Goal: Task Accomplishment & Management: Use online tool/utility

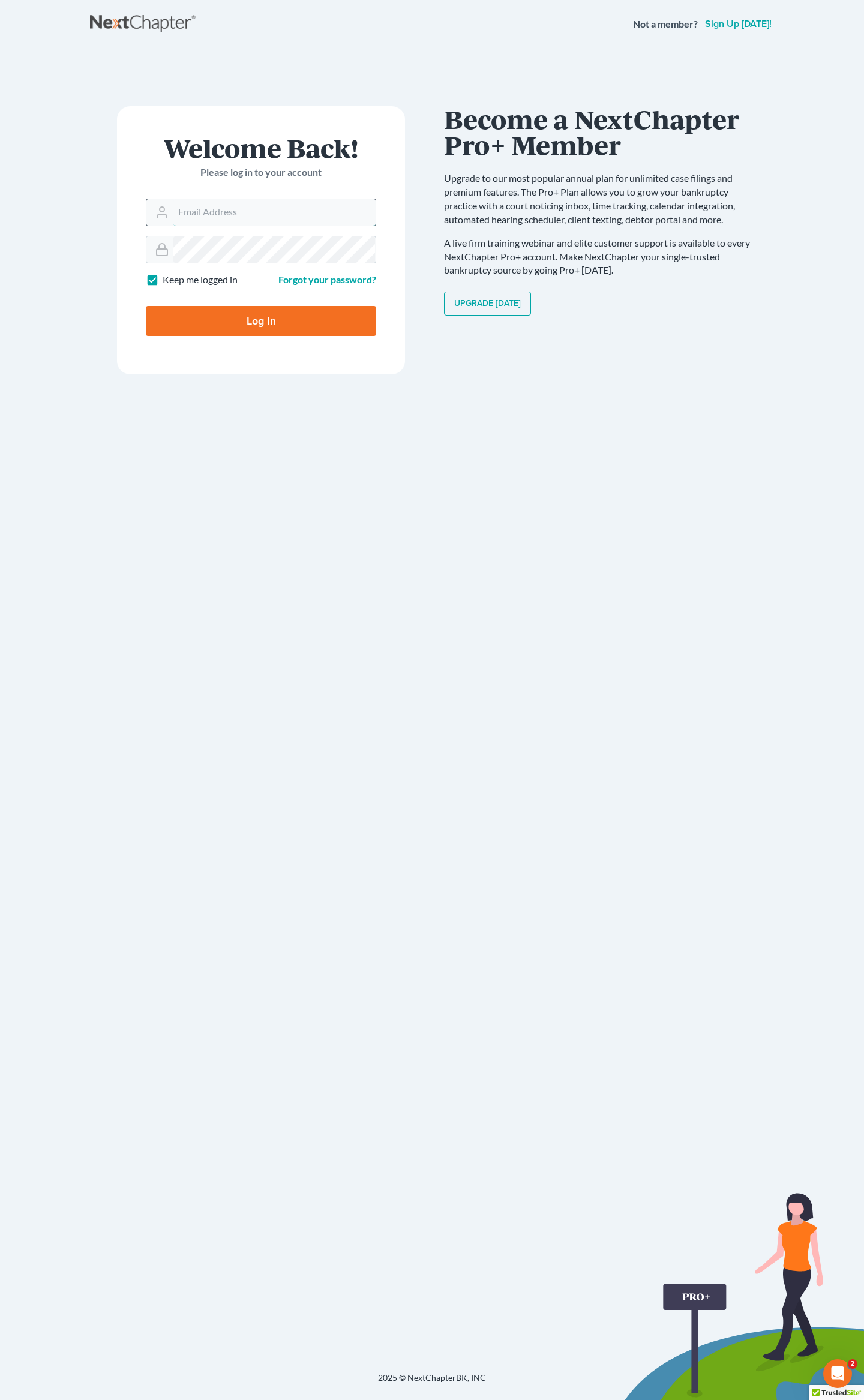
click at [216, 214] on input "Email Address" at bounding box center [275, 212] width 202 height 26
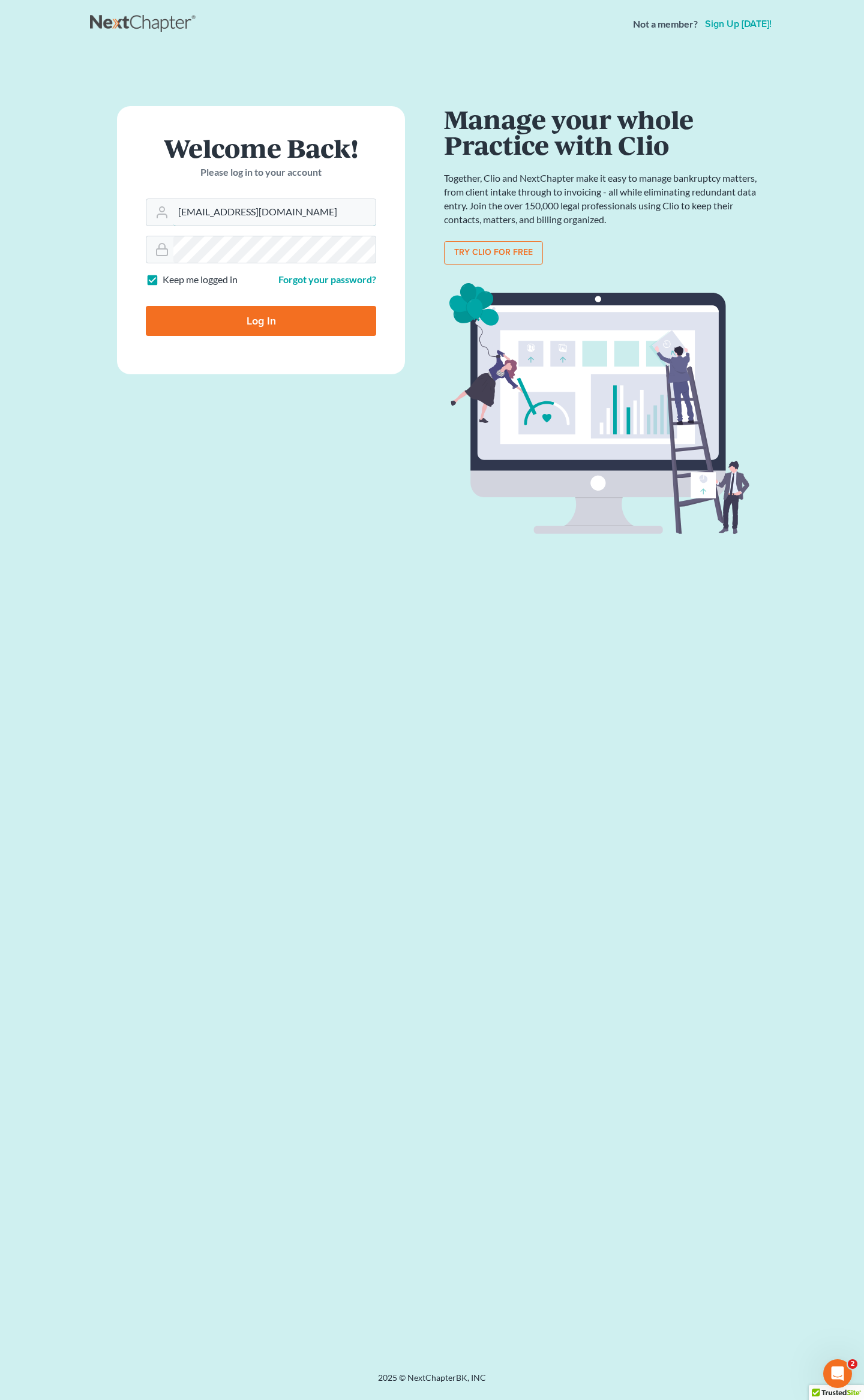
type input "[EMAIL_ADDRESS][DOMAIN_NAME]"
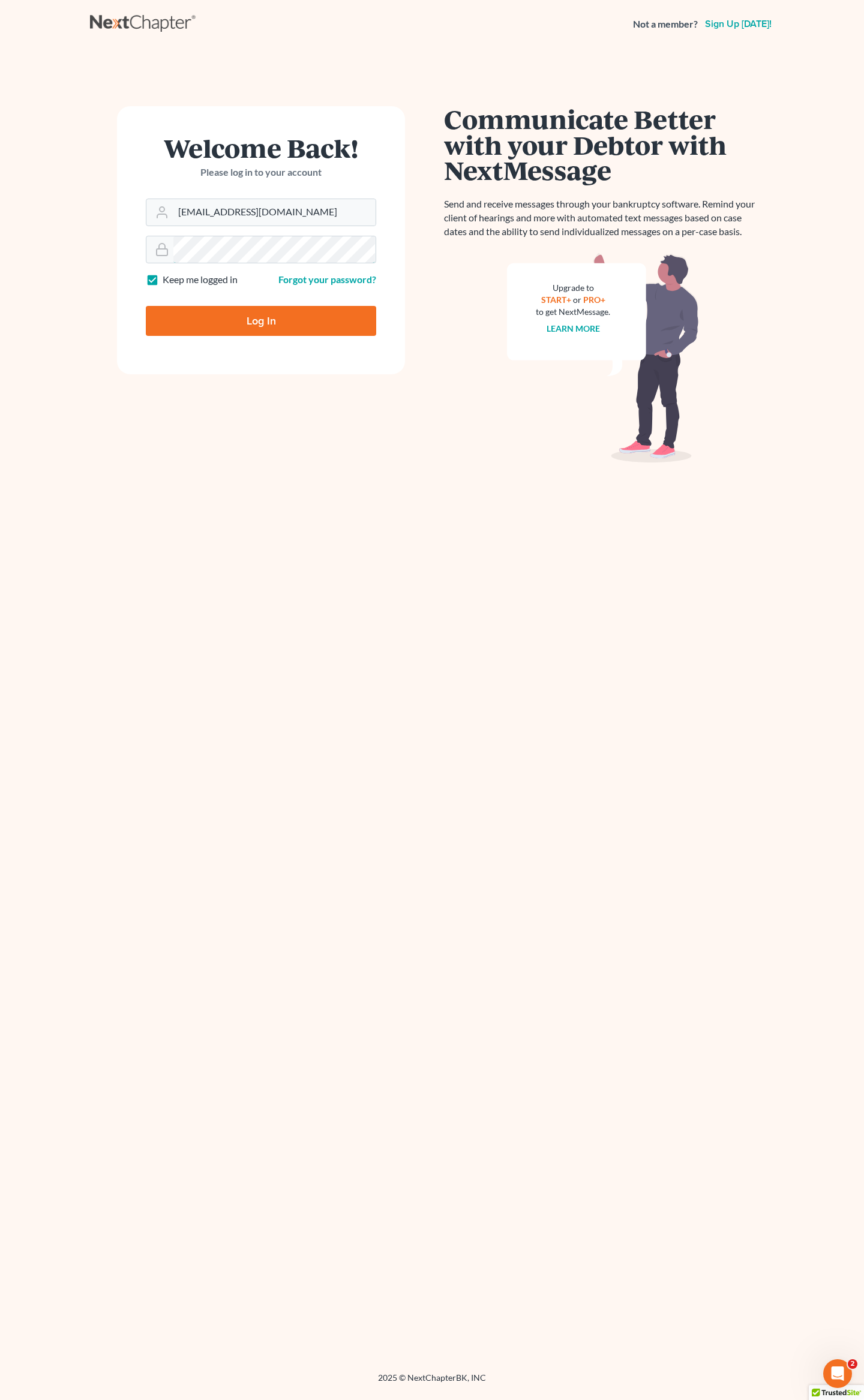
click at [146, 306] on input "Log In" at bounding box center [261, 321] width 231 height 30
type input "Thinking..."
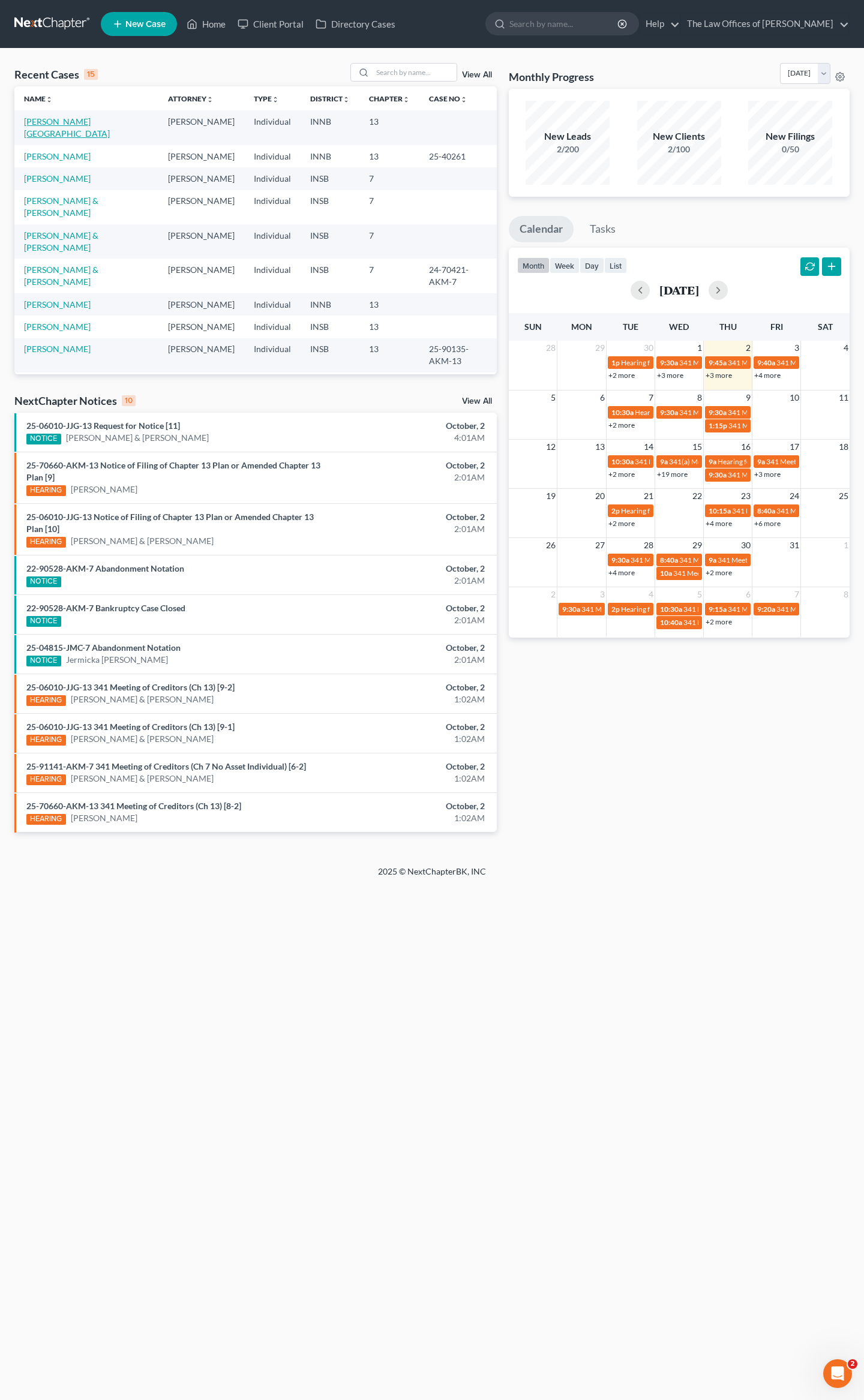
click at [33, 122] on link "[PERSON_NAME][GEOGRAPHIC_DATA]" at bounding box center [66, 127] width 85 height 22
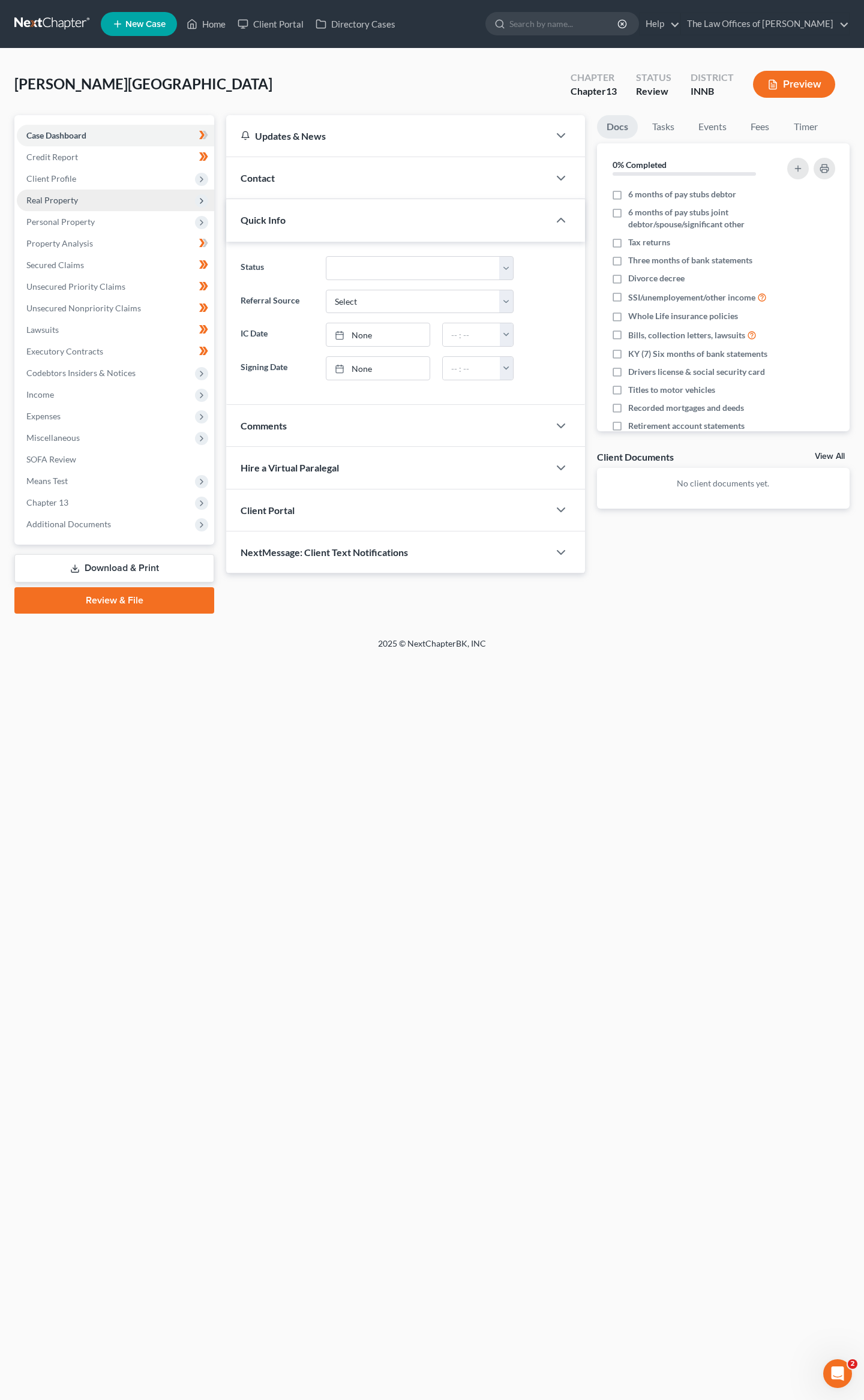
click at [63, 195] on span "Real Property" at bounding box center [52, 201] width 52 height 11
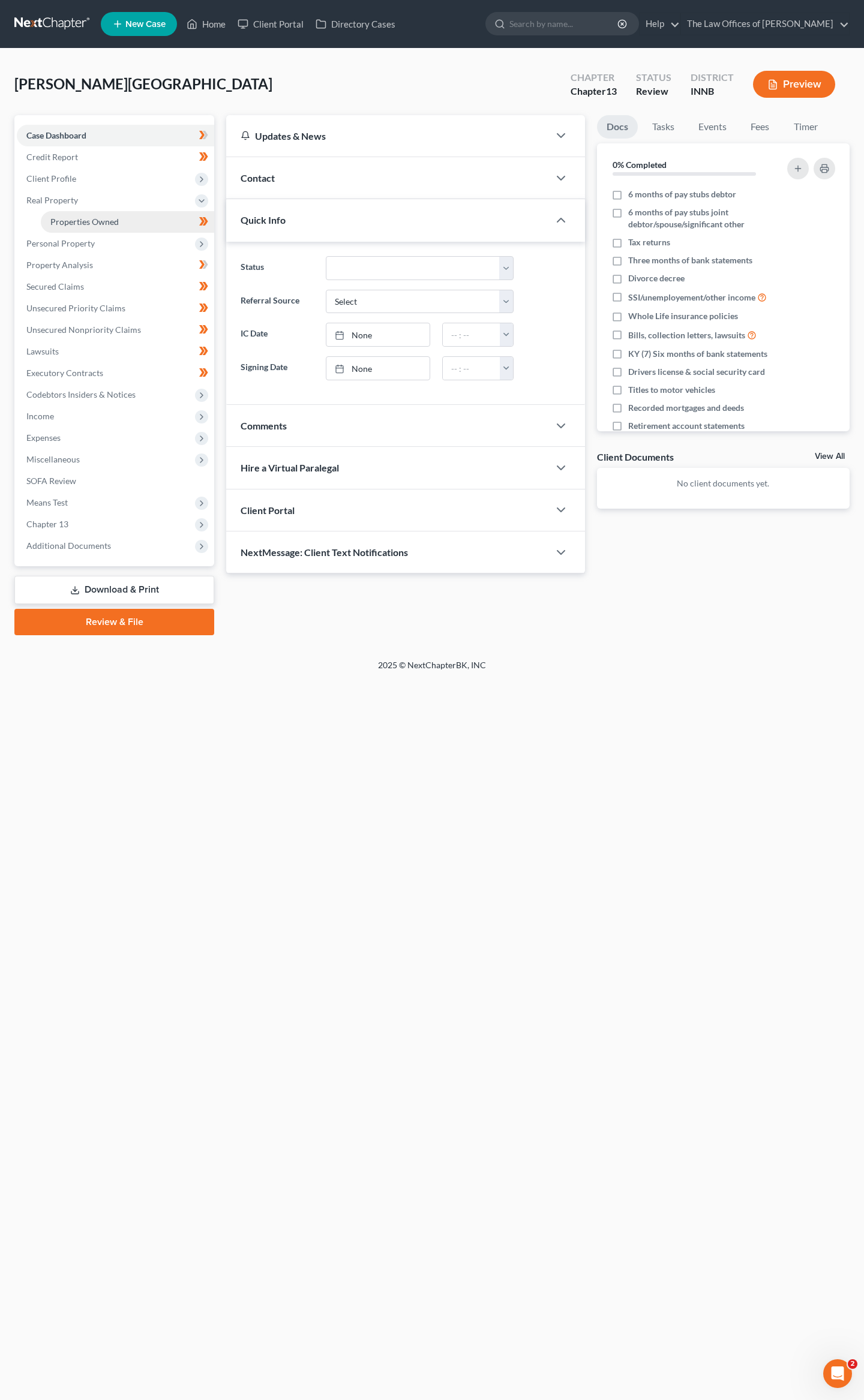
click at [65, 224] on span "Properties Owned" at bounding box center [84, 222] width 69 height 11
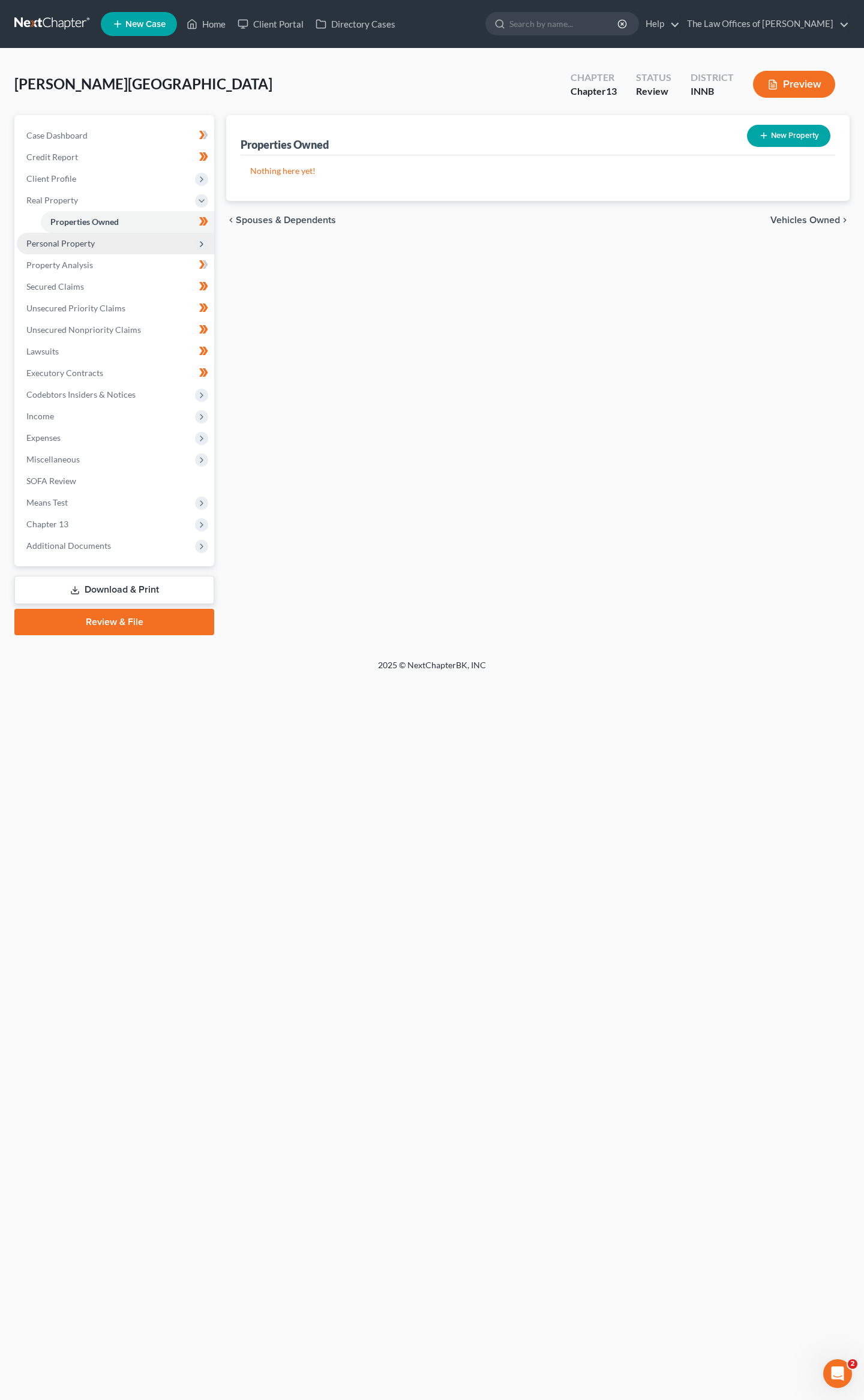
click at [65, 238] on span "Personal Property" at bounding box center [61, 244] width 69 height 11
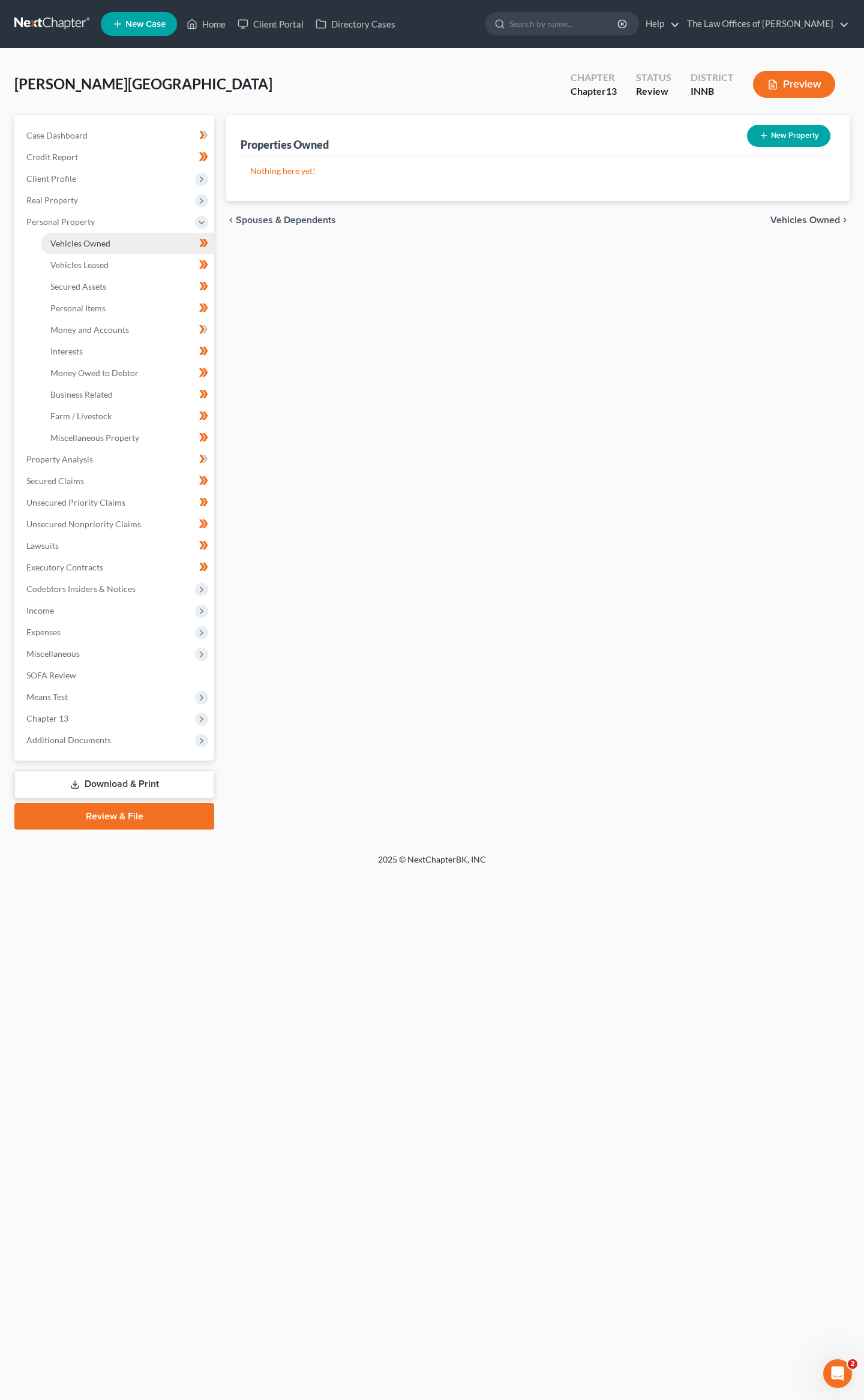
click at [65, 243] on span "Vehicles Owned" at bounding box center [80, 244] width 60 height 11
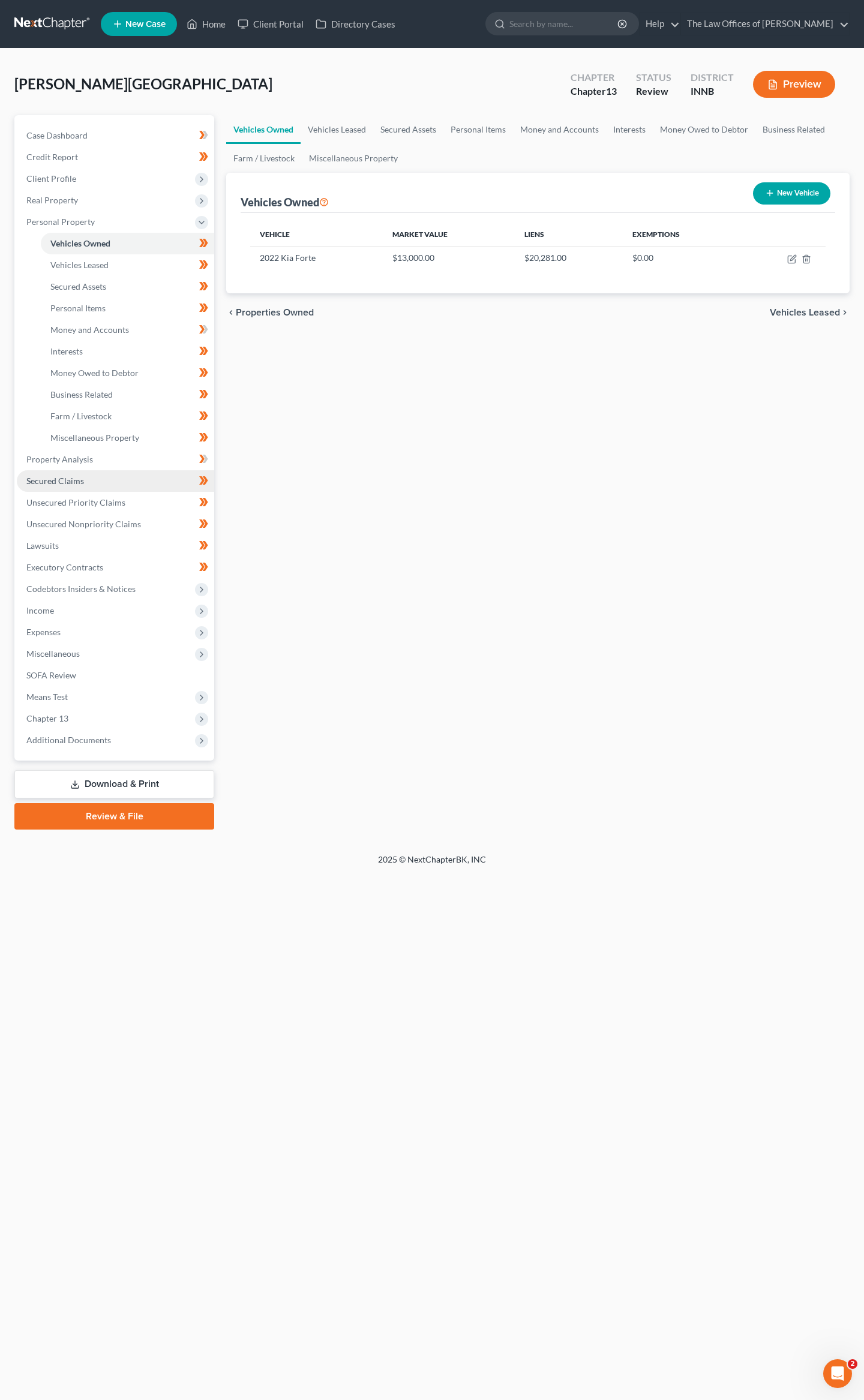
click at [27, 483] on span "Secured Claims" at bounding box center [55, 481] width 57 height 11
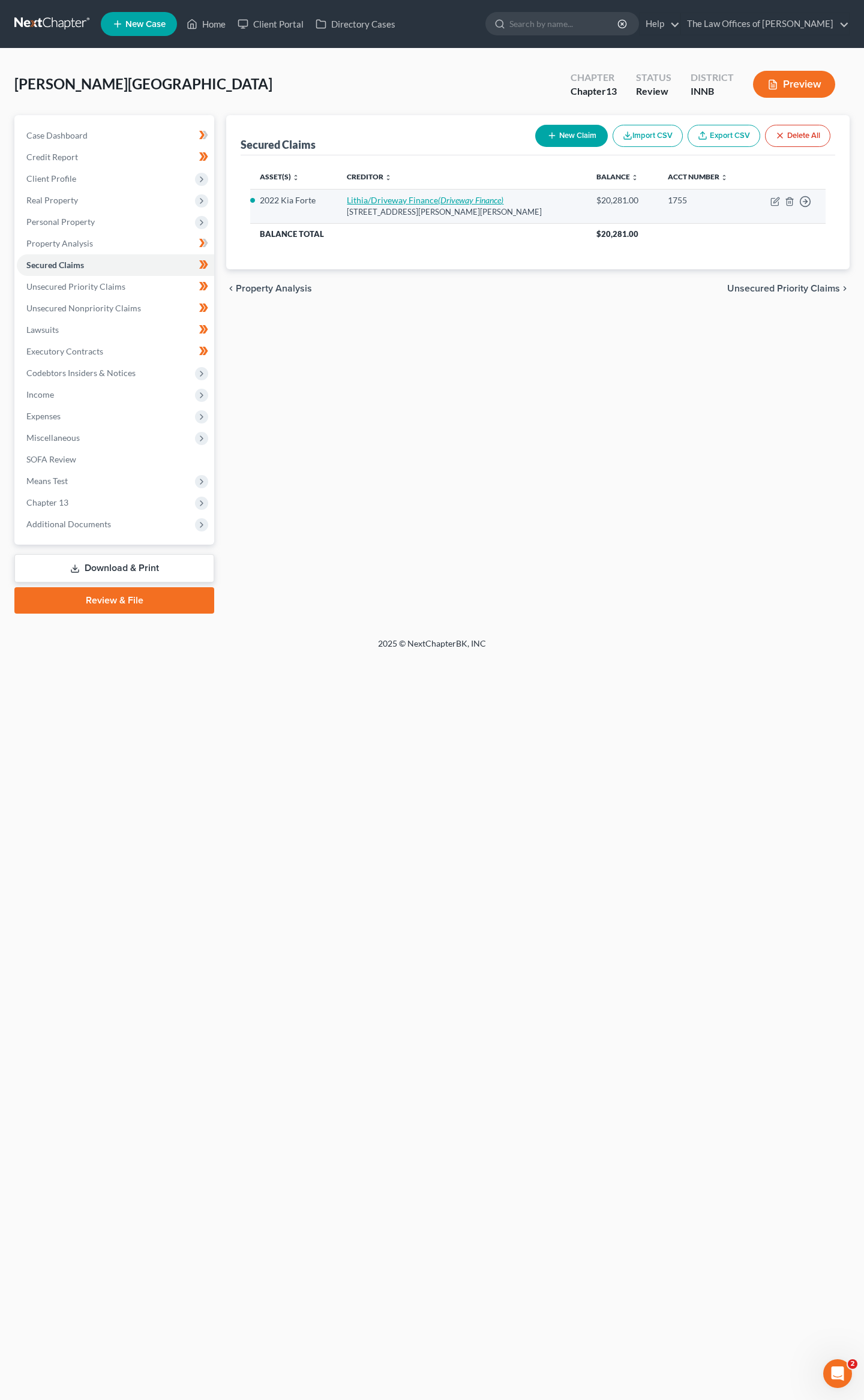
click at [487, 204] on icon "(Driveway Finance)" at bounding box center [471, 201] width 65 height 11
select select "38"
select select "2"
select select "0"
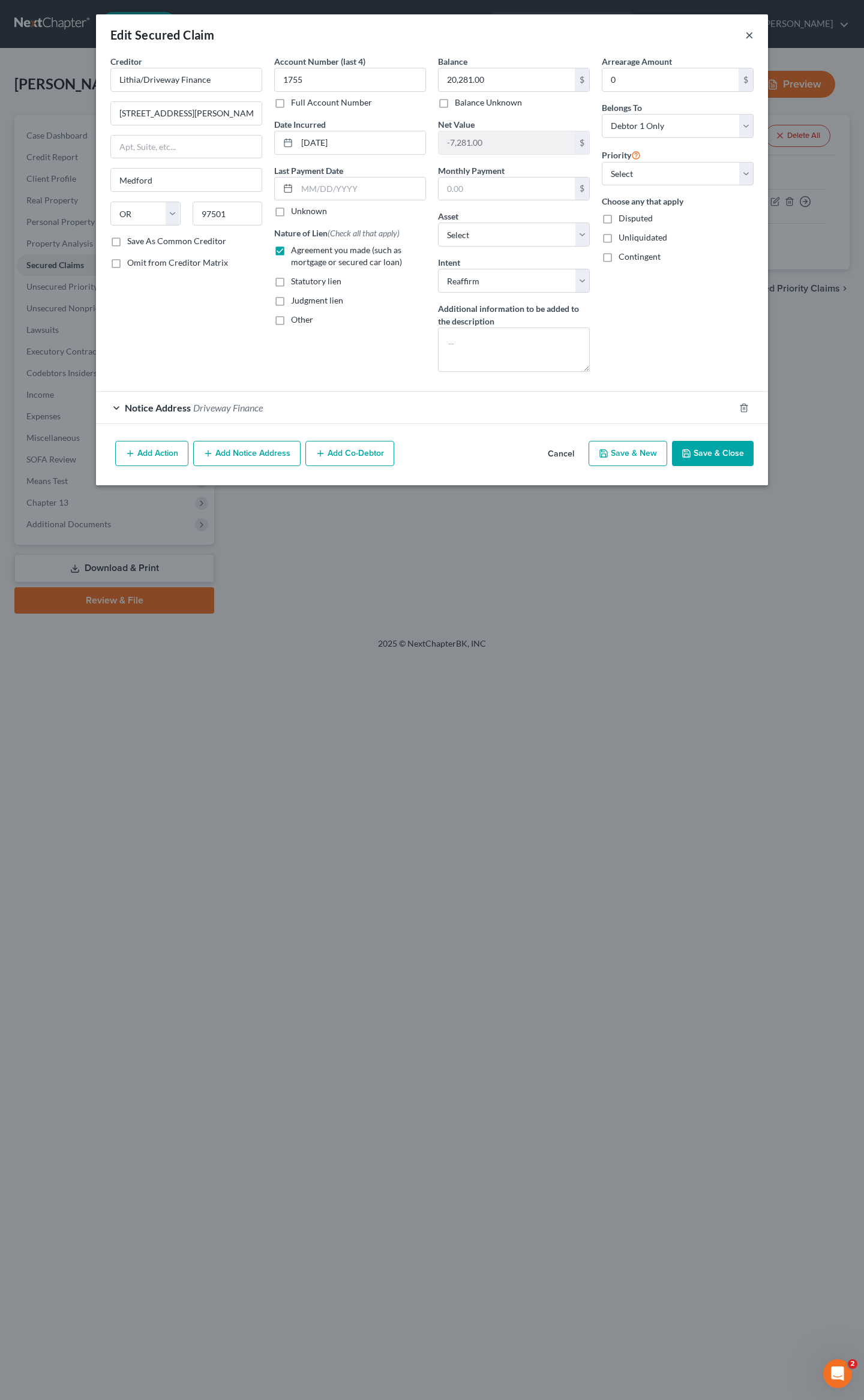
click at [747, 36] on button "×" at bounding box center [750, 34] width 9 height 14
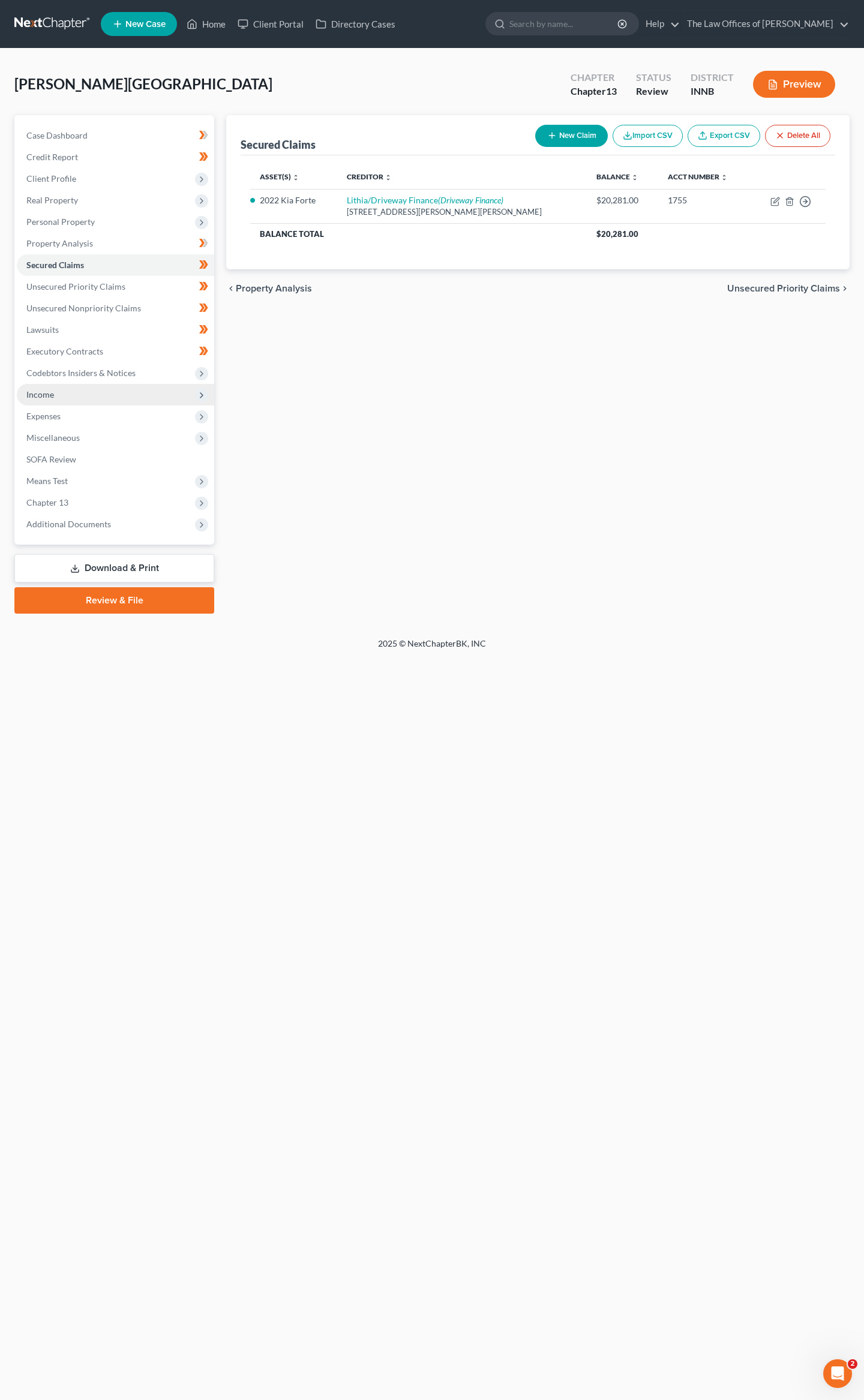
click at [68, 392] on span "Income" at bounding box center [115, 394] width 197 height 22
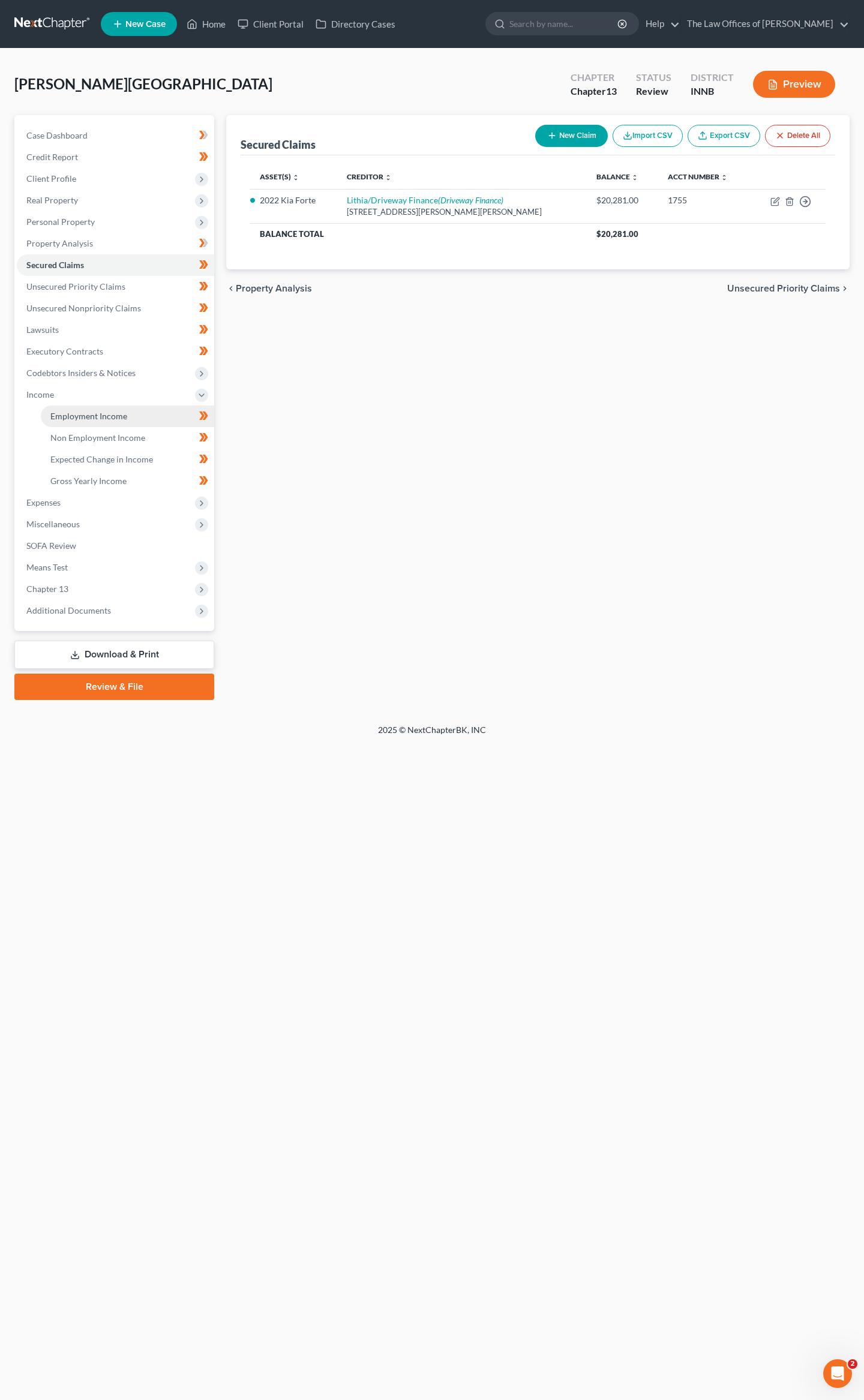
click at [76, 408] on link "Employment Income" at bounding box center [127, 416] width 173 height 22
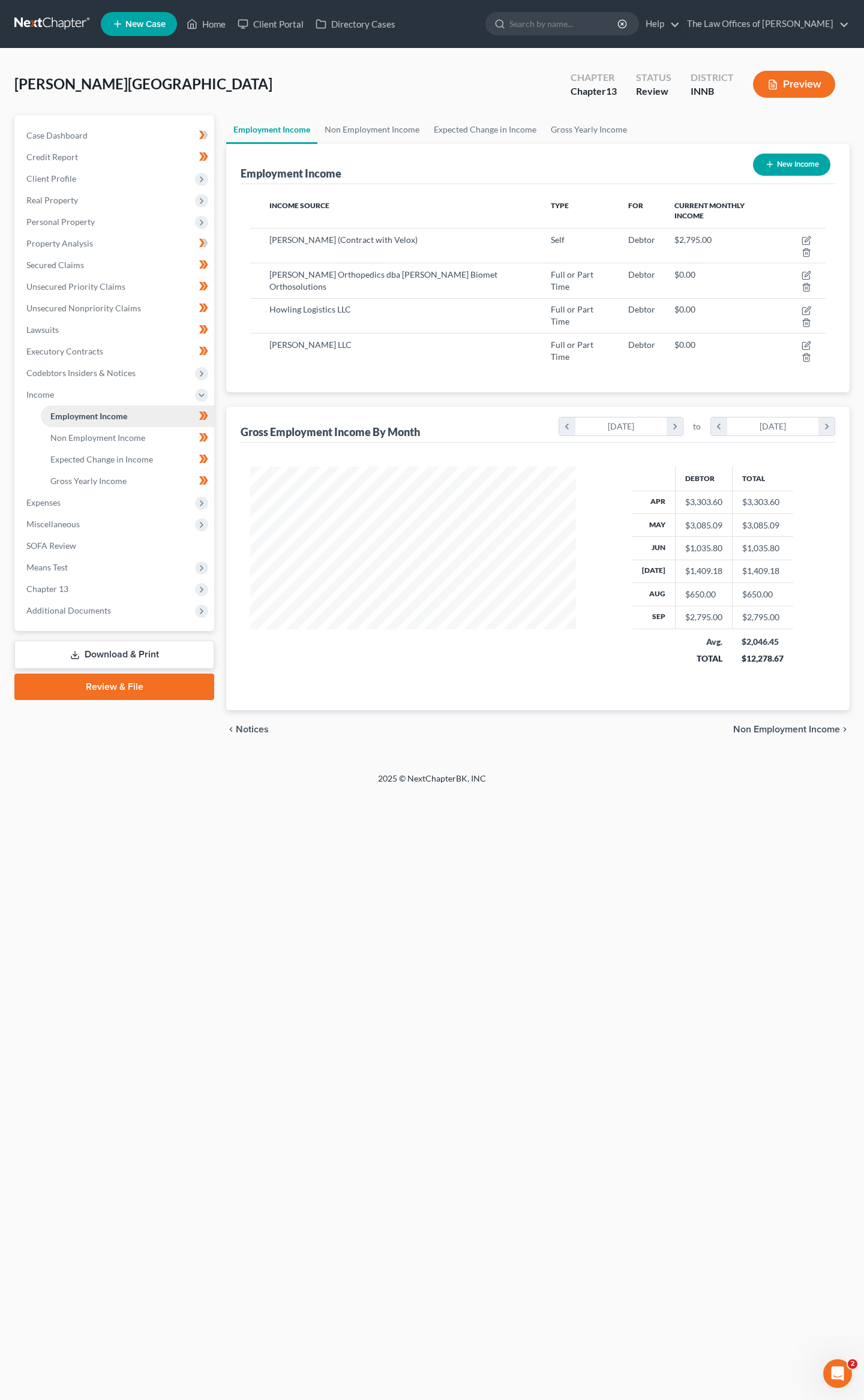
scroll to position [216, 349]
click at [380, 131] on link "Non Employment Income" at bounding box center [372, 129] width 109 height 29
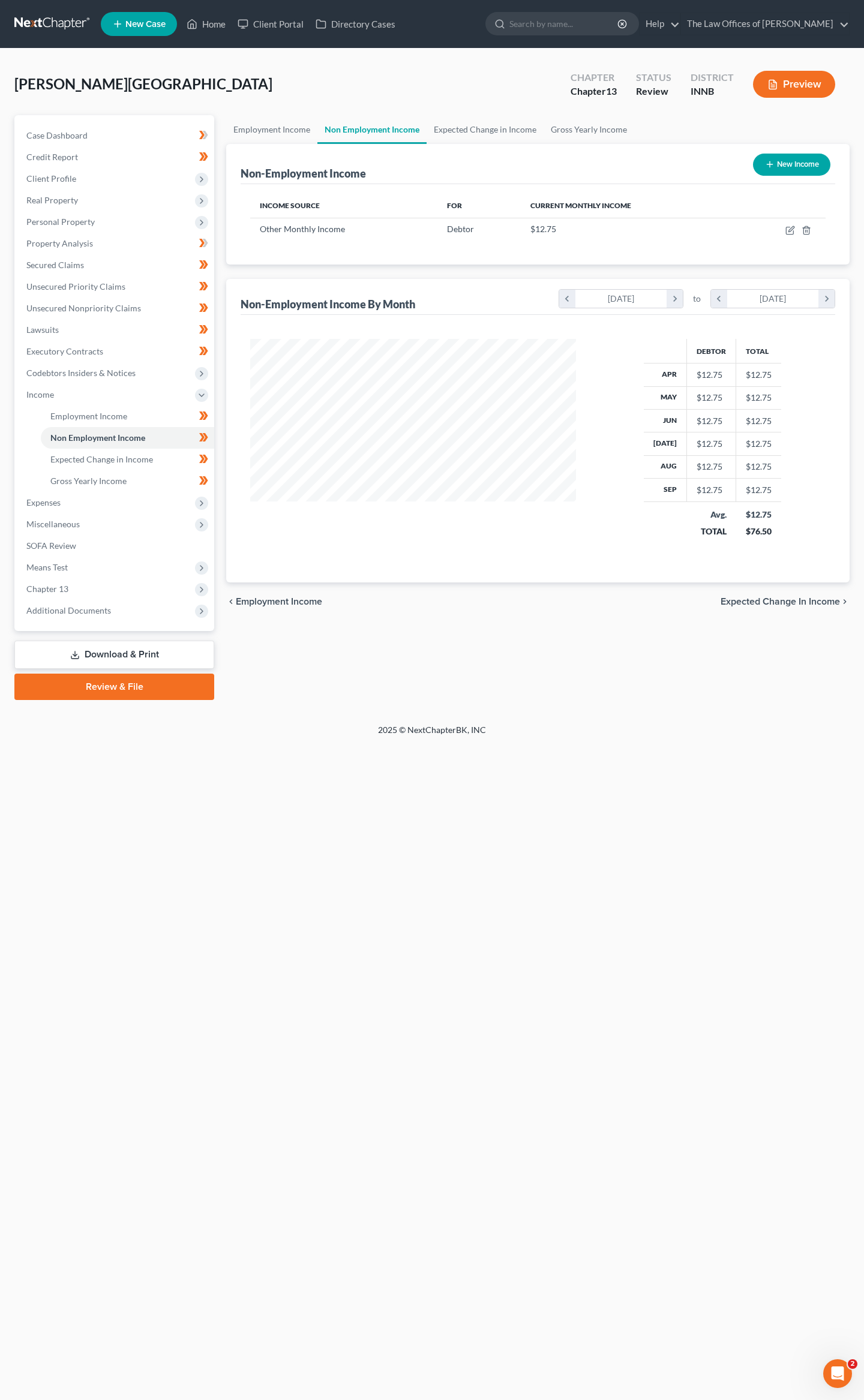
scroll to position [216, 349]
click at [290, 128] on link "Employment Income" at bounding box center [272, 129] width 92 height 29
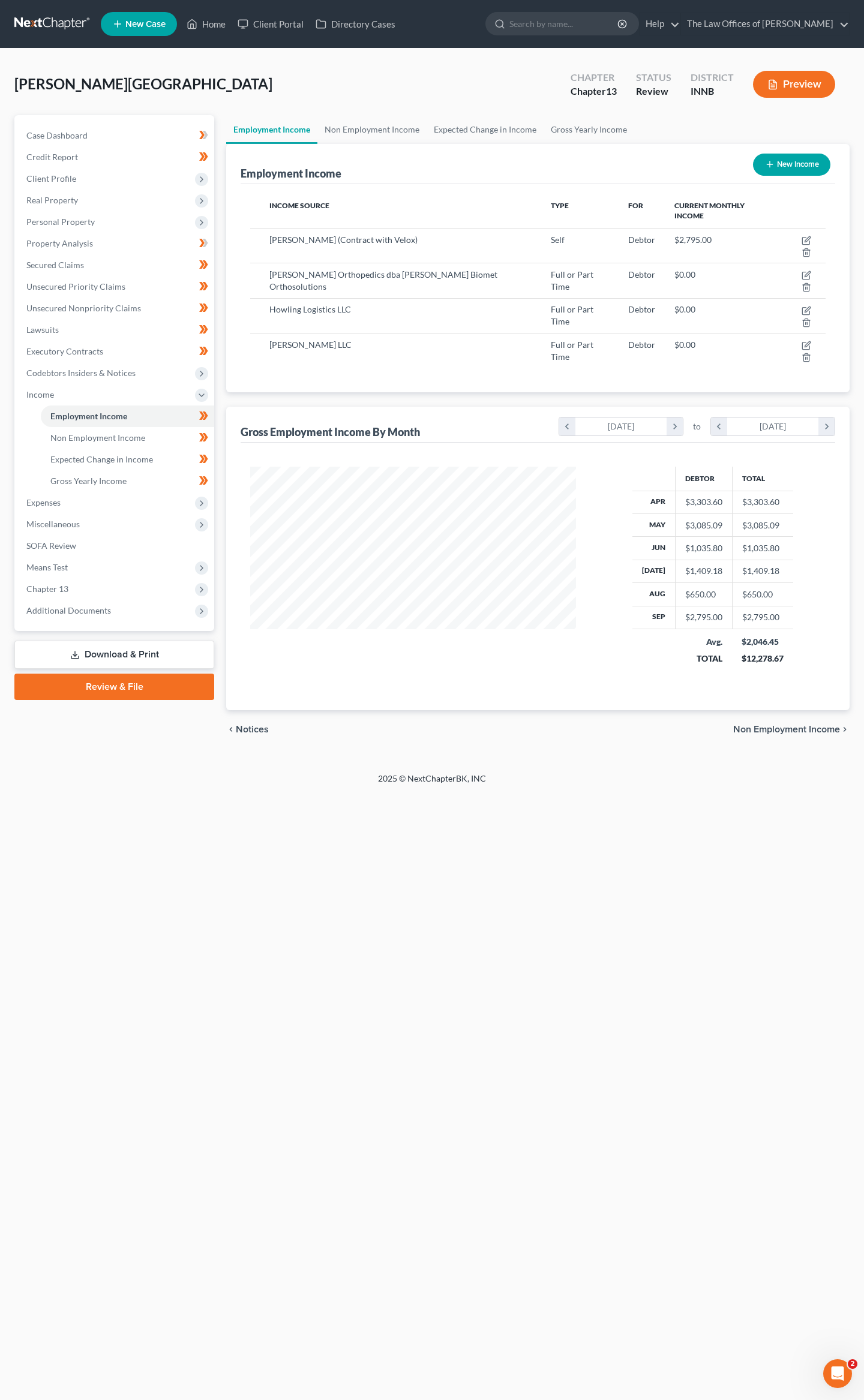
scroll to position [216, 349]
click at [804, 237] on icon "button" at bounding box center [807, 239] width 5 height 5
select select "1"
select select "15"
select select "0"
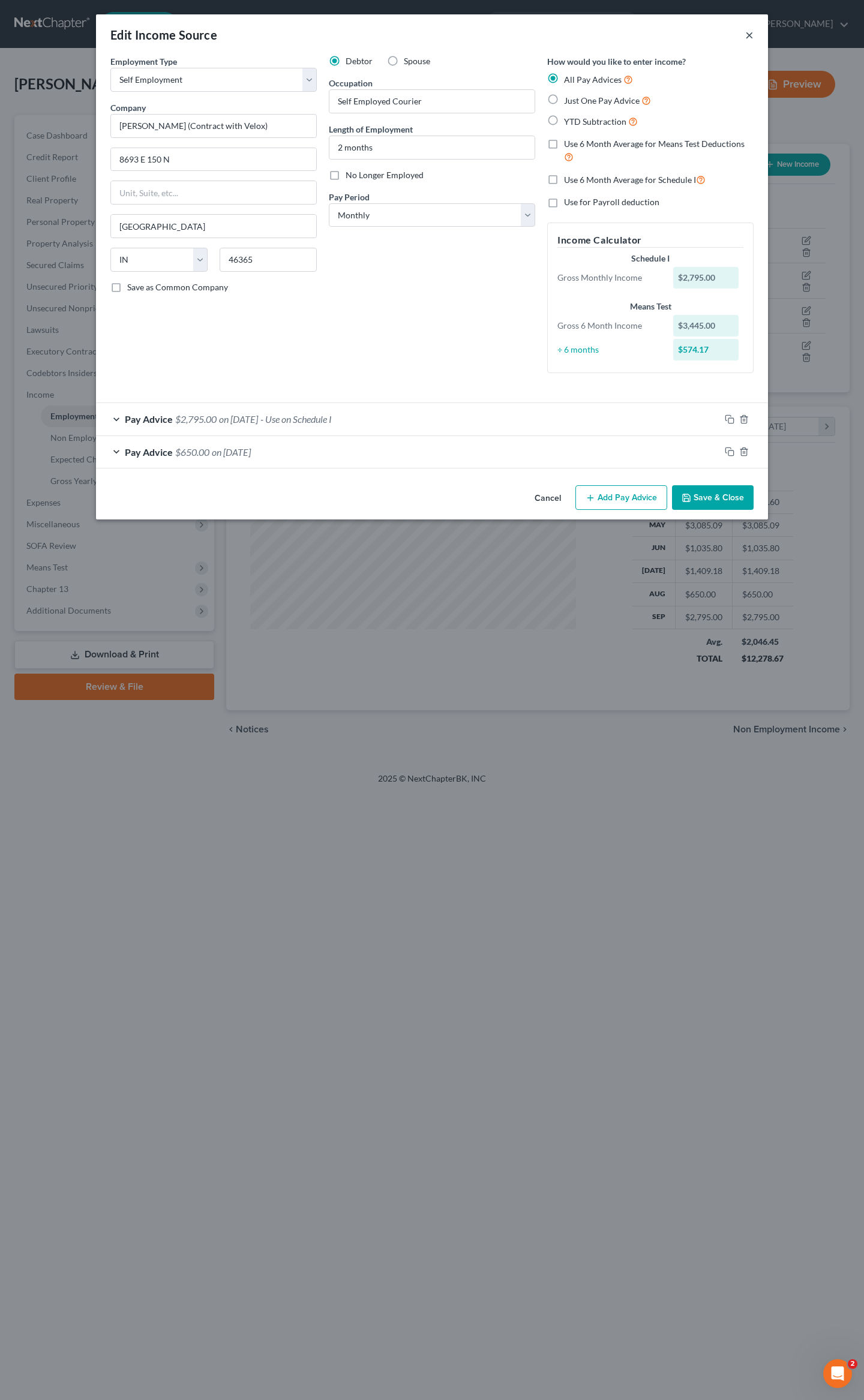
click at [752, 33] on button "×" at bounding box center [750, 34] width 9 height 14
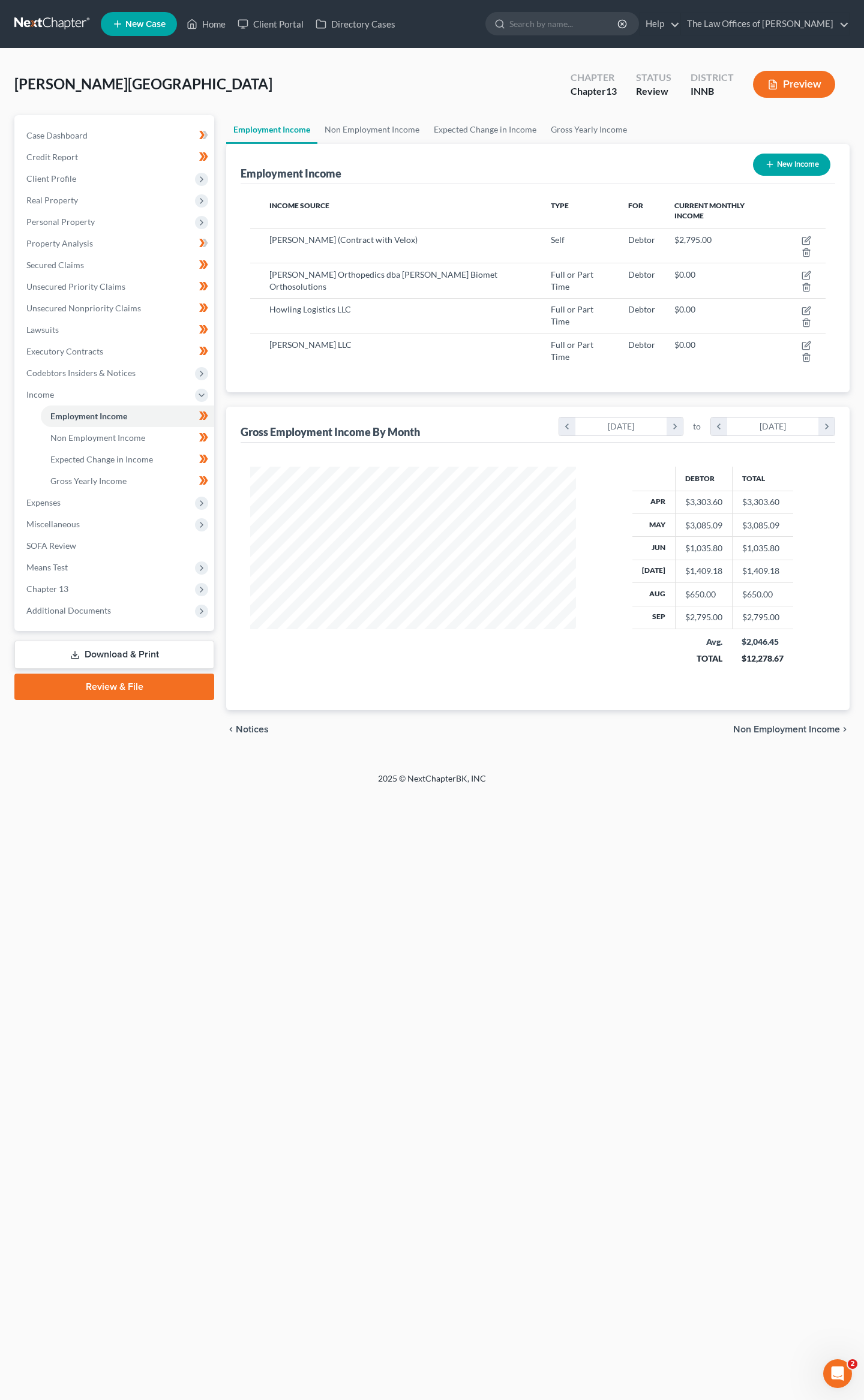
click at [804, 84] on button "Preview" at bounding box center [794, 84] width 82 height 27
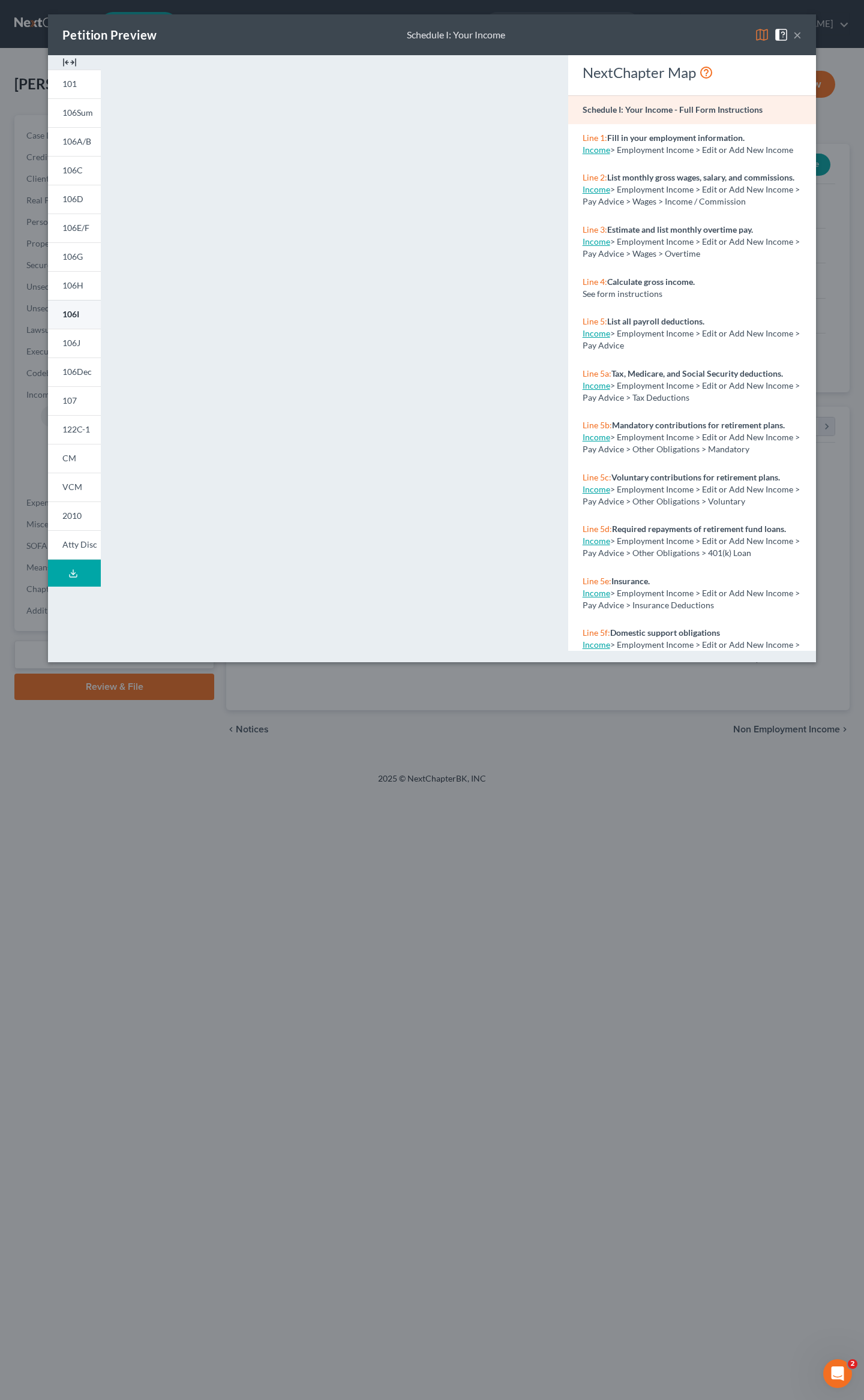
click at [80, 313] on link "106I" at bounding box center [75, 314] width 53 height 29
click at [795, 35] on button "×" at bounding box center [797, 34] width 9 height 14
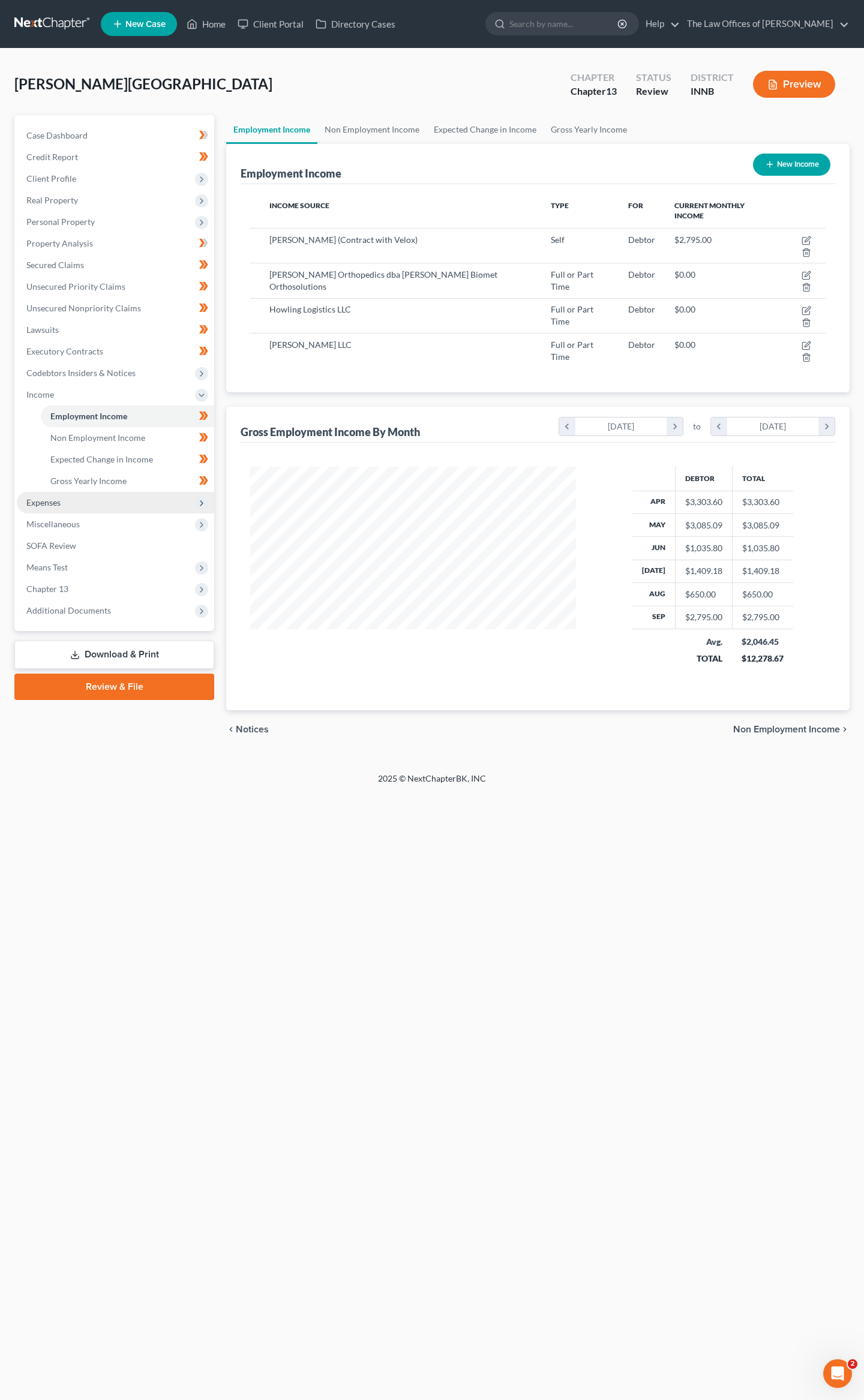
click at [70, 500] on span "Expenses" at bounding box center [115, 502] width 197 height 22
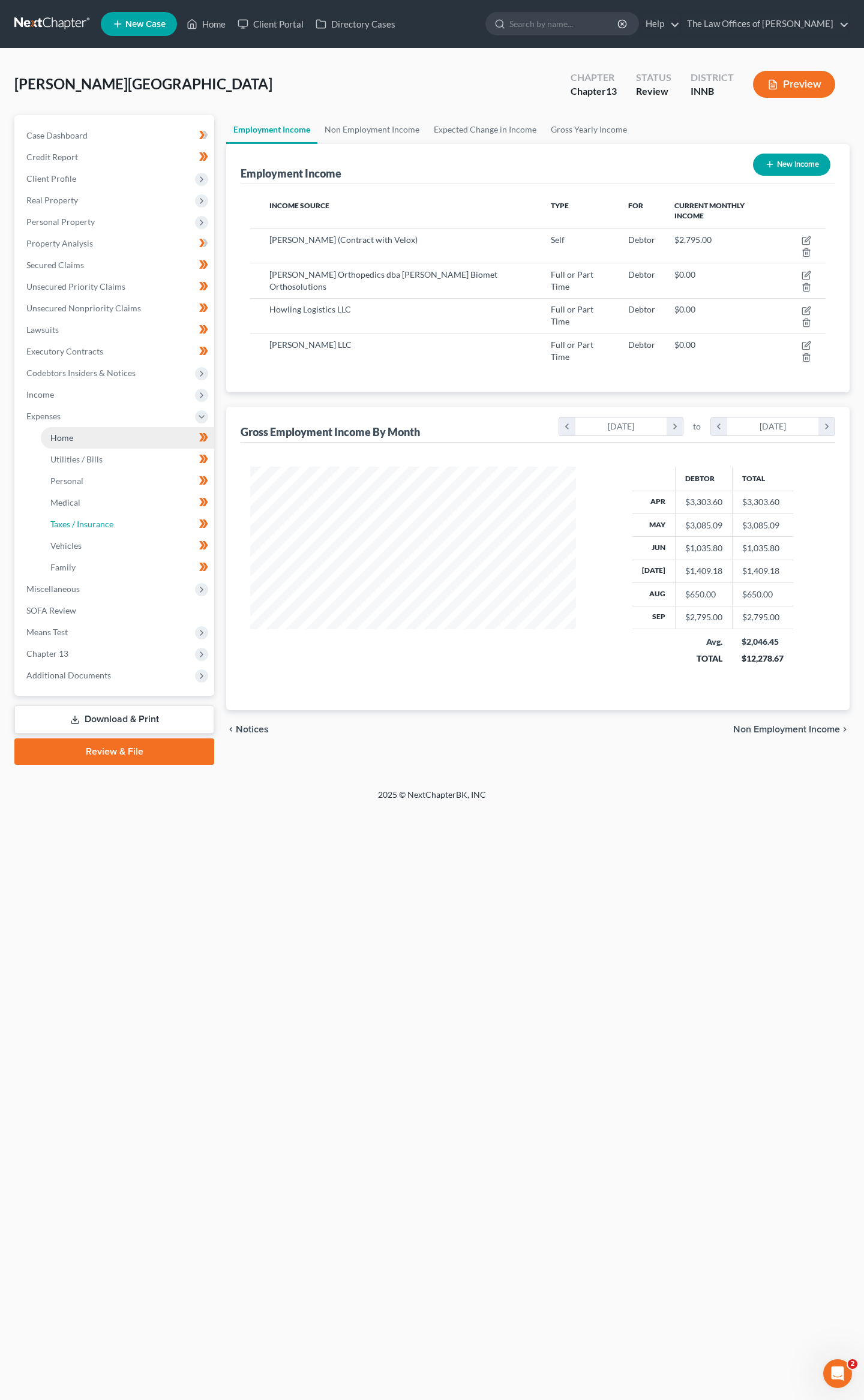
click at [80, 516] on link "Taxes / Insurance" at bounding box center [127, 524] width 173 height 22
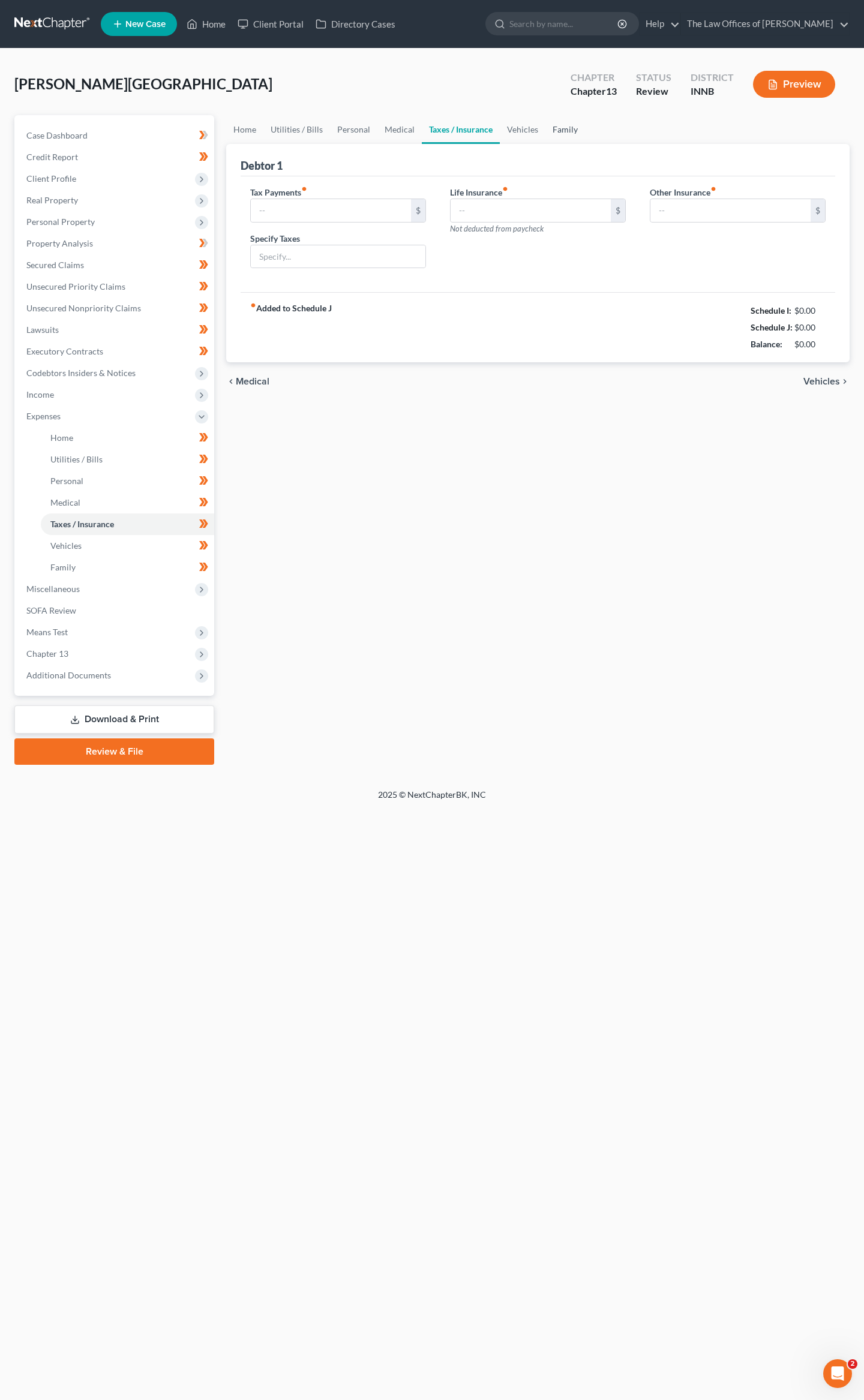
type input "0.00"
click at [557, 132] on link "Family" at bounding box center [565, 129] width 40 height 29
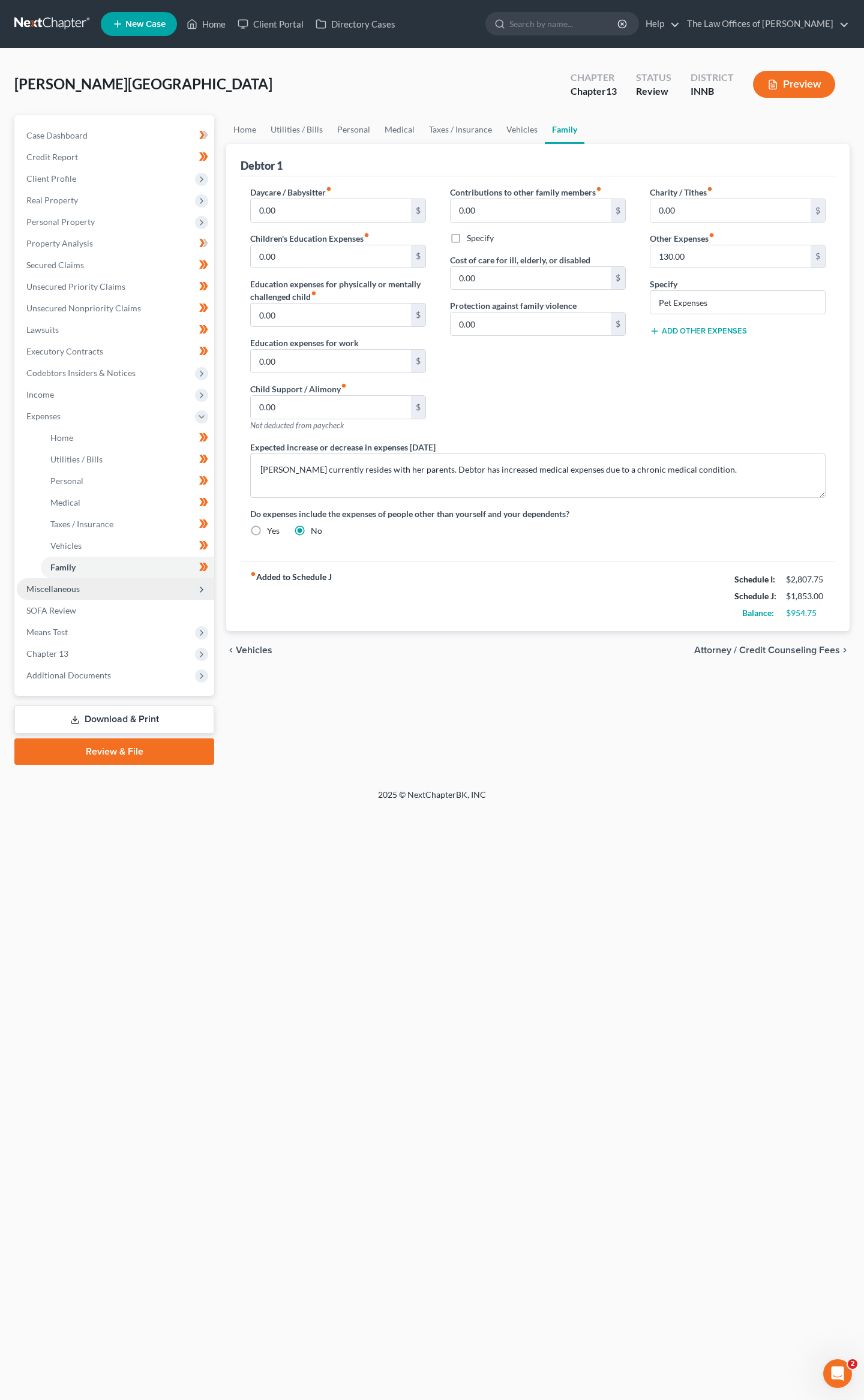
click at [63, 593] on span "Miscellaneous" at bounding box center [115, 589] width 197 height 22
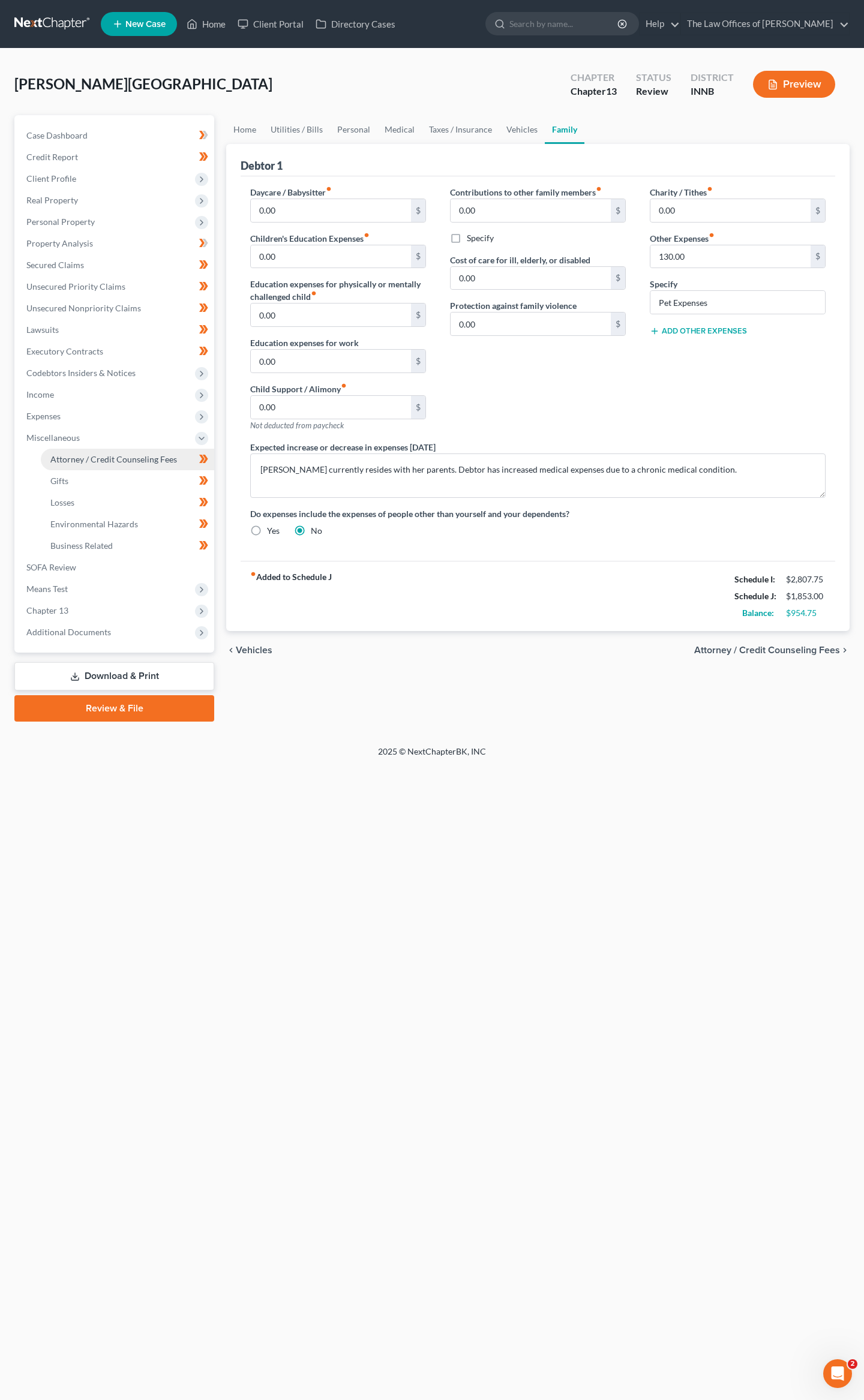
click at [131, 457] on span "Attorney / Credit Counseling Fees" at bounding box center [113, 459] width 127 height 11
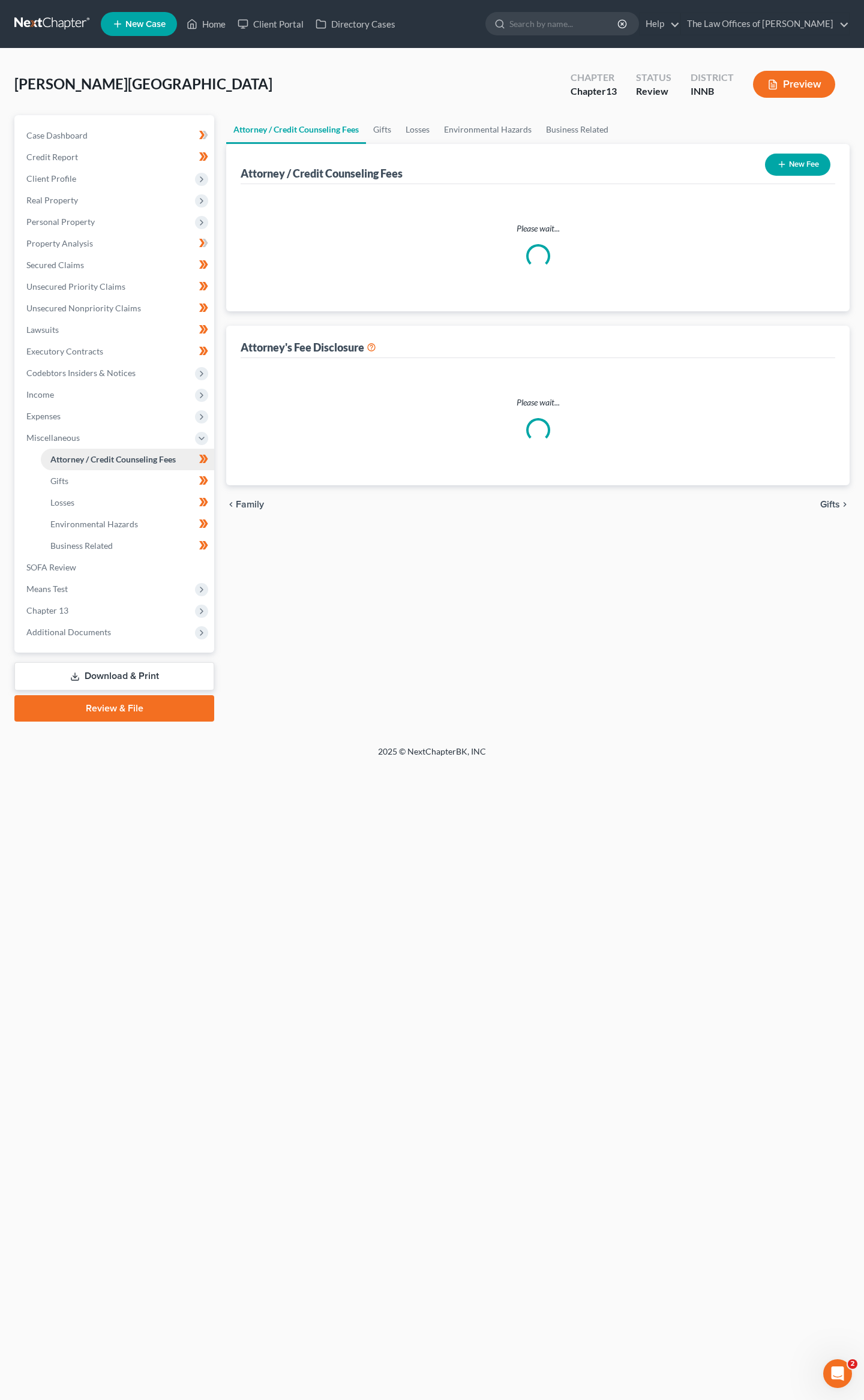
select select "3"
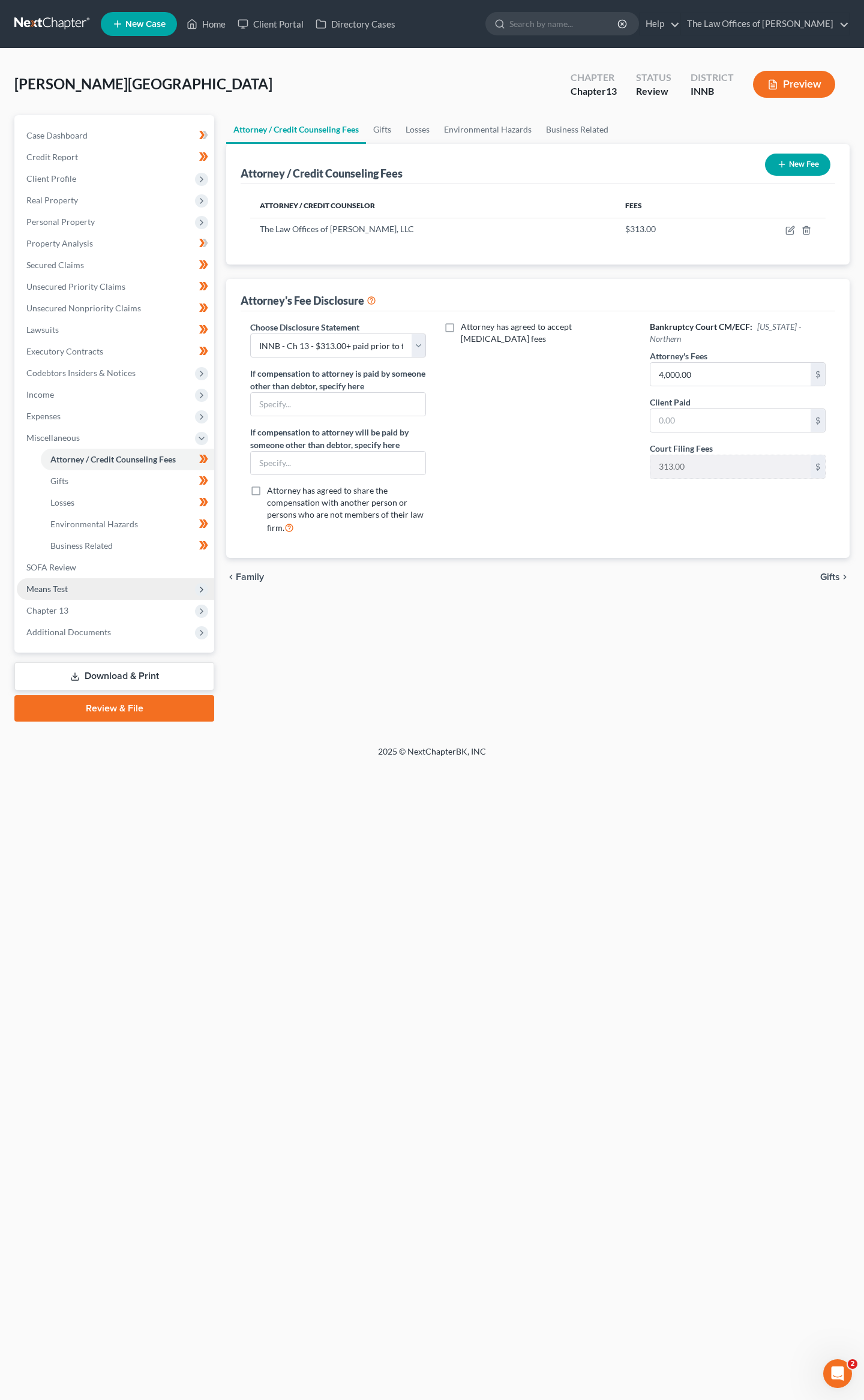
click at [77, 590] on span "Means Test" at bounding box center [115, 589] width 197 height 22
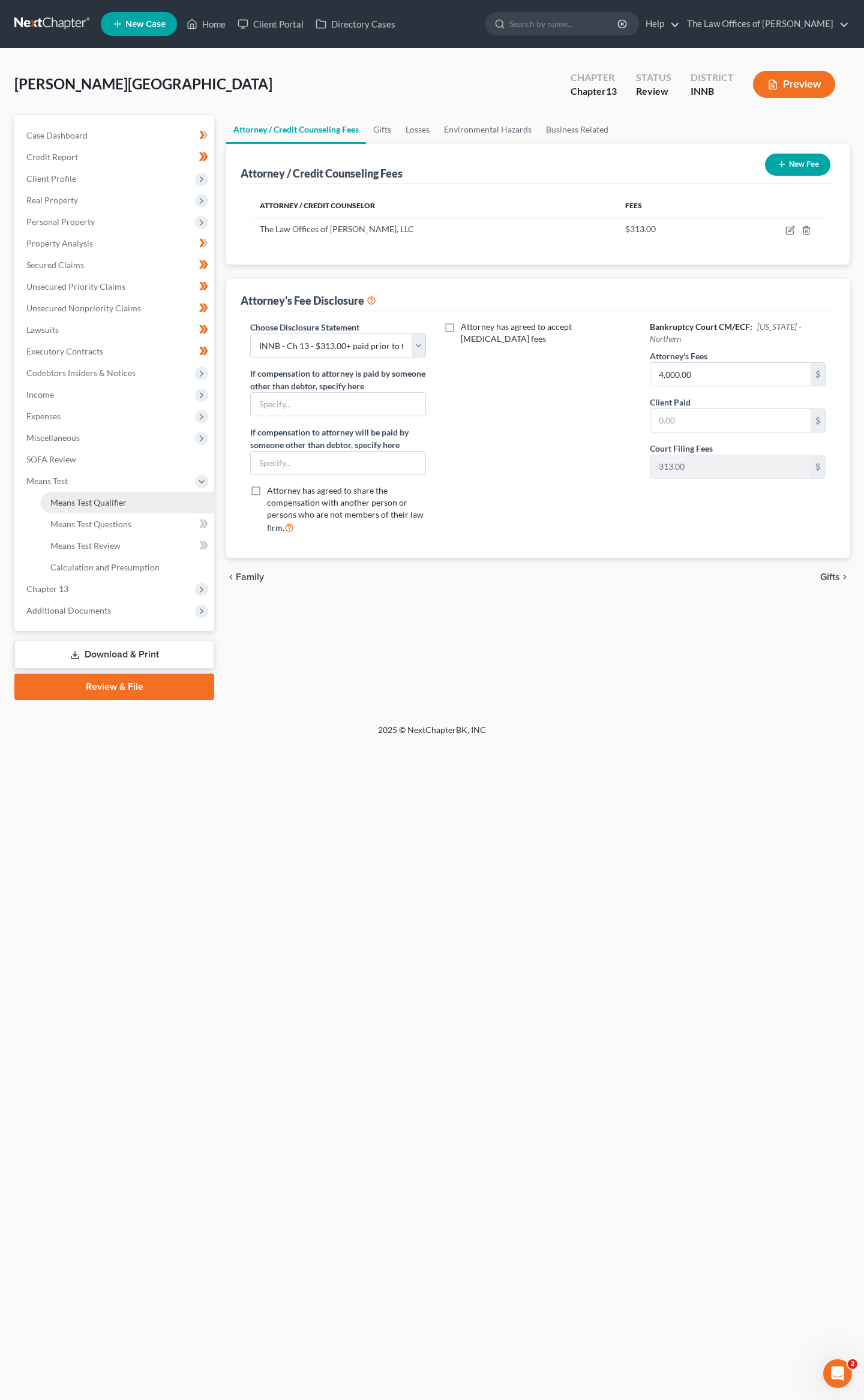
click at [72, 509] on link "Means Test Qualifier" at bounding box center [127, 502] width 173 height 22
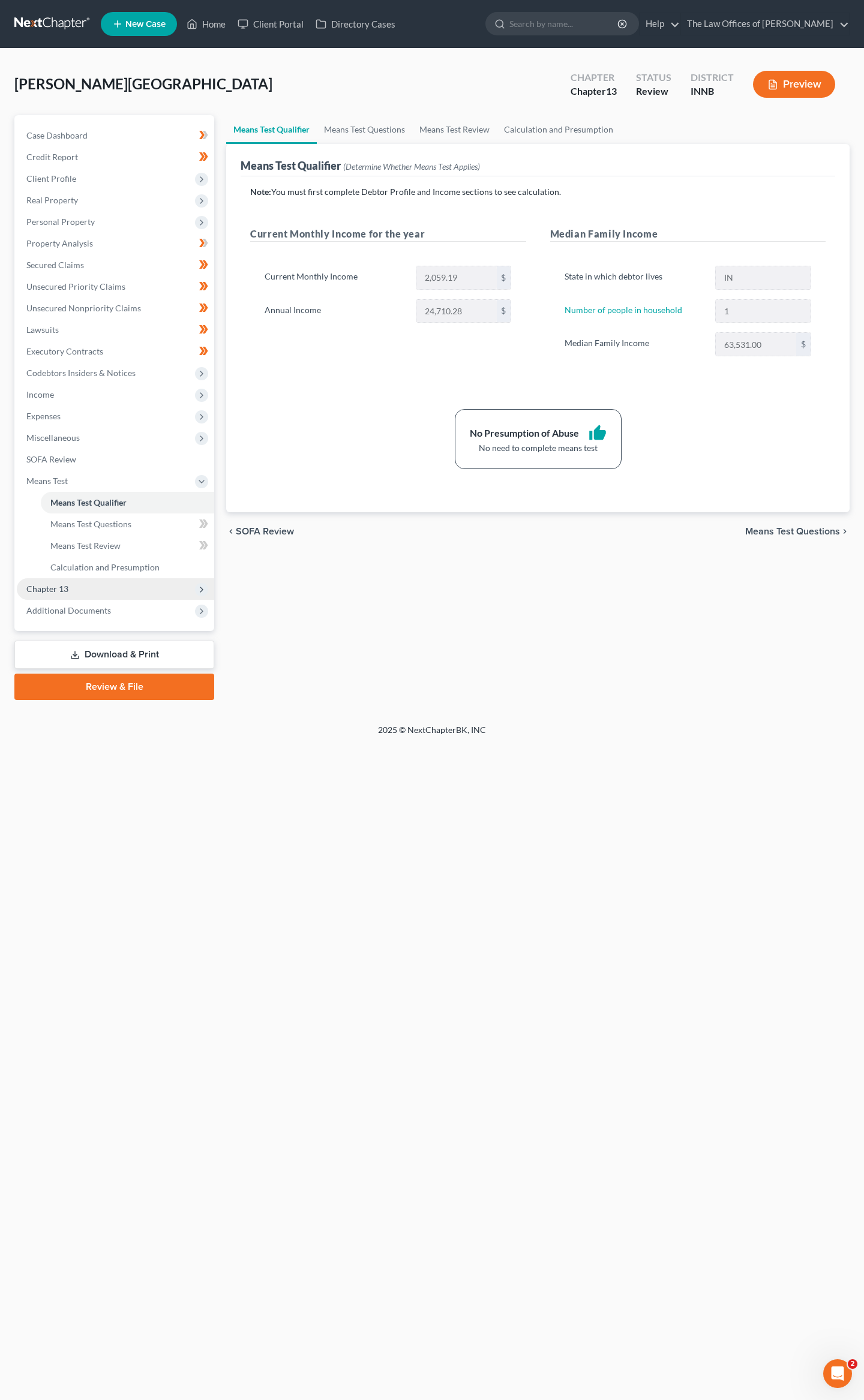
click at [61, 586] on span "Chapter 13" at bounding box center [48, 589] width 42 height 11
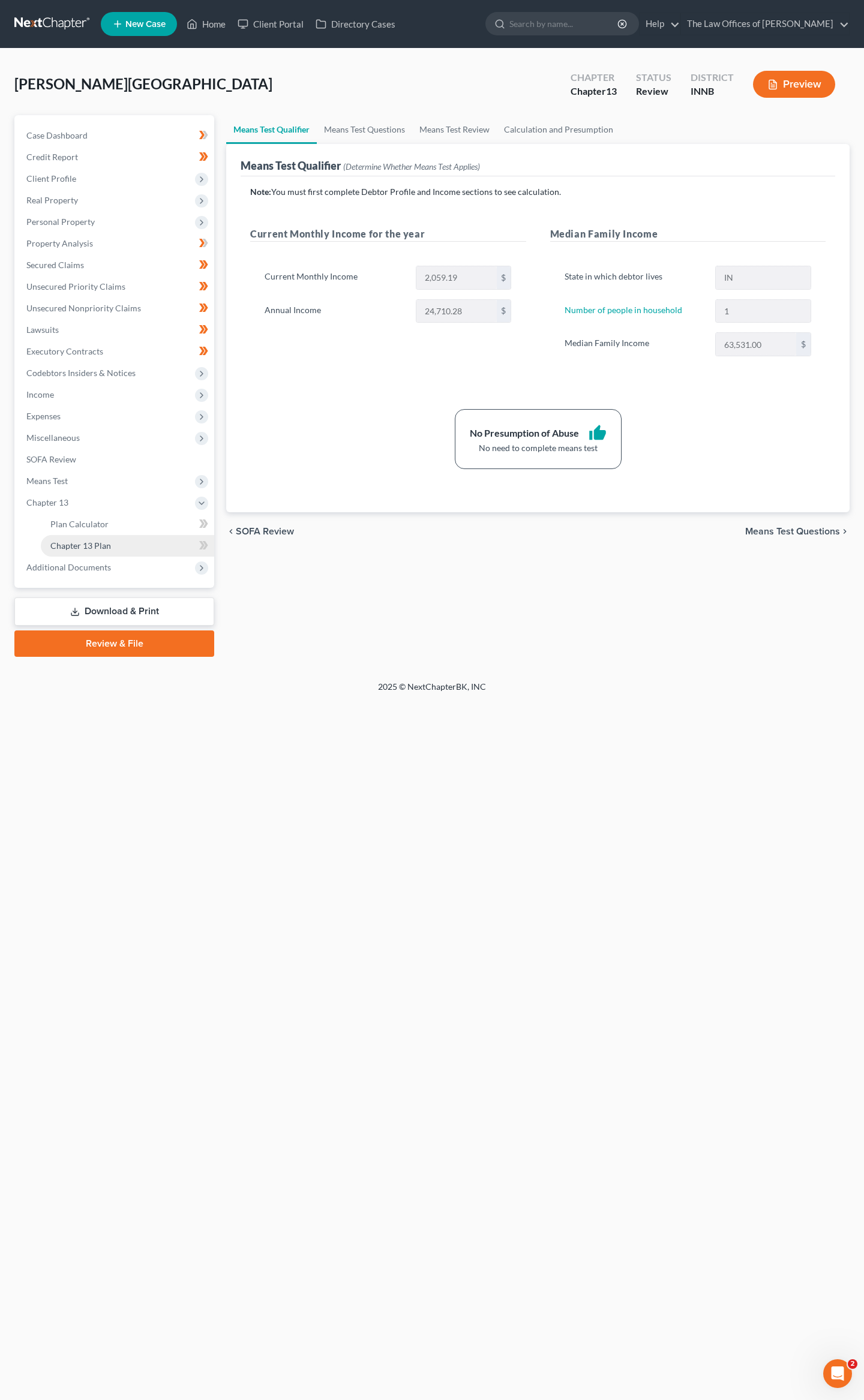
click at [69, 545] on span "Chapter 13 Plan" at bounding box center [80, 546] width 61 height 11
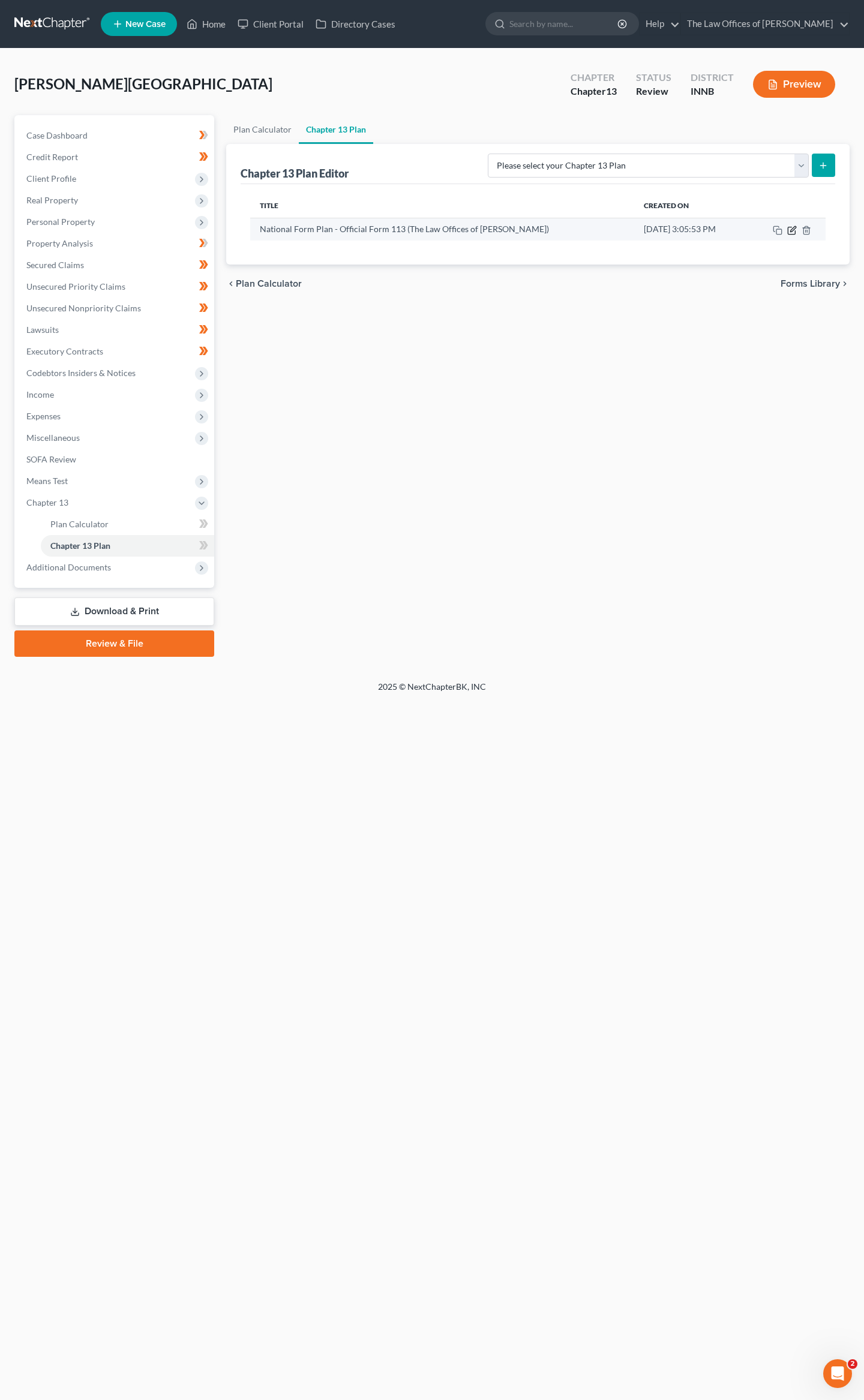
click at [794, 231] on icon "button" at bounding box center [791, 231] width 7 height 7
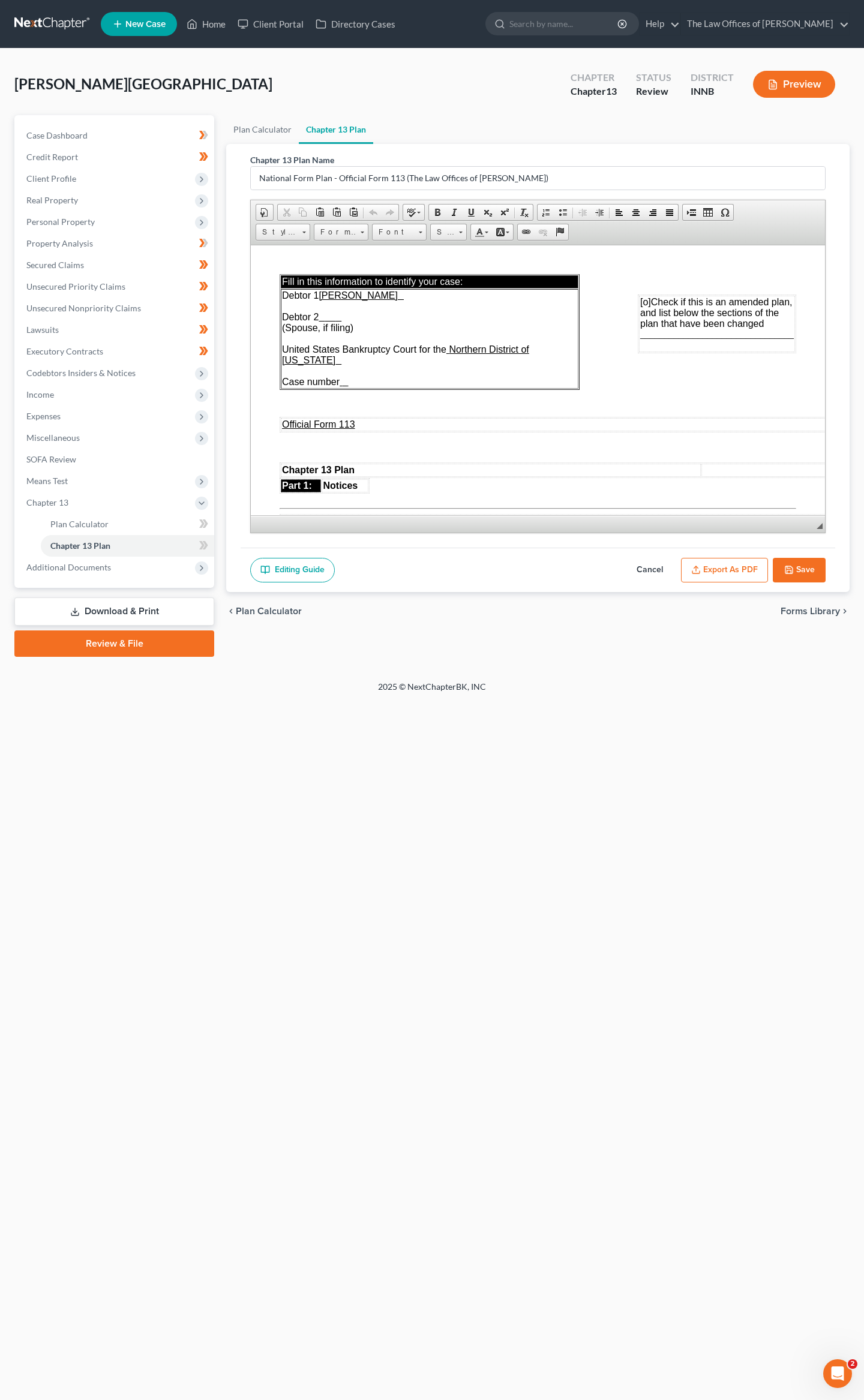
click at [821, 529] on span "◢ Elements path" at bounding box center [538, 524] width 574 height 18
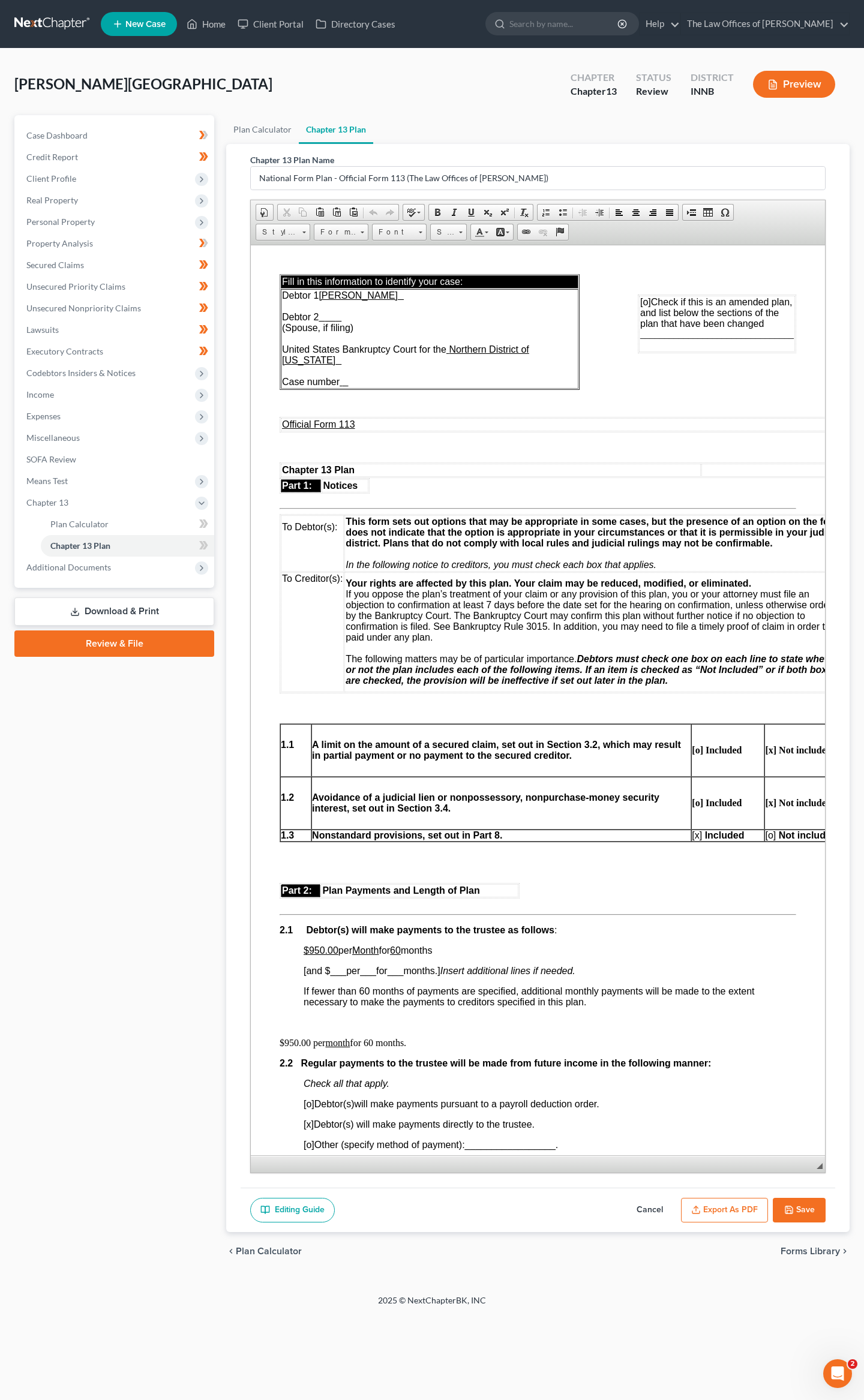
drag, startPoint x: 818, startPoint y: 528, endPoint x: 658, endPoint y: 1381, distance: 867.9
click at [658, 1381] on div "Home New Case Client Portal Directory Cases The Law Offices of Dax J. Miller da…" at bounding box center [432, 700] width 864 height 1400
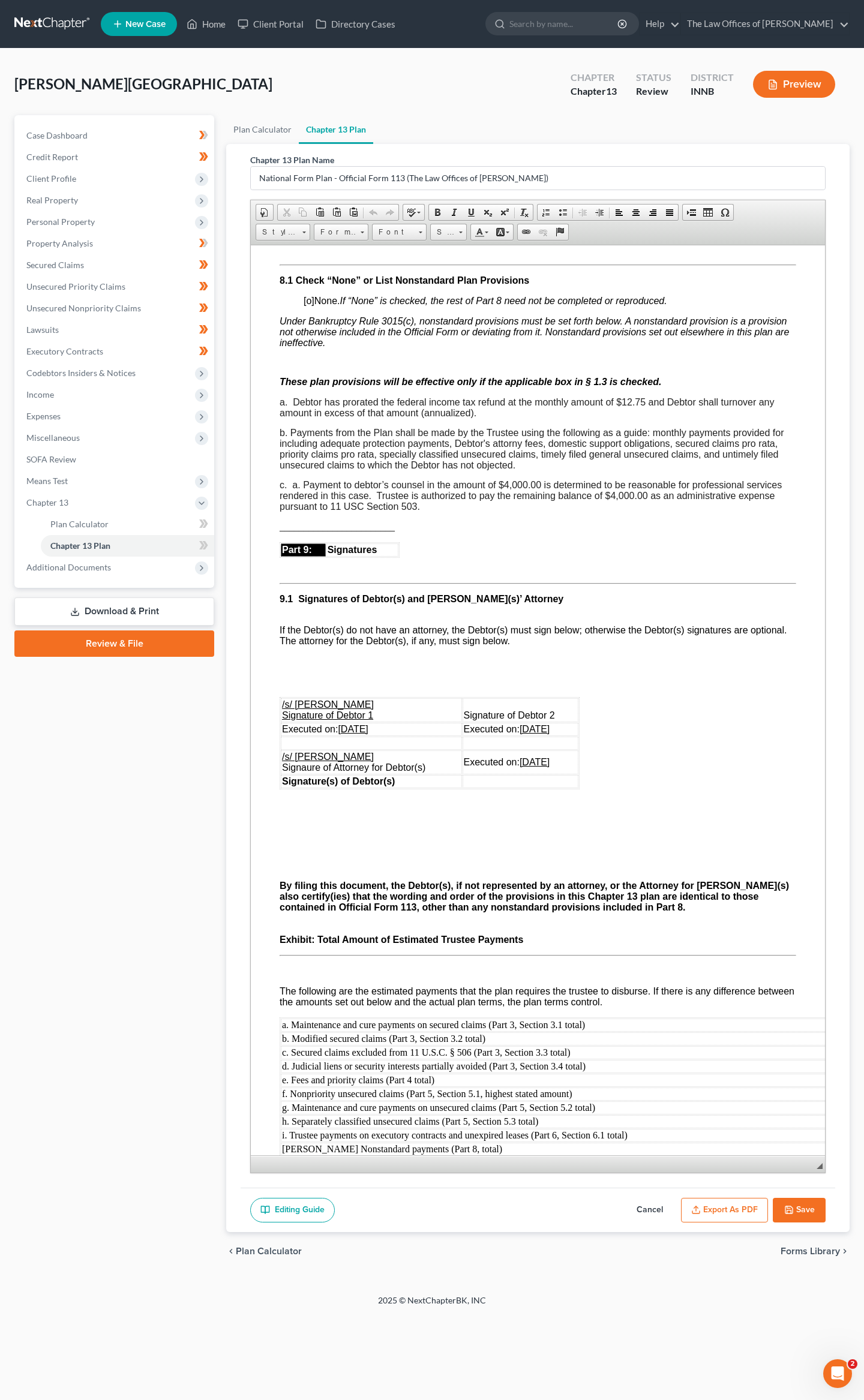
scroll to position [3280, 0]
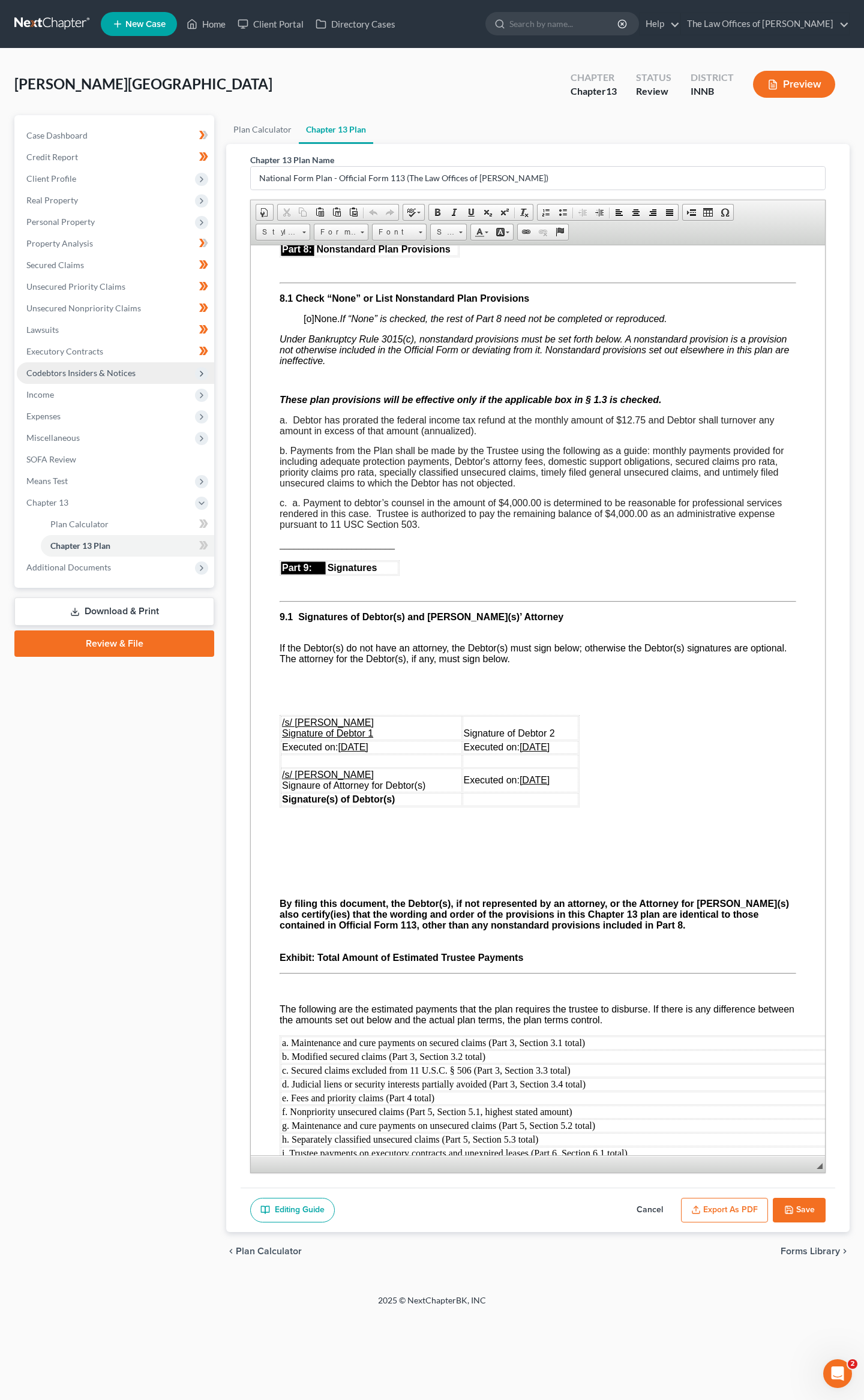
drag, startPoint x: 56, startPoint y: 415, endPoint x: 40, endPoint y: 375, distance: 43.1
drag, startPoint x: 40, startPoint y: 375, endPoint x: 48, endPoint y: 349, distance: 27.2
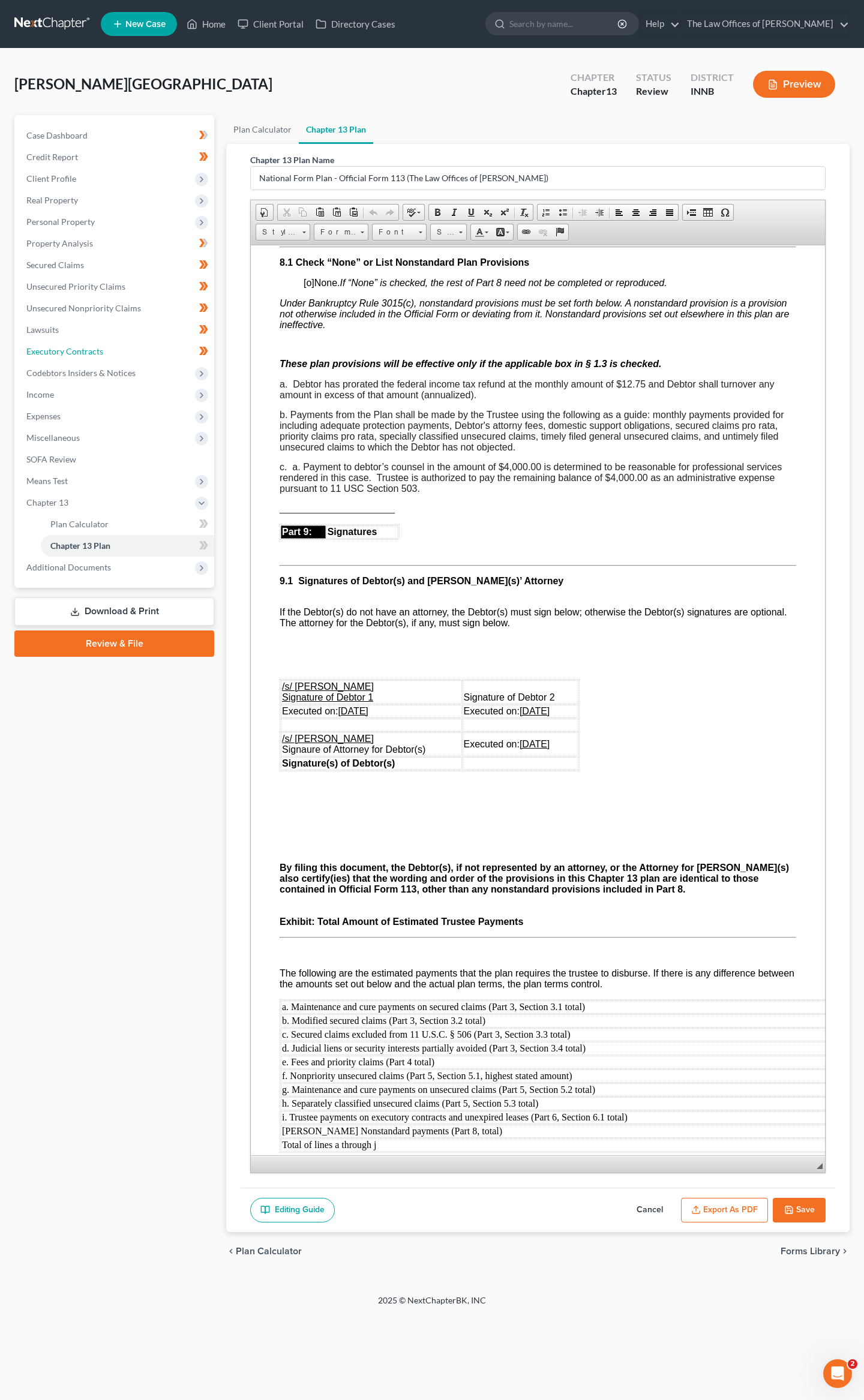
scroll to position [3305, 0]
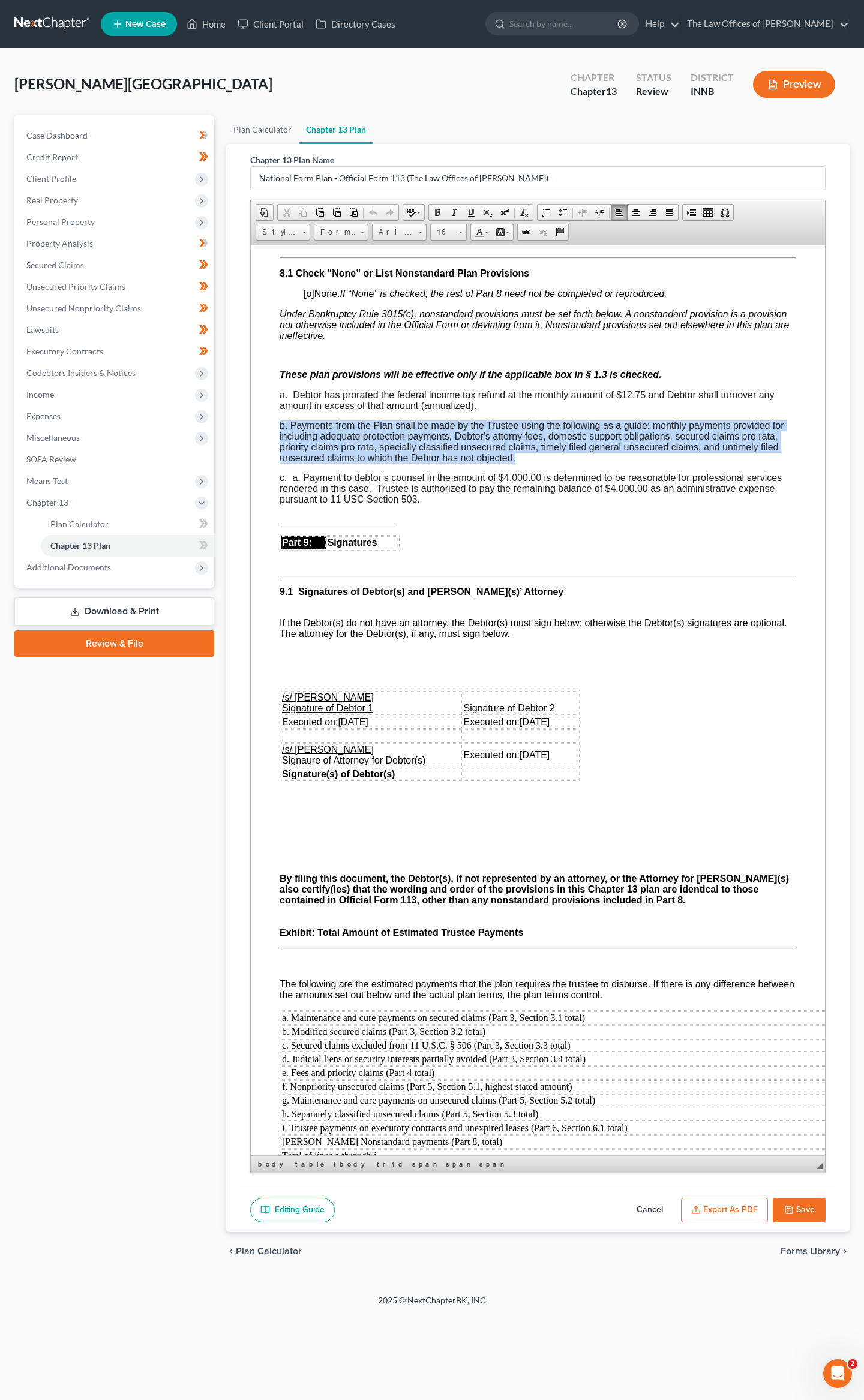
drag, startPoint x: 546, startPoint y: 614, endPoint x: 279, endPoint y: 581, distance: 269.0
click at [280, 463] on div "b. Payments from the Plan shall be made by the Trustee using the following as a…" at bounding box center [538, 441] width 516 height 43
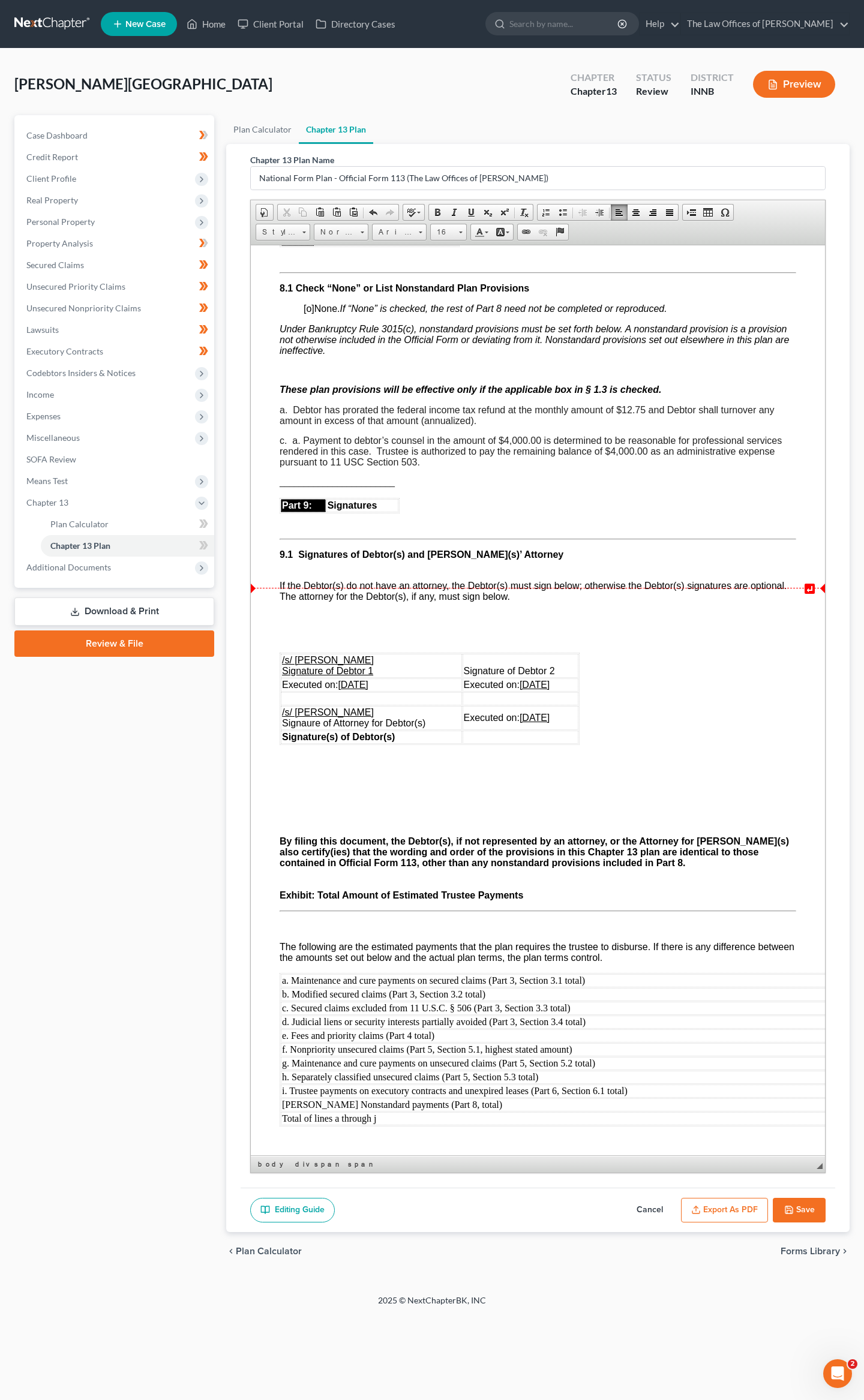
click at [298, 466] on span "c. a. Payment to debtor’s counsel in the amount of $4,000.00 is determined to b…" at bounding box center [531, 451] width 502 height 32
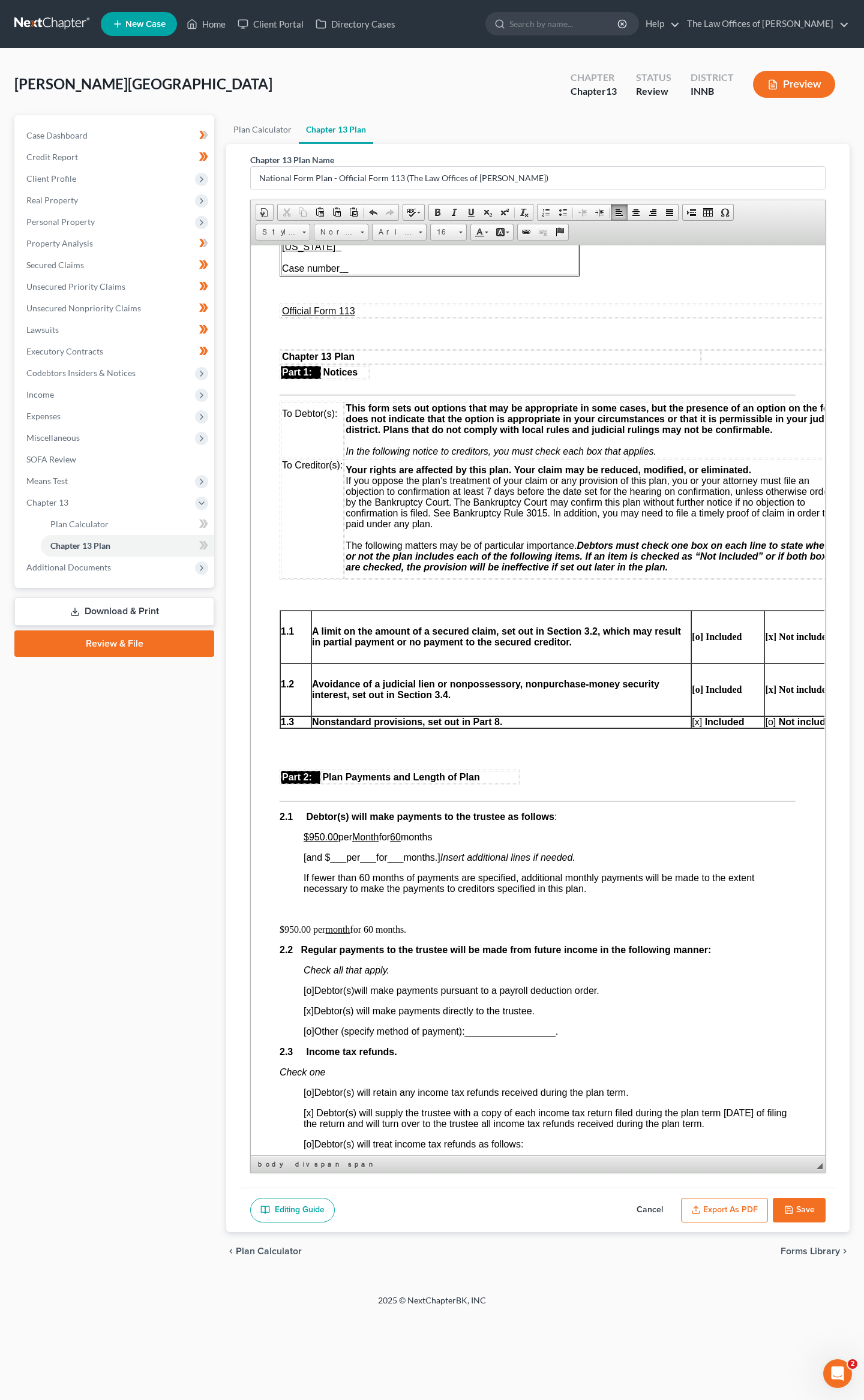
scroll to position [297, 0]
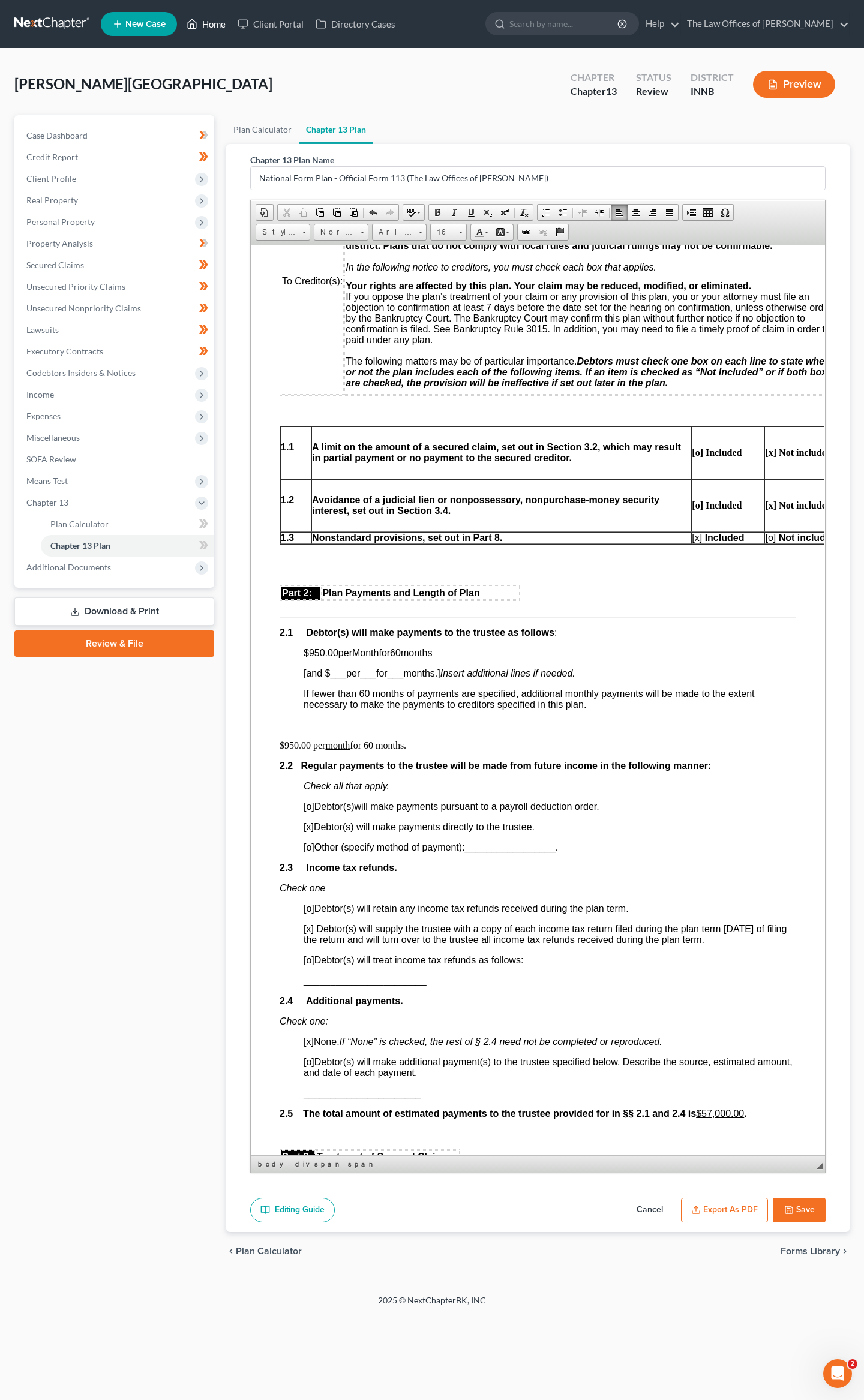
click at [207, 27] on link "Home" at bounding box center [206, 24] width 51 height 22
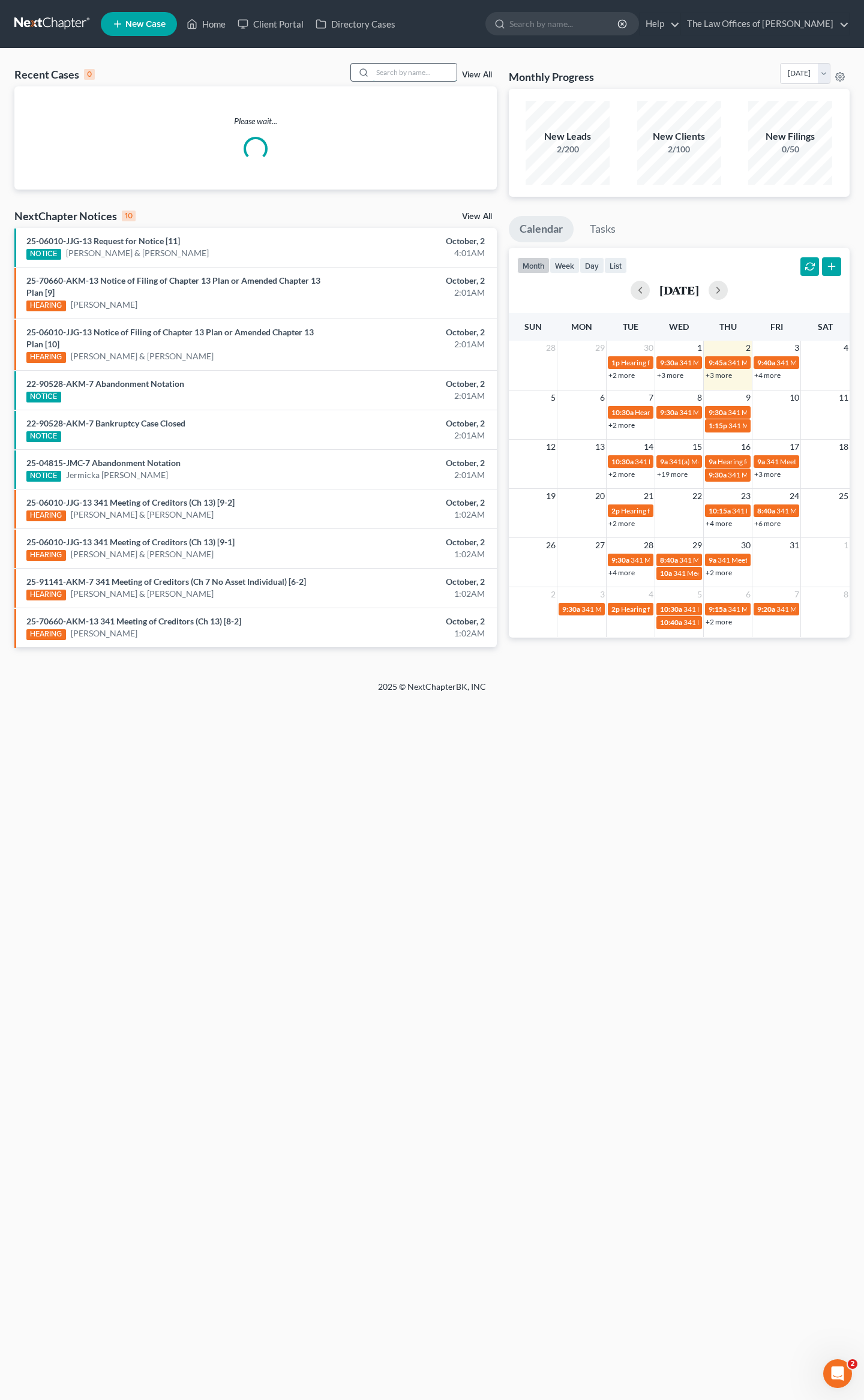
click at [380, 75] on input "search" at bounding box center [414, 72] width 84 height 18
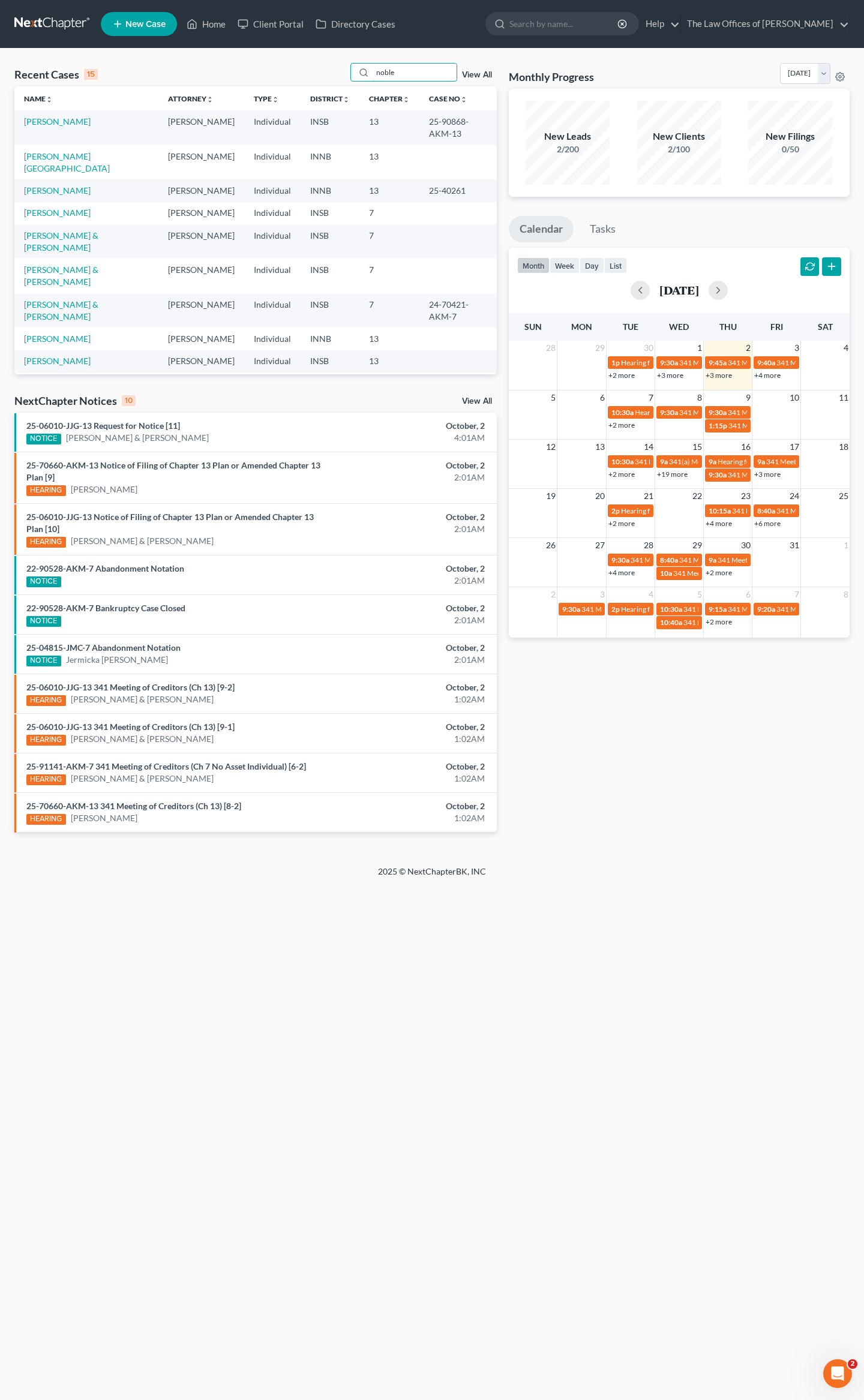
type input "noble"
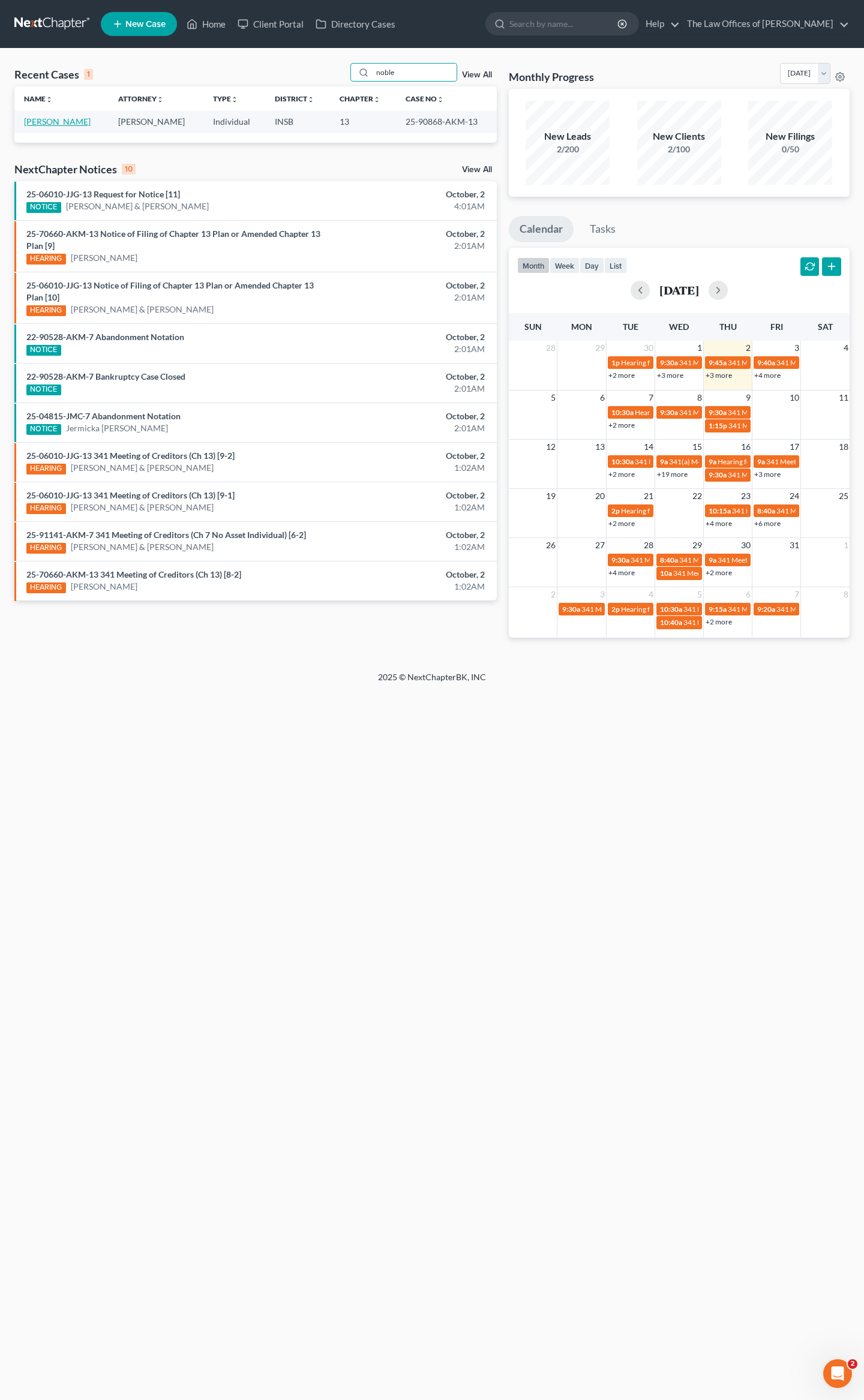
click at [54, 123] on link "[PERSON_NAME]" at bounding box center [57, 121] width 67 height 11
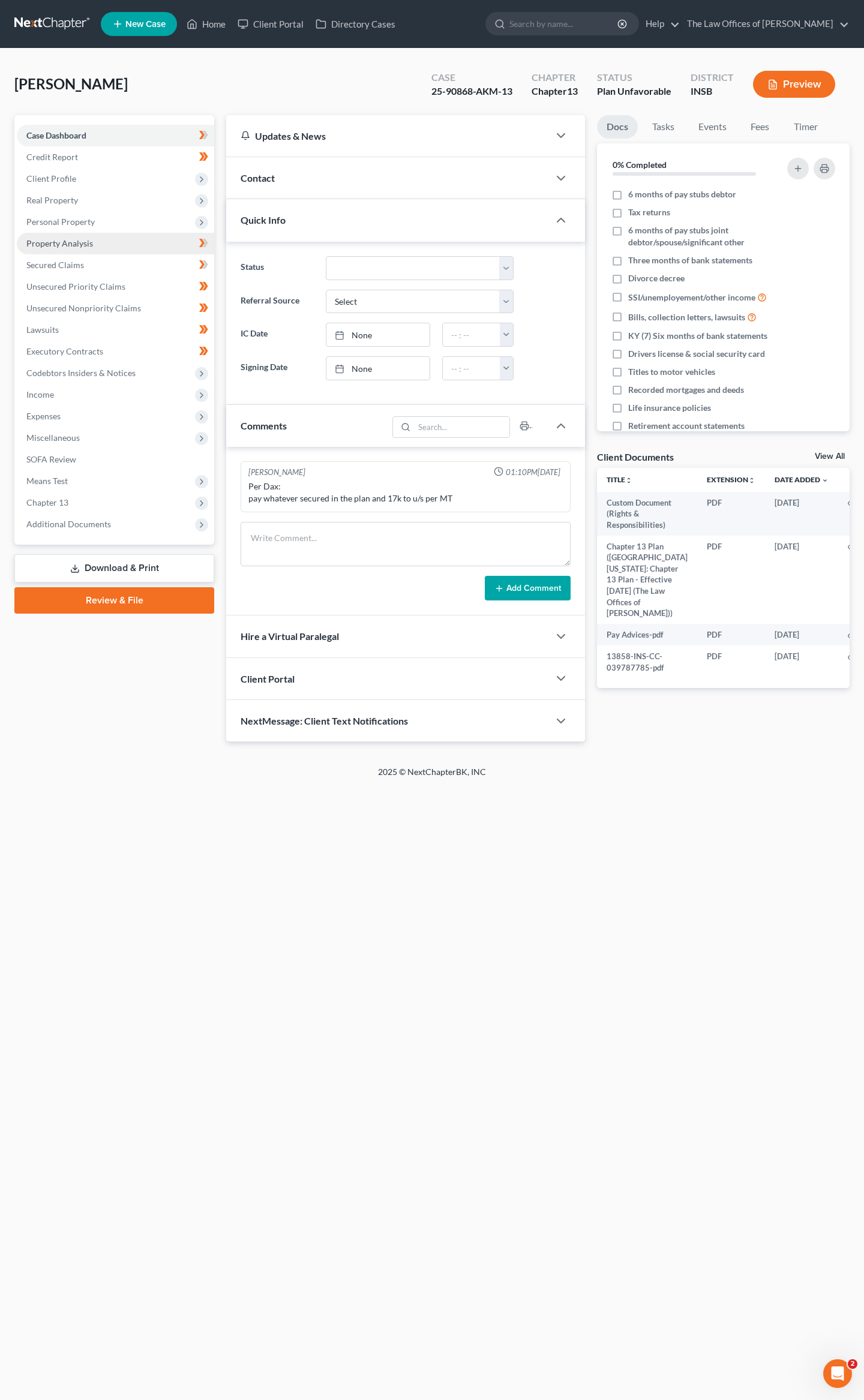
click at [62, 236] on link "Property Analysis" at bounding box center [115, 244] width 197 height 22
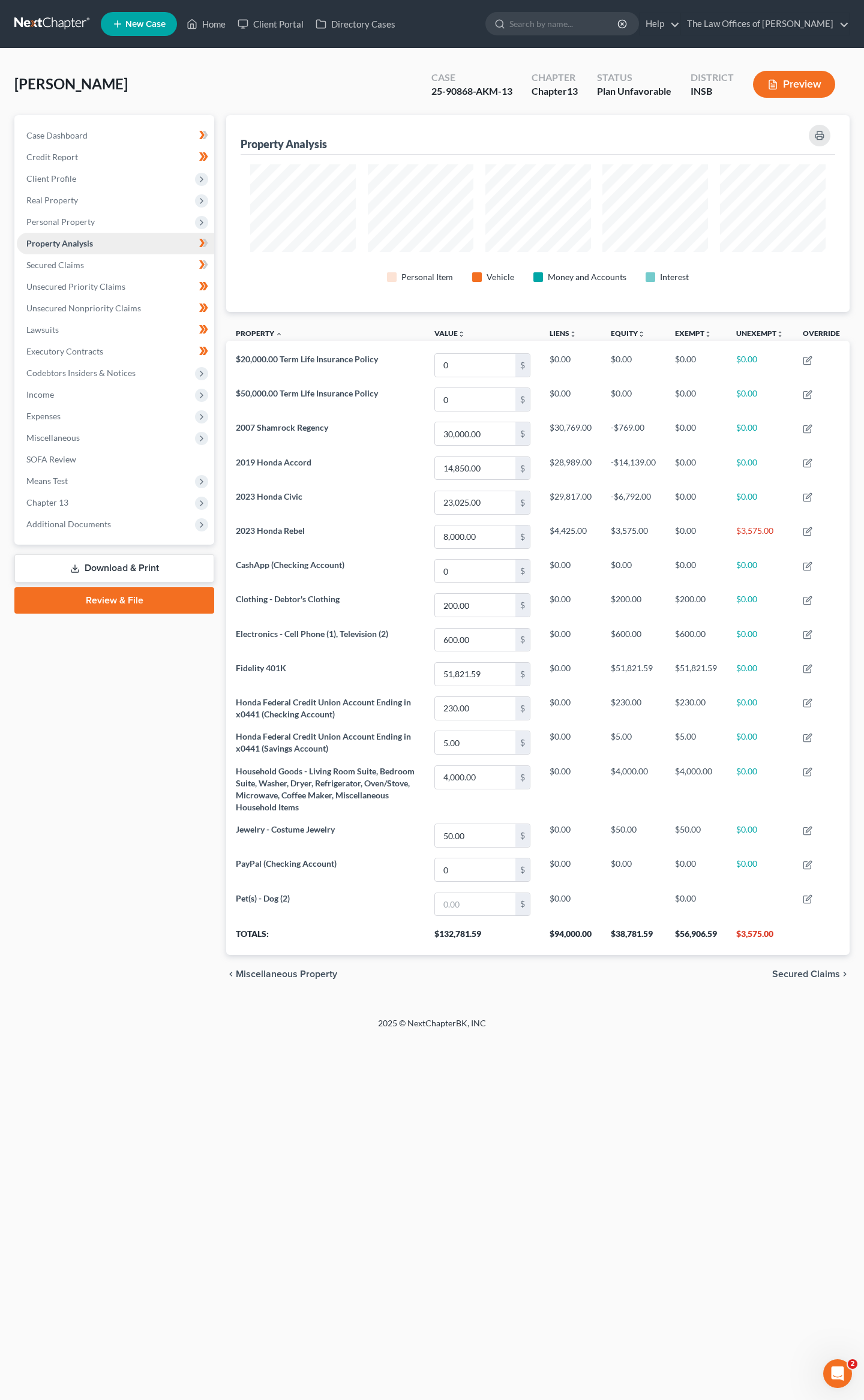
scroll to position [197, 624]
click at [70, 267] on span "Secured Claims" at bounding box center [55, 265] width 57 height 11
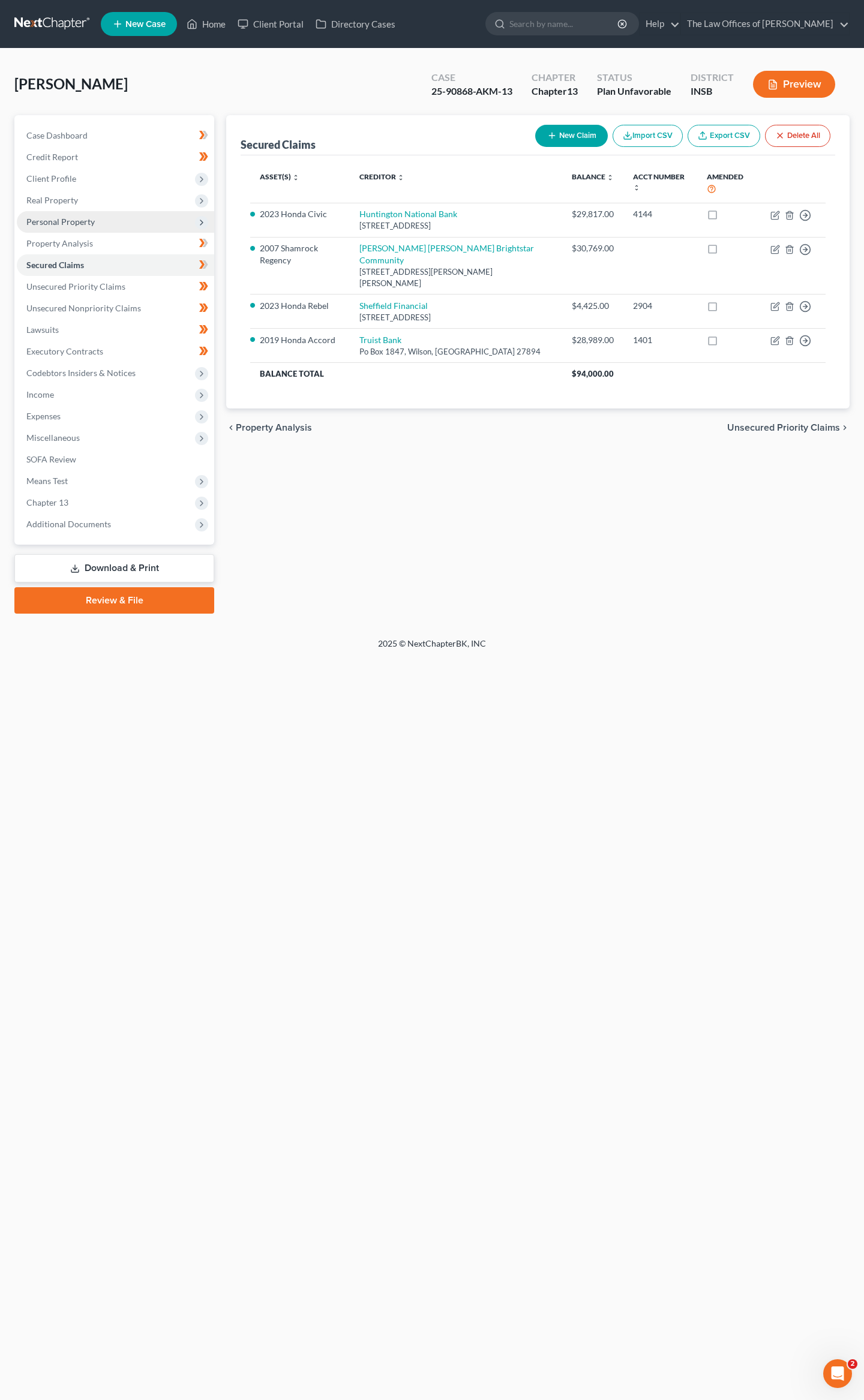
click at [63, 214] on span "Personal Property" at bounding box center [115, 222] width 197 height 22
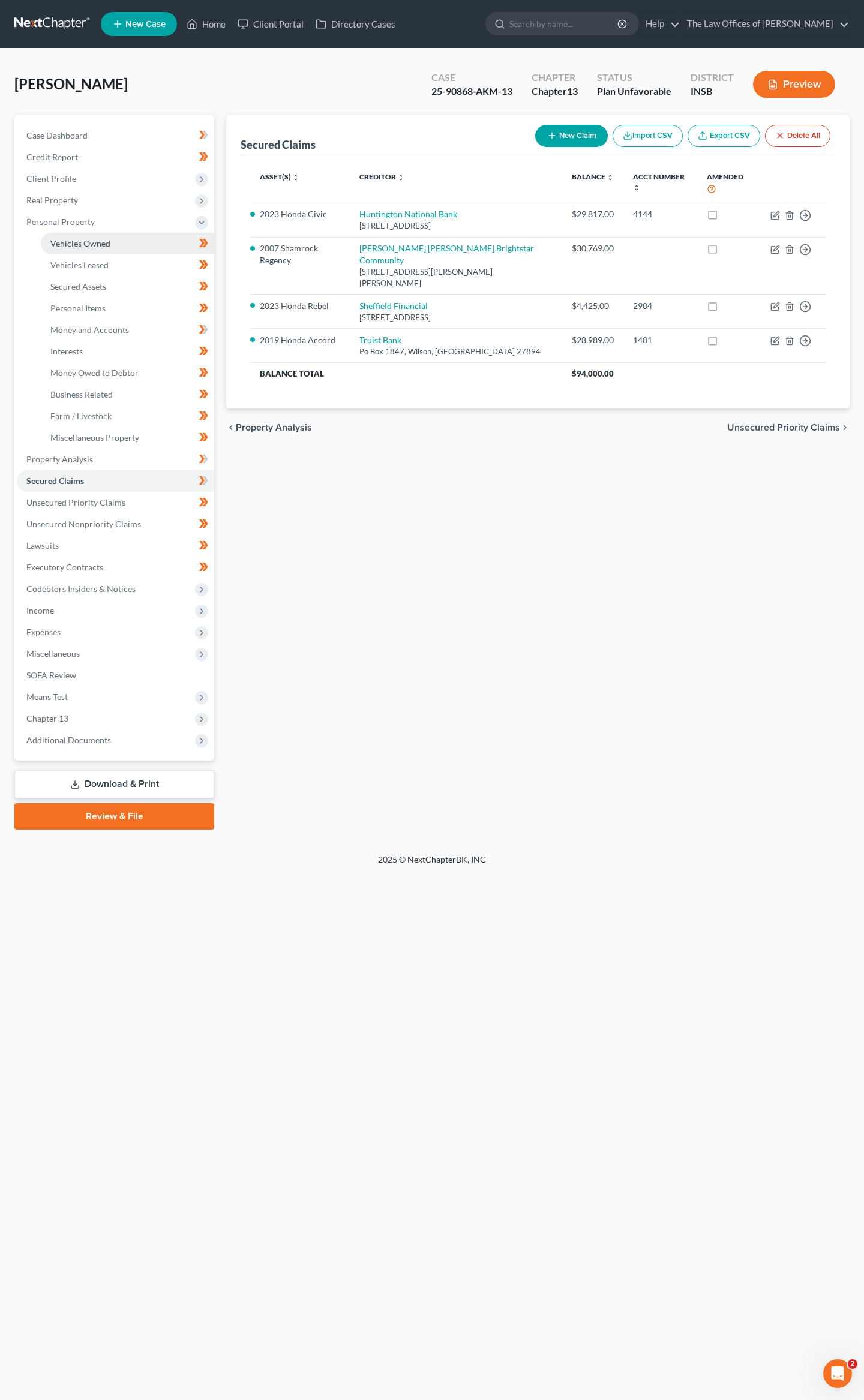
click at [65, 234] on link "Vehicles Owned" at bounding box center [127, 244] width 173 height 22
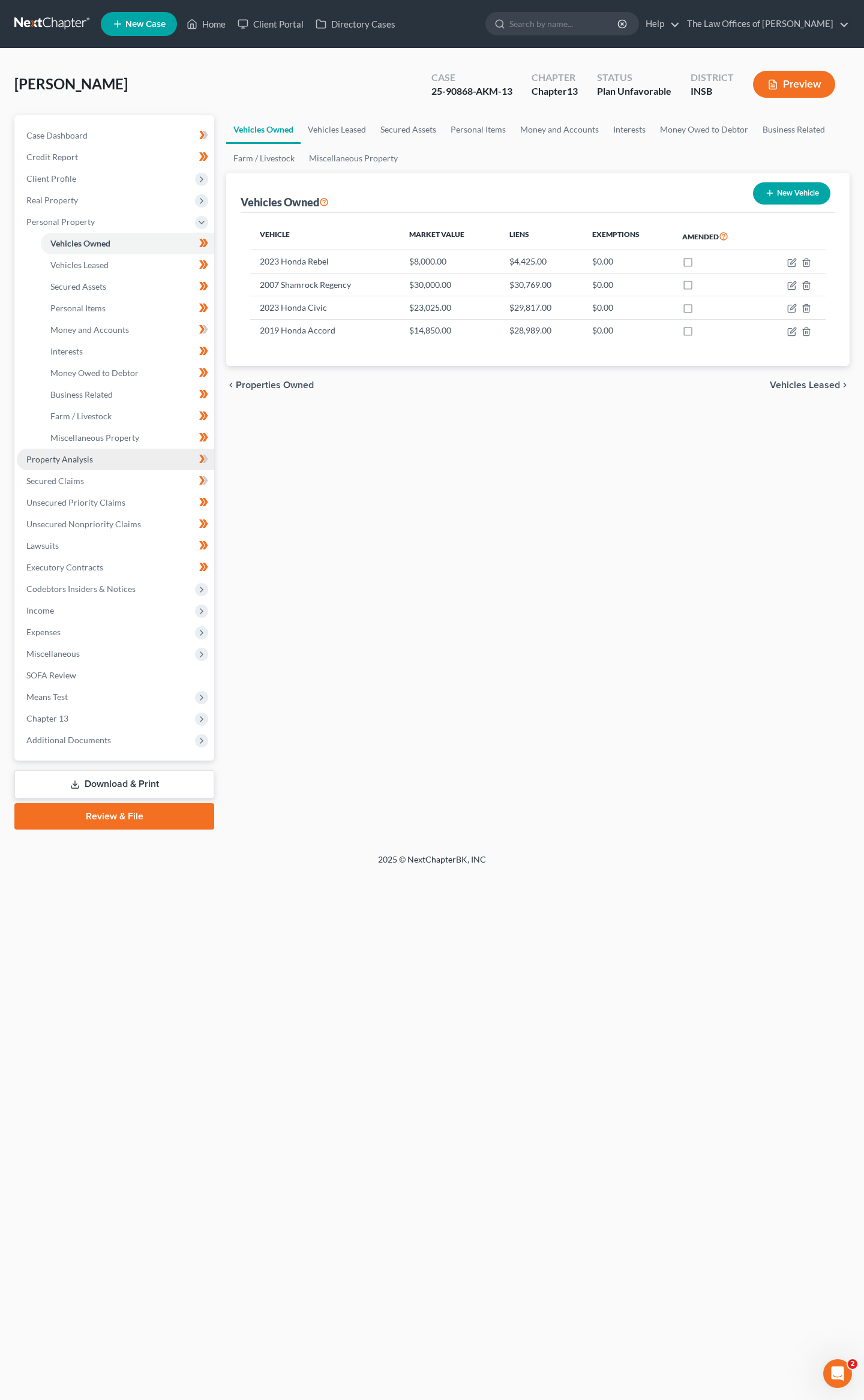
click at [67, 462] on span "Property Analysis" at bounding box center [60, 459] width 67 height 11
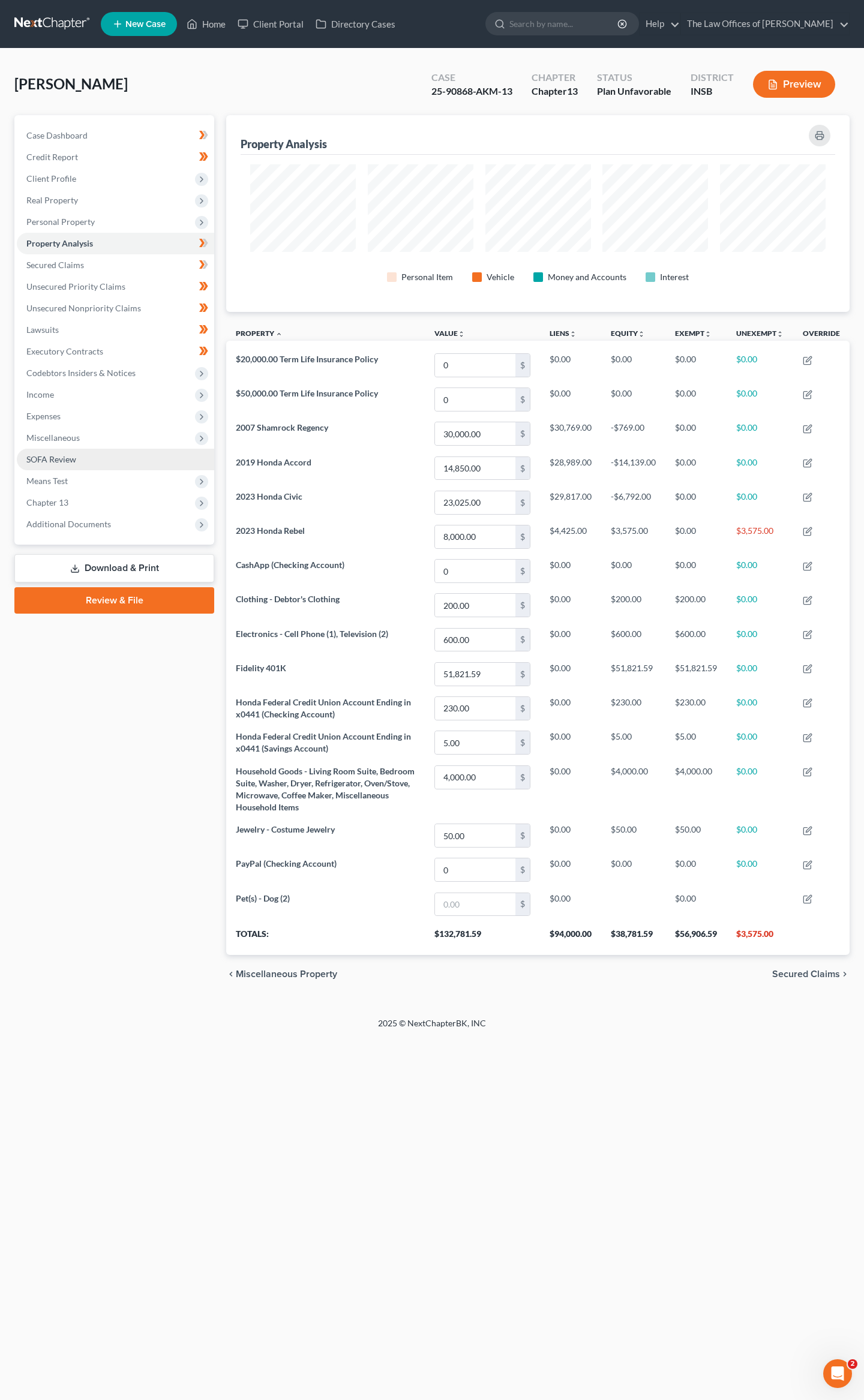
scroll to position [197, 624]
click at [55, 476] on span "Means Test" at bounding box center [47, 481] width 41 height 11
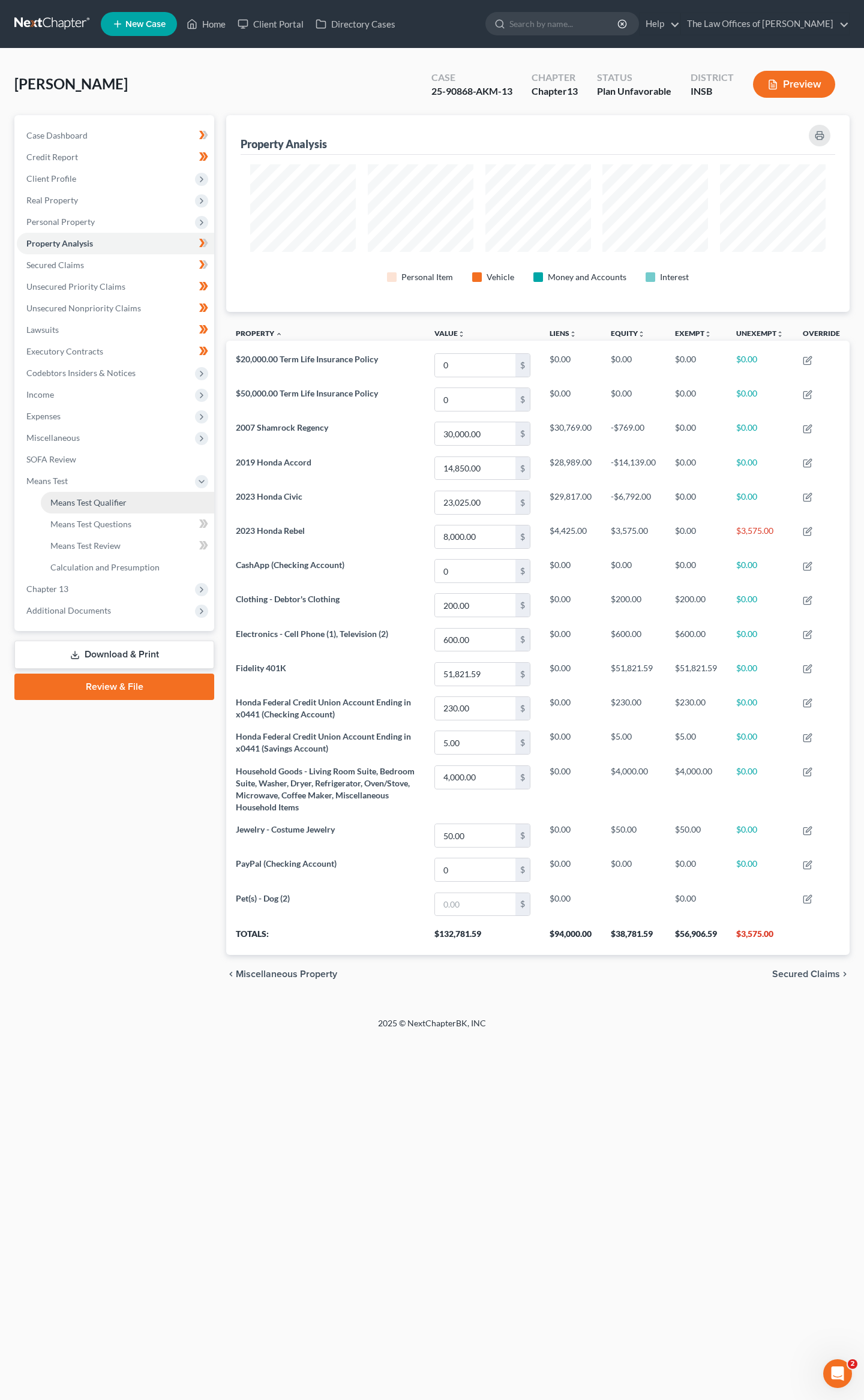
click at [68, 502] on span "Means Test Qualifier" at bounding box center [88, 502] width 77 height 11
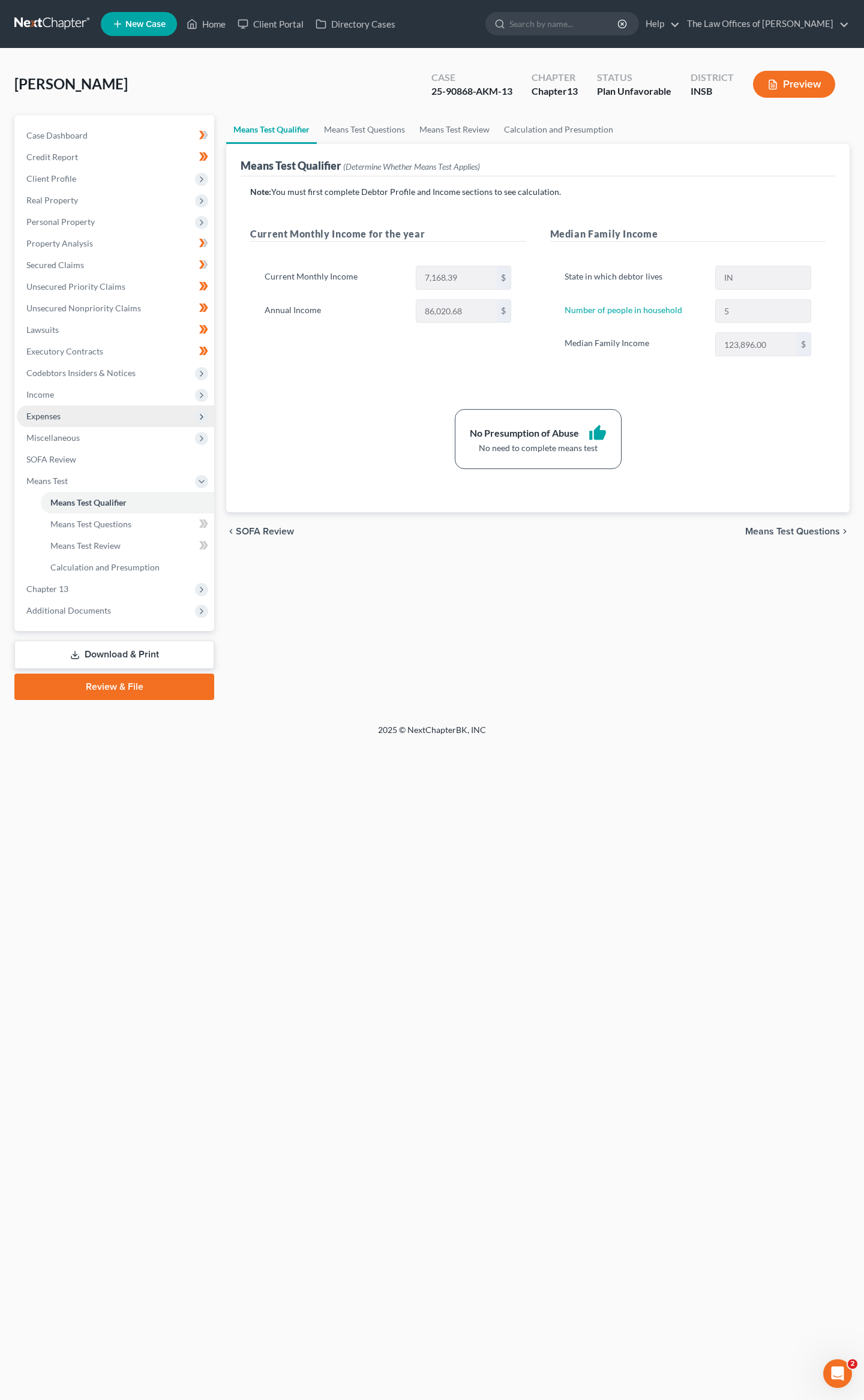
click at [55, 413] on span "Expenses" at bounding box center [43, 416] width 34 height 11
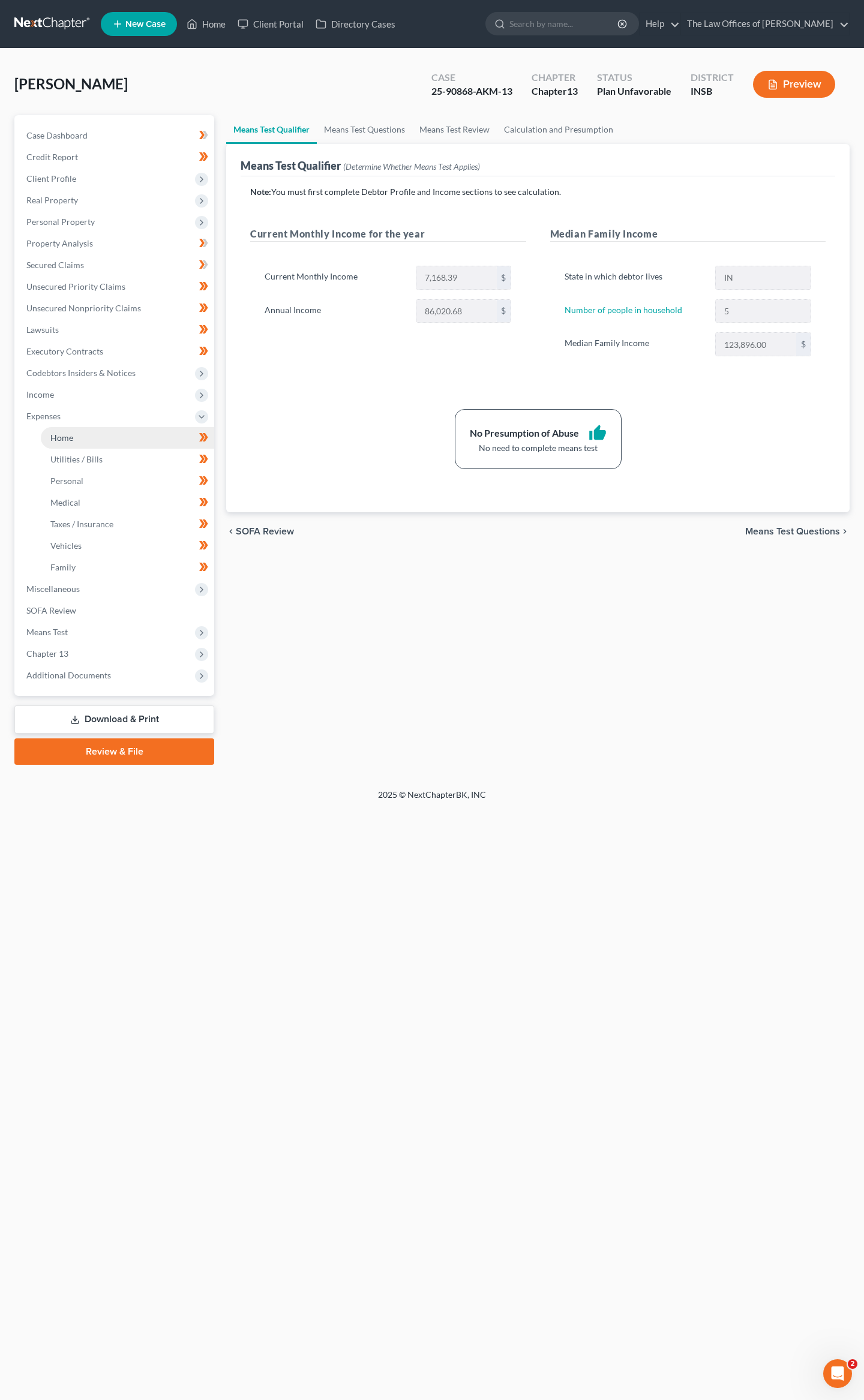
click at [55, 443] on link "Home" at bounding box center [127, 437] width 173 height 22
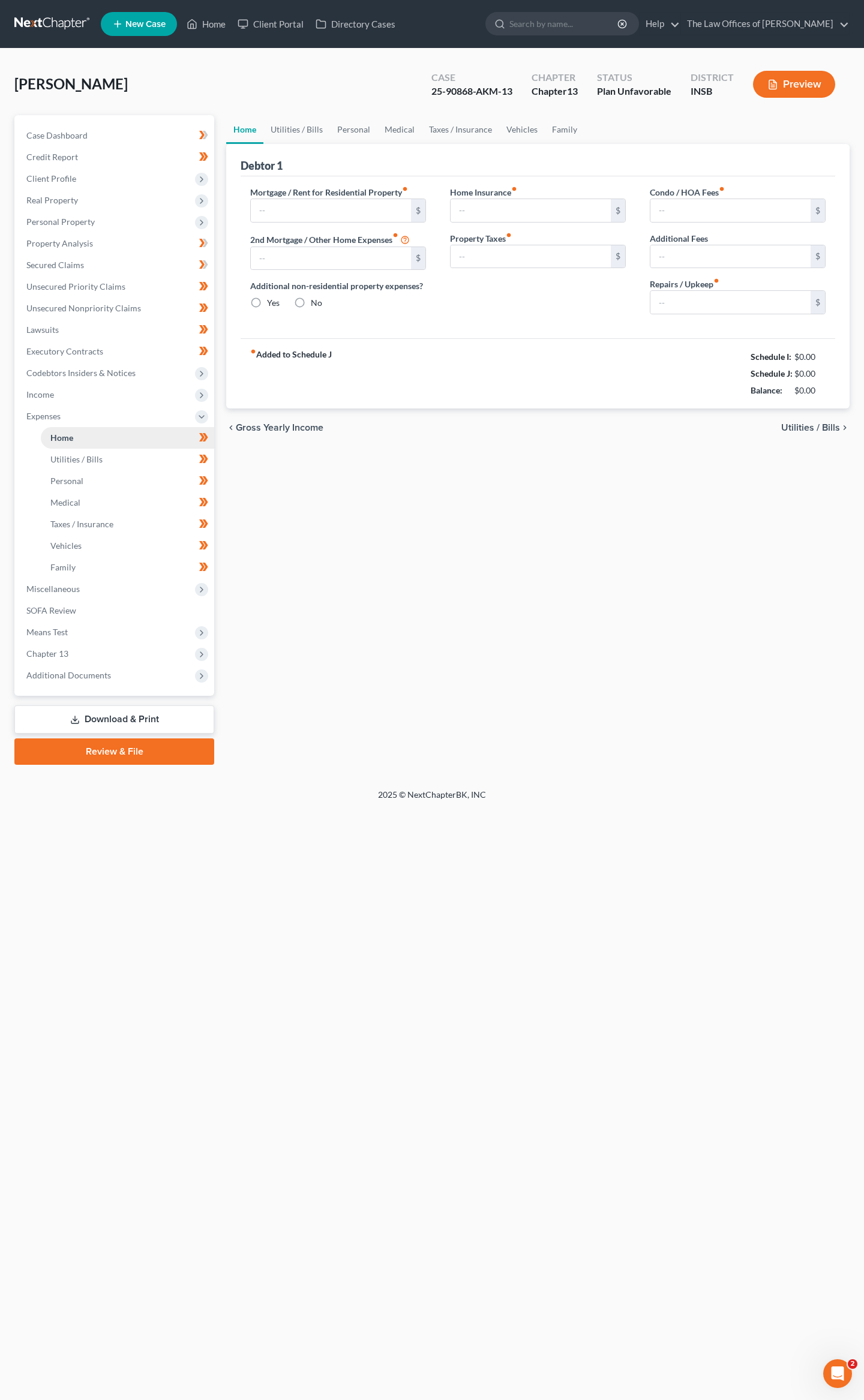
type input "375.00"
type input "0.00"
radio input "true"
type input "0.00"
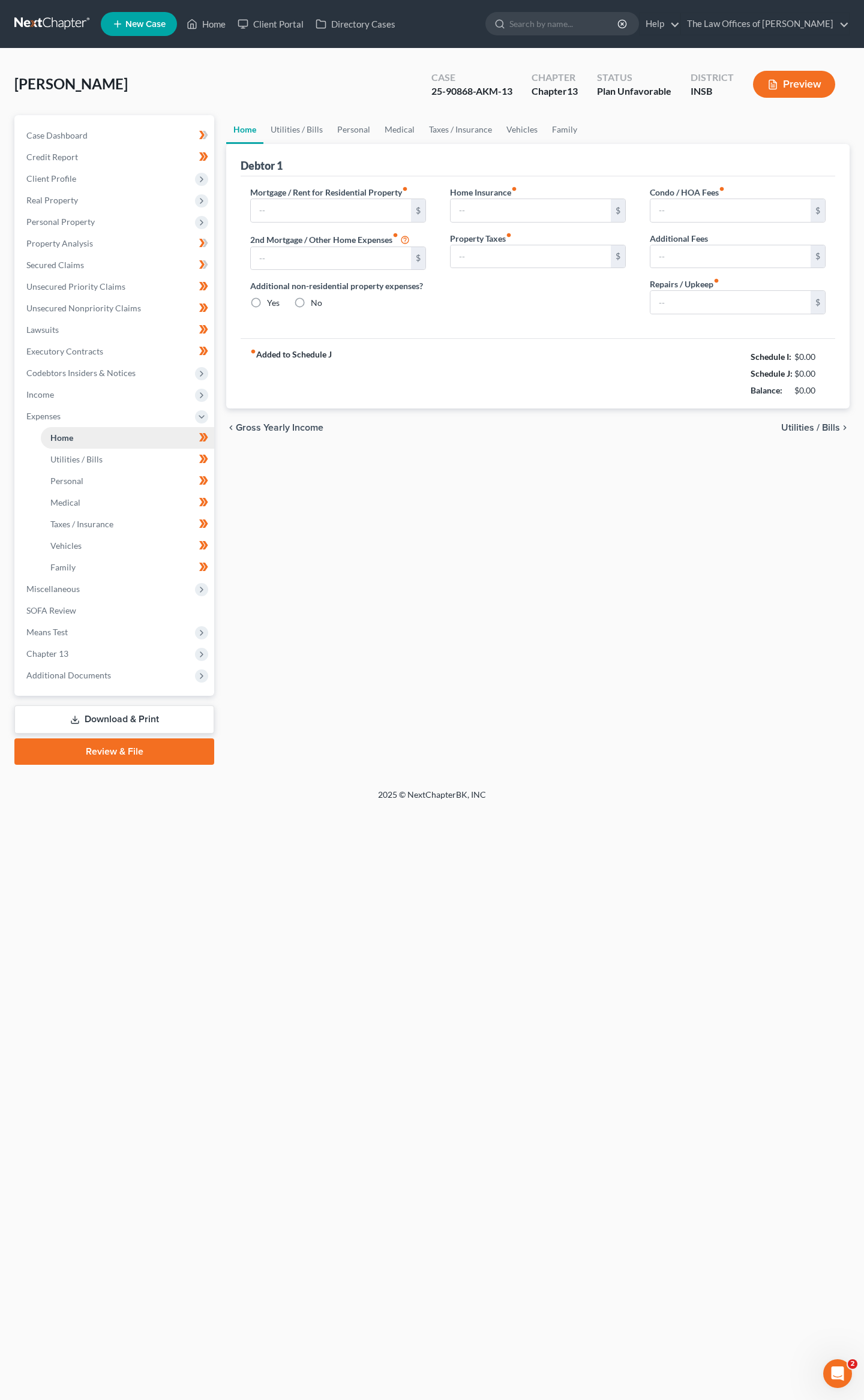
type input "0.00"
type input "50.00"
click at [514, 138] on link "Vehicles" at bounding box center [522, 129] width 46 height 29
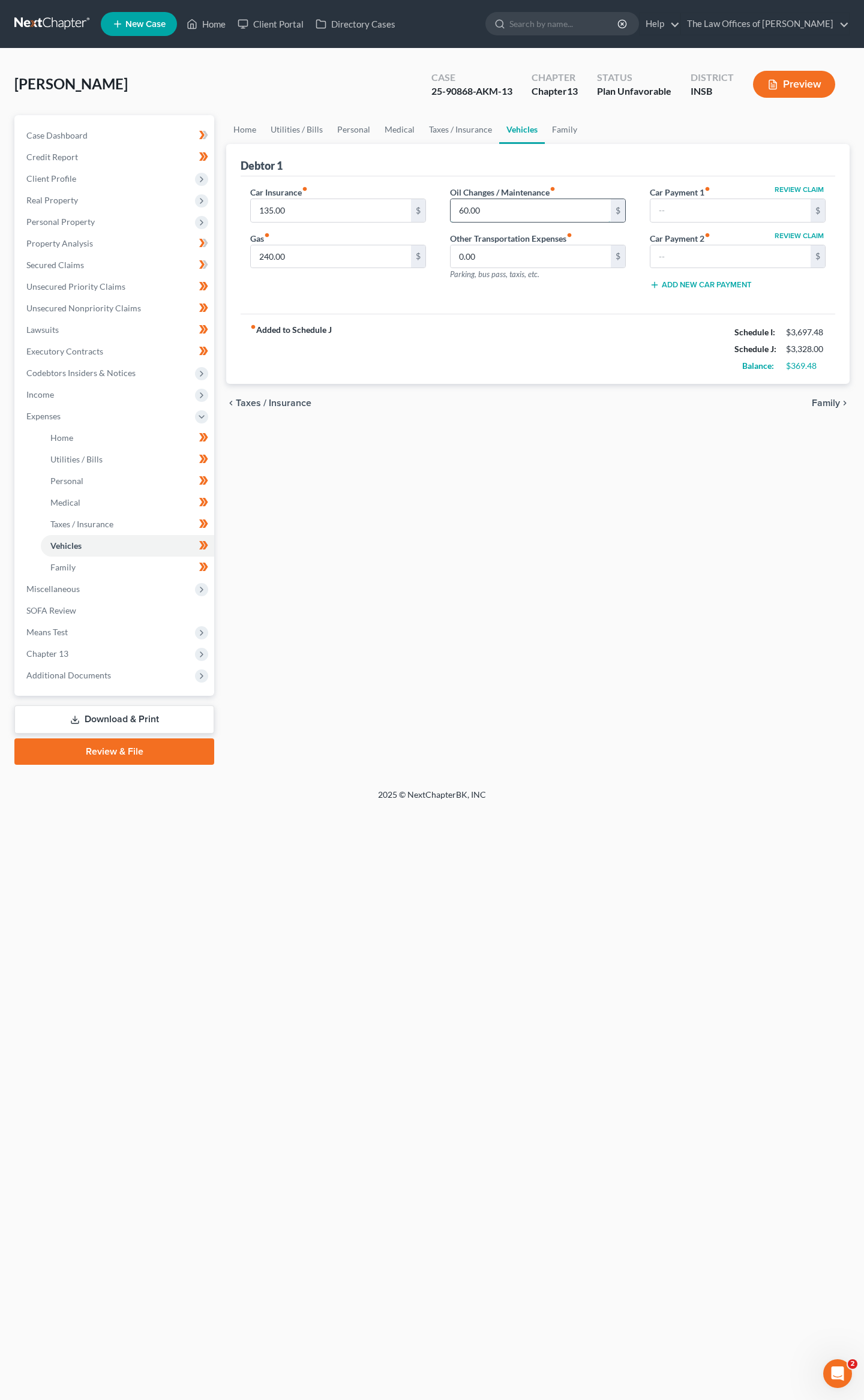
click at [538, 219] on input "60.00" at bounding box center [531, 210] width 160 height 23
click at [551, 128] on link "Family" at bounding box center [564, 129] width 40 height 29
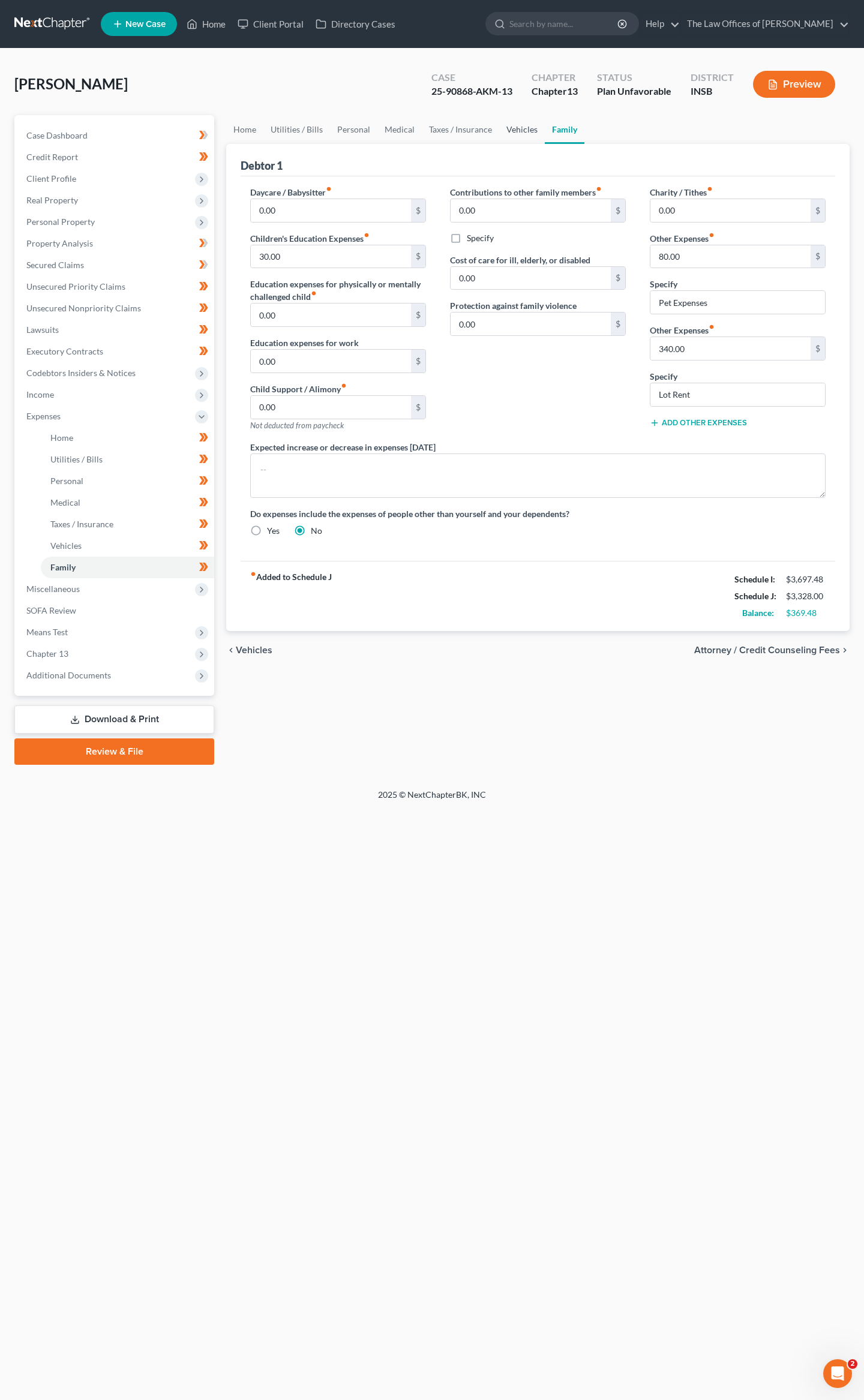
click at [523, 129] on link "Vehicles" at bounding box center [522, 129] width 46 height 29
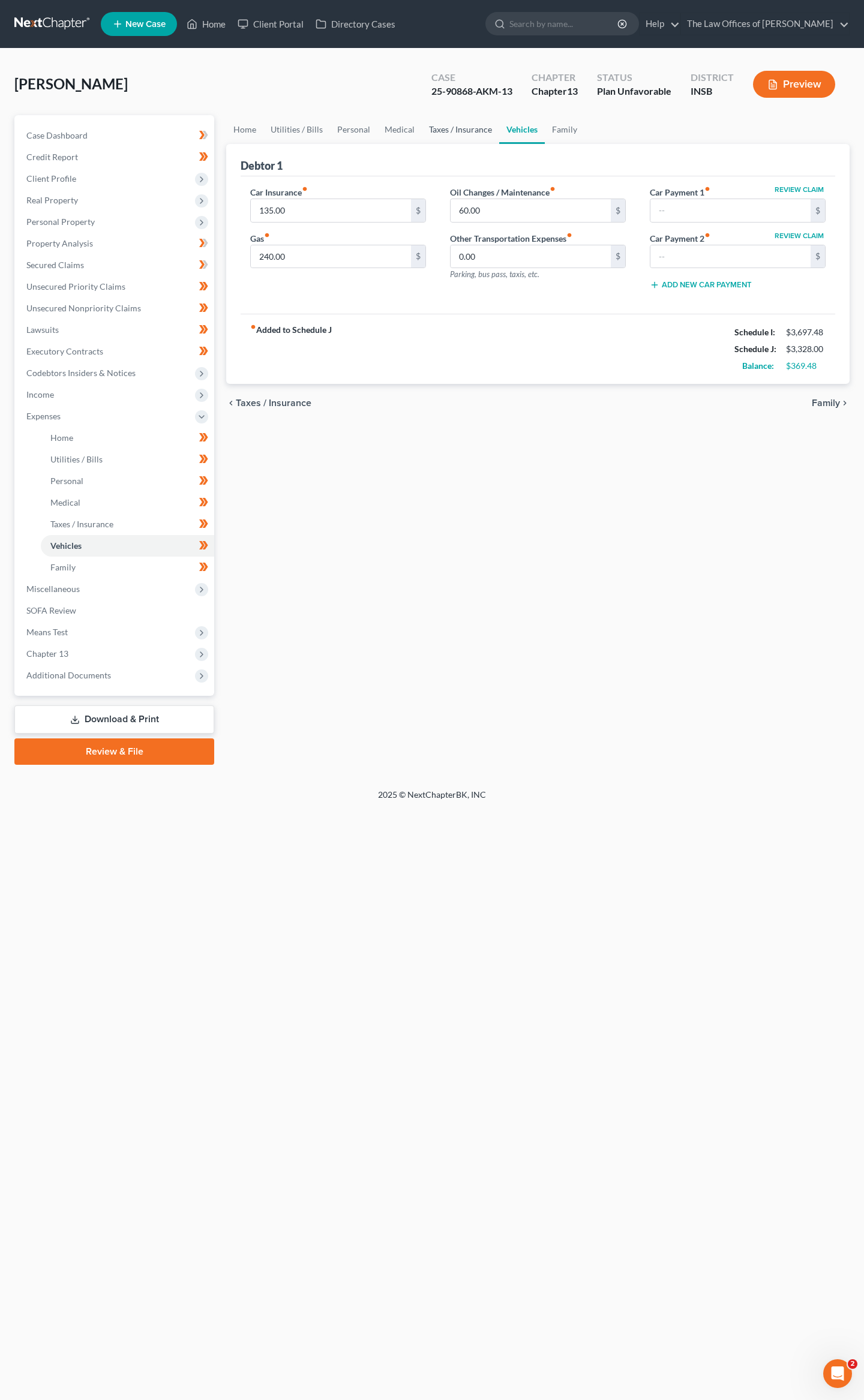
click at [478, 128] on link "Taxes / Insurance" at bounding box center [460, 129] width 77 height 29
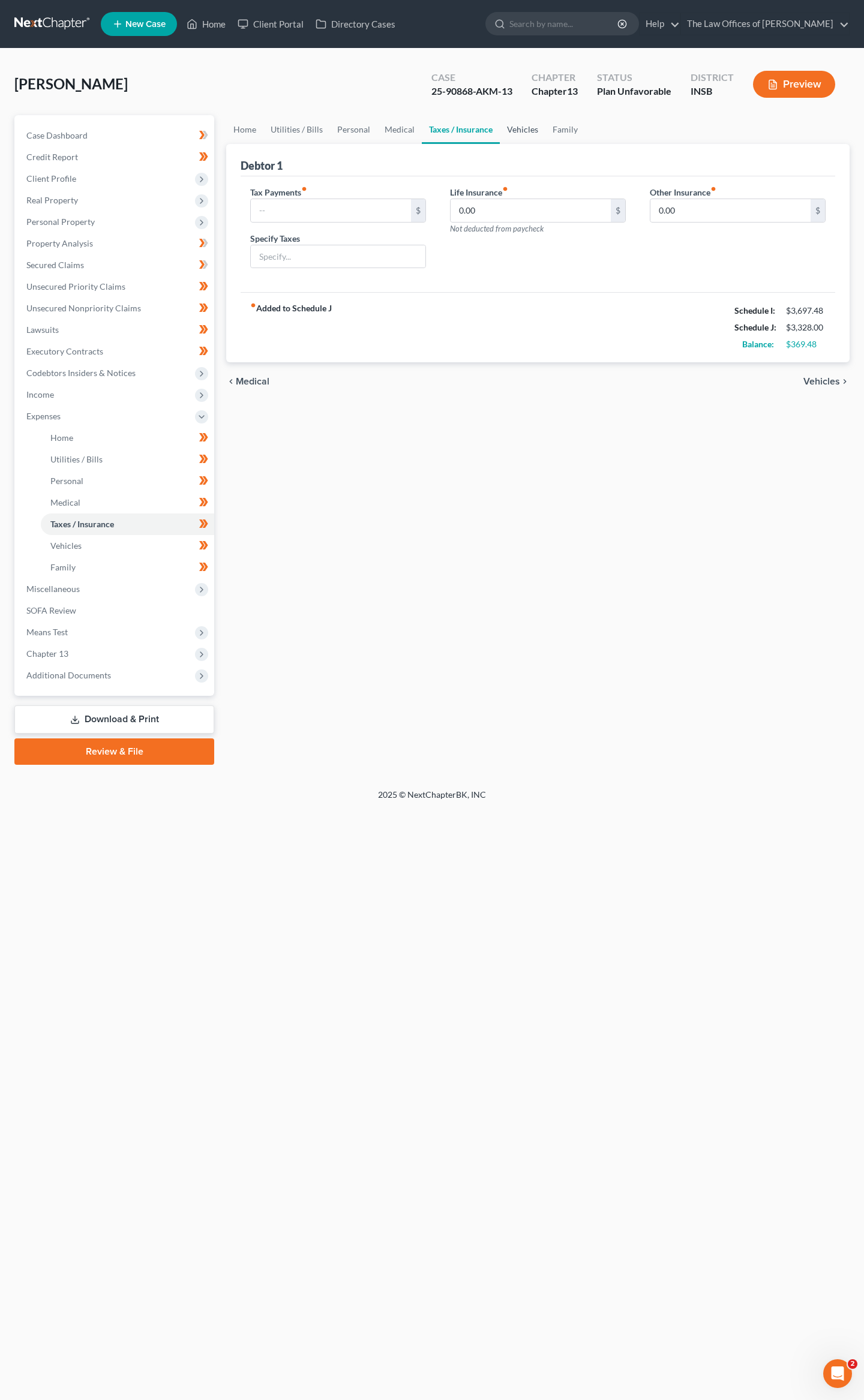
click at [519, 123] on link "Vehicles" at bounding box center [523, 129] width 46 height 29
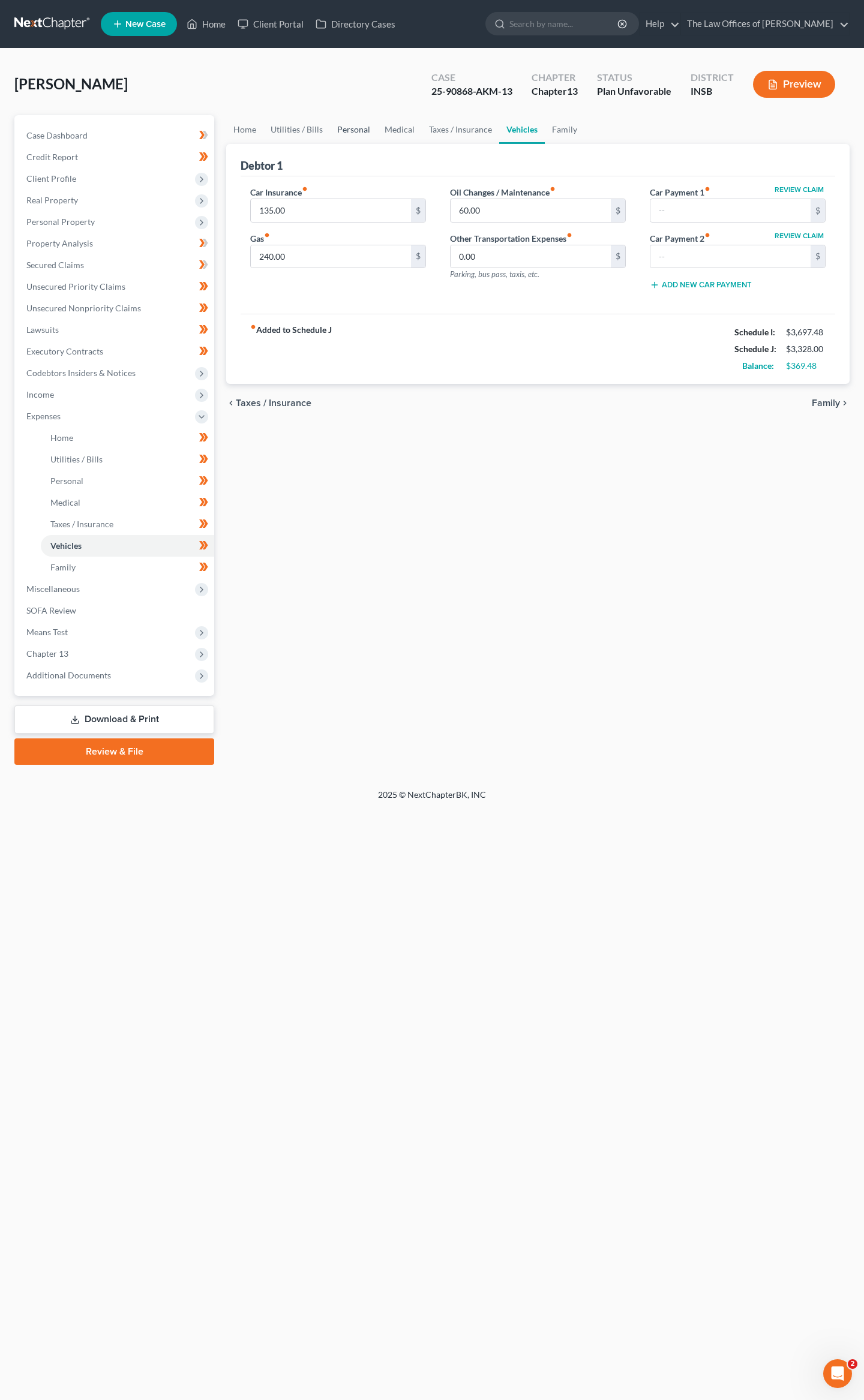
click at [348, 130] on link "Personal" at bounding box center [354, 129] width 48 height 29
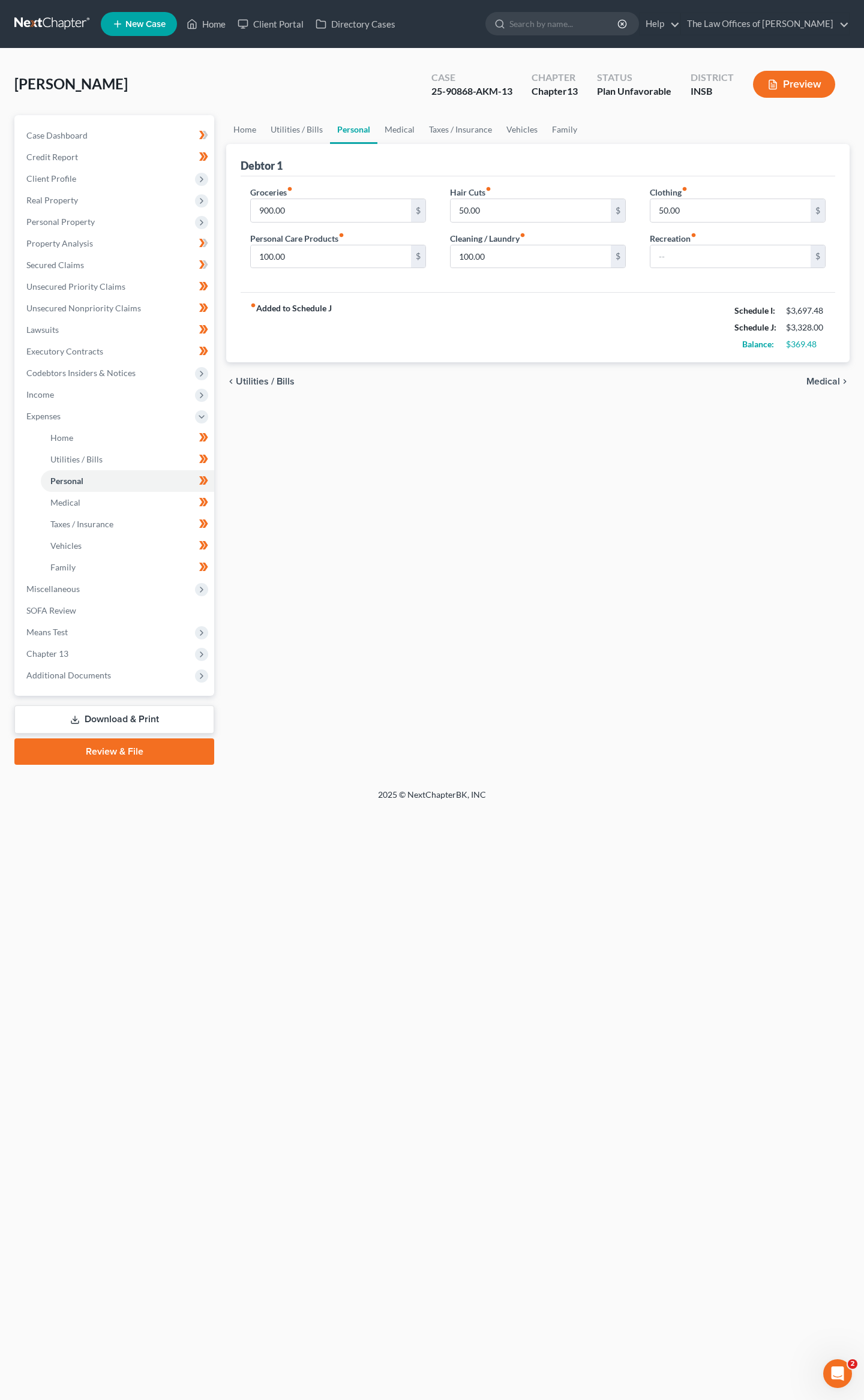
drag, startPoint x: 80, startPoint y: 394, endPoint x: 77, endPoint y: 406, distance: 12.4
click at [80, 394] on span "Income" at bounding box center [115, 394] width 197 height 22
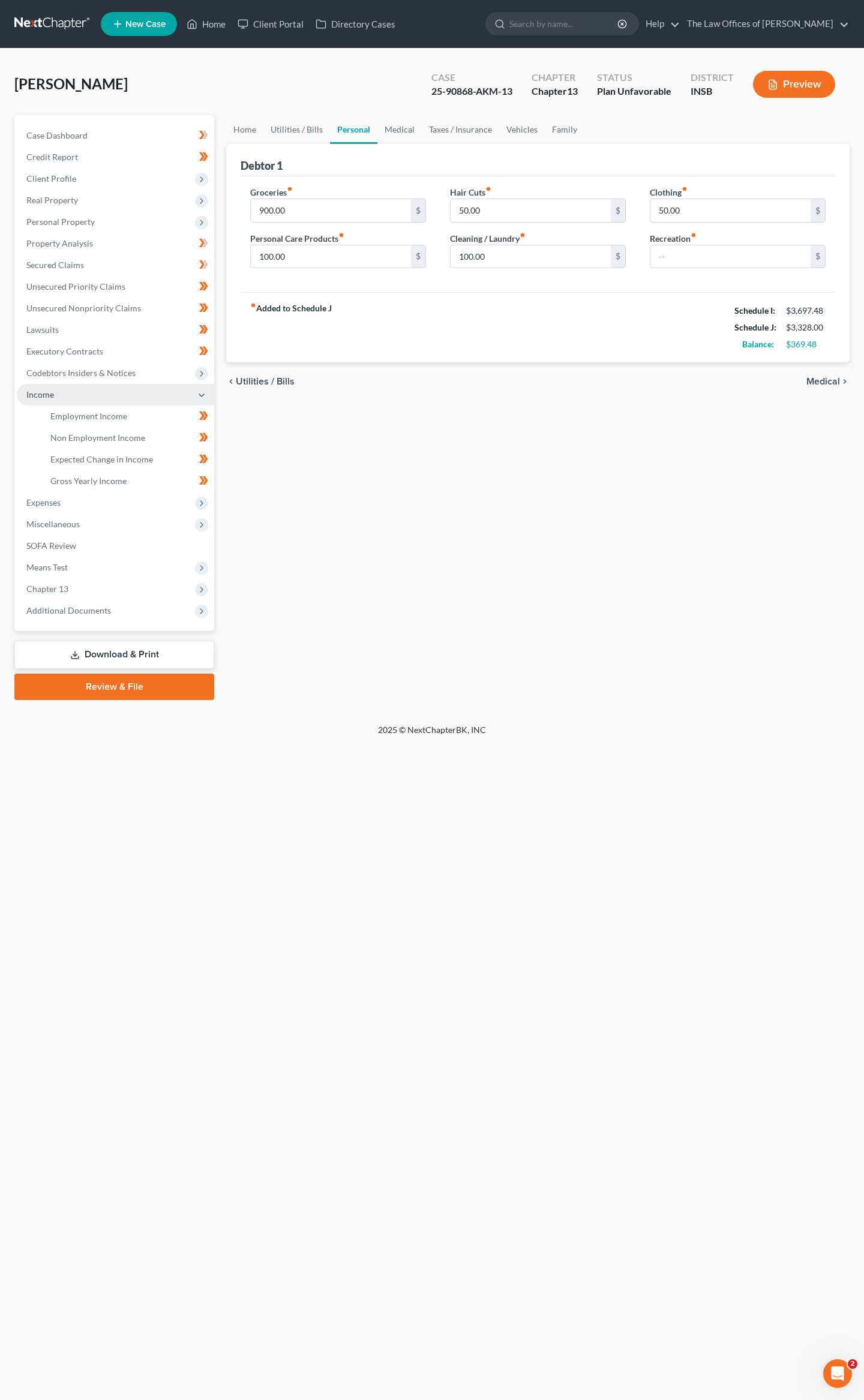
click at [99, 403] on span "Income" at bounding box center [115, 394] width 197 height 22
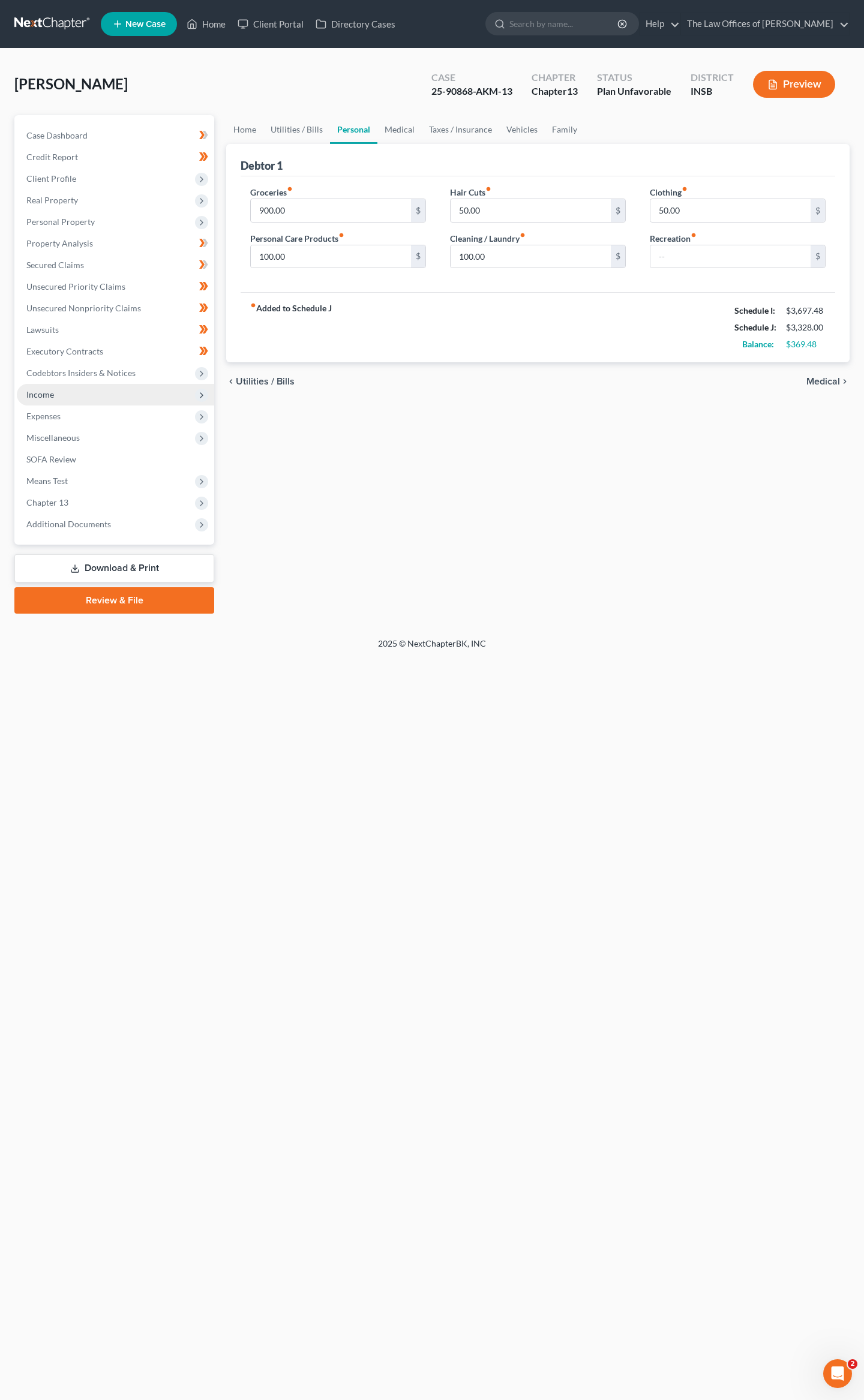
click at [95, 387] on span "Income" at bounding box center [115, 394] width 197 height 22
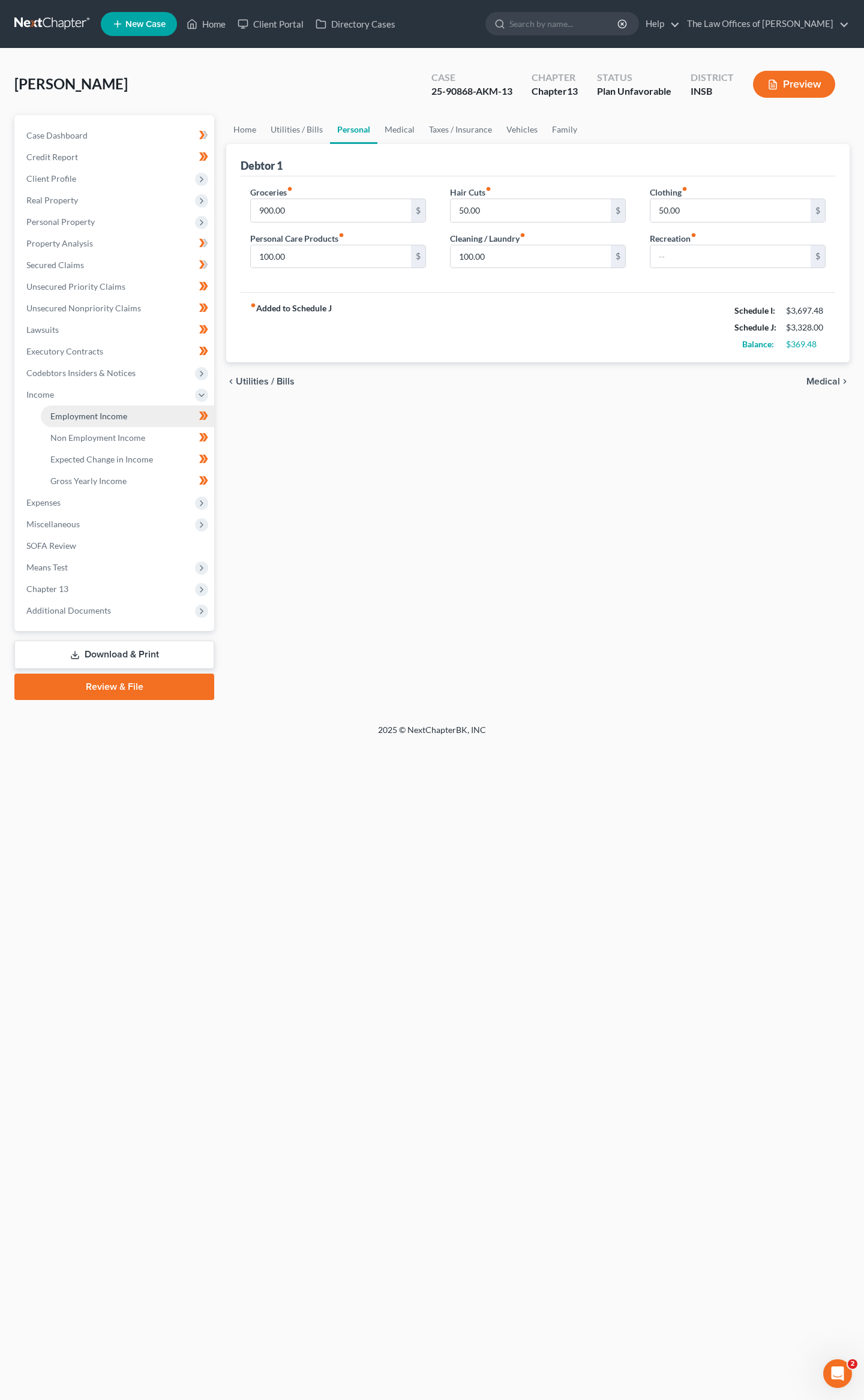
click at [85, 413] on span "Employment Income" at bounding box center [88, 416] width 77 height 11
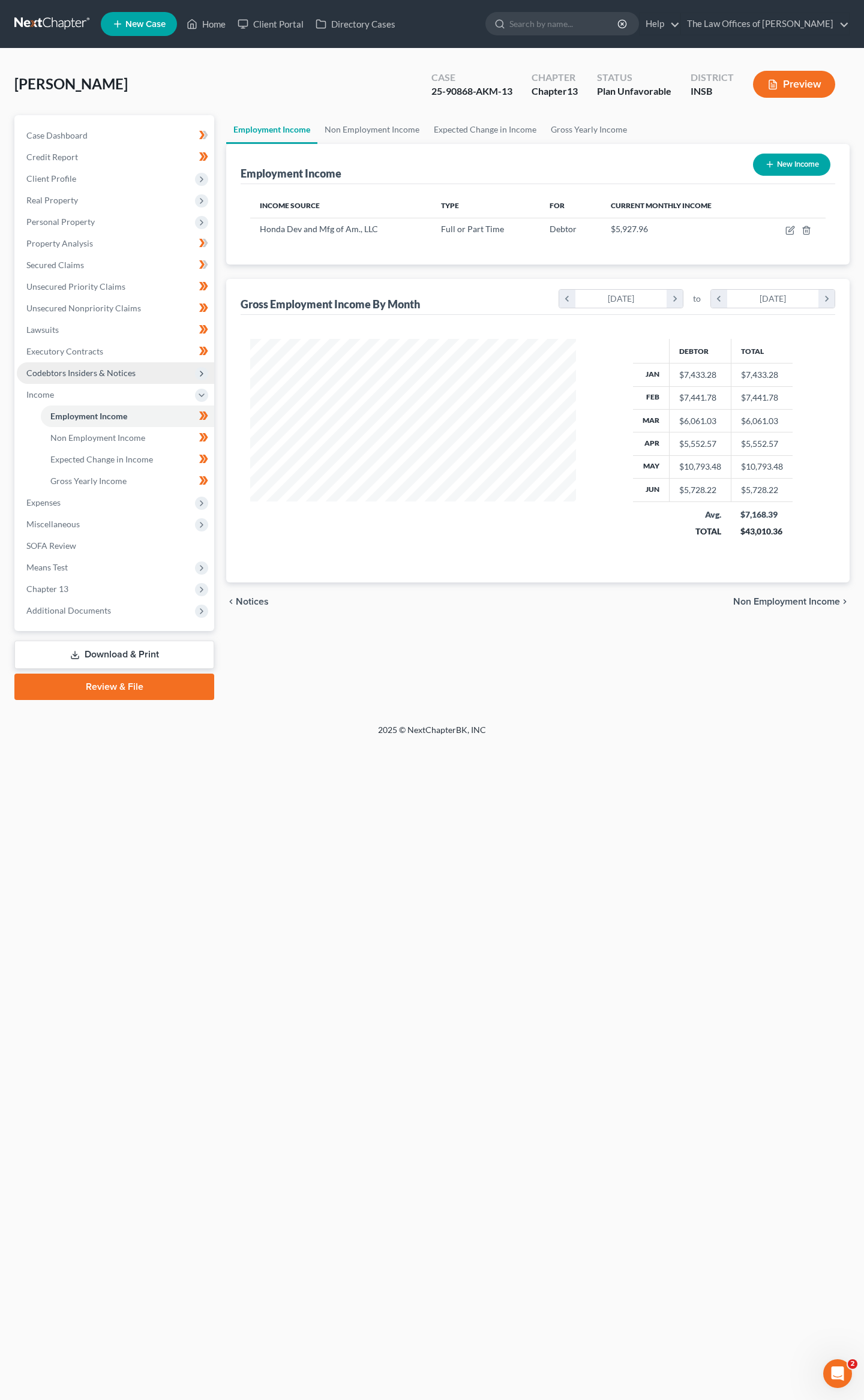
scroll to position [216, 349]
click at [789, 227] on icon "button" at bounding box center [789, 231] width 7 height 7
select select "0"
select select "15"
select select "2"
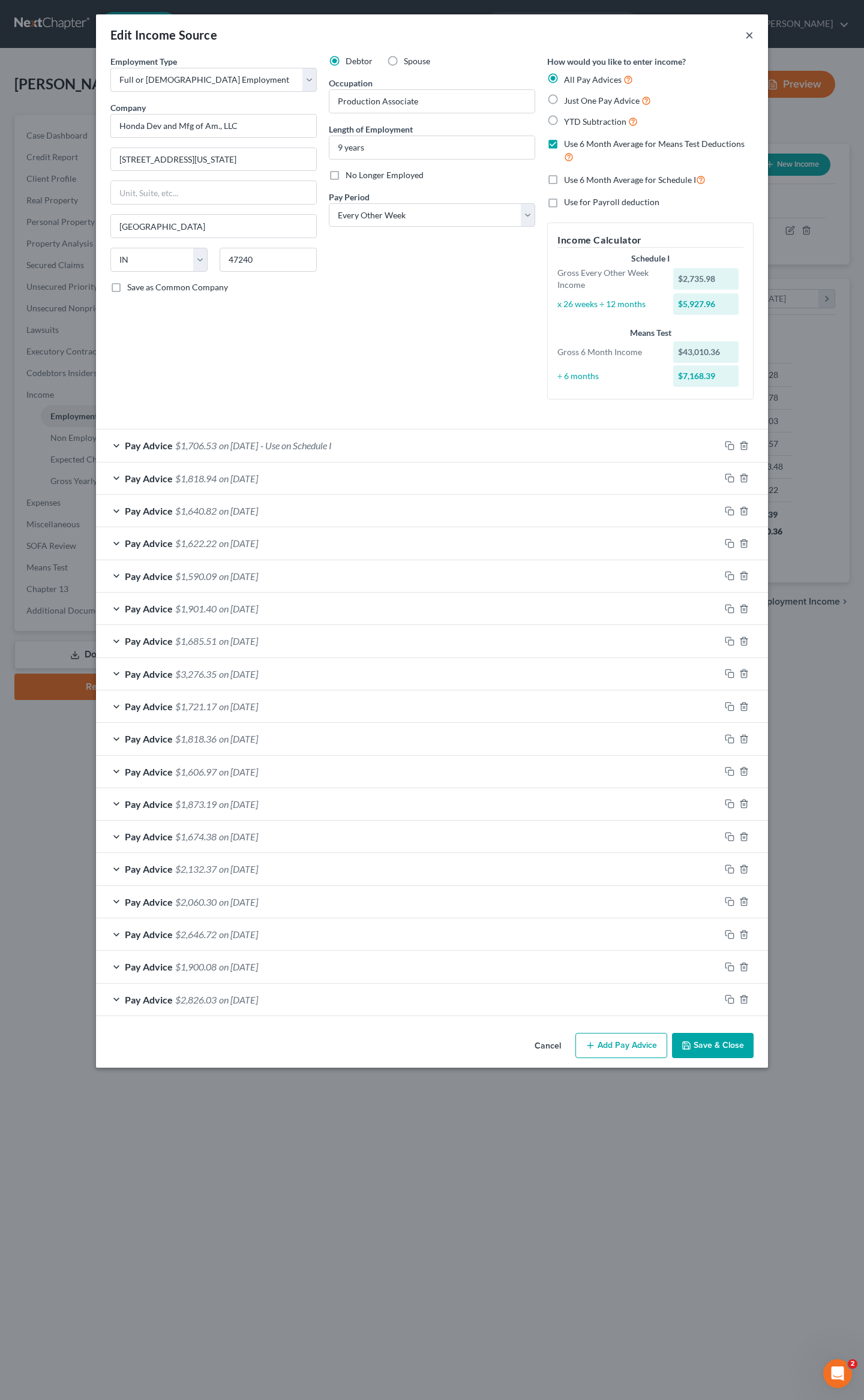
click at [746, 33] on button "×" at bounding box center [750, 34] width 9 height 14
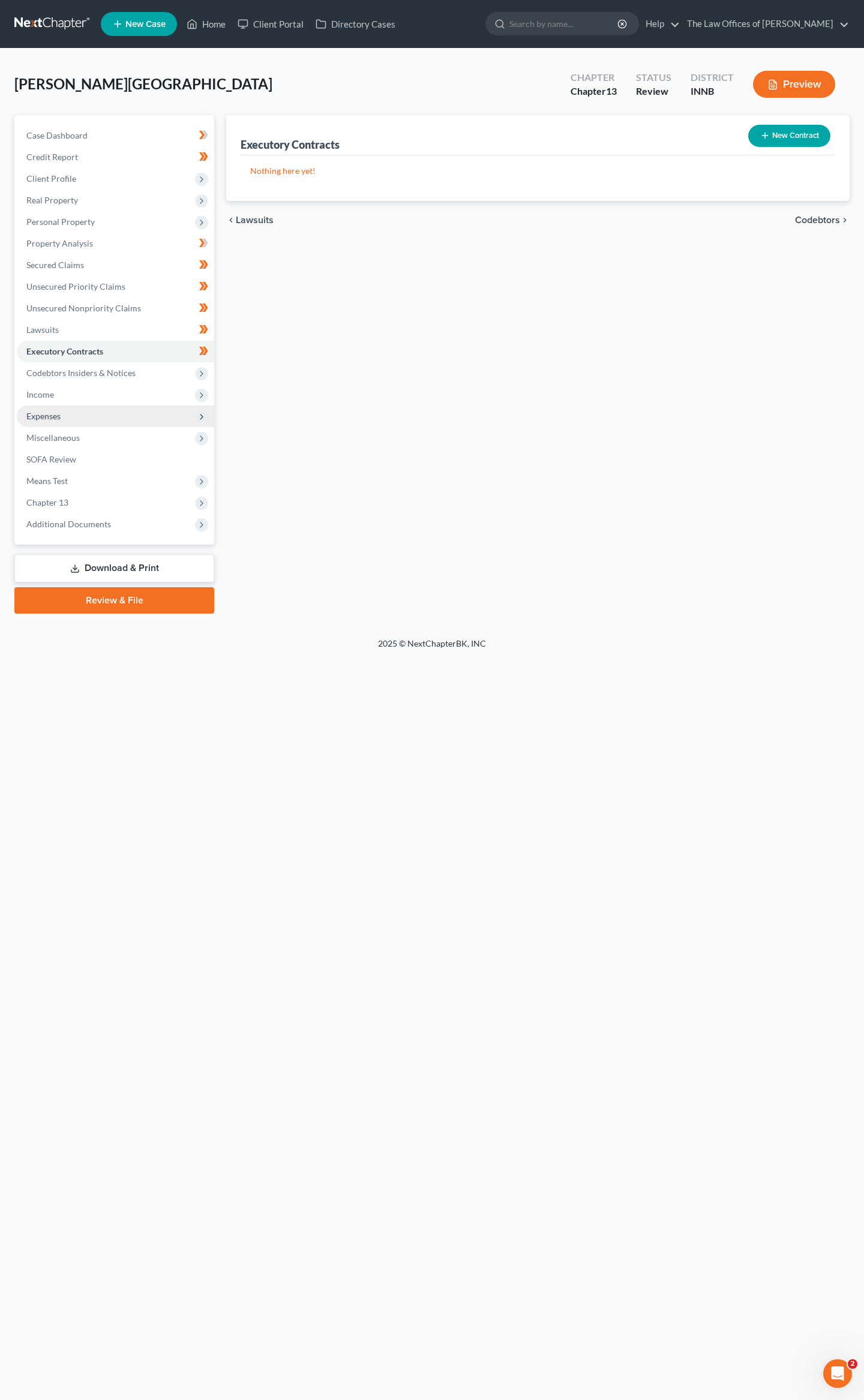
click at [83, 417] on span "Expenses" at bounding box center [115, 416] width 197 height 22
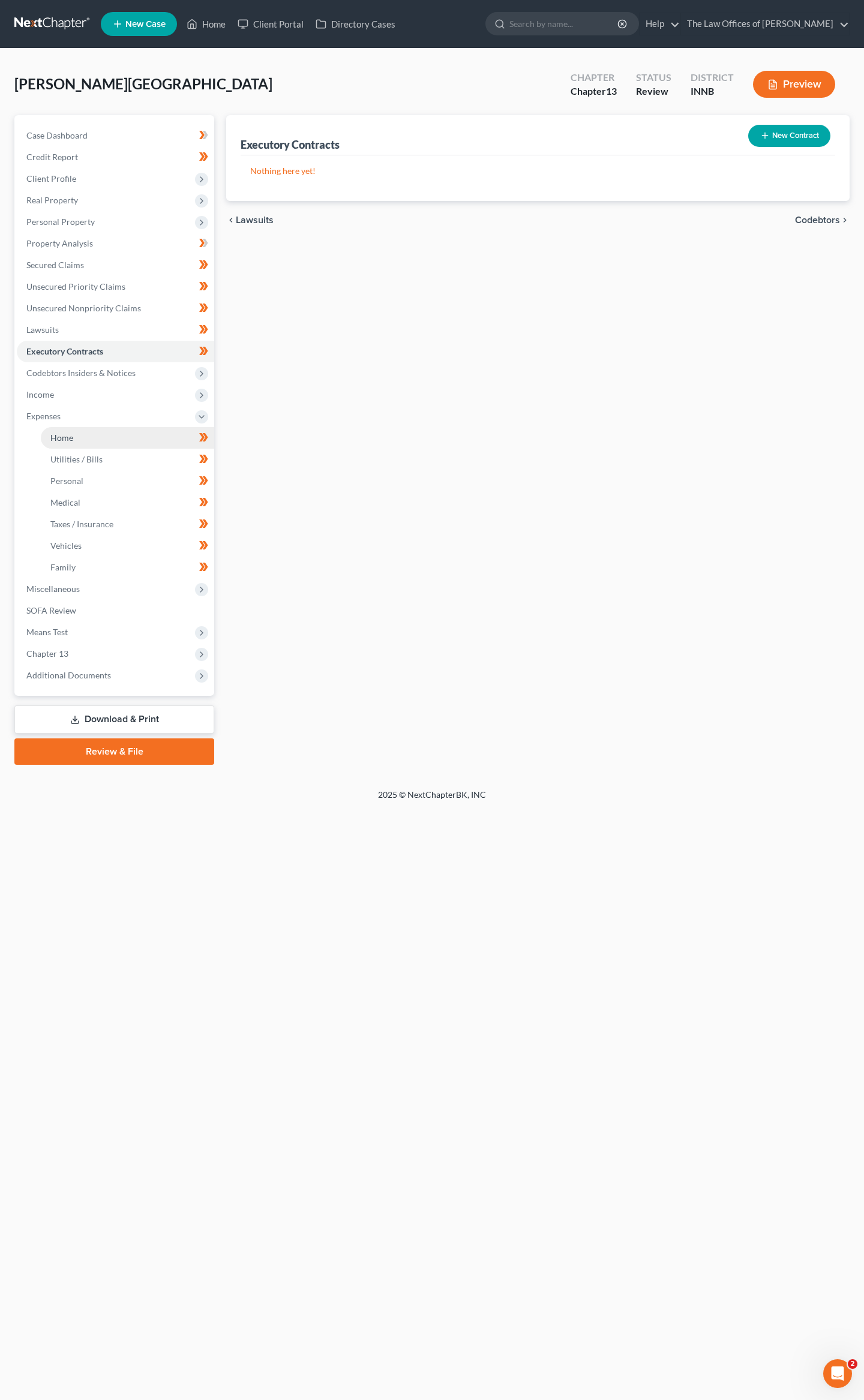
click at [77, 439] on link "Home" at bounding box center [127, 437] width 173 height 22
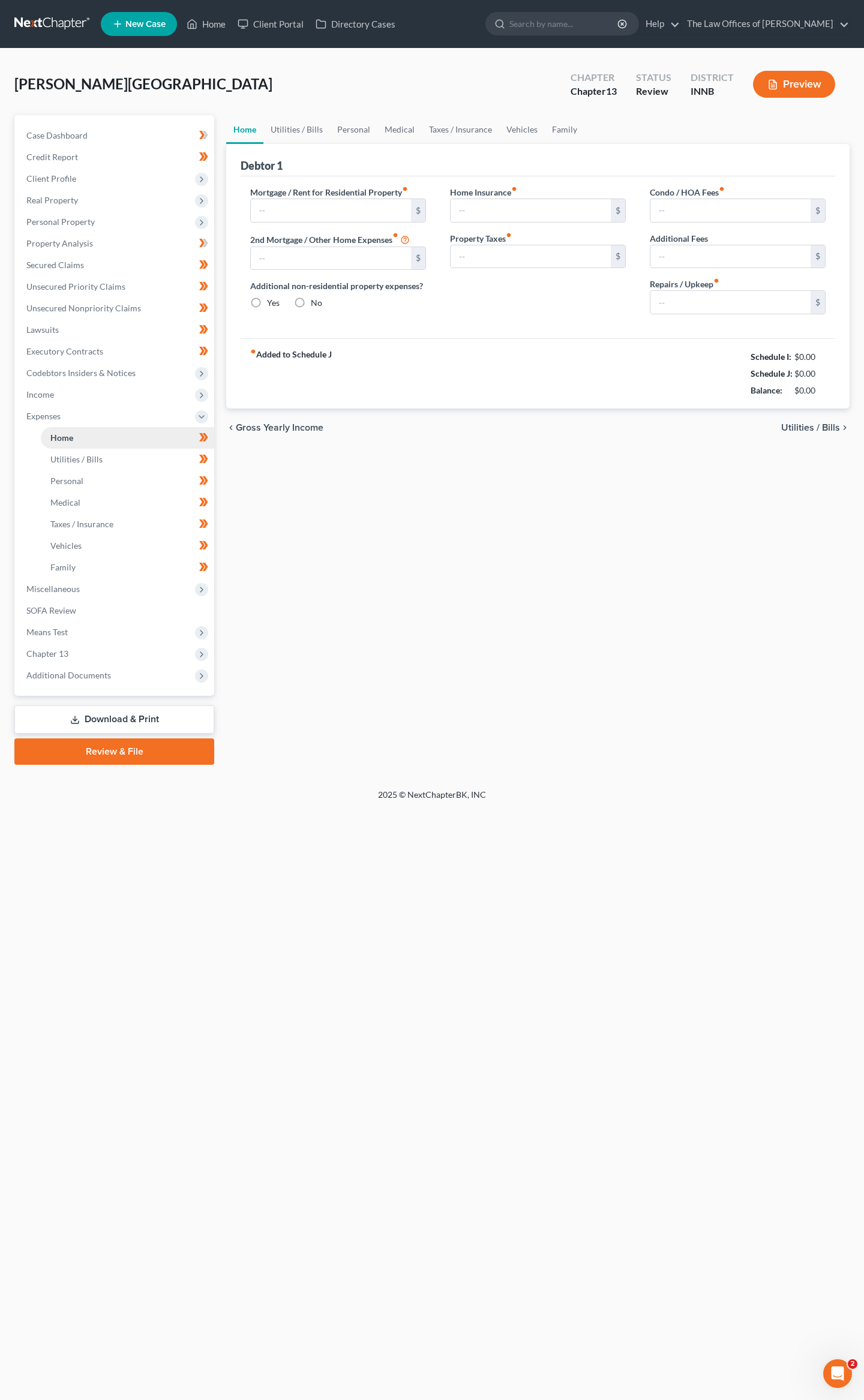
type input "0.00"
radio input "true"
type input "0.00"
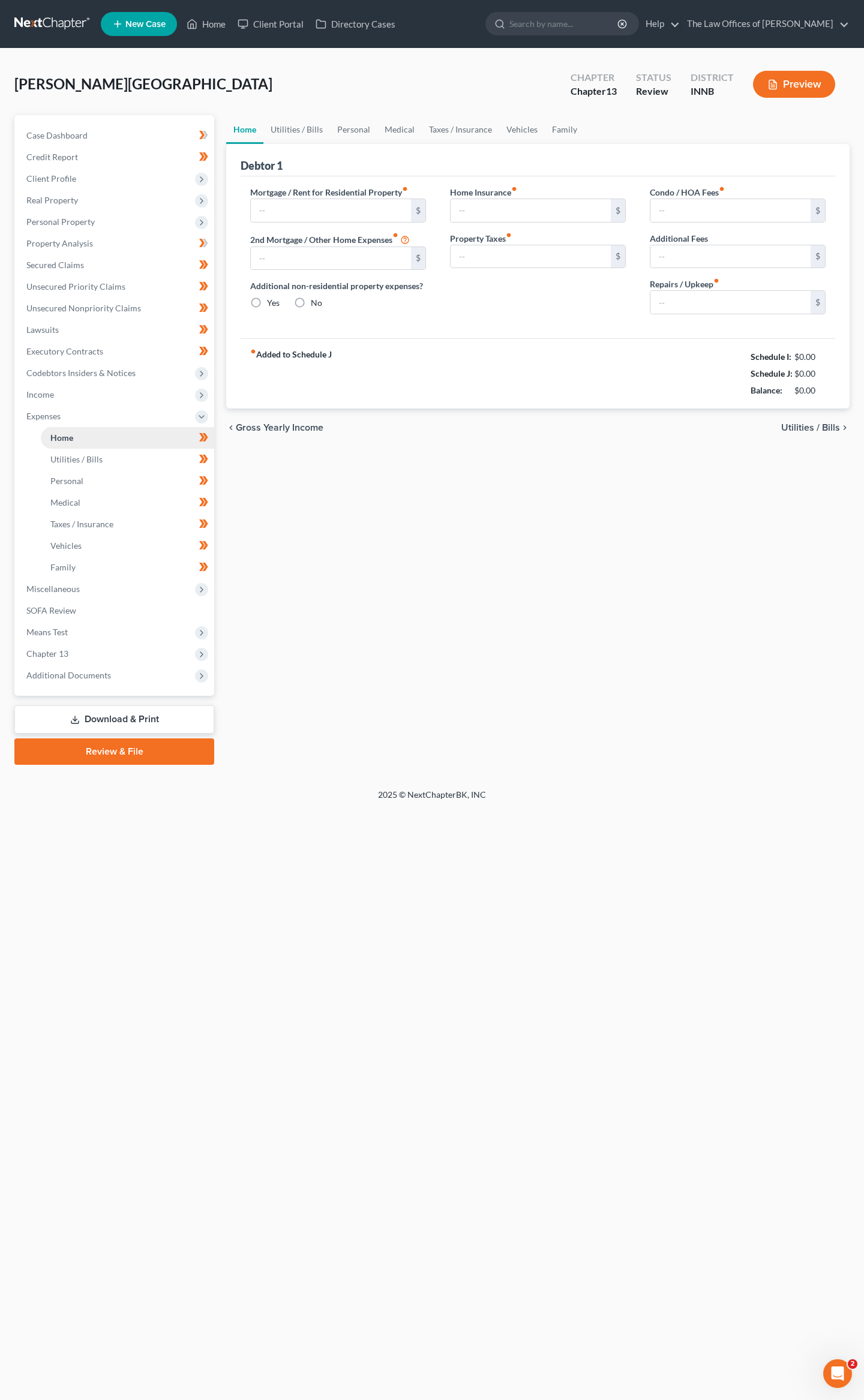
type input "0.00"
click at [555, 128] on link "Family" at bounding box center [564, 129] width 40 height 29
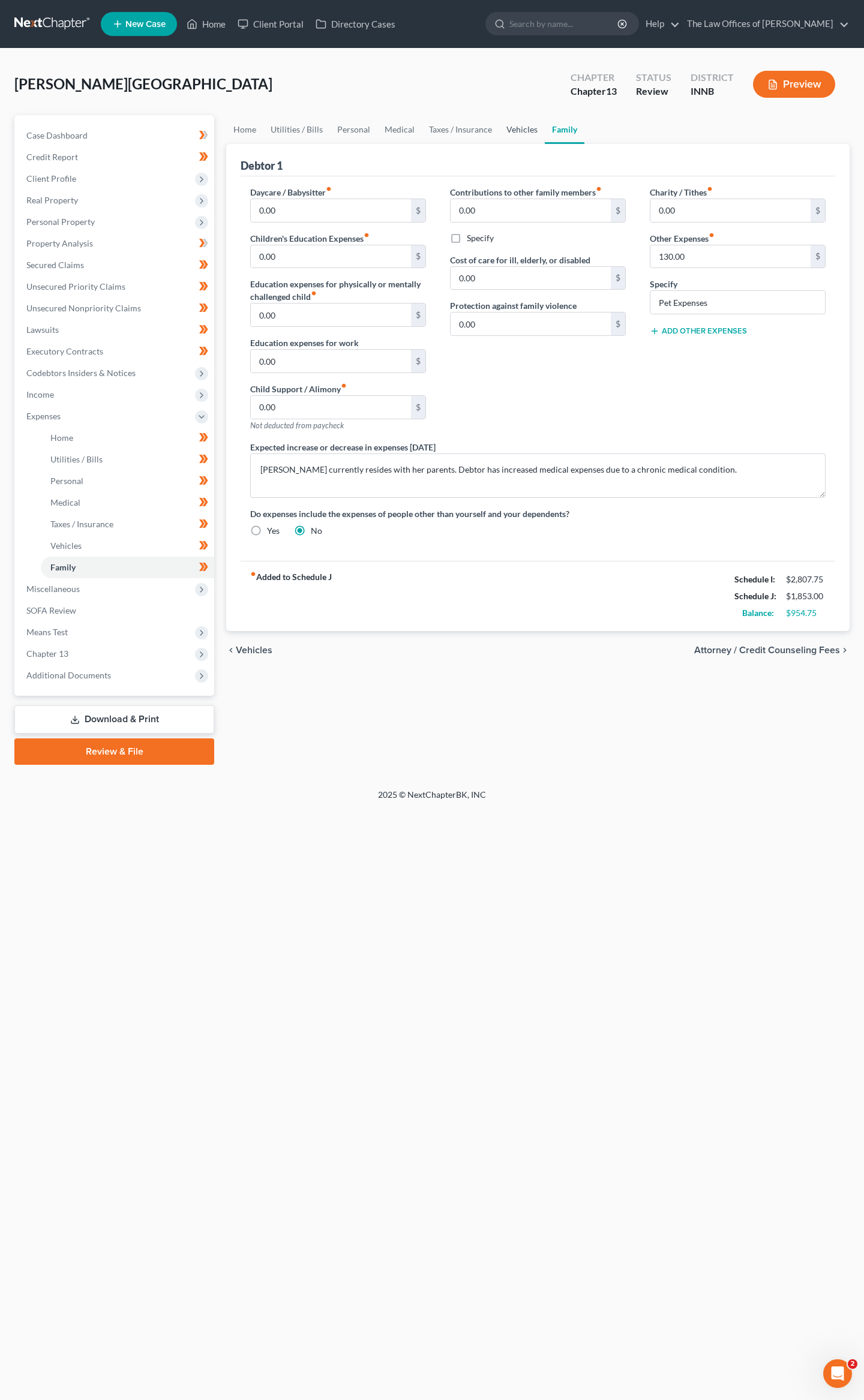
click at [508, 125] on link "Vehicles" at bounding box center [522, 129] width 46 height 29
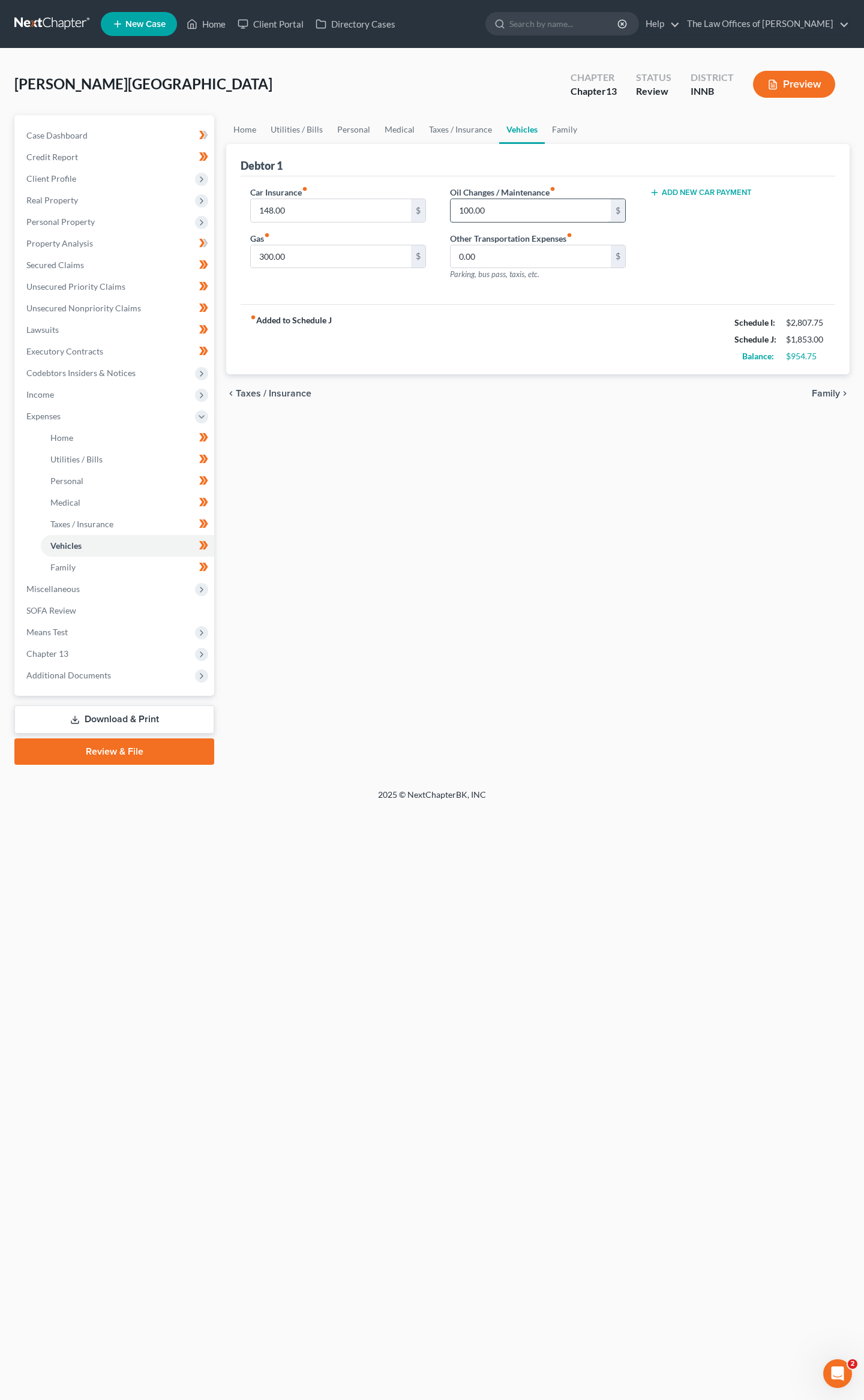
click at [502, 212] on input "100.00" at bounding box center [531, 210] width 160 height 23
type input "150"
click at [475, 128] on link "Taxes / Insurance" at bounding box center [460, 129] width 77 height 29
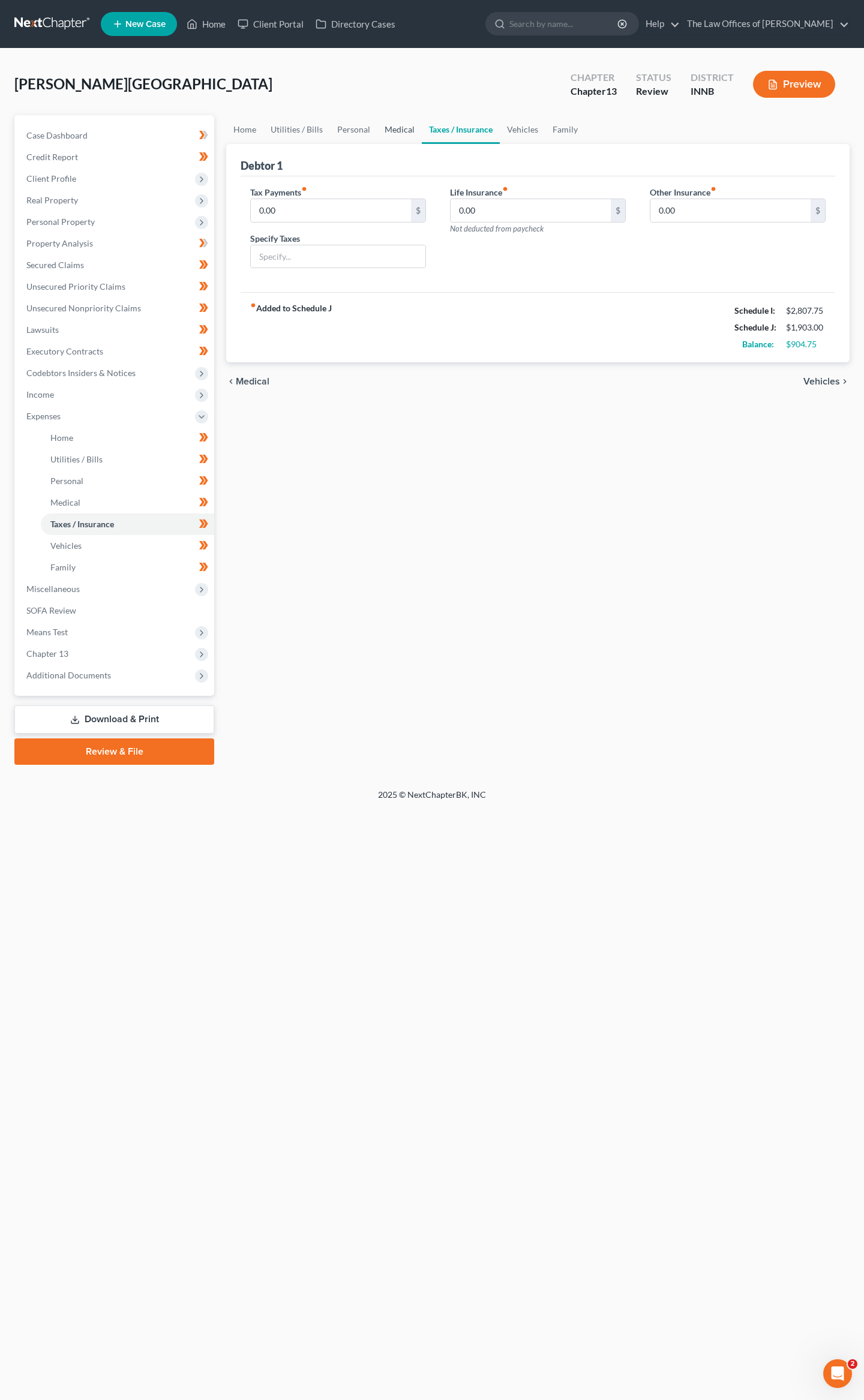
click at [397, 131] on link "Medical" at bounding box center [399, 129] width 44 height 29
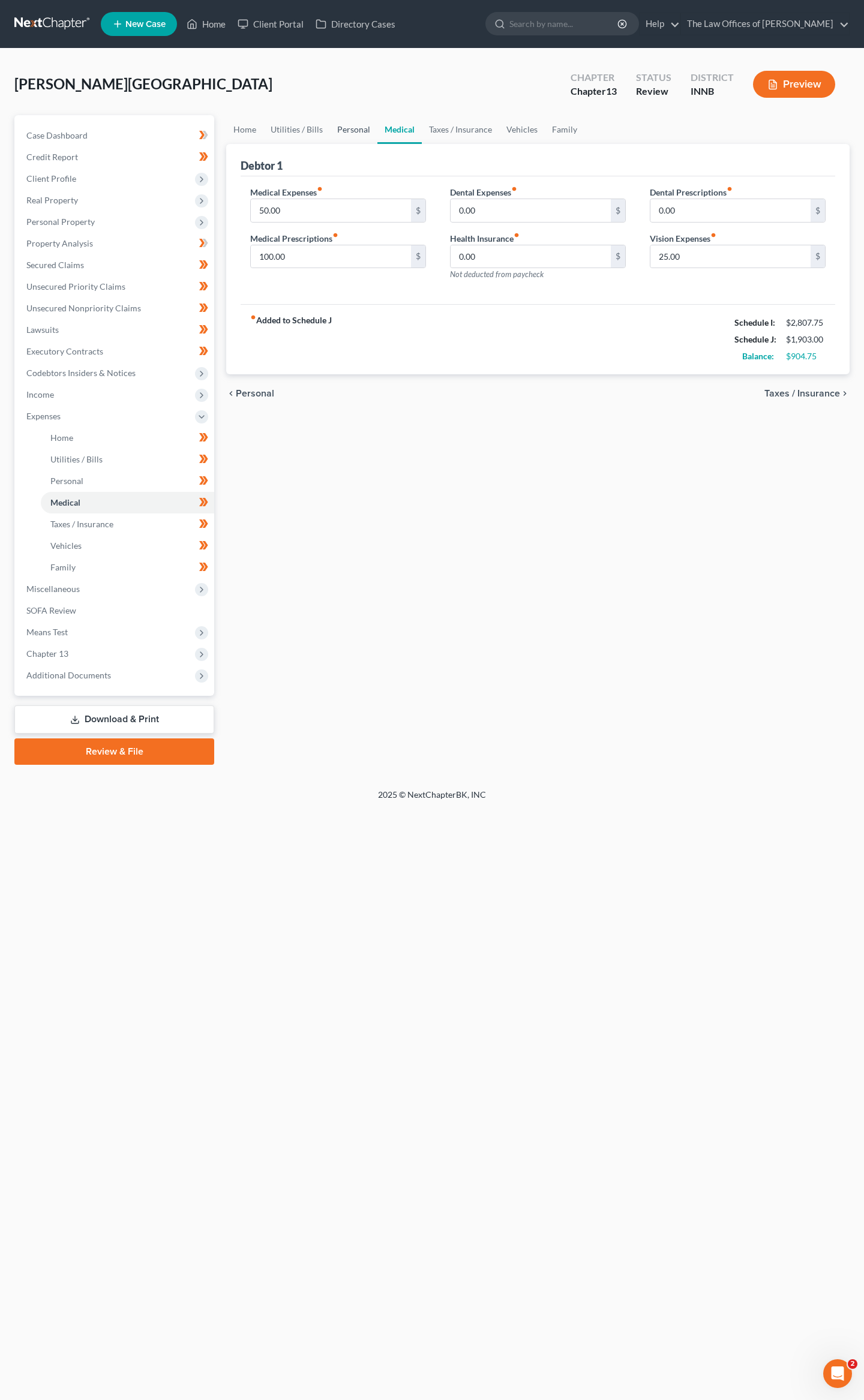
click at [348, 132] on link "Personal" at bounding box center [354, 129] width 48 height 29
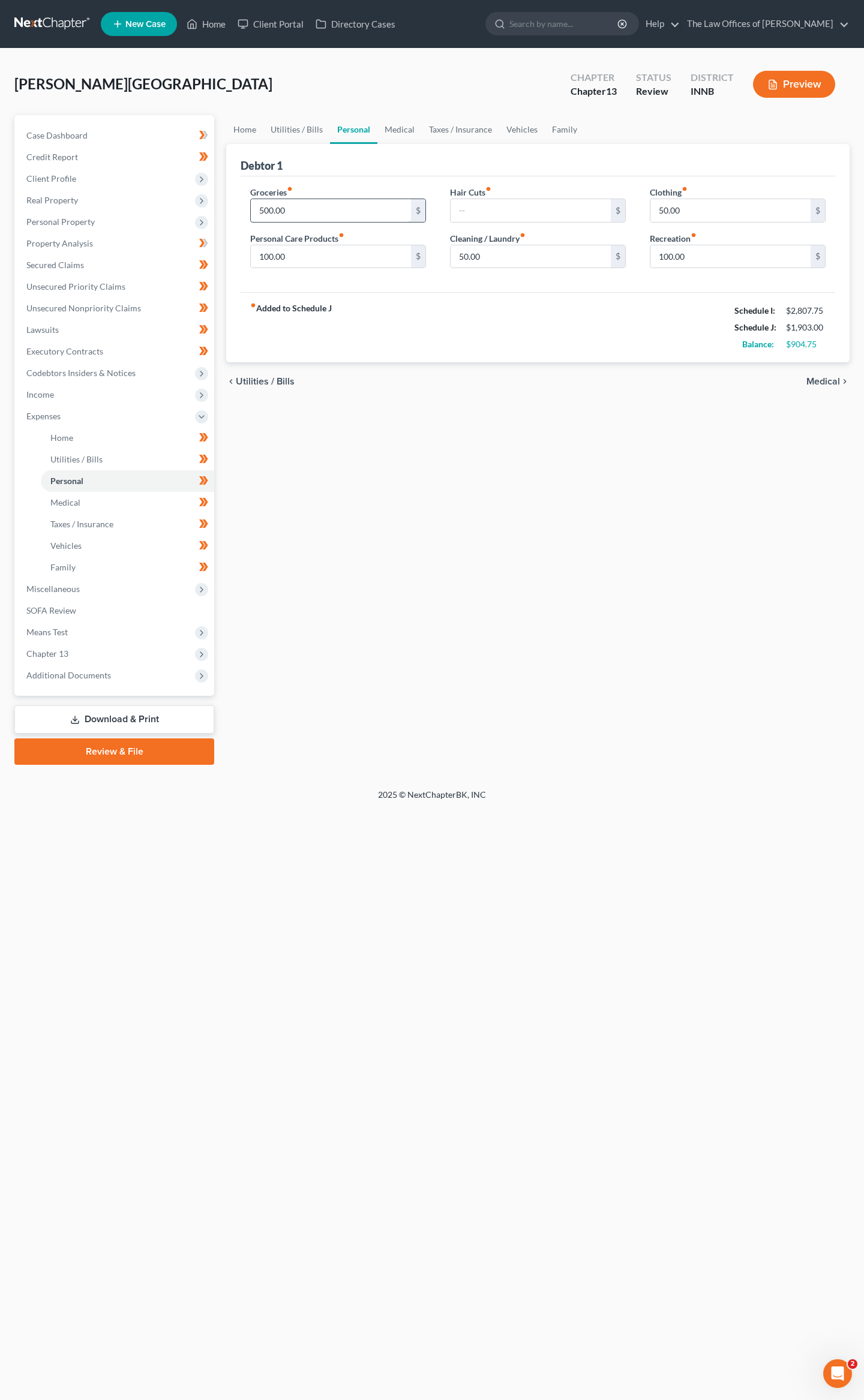
click at [357, 207] on input "500.00" at bounding box center [331, 210] width 160 height 23
click at [55, 260] on span "Secured Claims" at bounding box center [55, 265] width 57 height 11
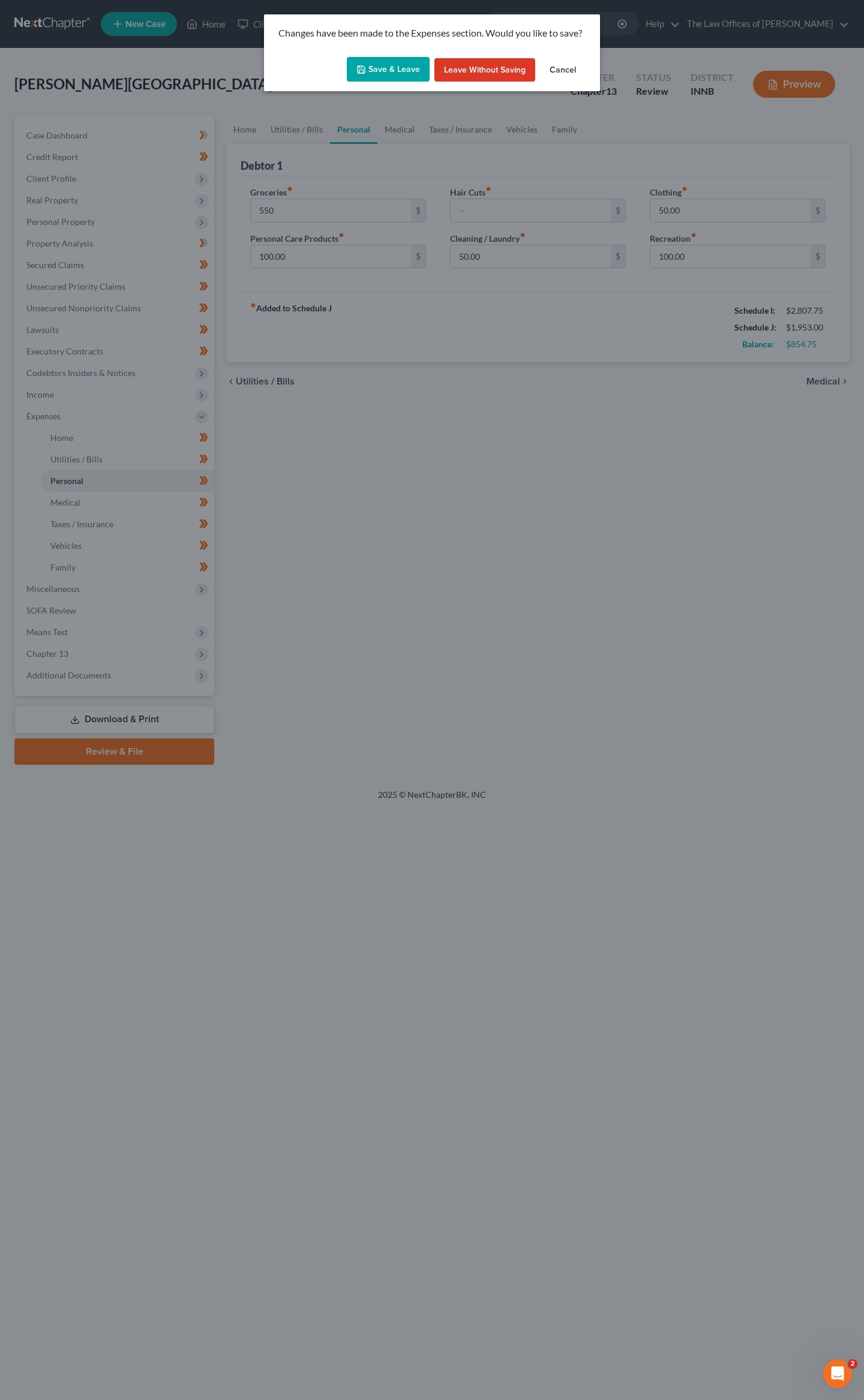
click at [374, 72] on button "Save & Leave" at bounding box center [388, 70] width 83 height 26
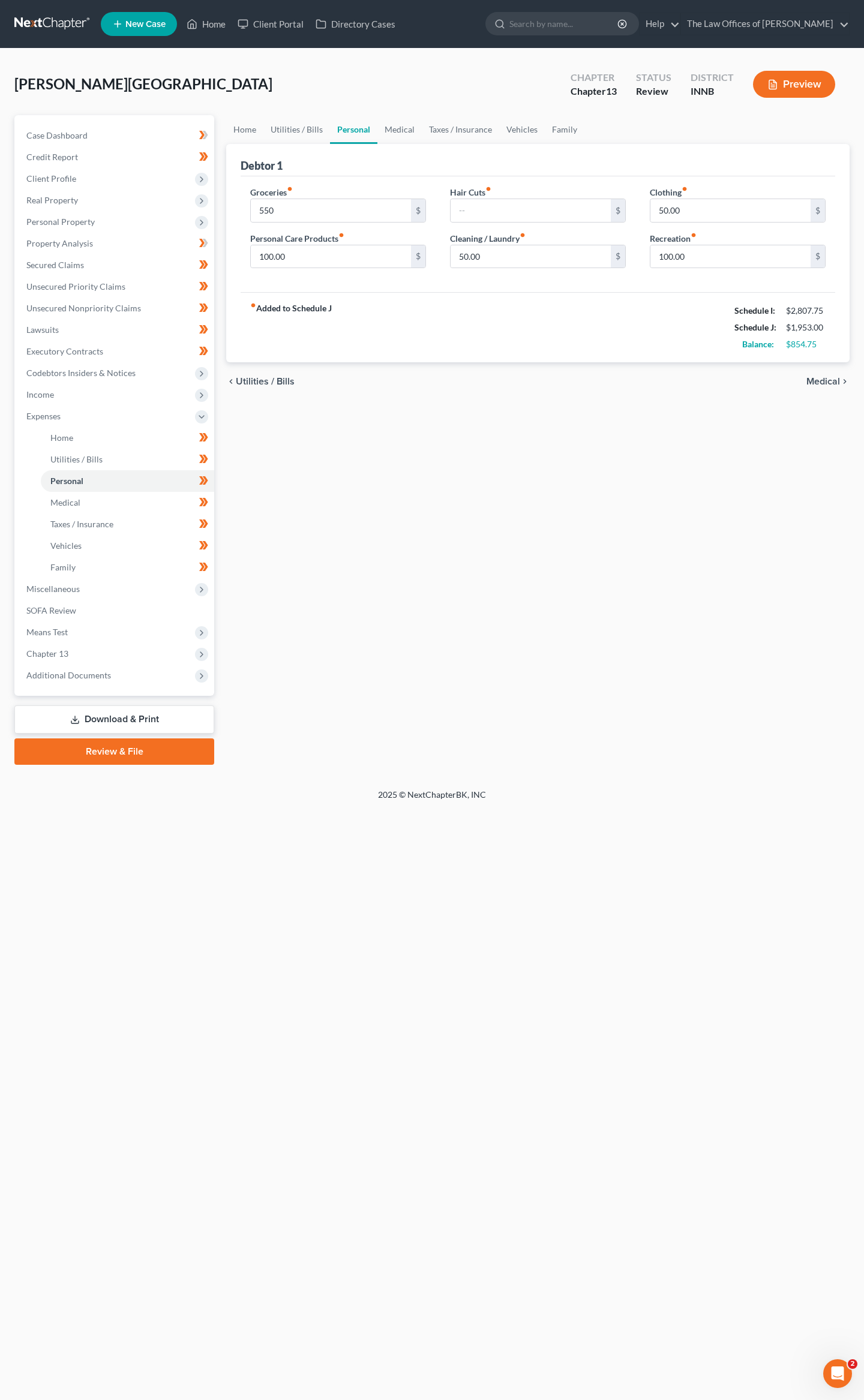
type input "550.00"
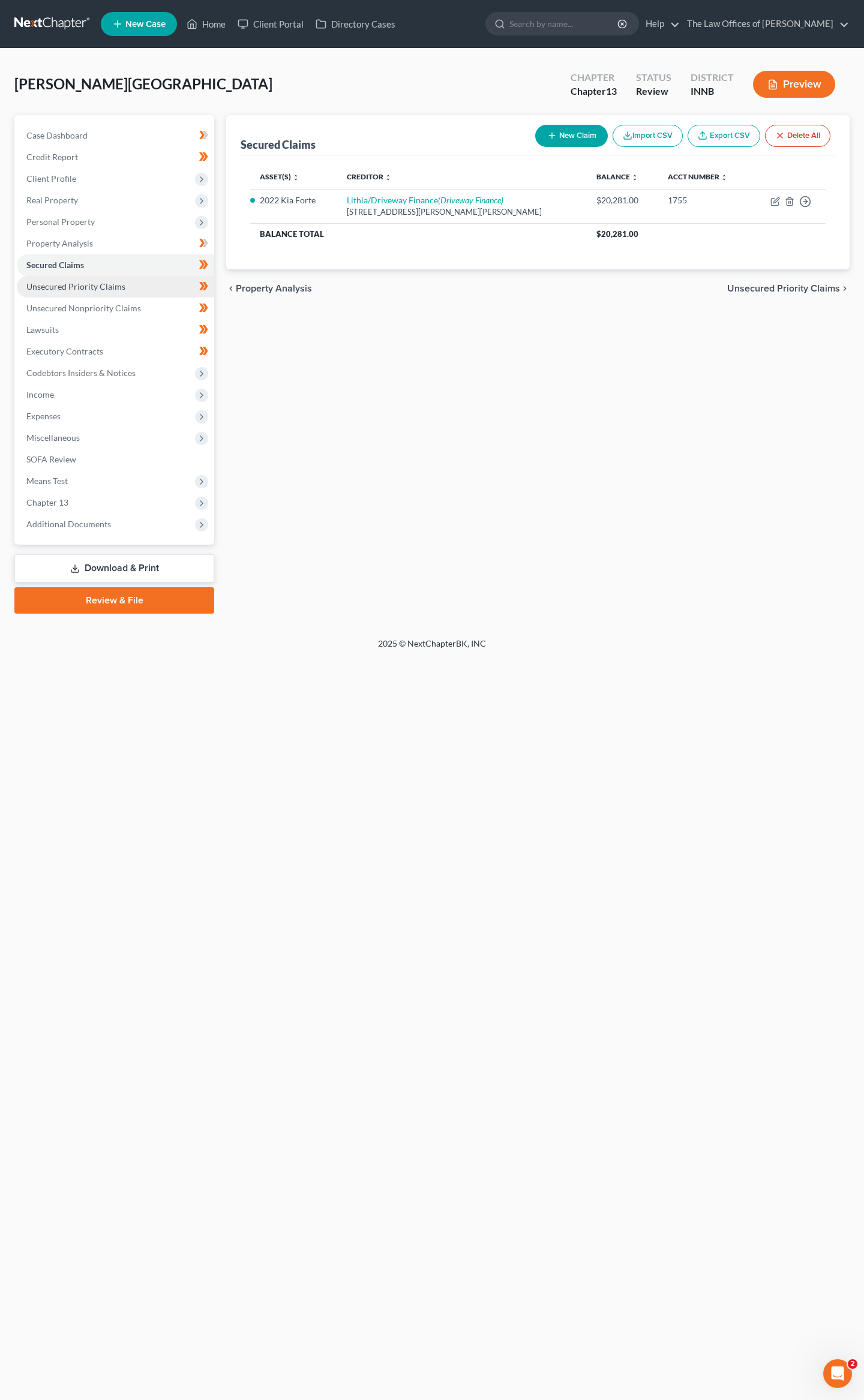
click at [88, 293] on link "Unsecured Priority Claims" at bounding box center [115, 287] width 197 height 22
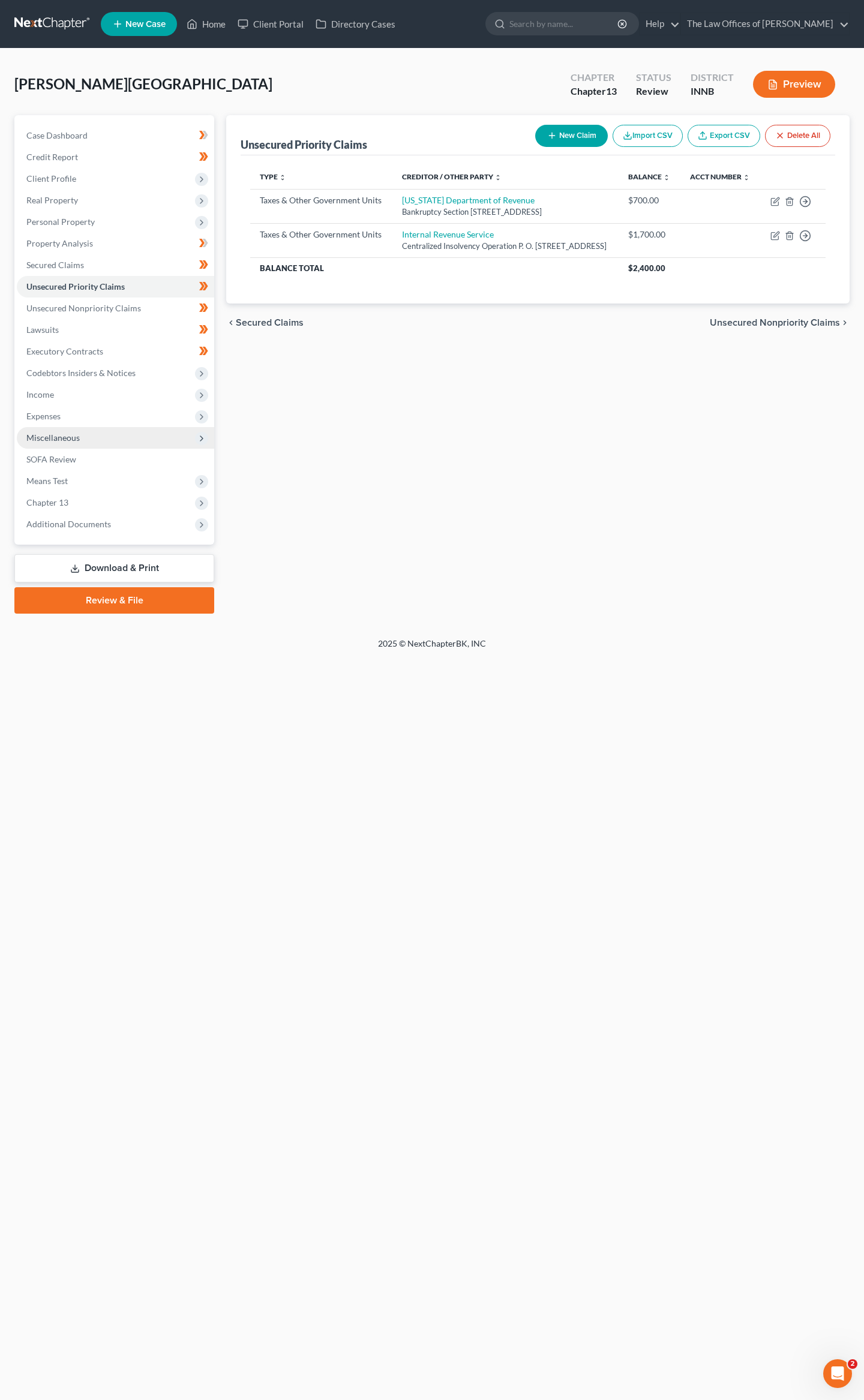
click at [46, 436] on span "Miscellaneous" at bounding box center [53, 438] width 54 height 11
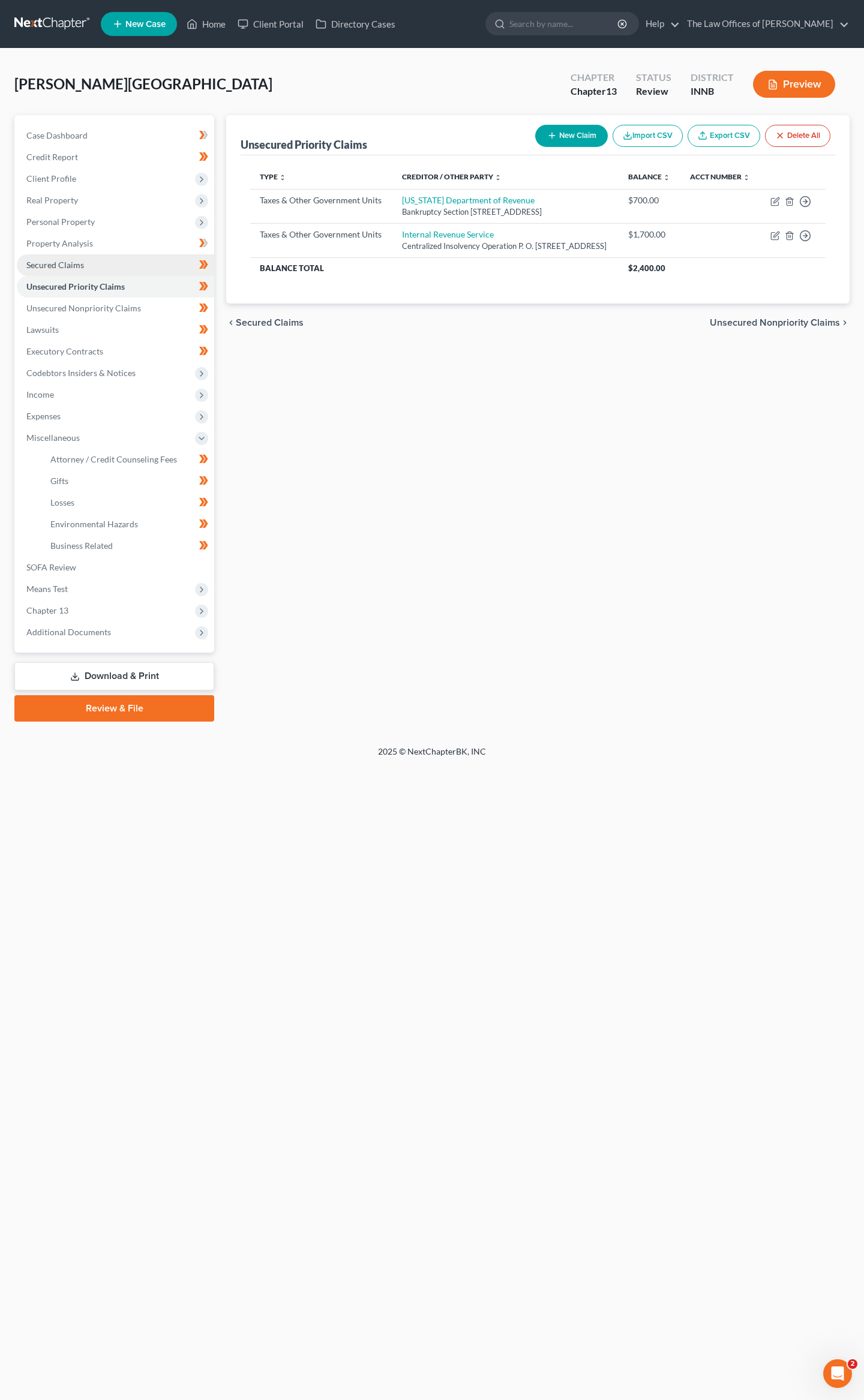
click at [43, 263] on span "Secured Claims" at bounding box center [55, 265] width 57 height 11
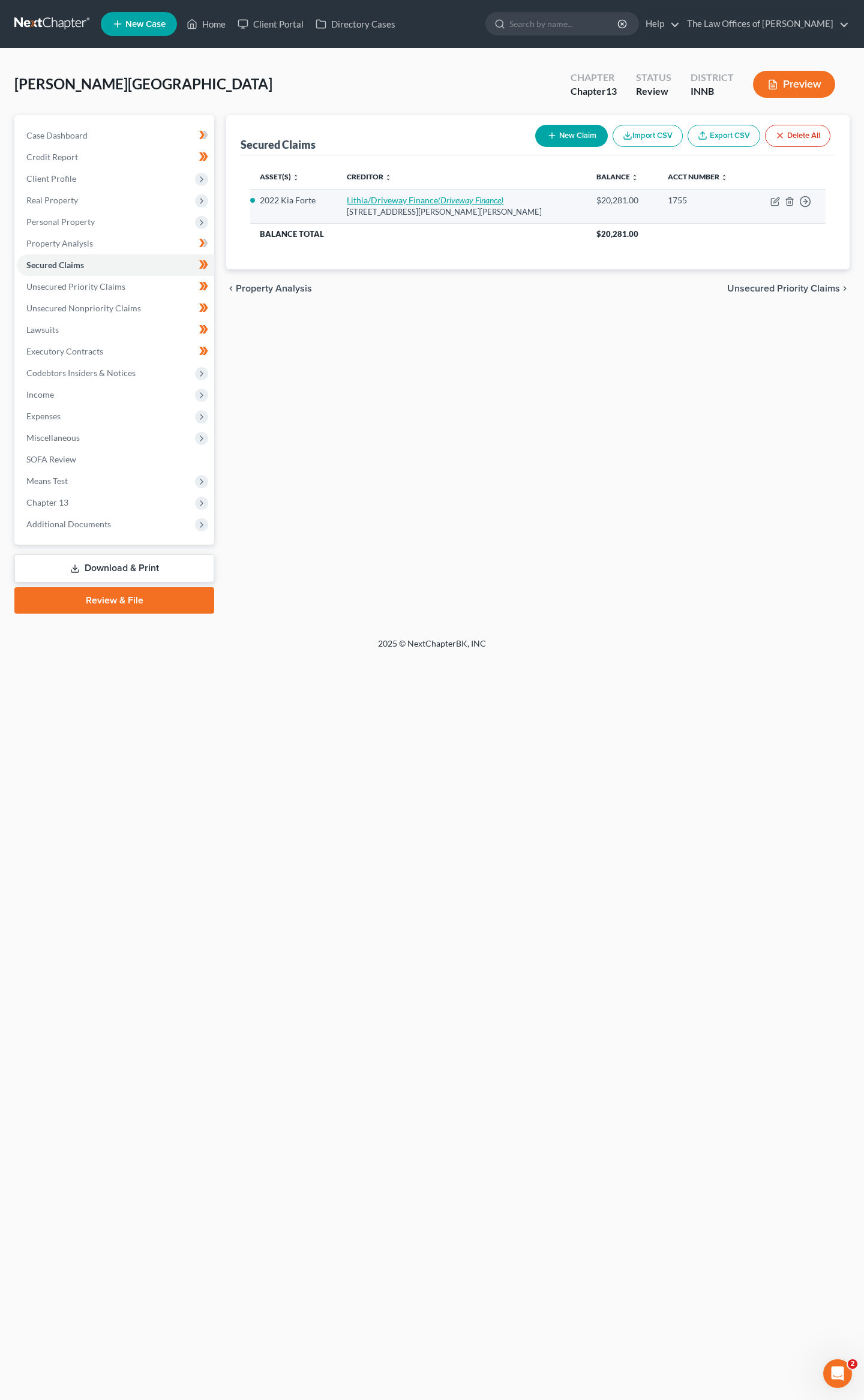
click at [482, 202] on icon "(Driveway Finance)" at bounding box center [471, 201] width 65 height 11
select select "38"
select select "2"
select select "0"
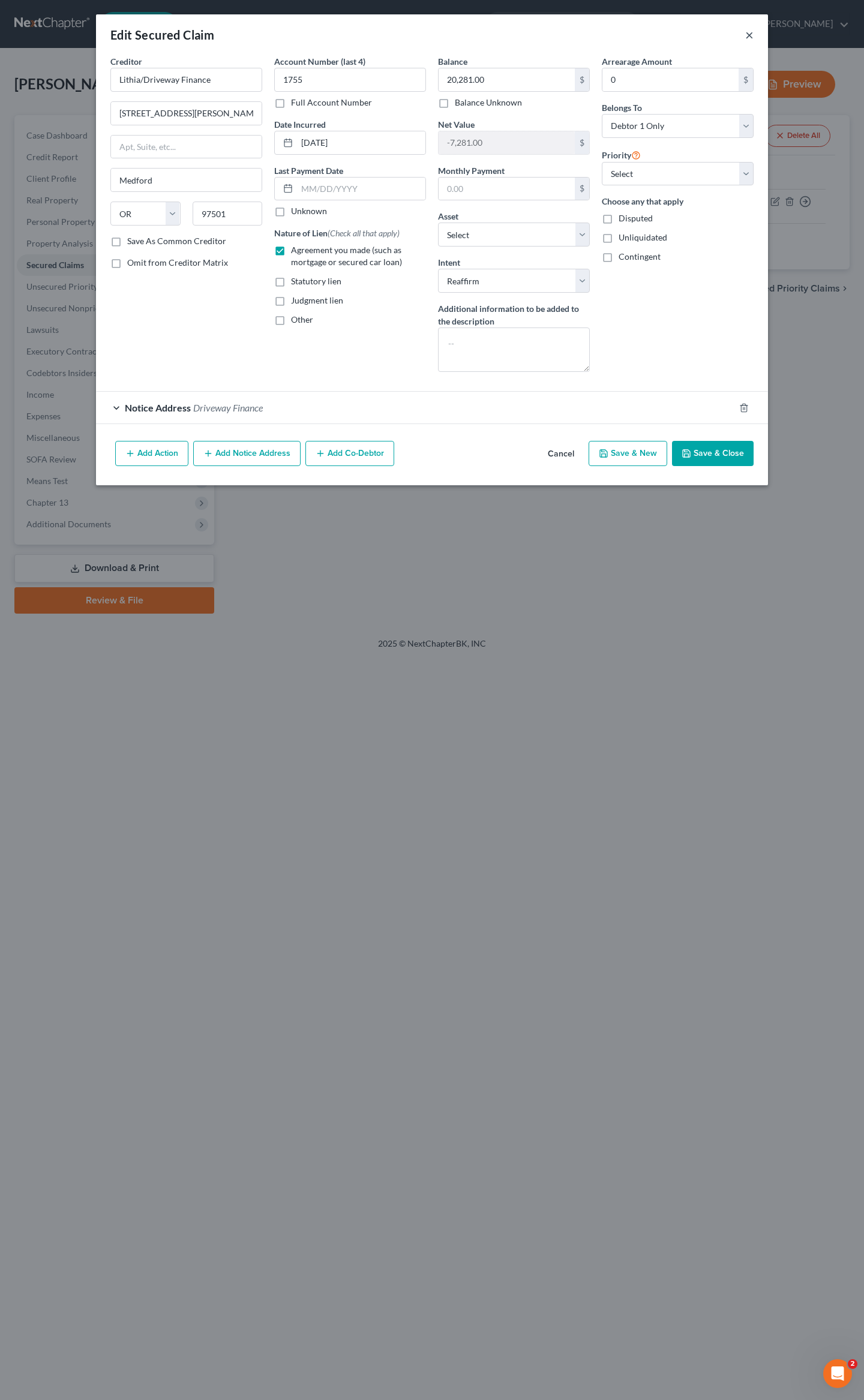
click at [749, 36] on button "×" at bounding box center [750, 34] width 9 height 14
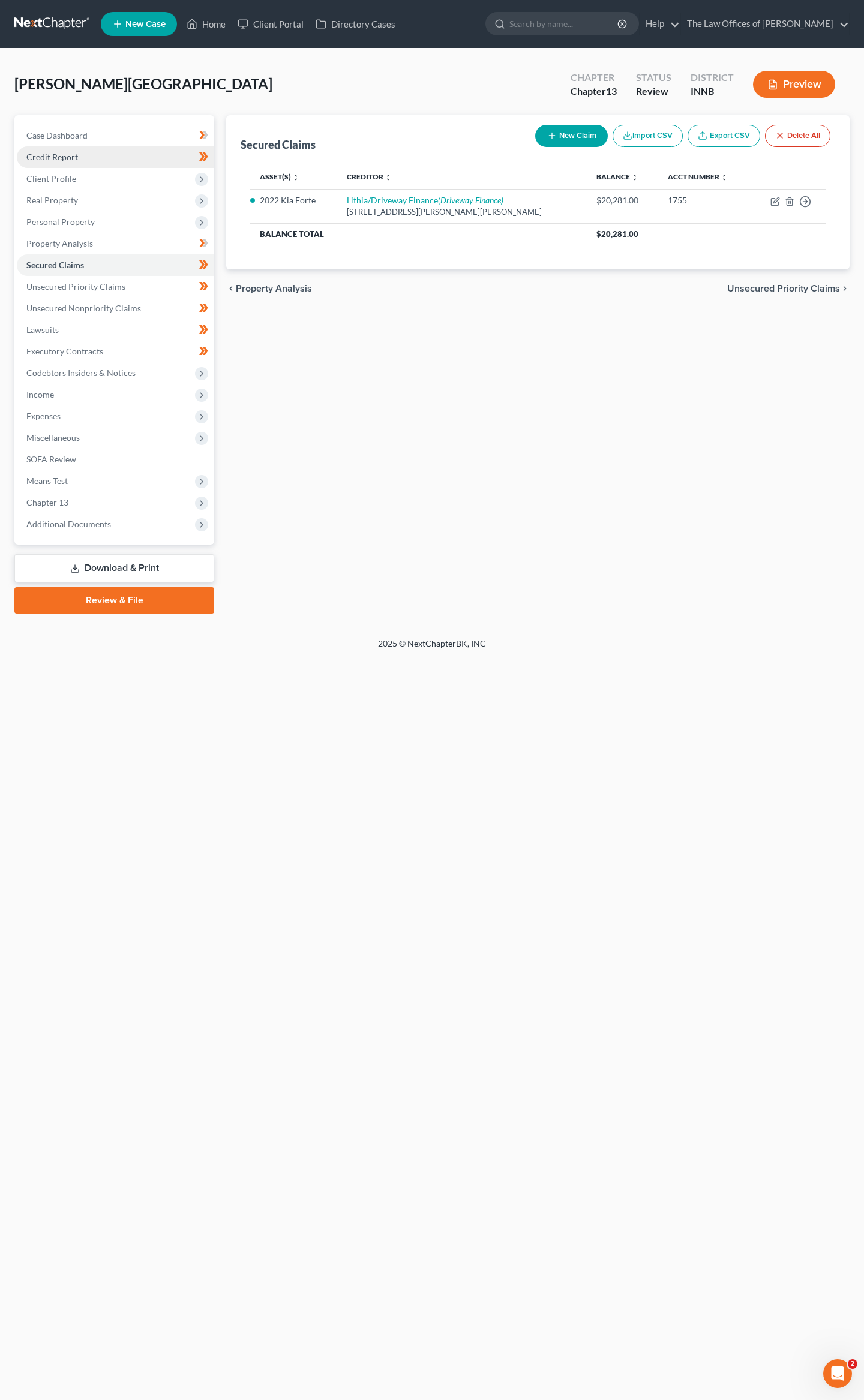
click at [70, 157] on span "Credit Report" at bounding box center [52, 157] width 52 height 11
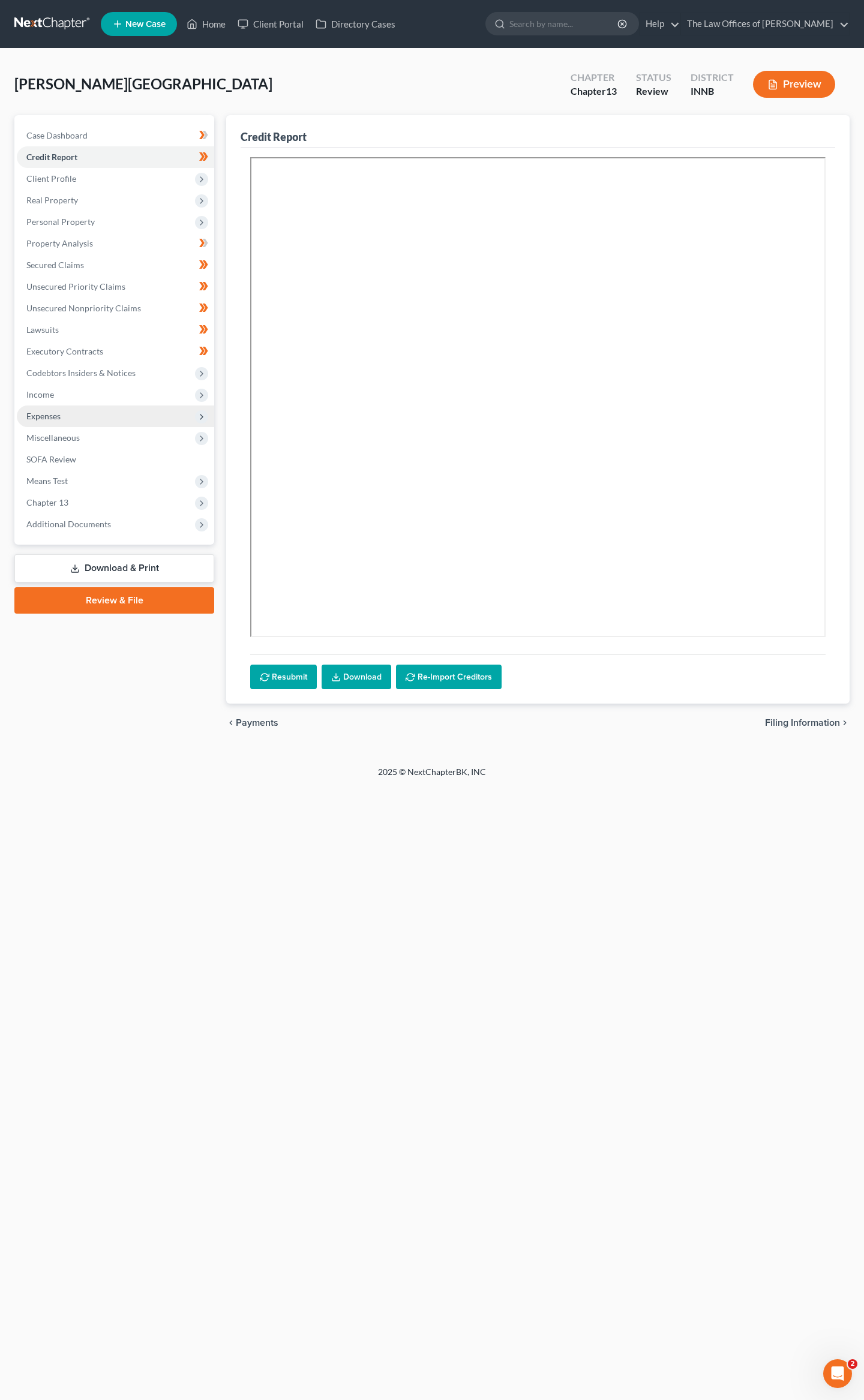
click at [63, 408] on span "Expenses" at bounding box center [115, 416] width 197 height 22
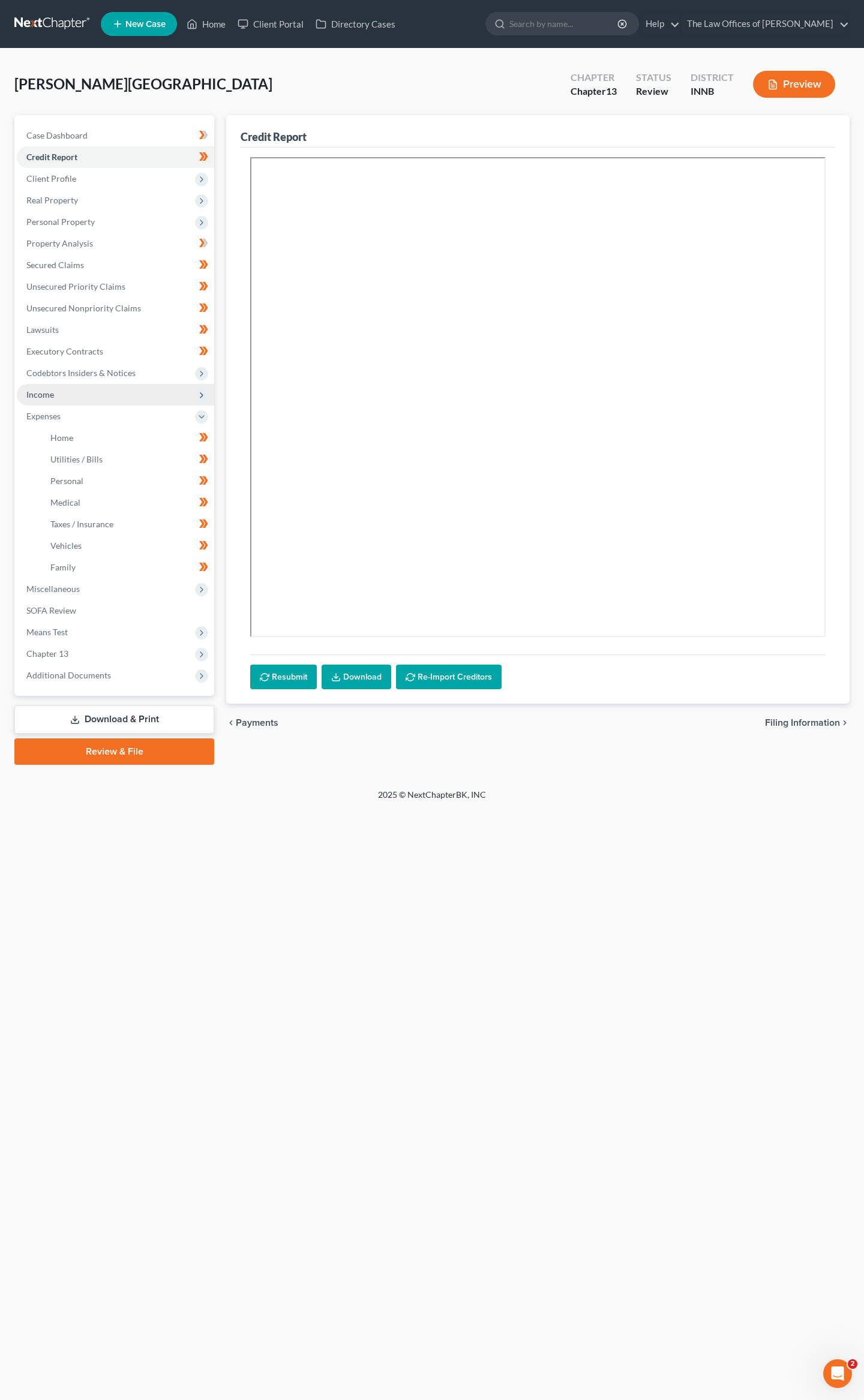
click at [63, 394] on span "Income" at bounding box center [115, 394] width 197 height 22
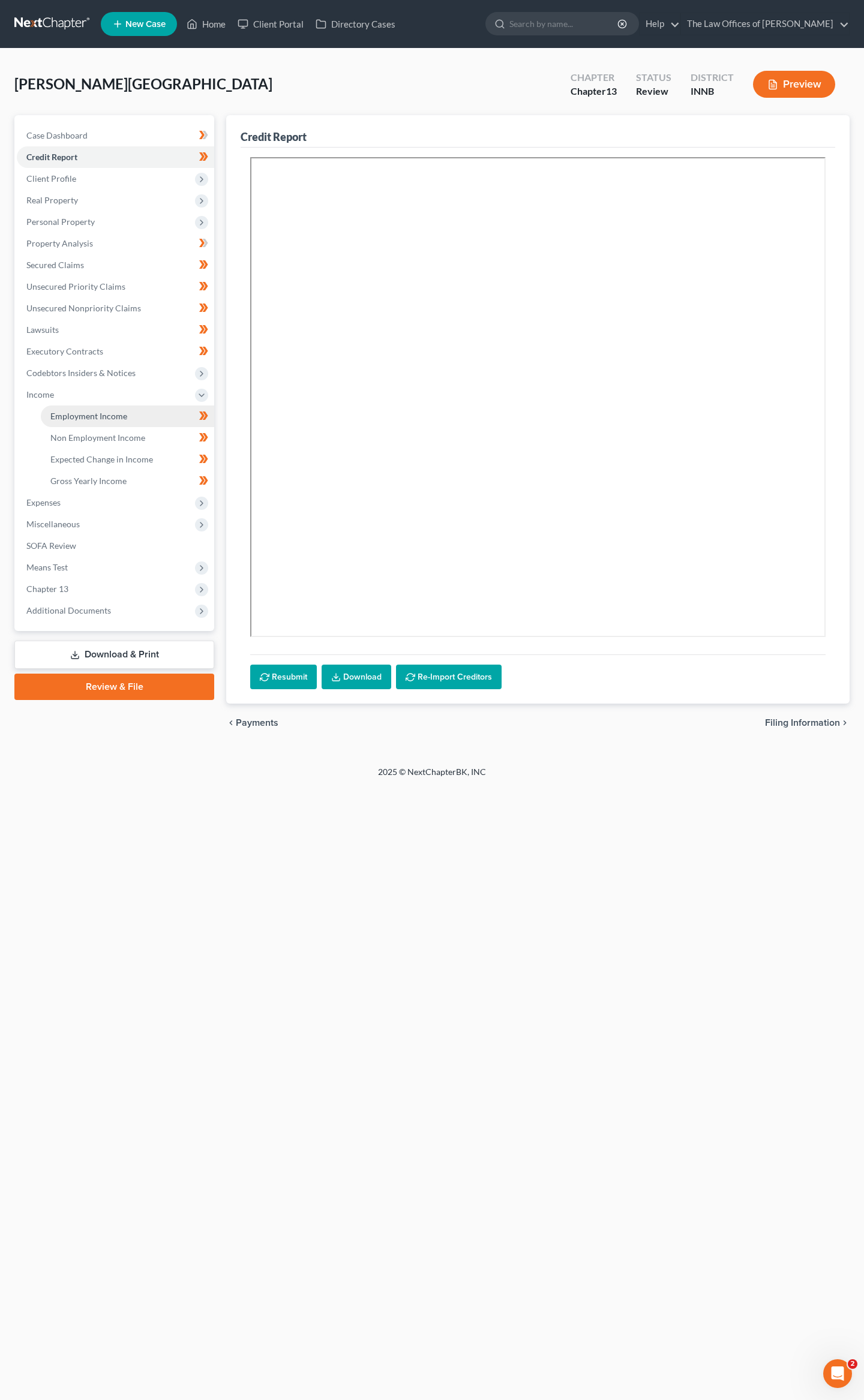
click at [63, 411] on span "Employment Income" at bounding box center [88, 416] width 77 height 11
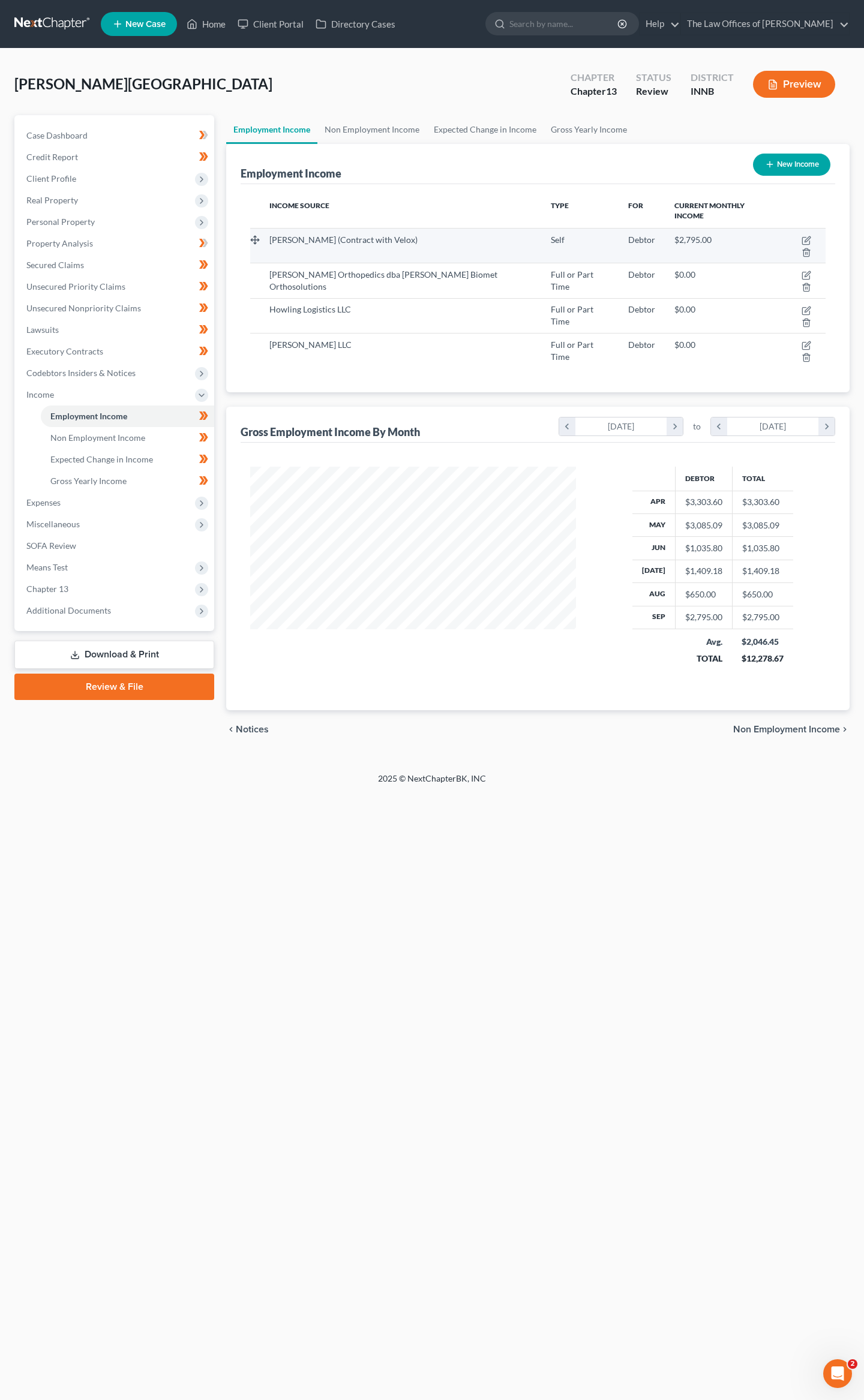
scroll to position [216, 349]
click at [804, 237] on icon "button" at bounding box center [807, 239] width 5 height 5
select select "1"
select select "15"
select select "0"
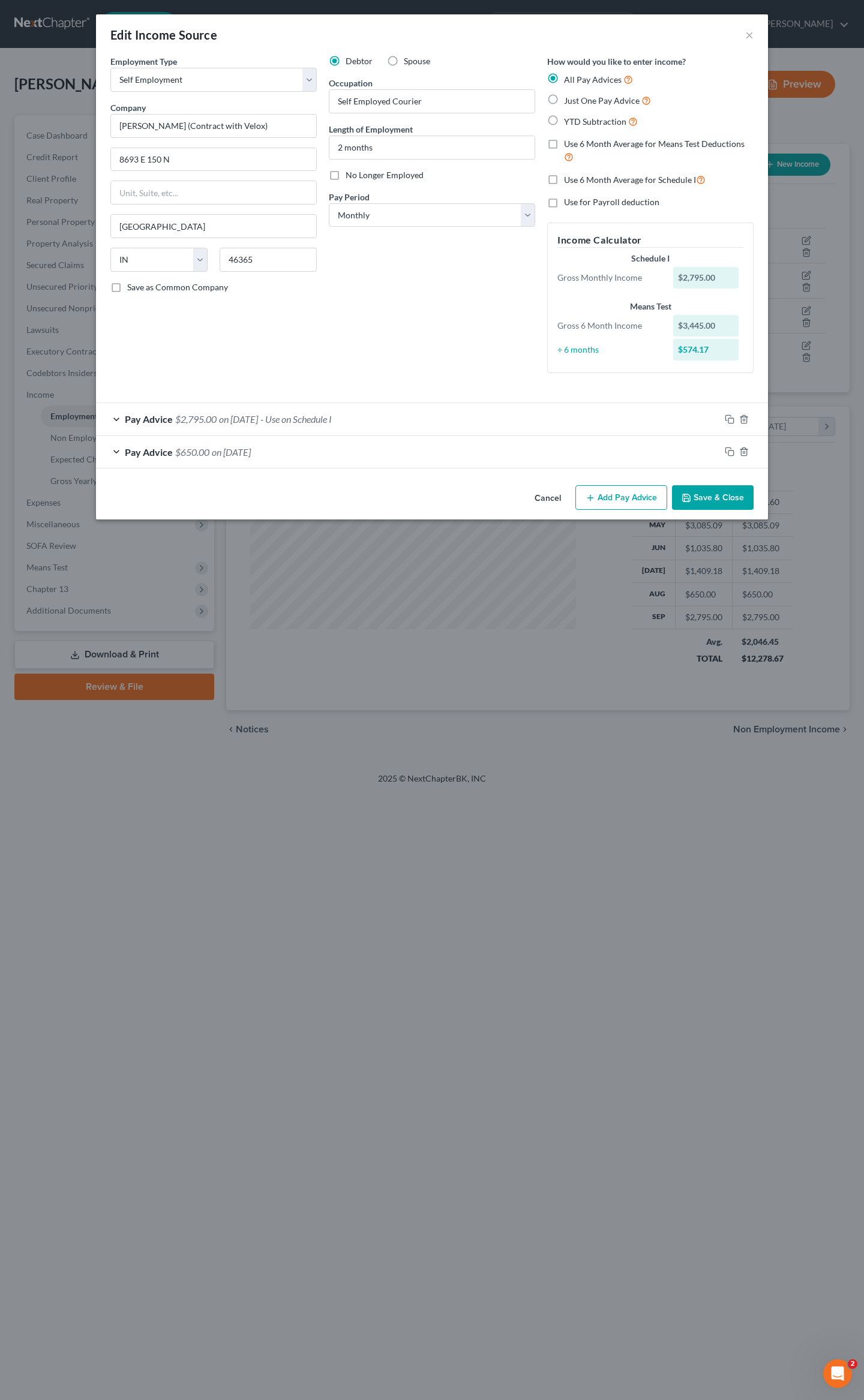
click at [262, 399] on form "Employment Type * Select Full or [DEMOGRAPHIC_DATA] Employment Self Employment …" at bounding box center [431, 262] width 643 height 414
click at [242, 430] on div "Pay Advice $2,795.00 on [DATE] - Use on Schedule I" at bounding box center [407, 419] width 624 height 32
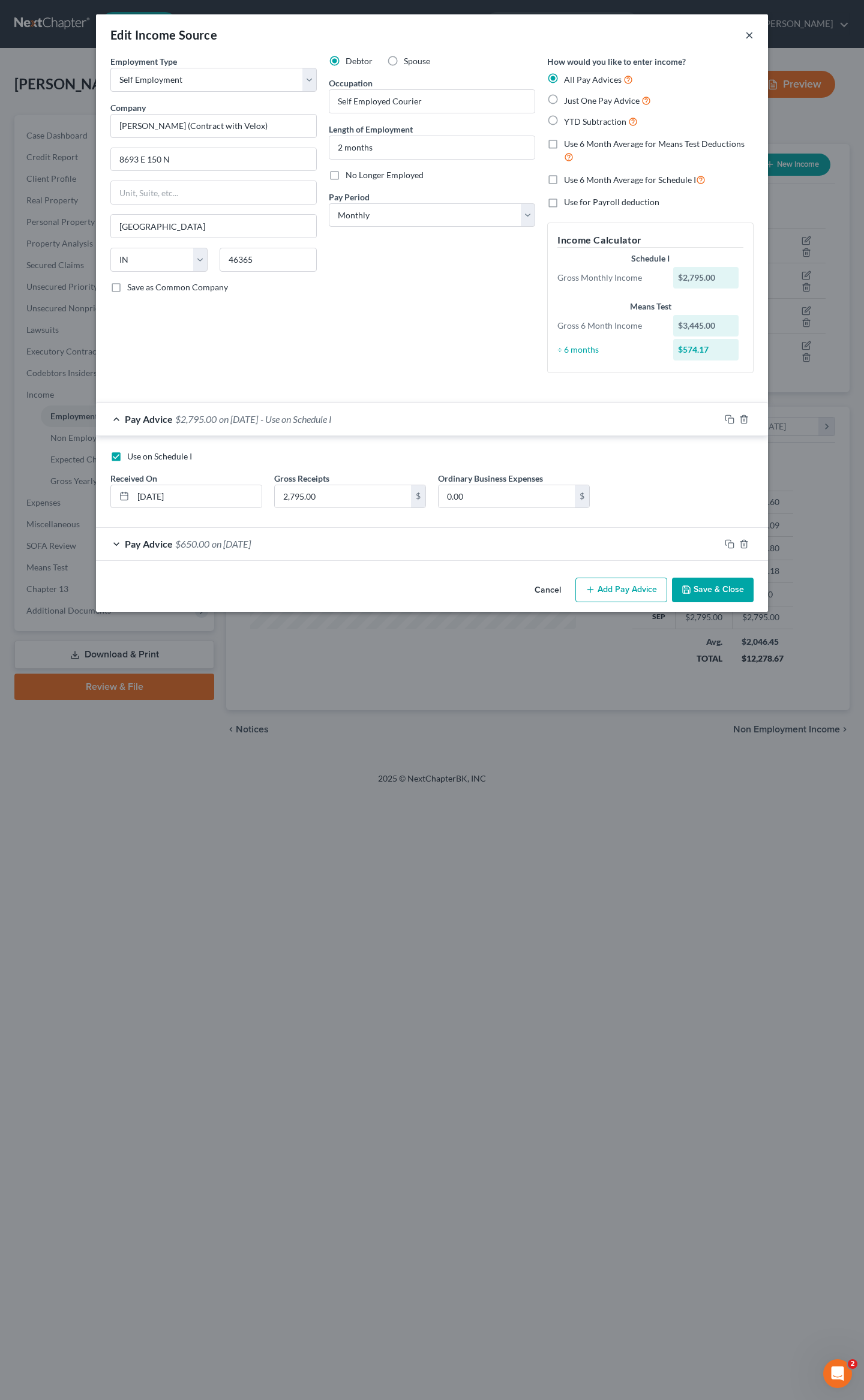
click at [745, 33] on button "×" at bounding box center [750, 34] width 9 height 14
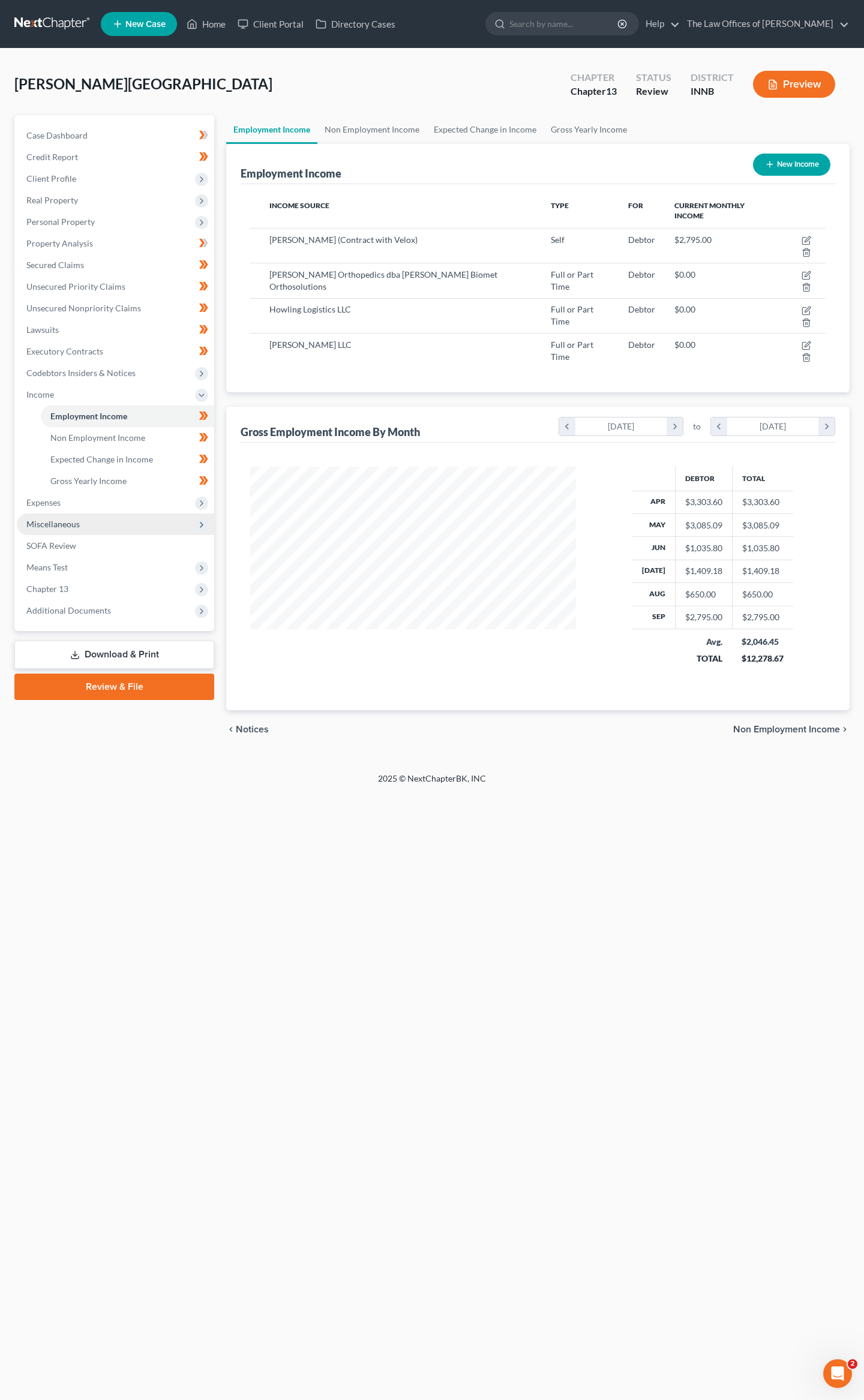
click at [65, 532] on span "Miscellaneous" at bounding box center [115, 524] width 197 height 22
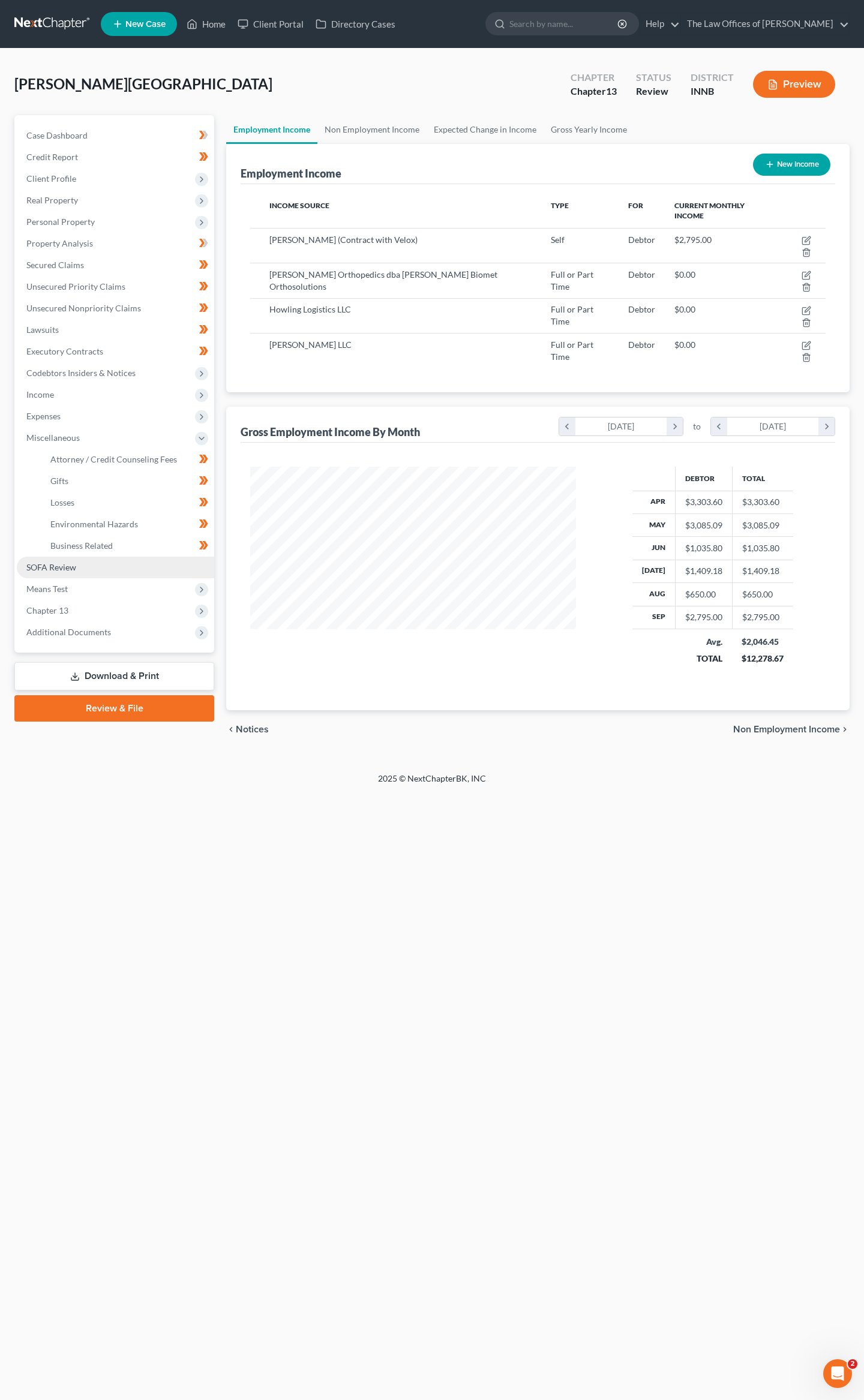
click at [51, 562] on span "SOFA Review" at bounding box center [51, 568] width 50 height 11
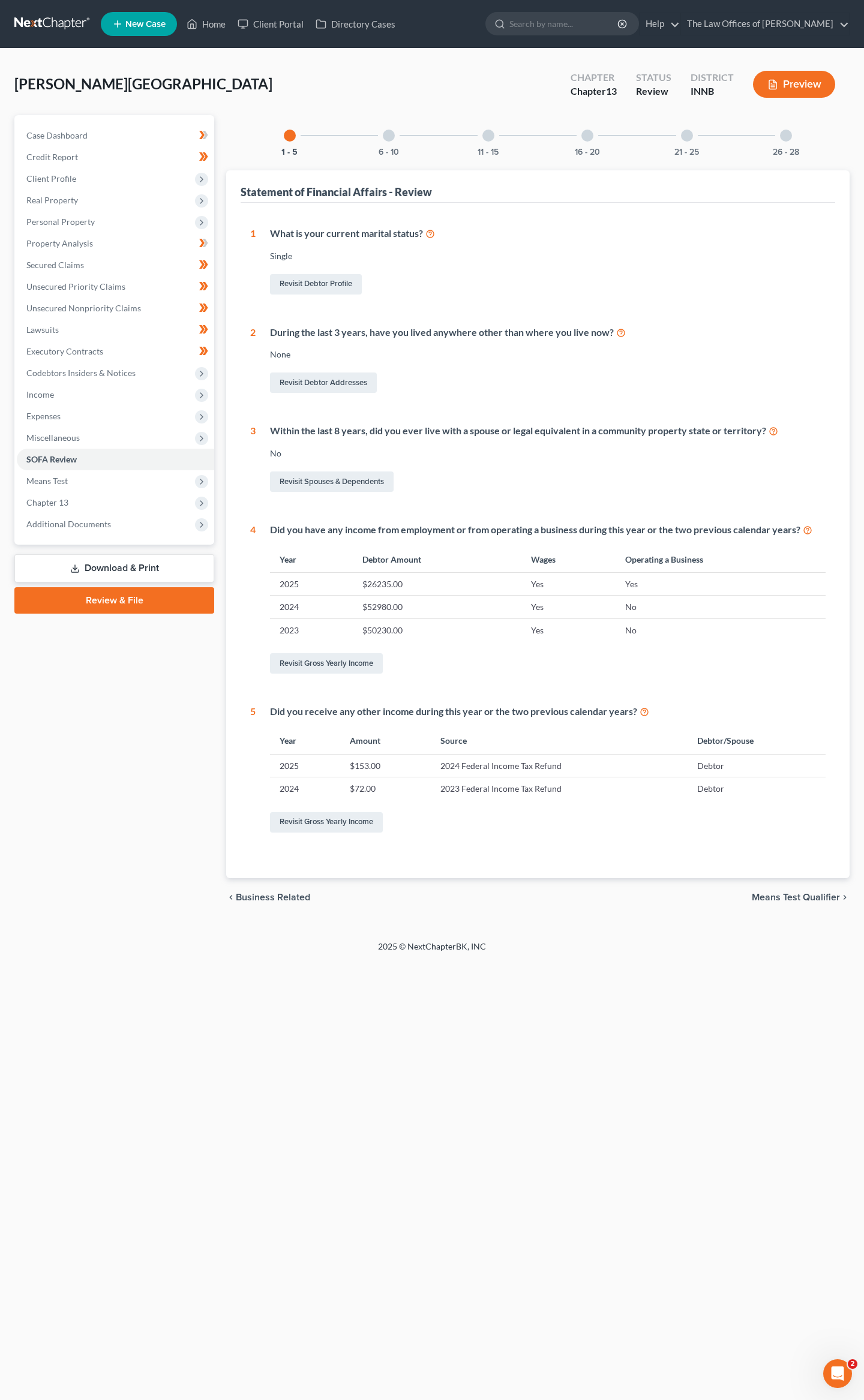
click at [776, 135] on div "26 - 28" at bounding box center [786, 136] width 40 height 40
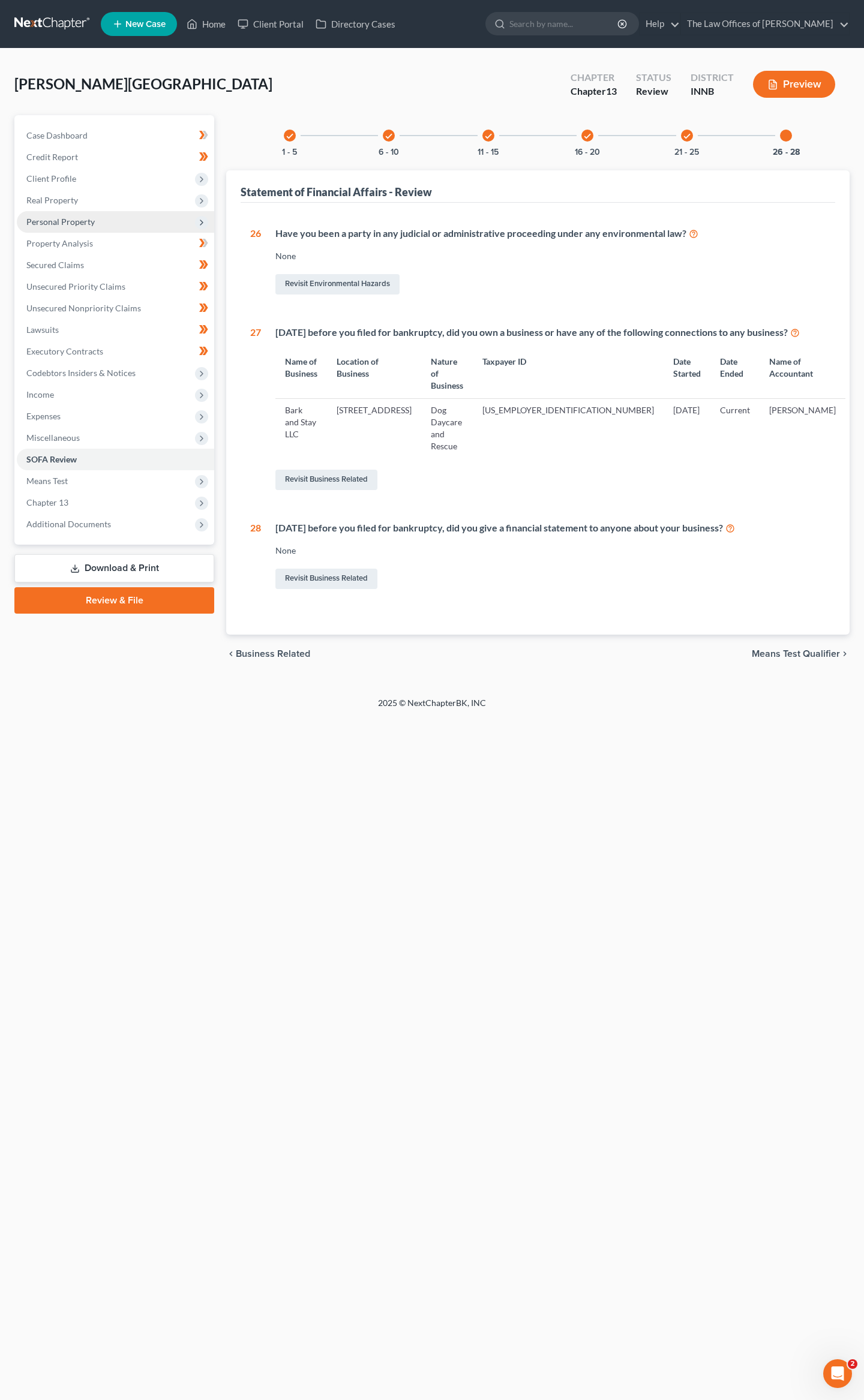
click at [97, 222] on span "Personal Property" at bounding box center [115, 222] width 197 height 22
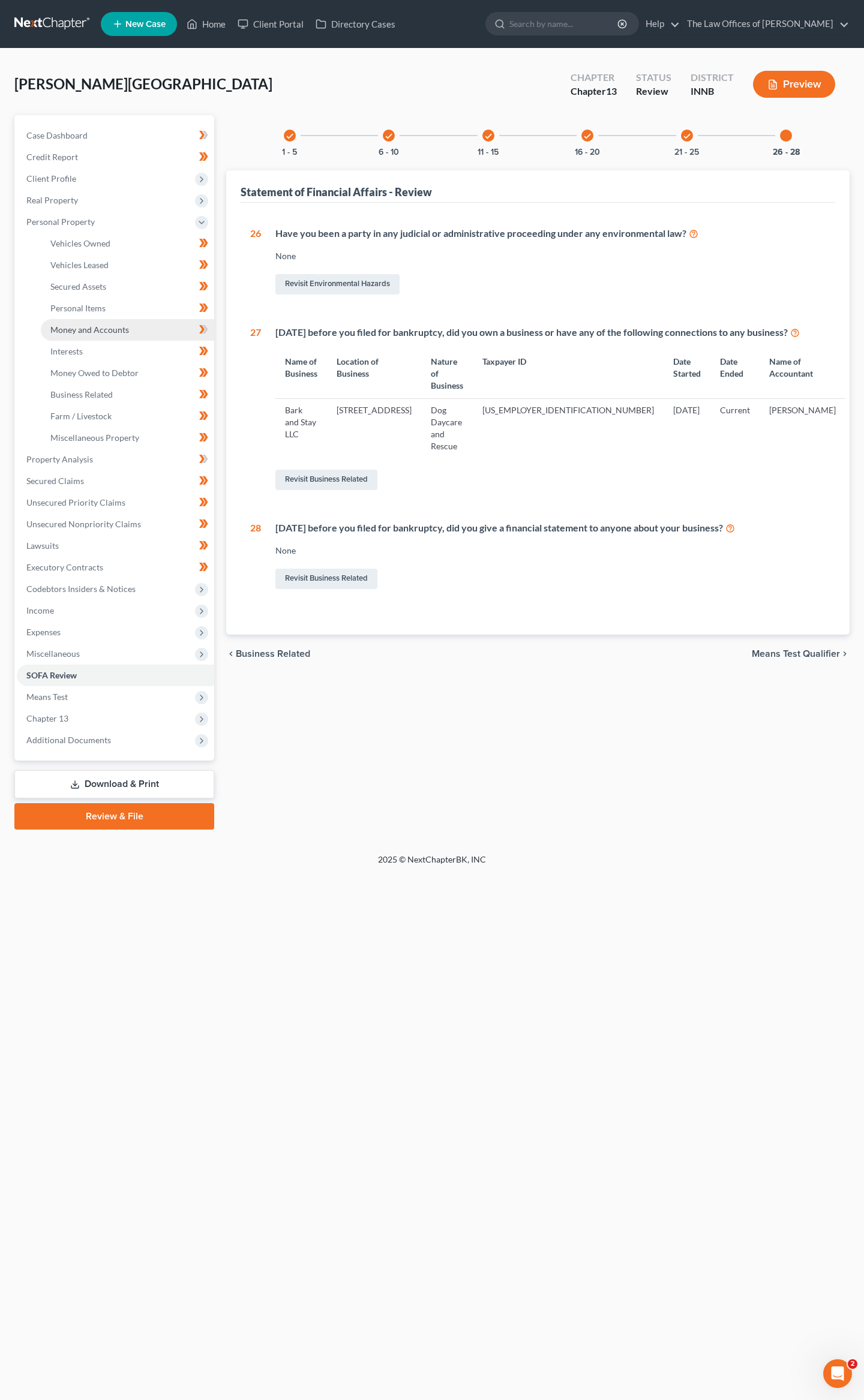
click at [116, 334] on link "Money and Accounts" at bounding box center [127, 330] width 173 height 22
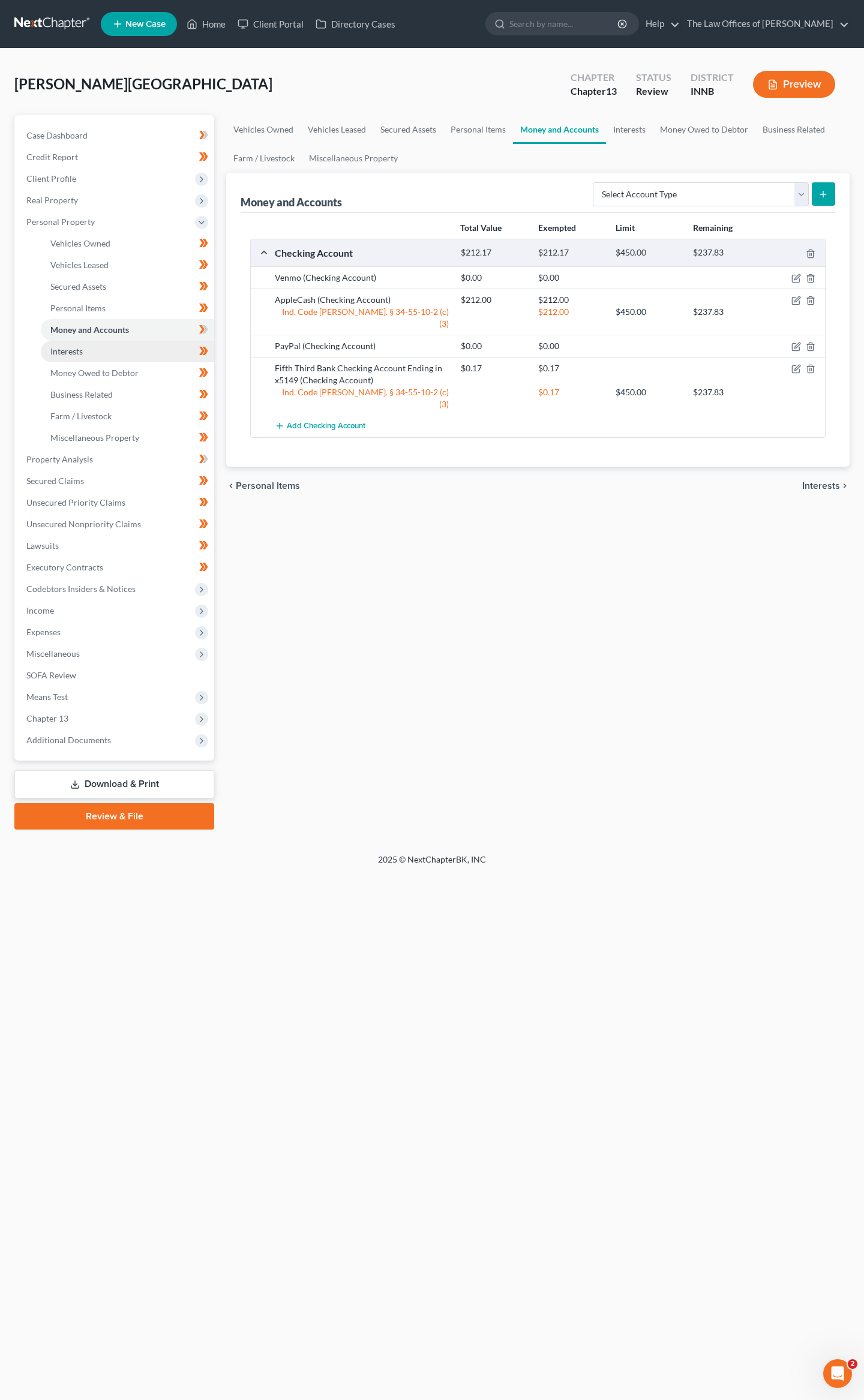
click at [84, 344] on link "Interests" at bounding box center [127, 351] width 173 height 22
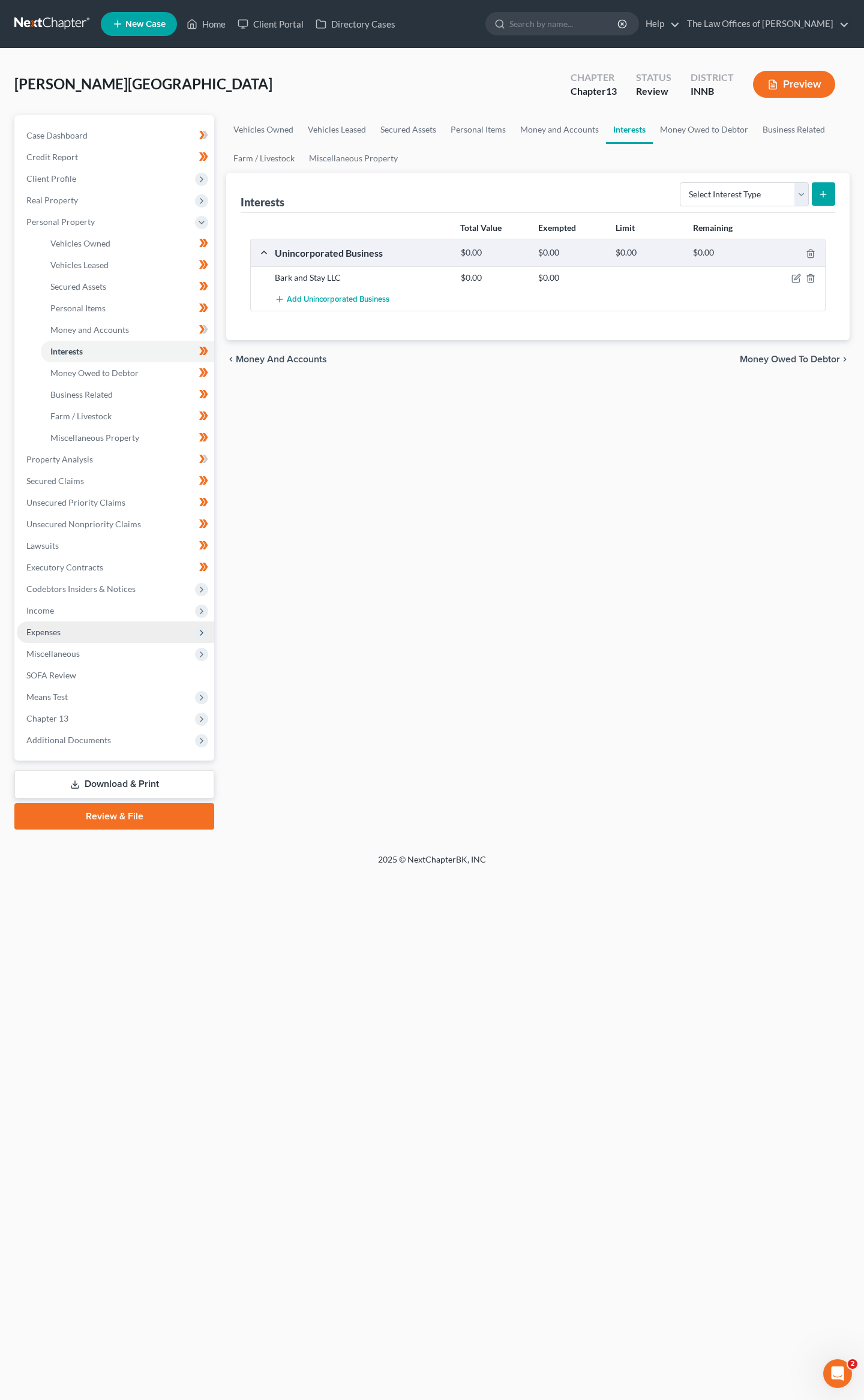
click at [51, 627] on span "Expenses" at bounding box center [43, 632] width 34 height 11
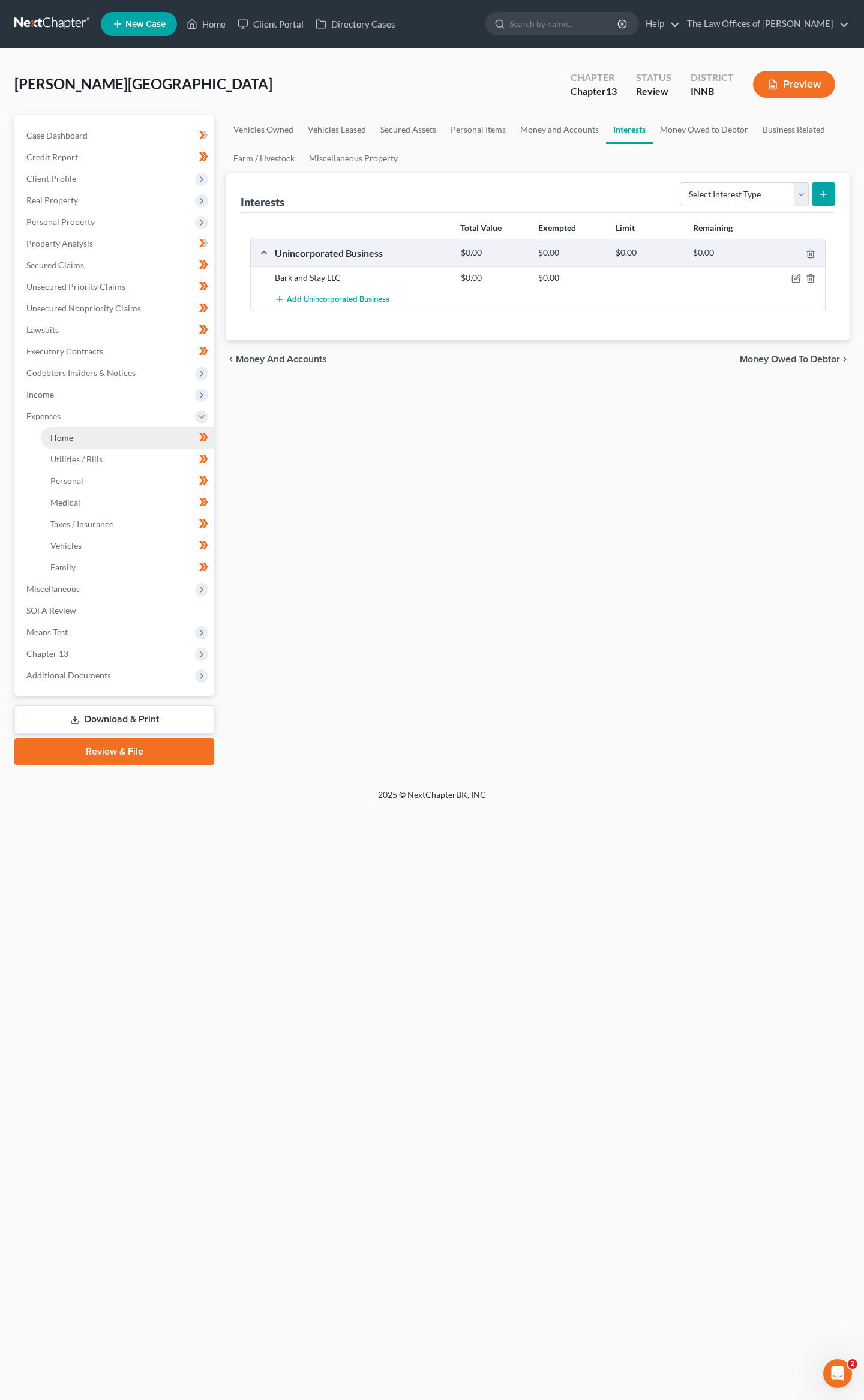
click at [75, 432] on link "Home" at bounding box center [127, 437] width 173 height 22
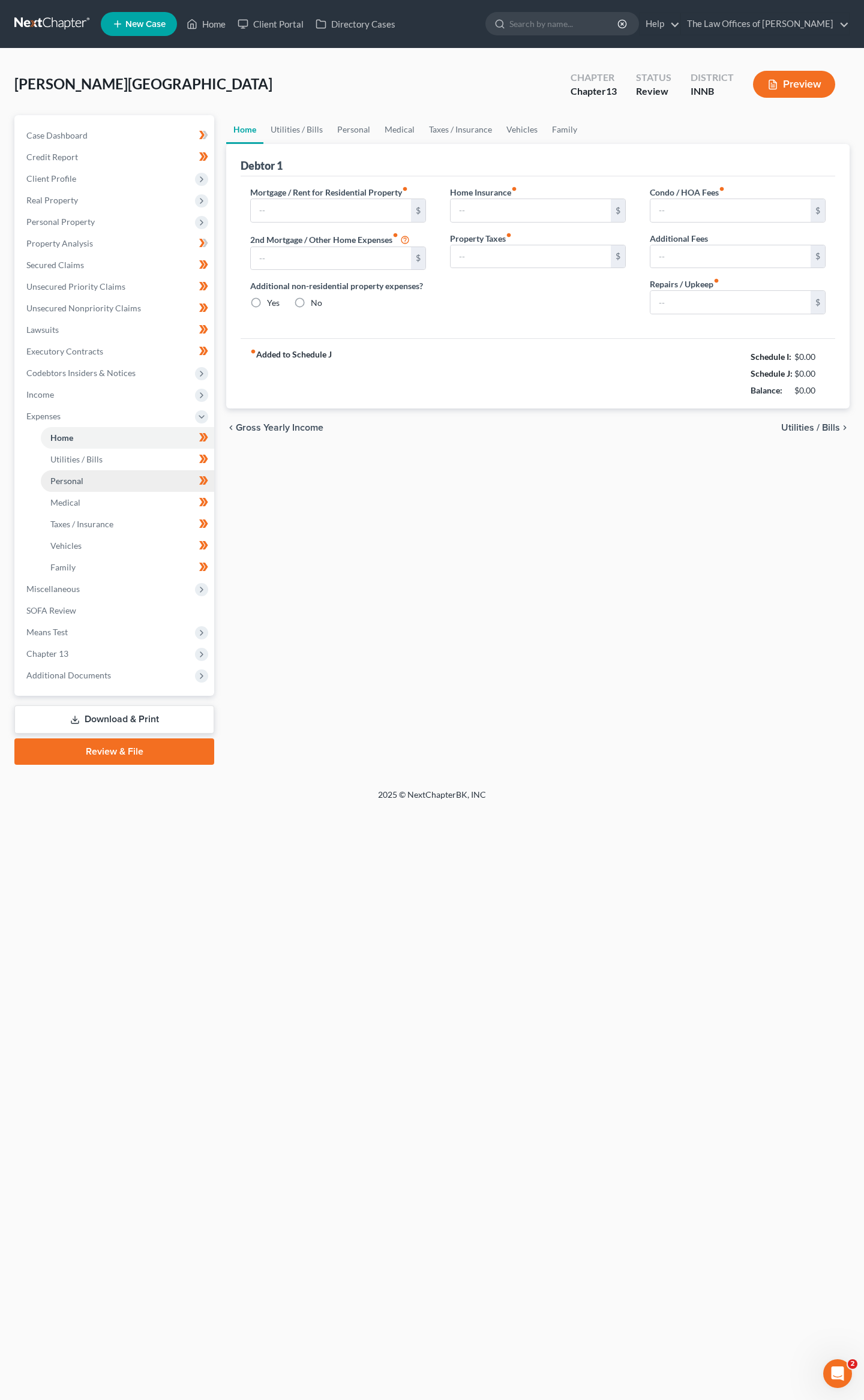
type input "0.00"
radio input "true"
type input "0.00"
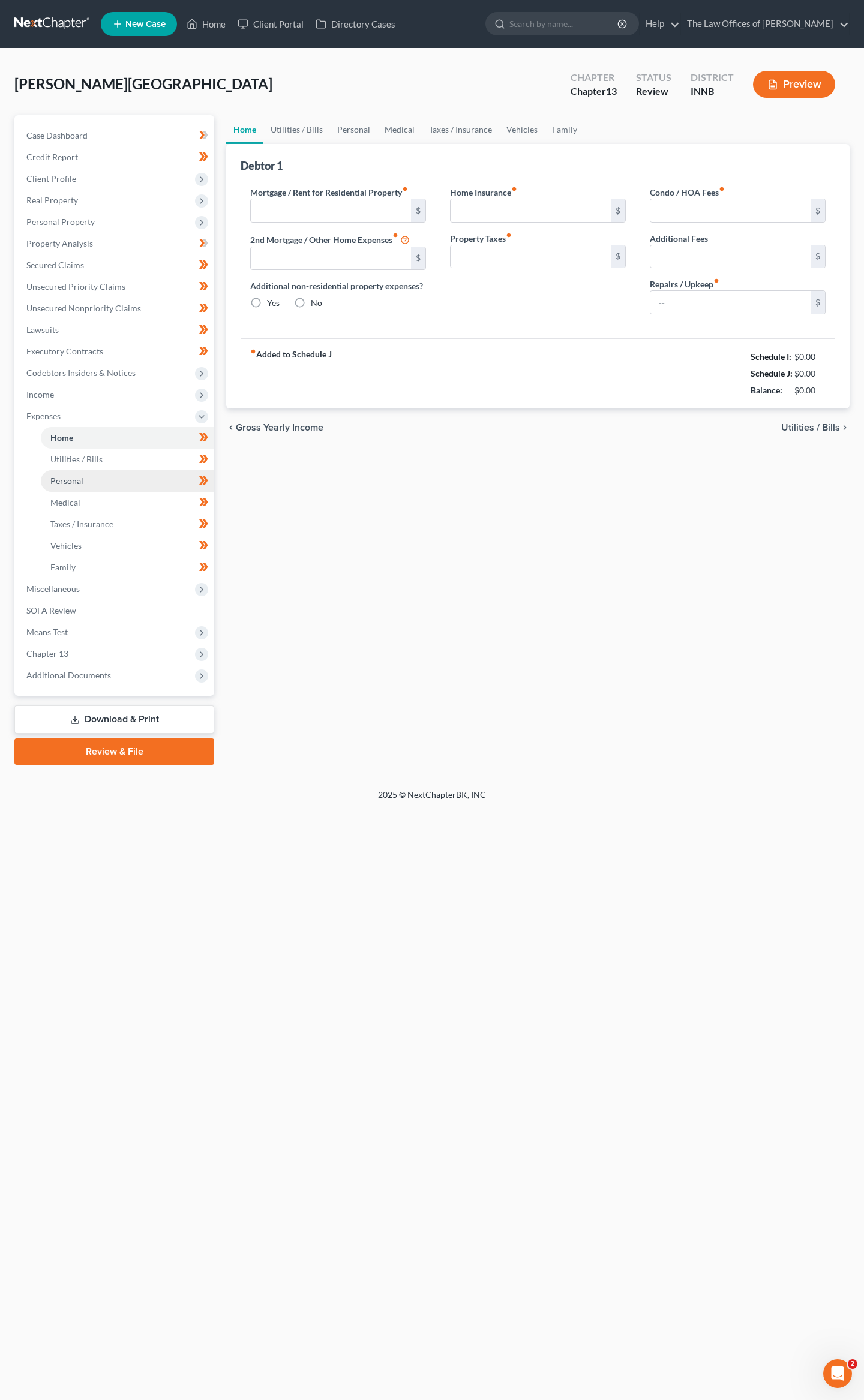
type input "0.00"
click at [301, 120] on link "Utilities / Bills" at bounding box center [297, 129] width 67 height 29
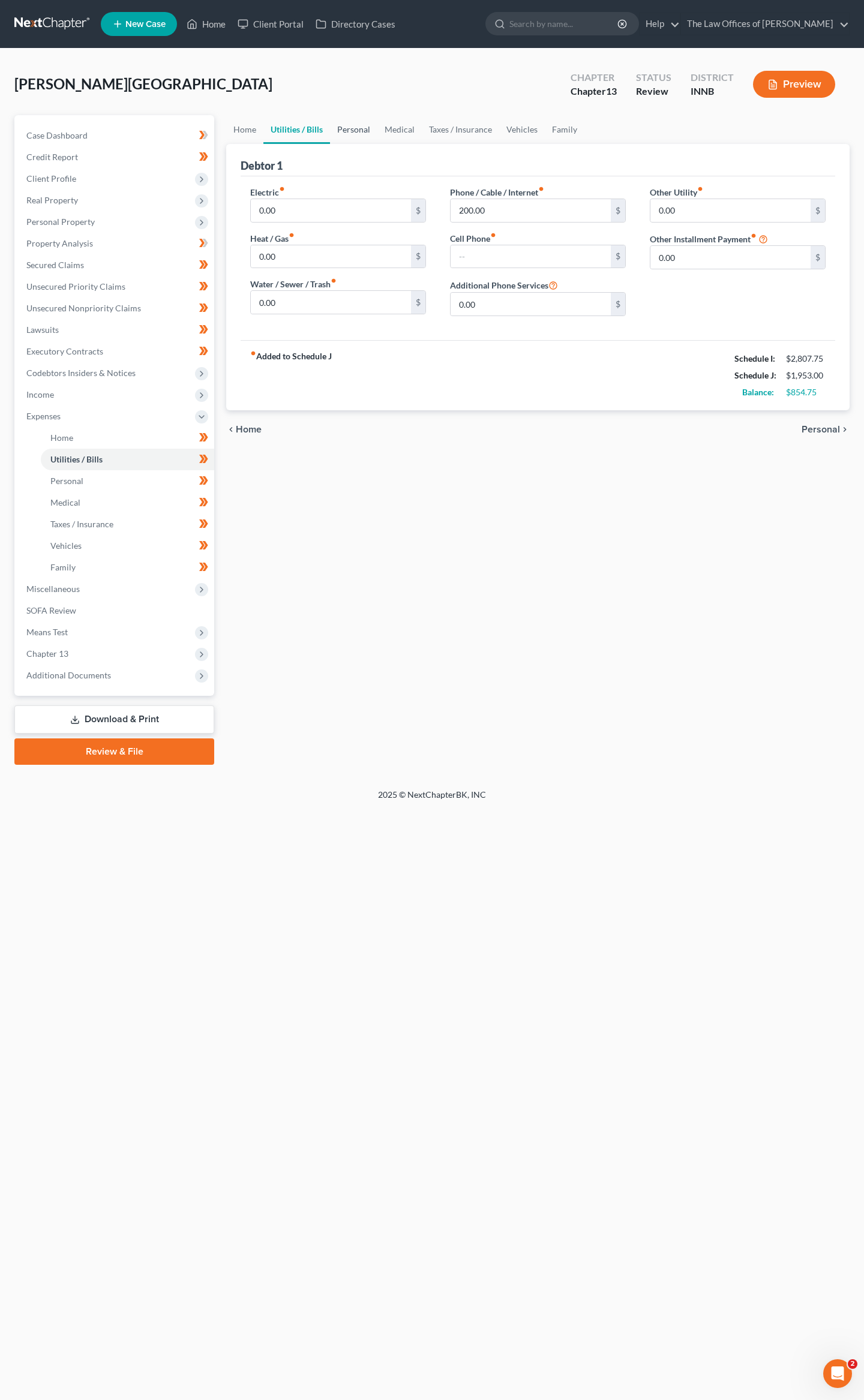
click at [356, 126] on link "Personal" at bounding box center [354, 129] width 48 height 29
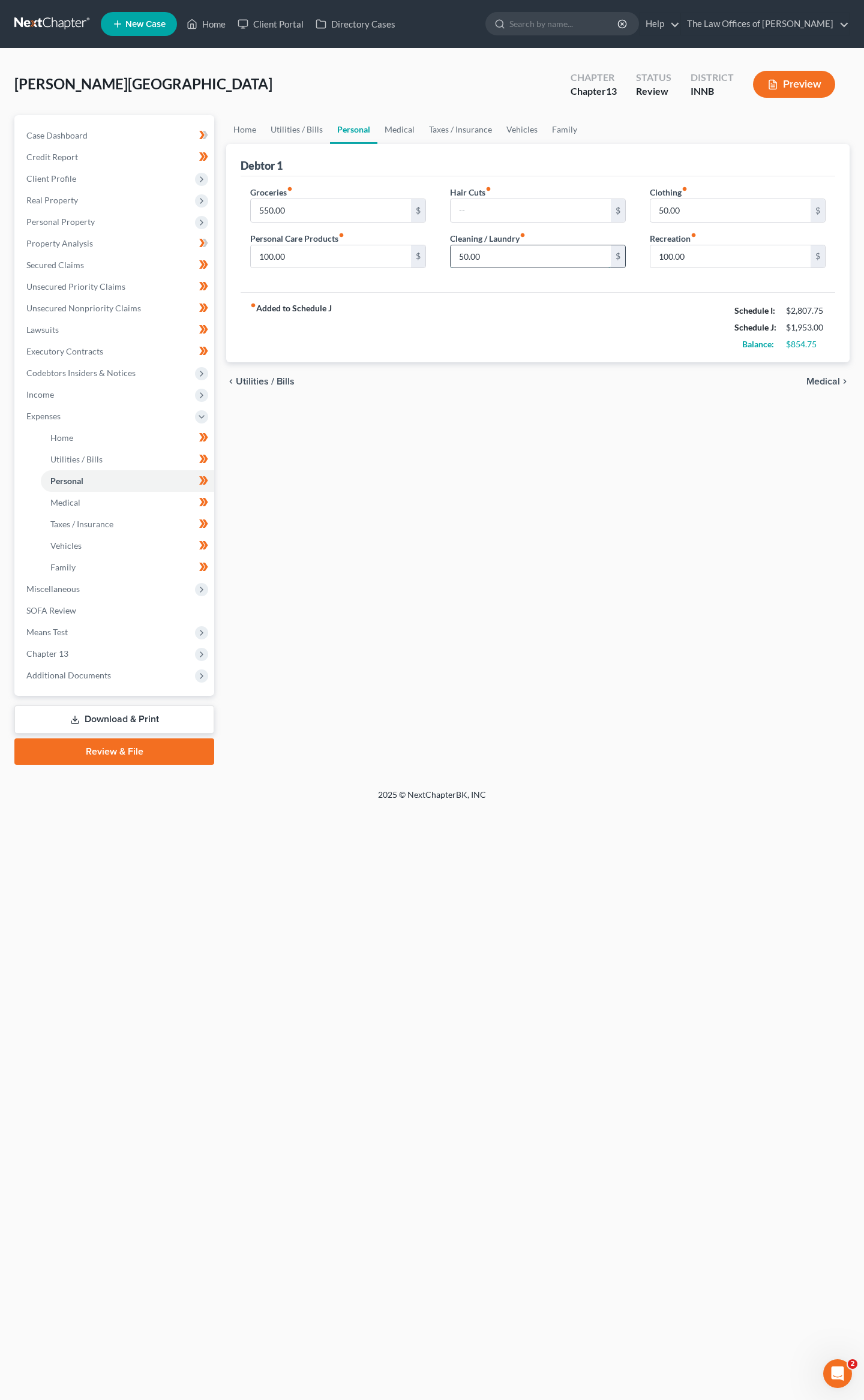
click at [519, 248] on input "50.00" at bounding box center [531, 257] width 160 height 23
type input "125"
click at [414, 116] on link "Medical" at bounding box center [399, 129] width 44 height 29
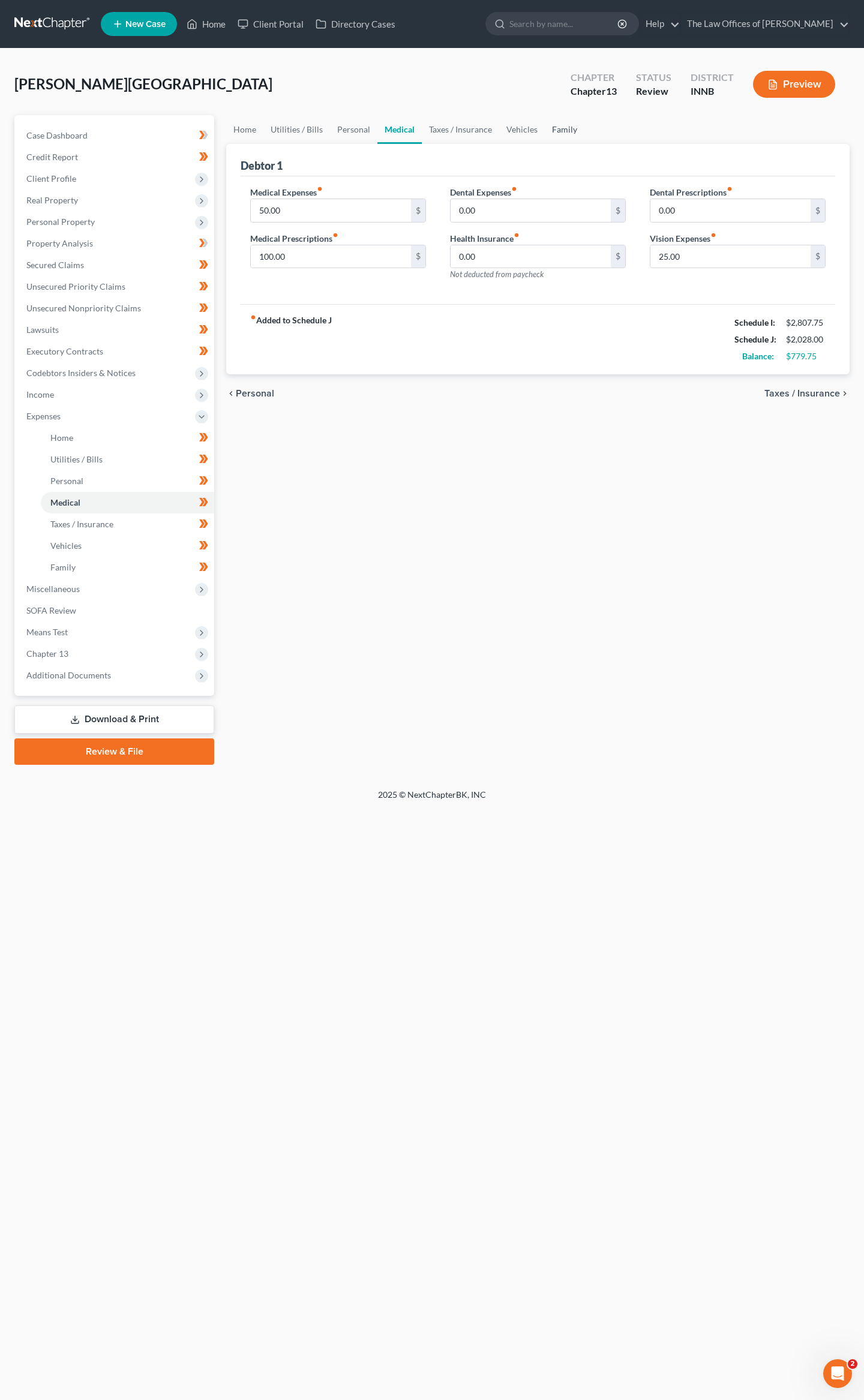
click at [569, 128] on link "Family" at bounding box center [564, 129] width 40 height 29
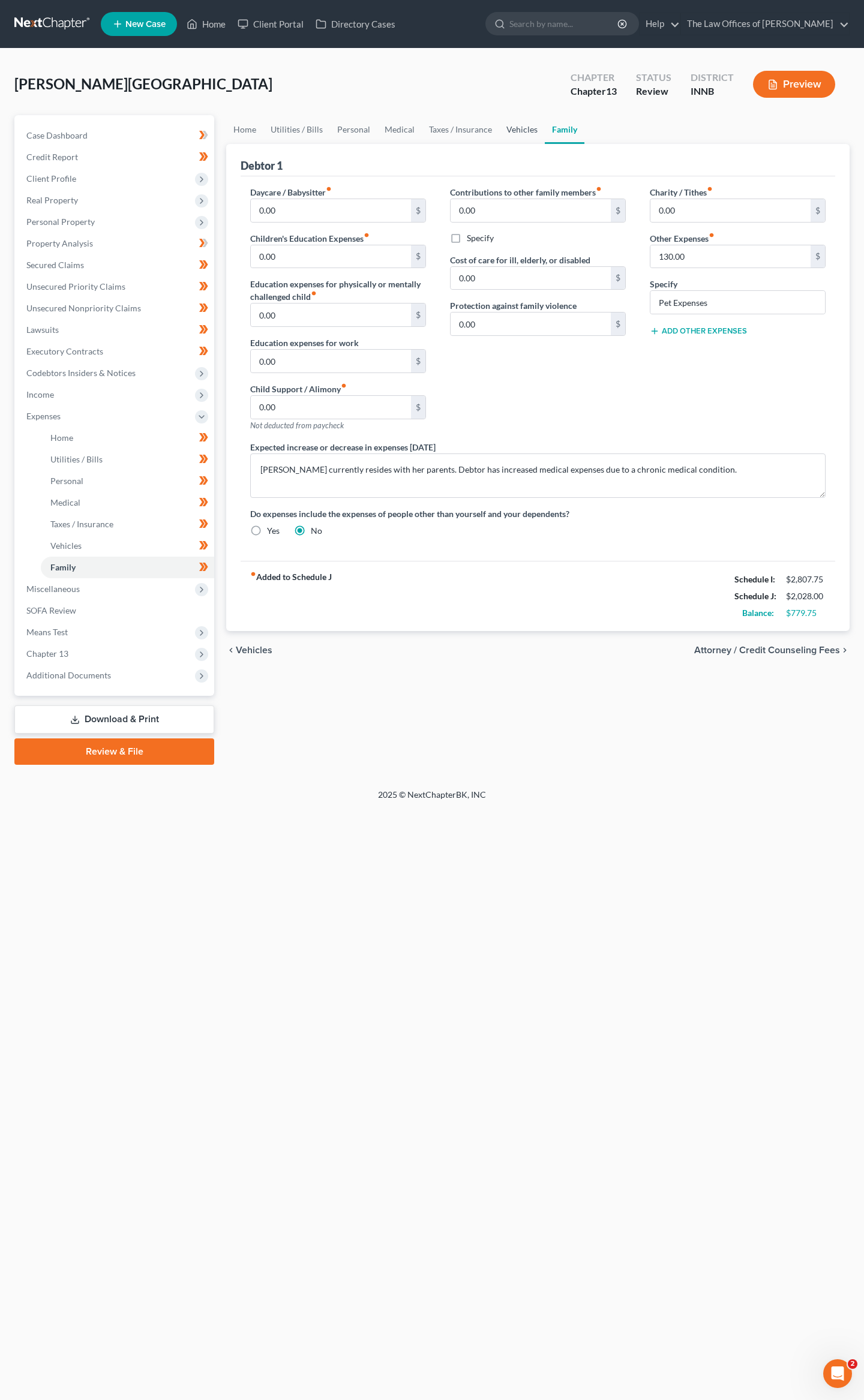
click at [512, 123] on link "Vehicles" at bounding box center [522, 129] width 46 height 29
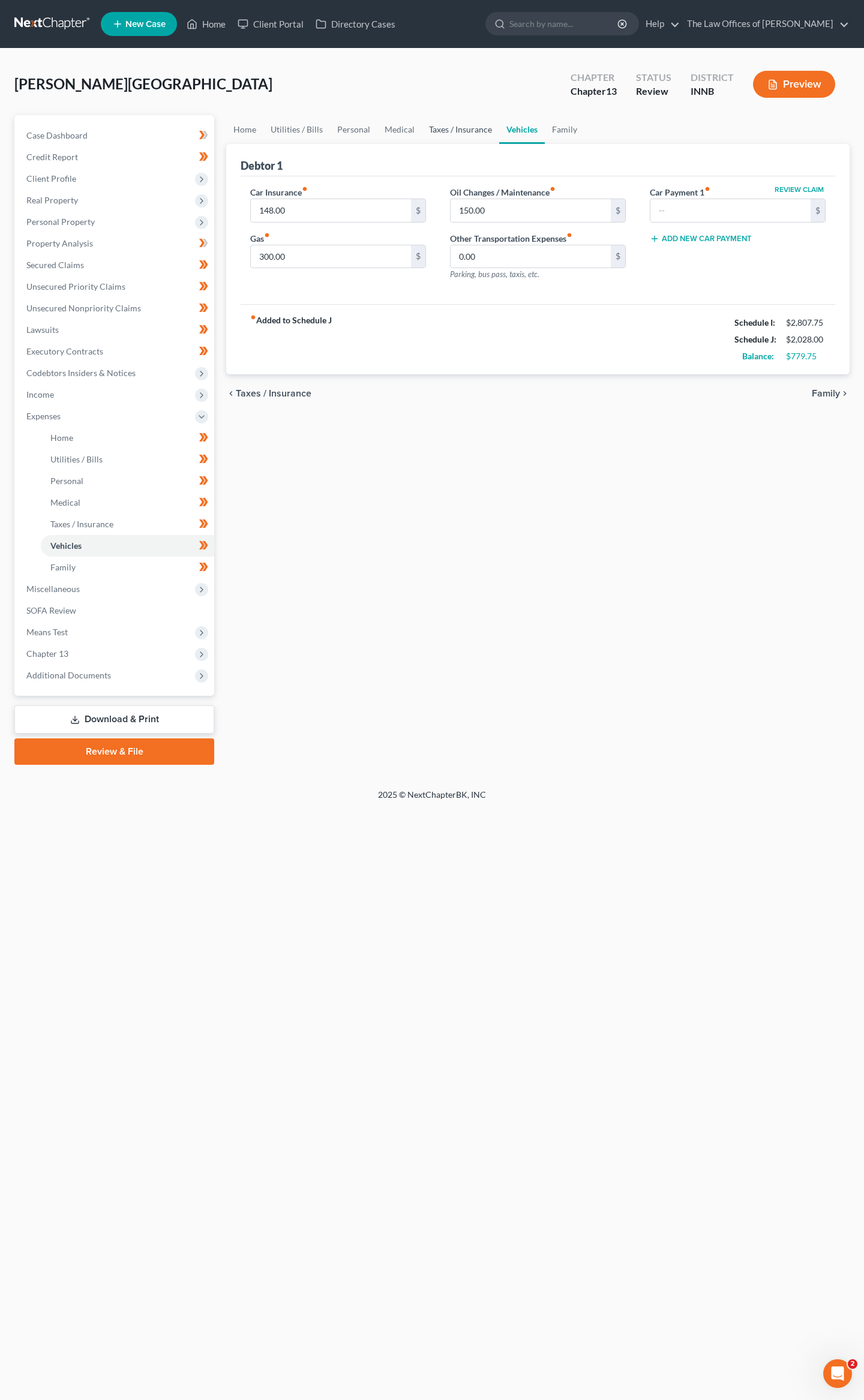
click at [483, 123] on link "Taxes / Insurance" at bounding box center [460, 129] width 77 height 29
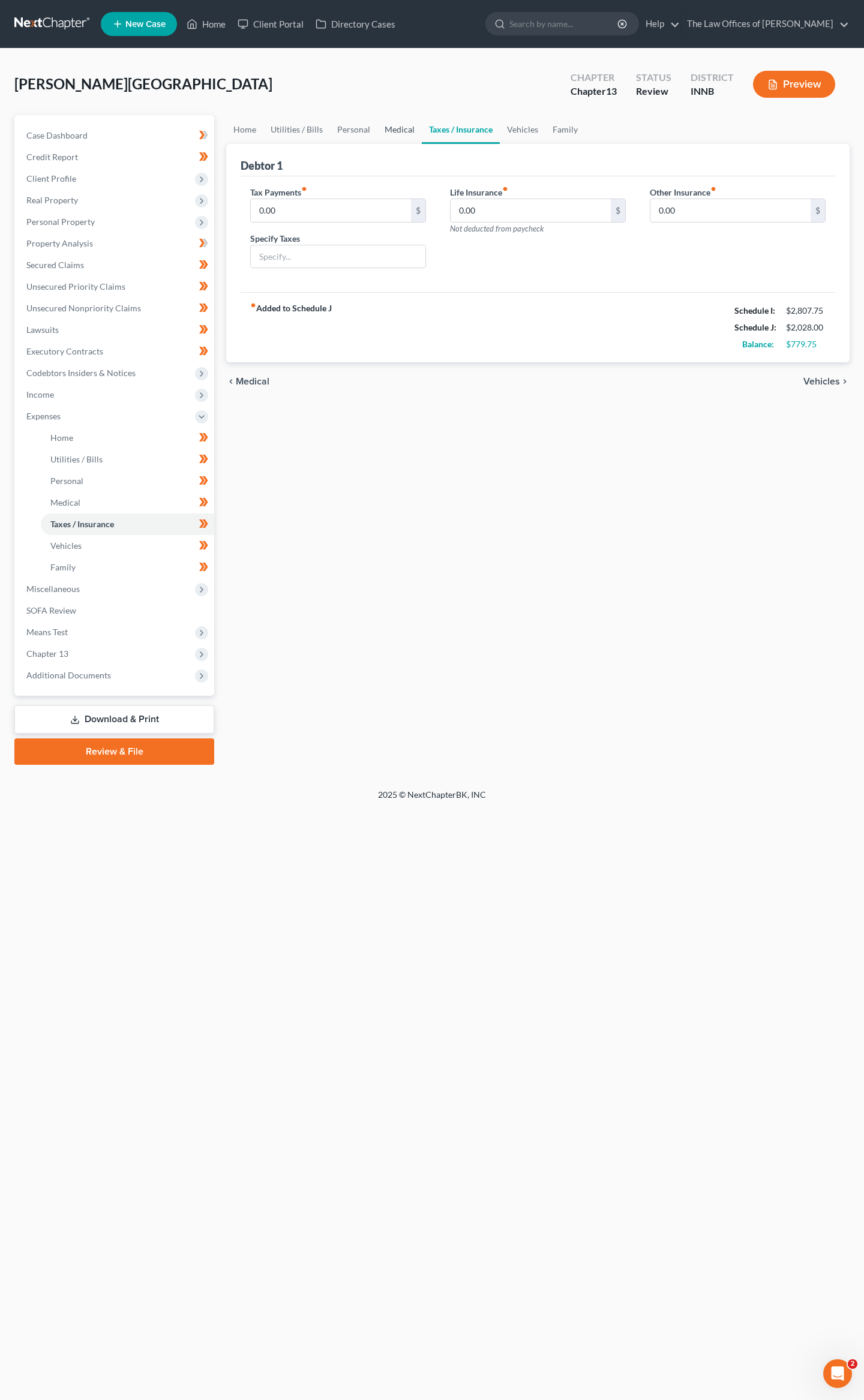
click at [392, 120] on link "Medical" at bounding box center [399, 129] width 44 height 29
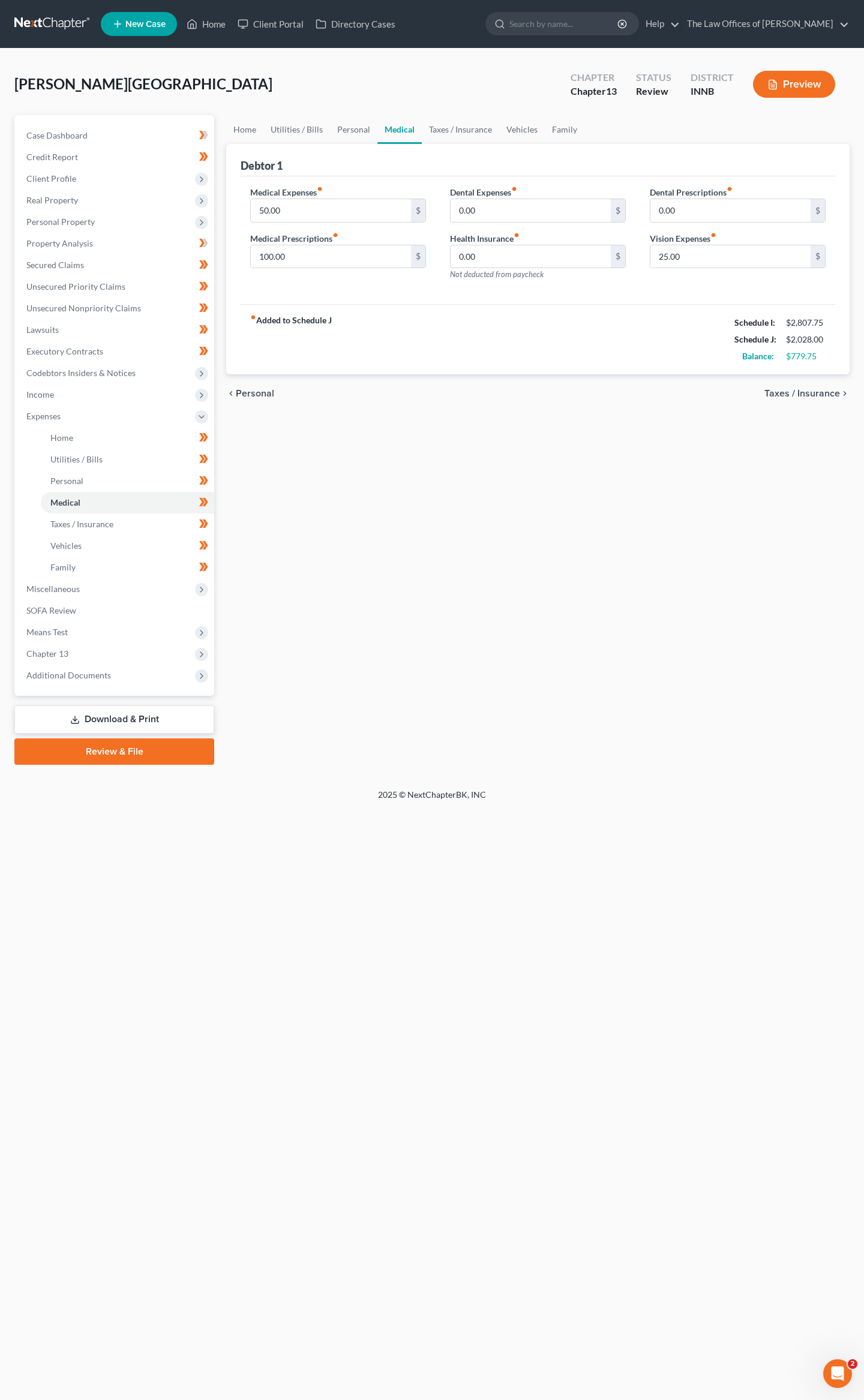
click at [392, 125] on link "Medical" at bounding box center [399, 129] width 44 height 29
click at [344, 126] on link "Personal" at bounding box center [354, 129] width 48 height 29
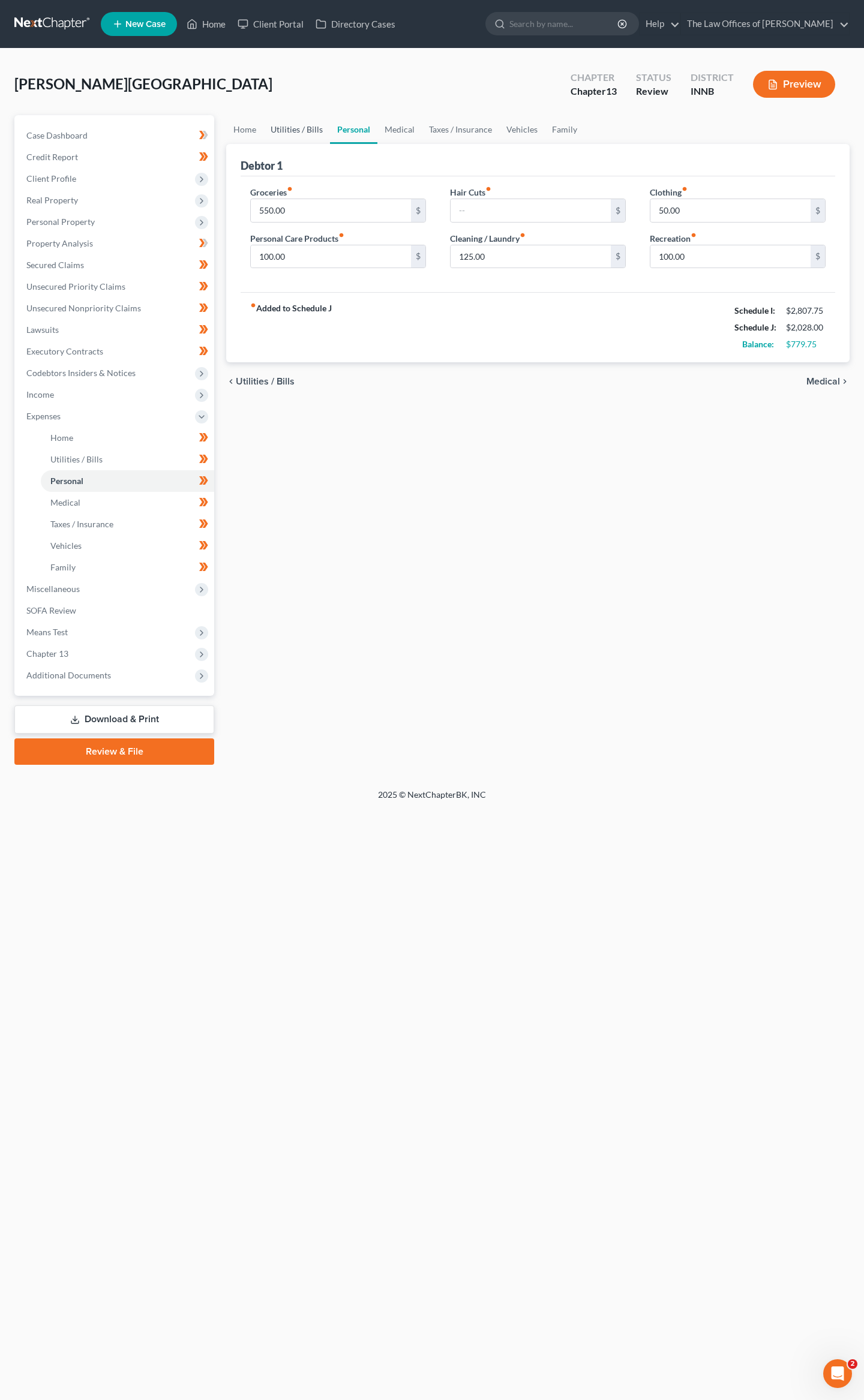
click at [308, 128] on link "Utilities / Bills" at bounding box center [297, 129] width 67 height 29
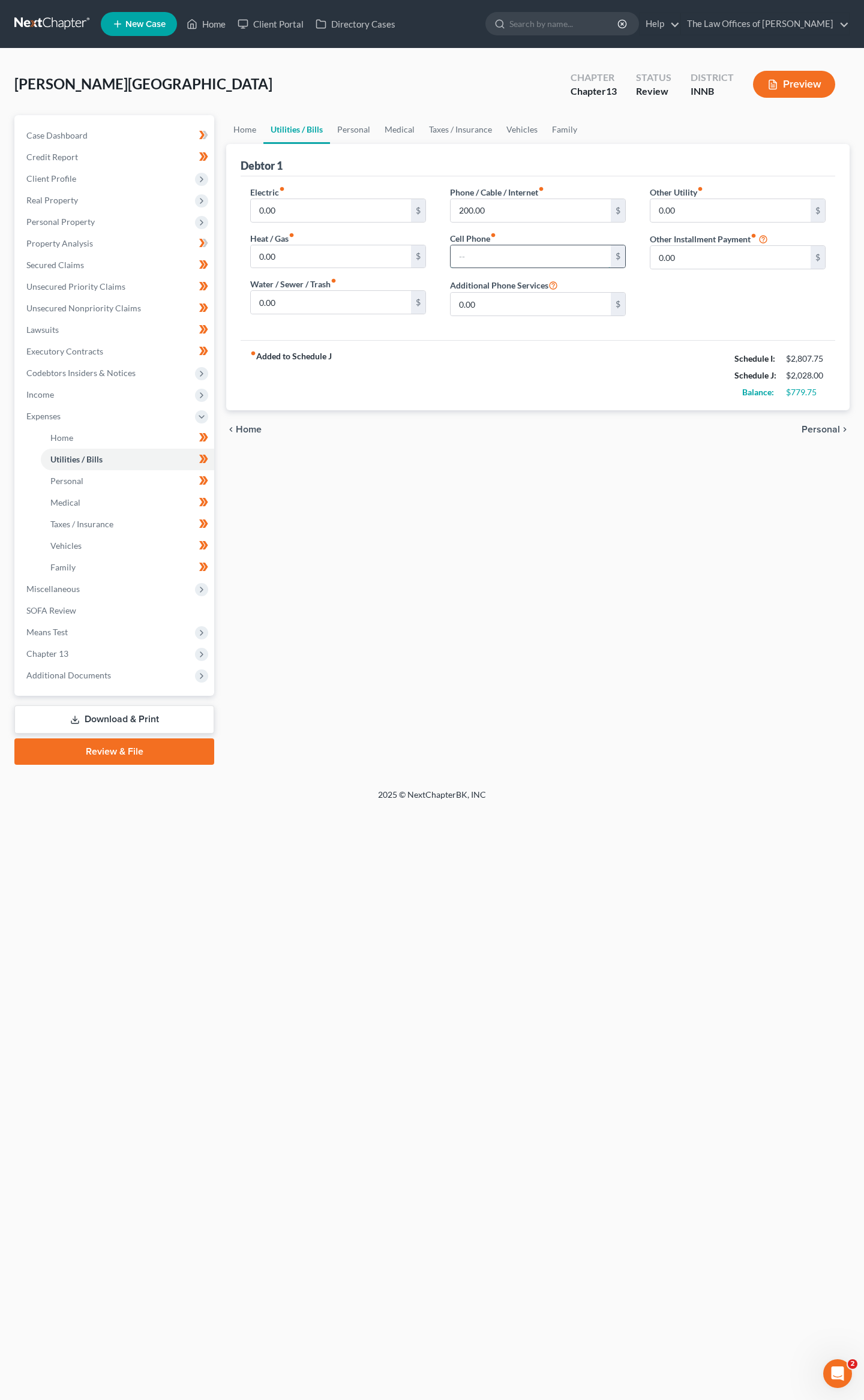
click at [459, 248] on input "text" at bounding box center [531, 257] width 160 height 23
type input "100"
click at [248, 138] on link "Home" at bounding box center [245, 129] width 37 height 29
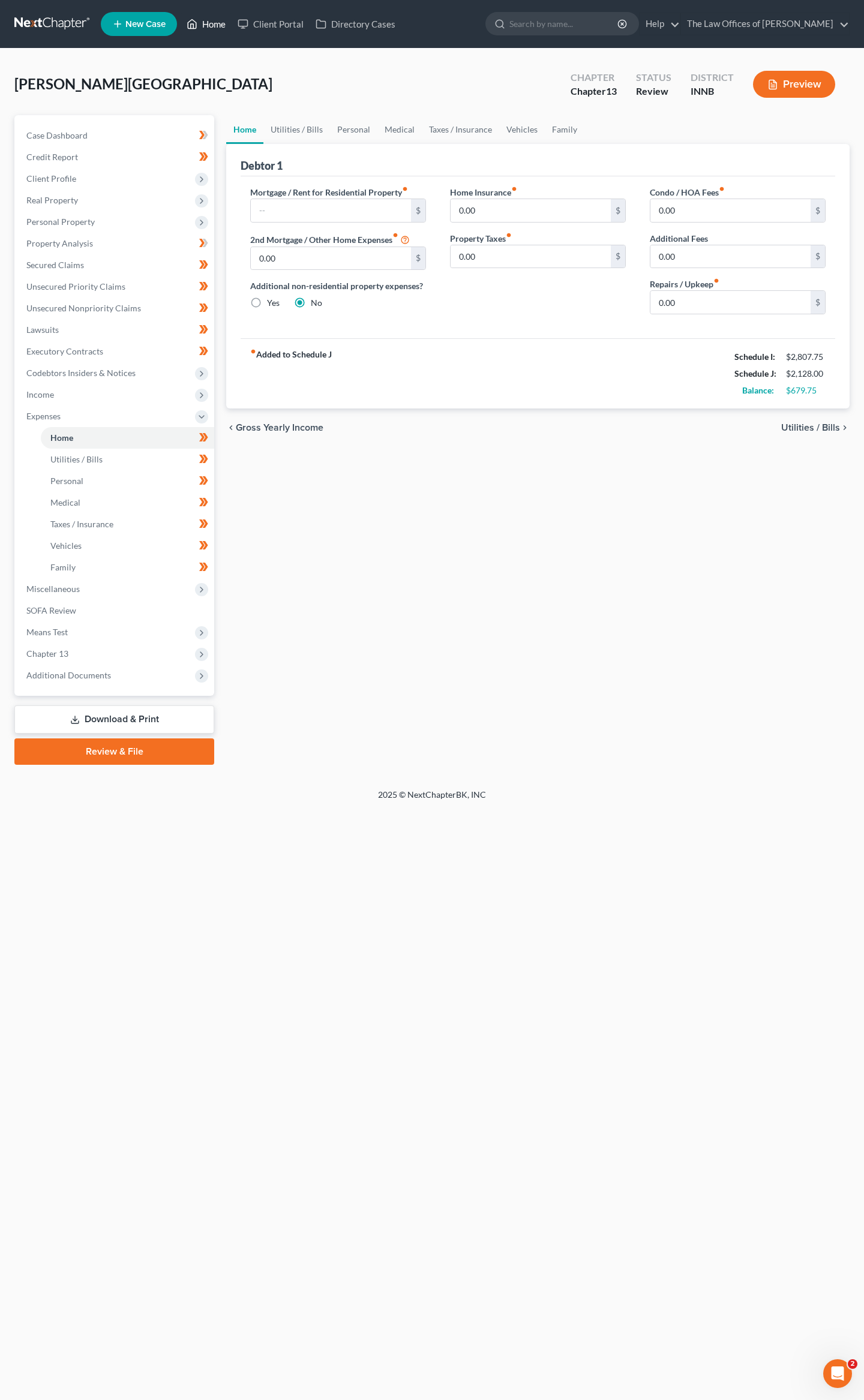
click at [214, 16] on link "Home" at bounding box center [206, 24] width 51 height 22
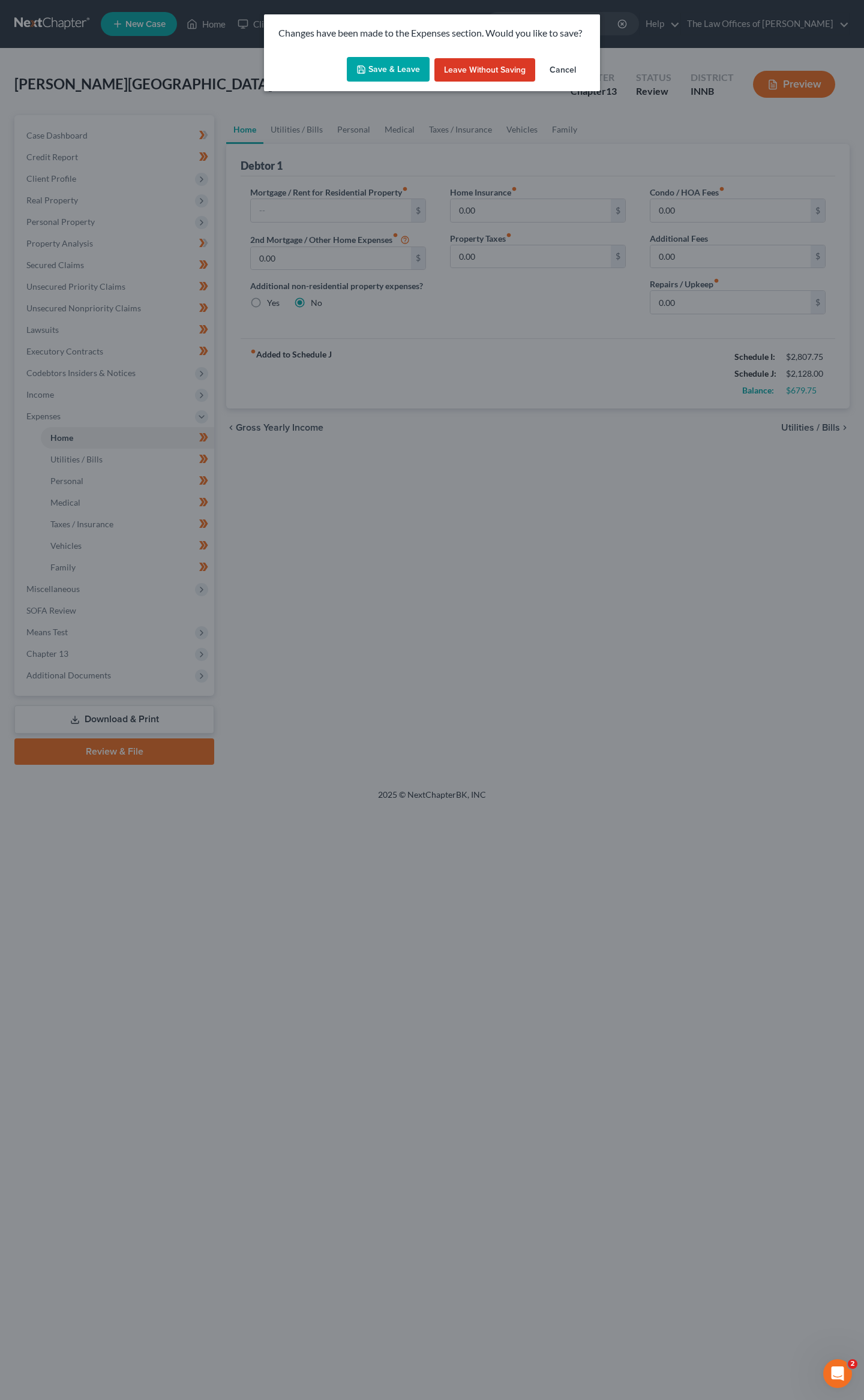
click at [377, 70] on button "Save & Leave" at bounding box center [388, 70] width 83 height 26
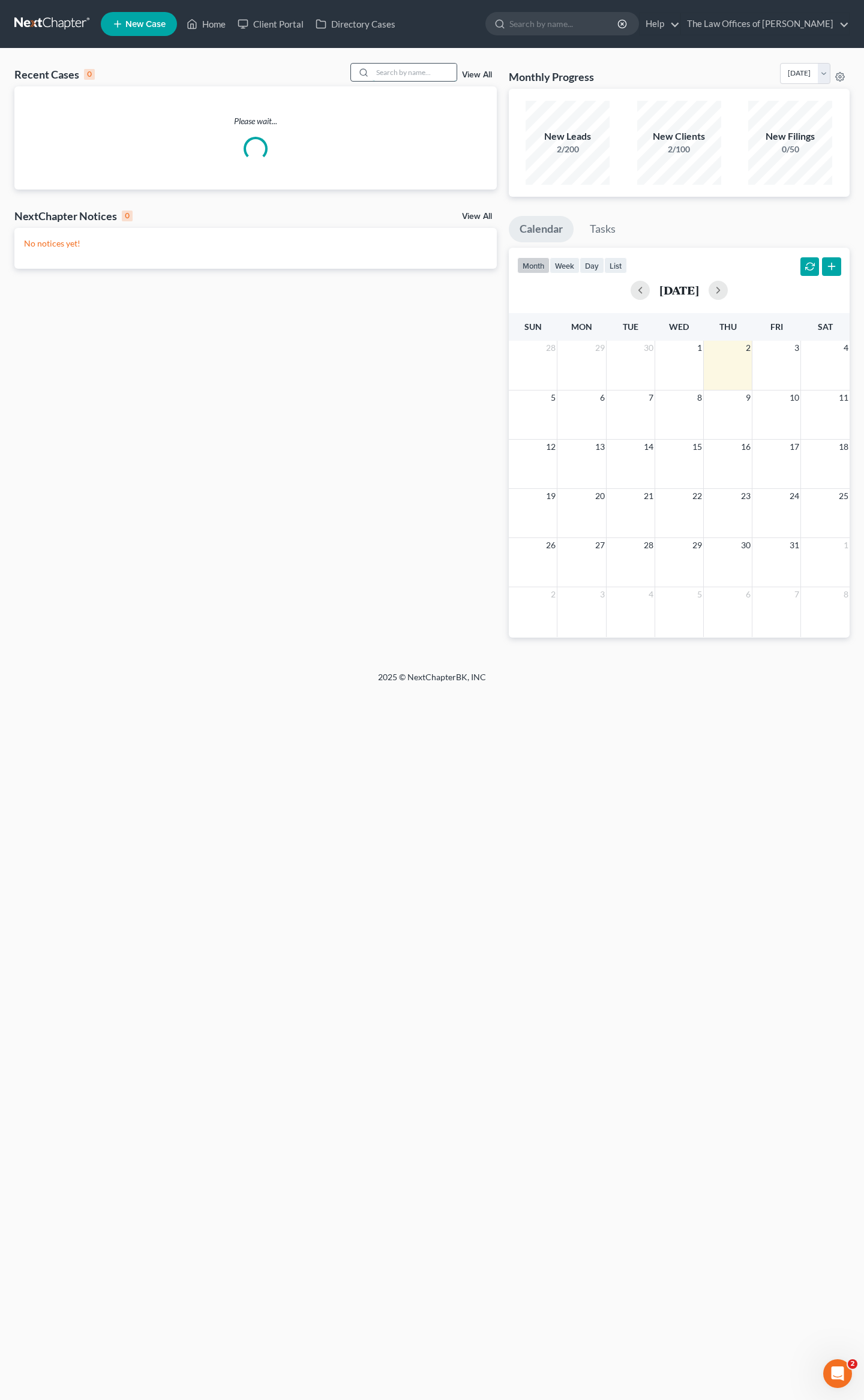
click at [406, 75] on input "search" at bounding box center [414, 72] width 84 height 18
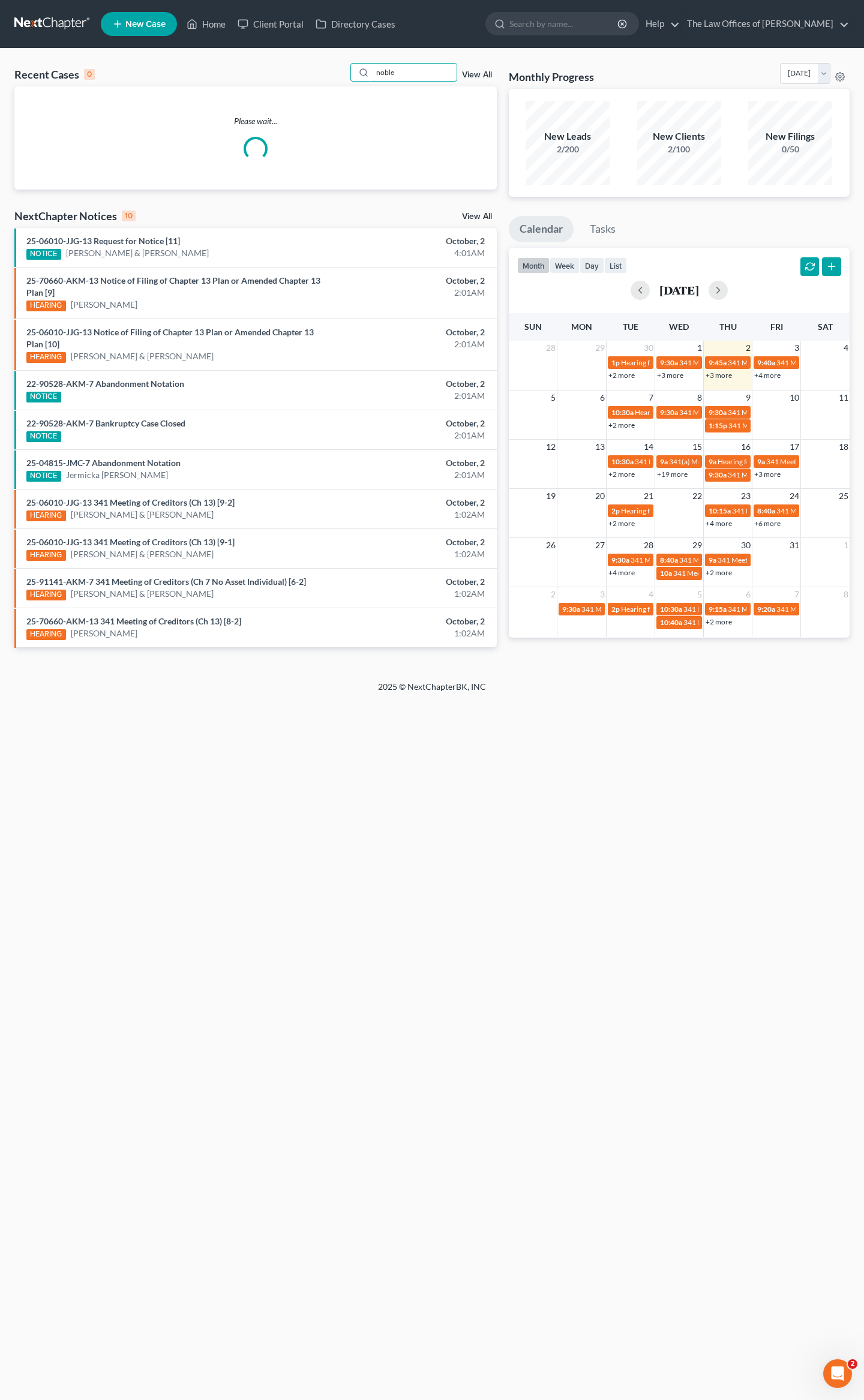
type input "noble"
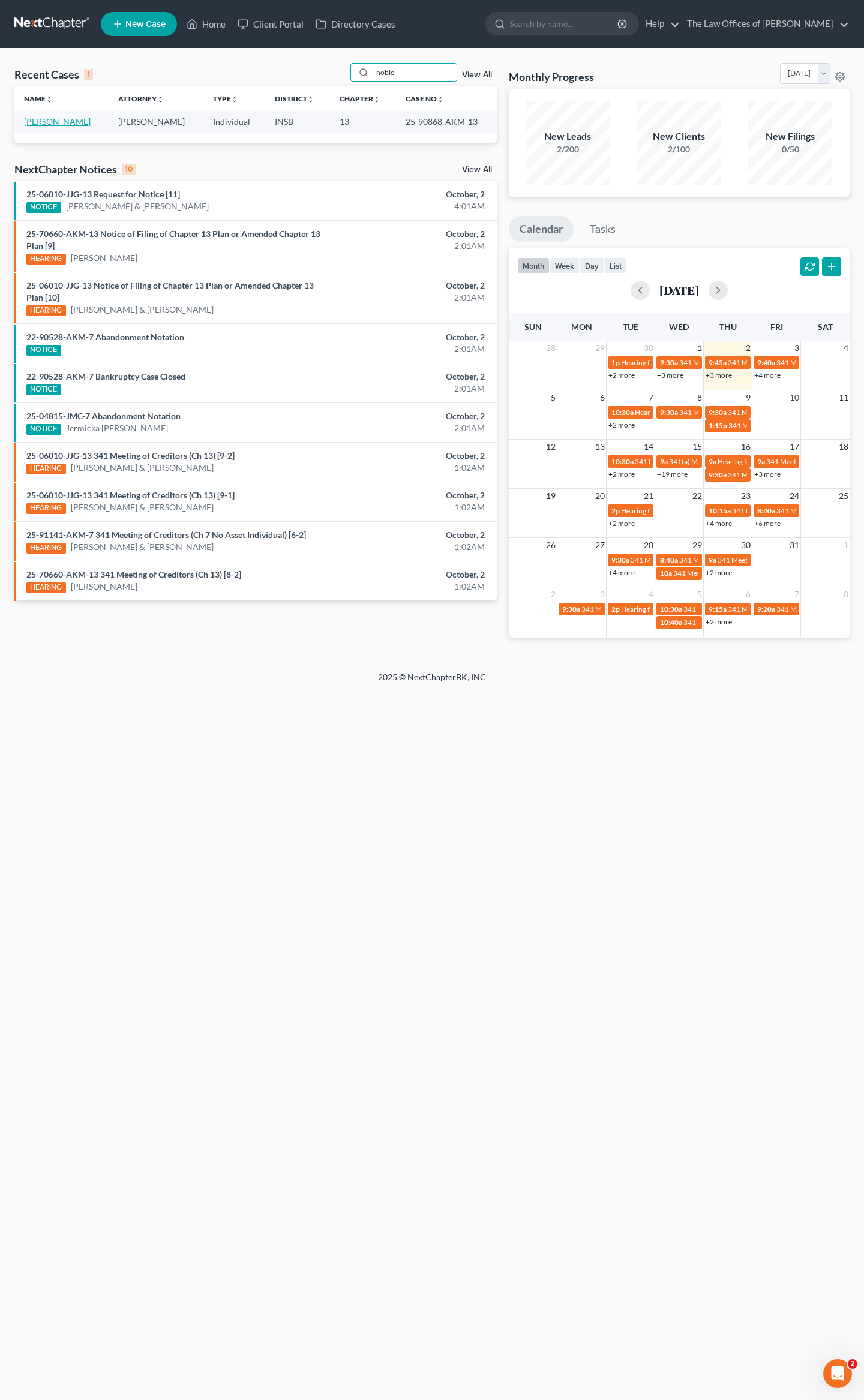
click at [79, 123] on link "[PERSON_NAME]" at bounding box center [57, 121] width 67 height 11
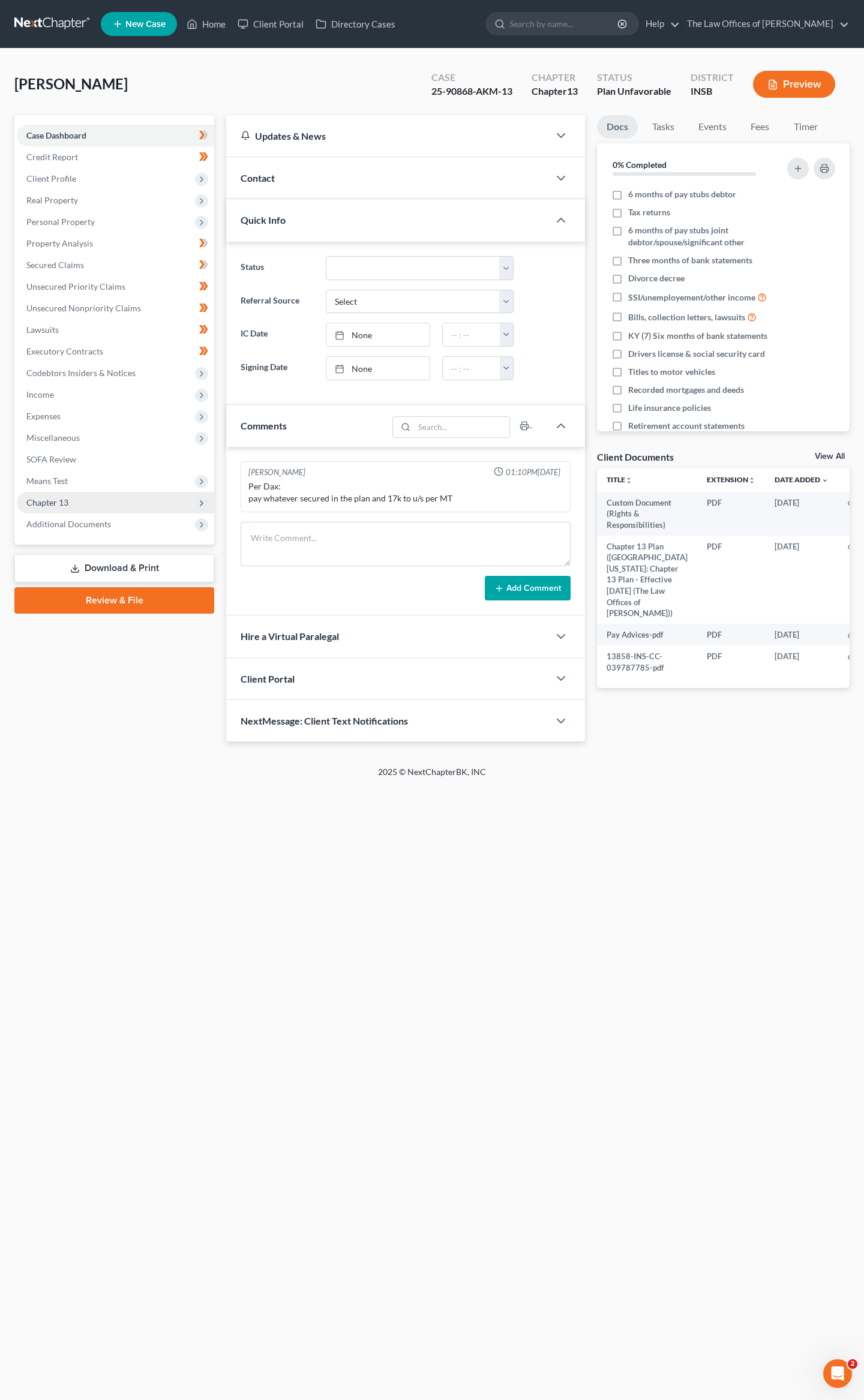
click at [80, 502] on span "Chapter 13" at bounding box center [115, 502] width 197 height 22
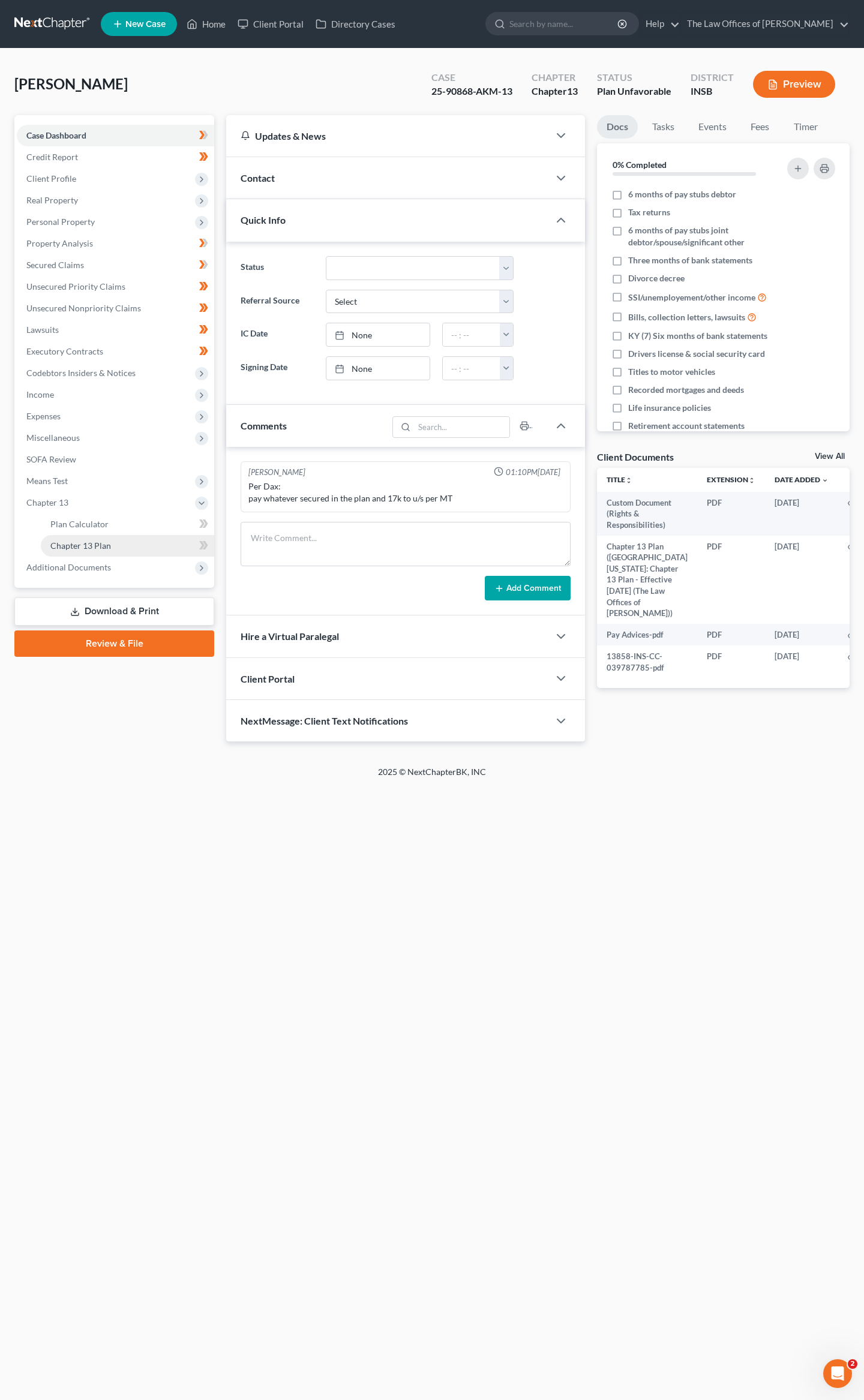
click at [97, 539] on link "Chapter 13 Plan" at bounding box center [127, 546] width 173 height 22
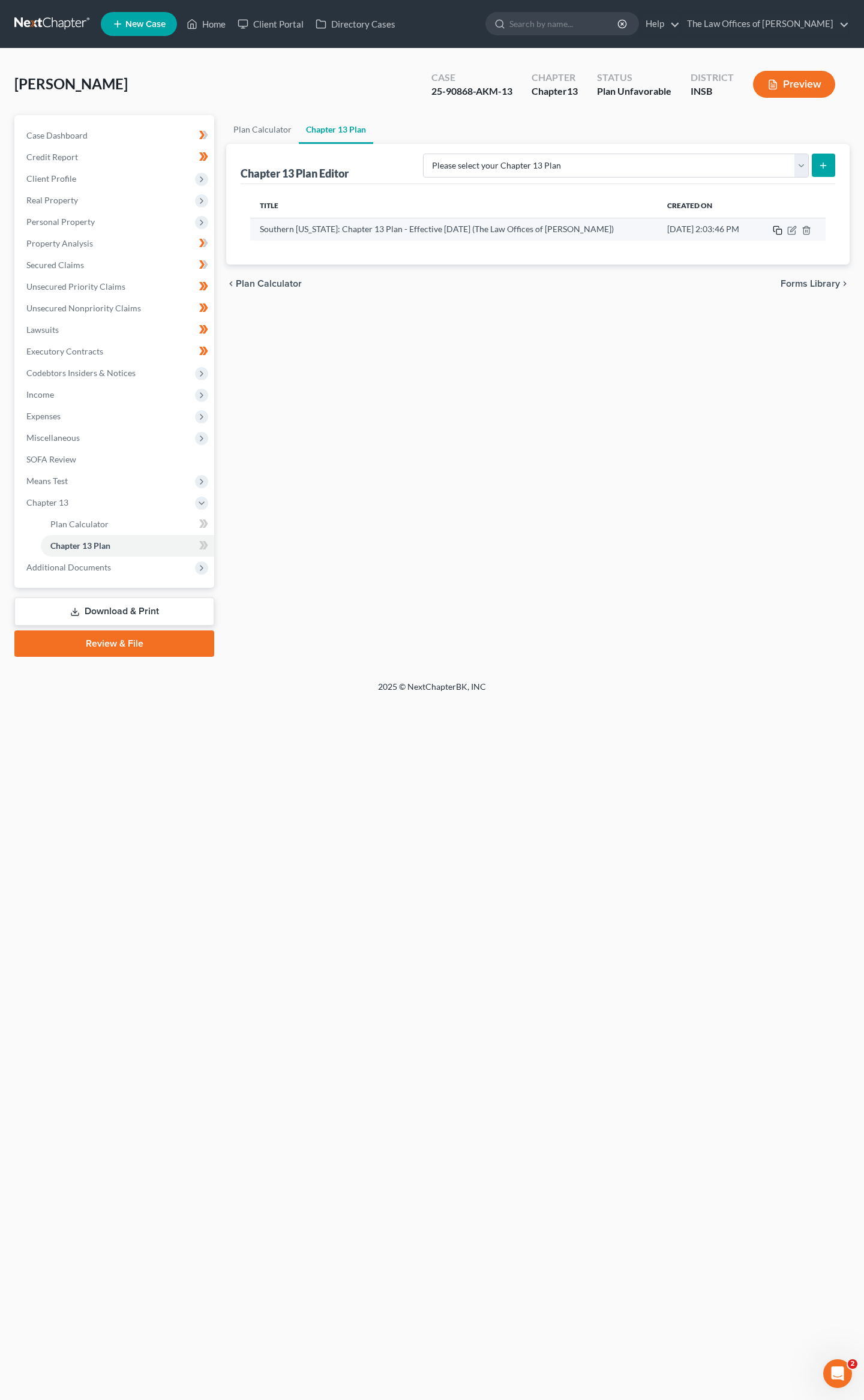
click at [773, 231] on icon "button" at bounding box center [776, 229] width 5 height 5
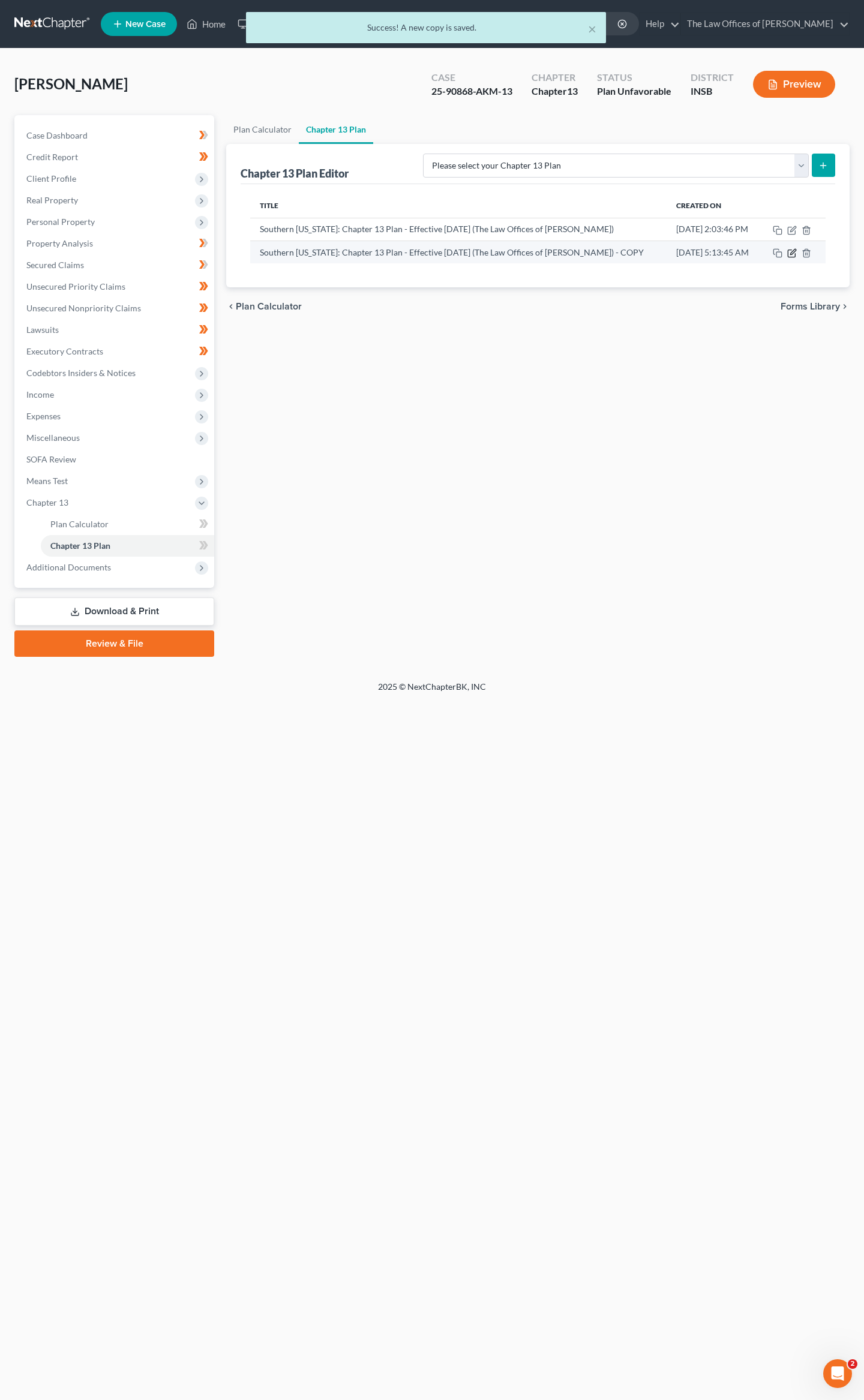
click at [790, 252] on icon "button" at bounding box center [791, 253] width 10 height 10
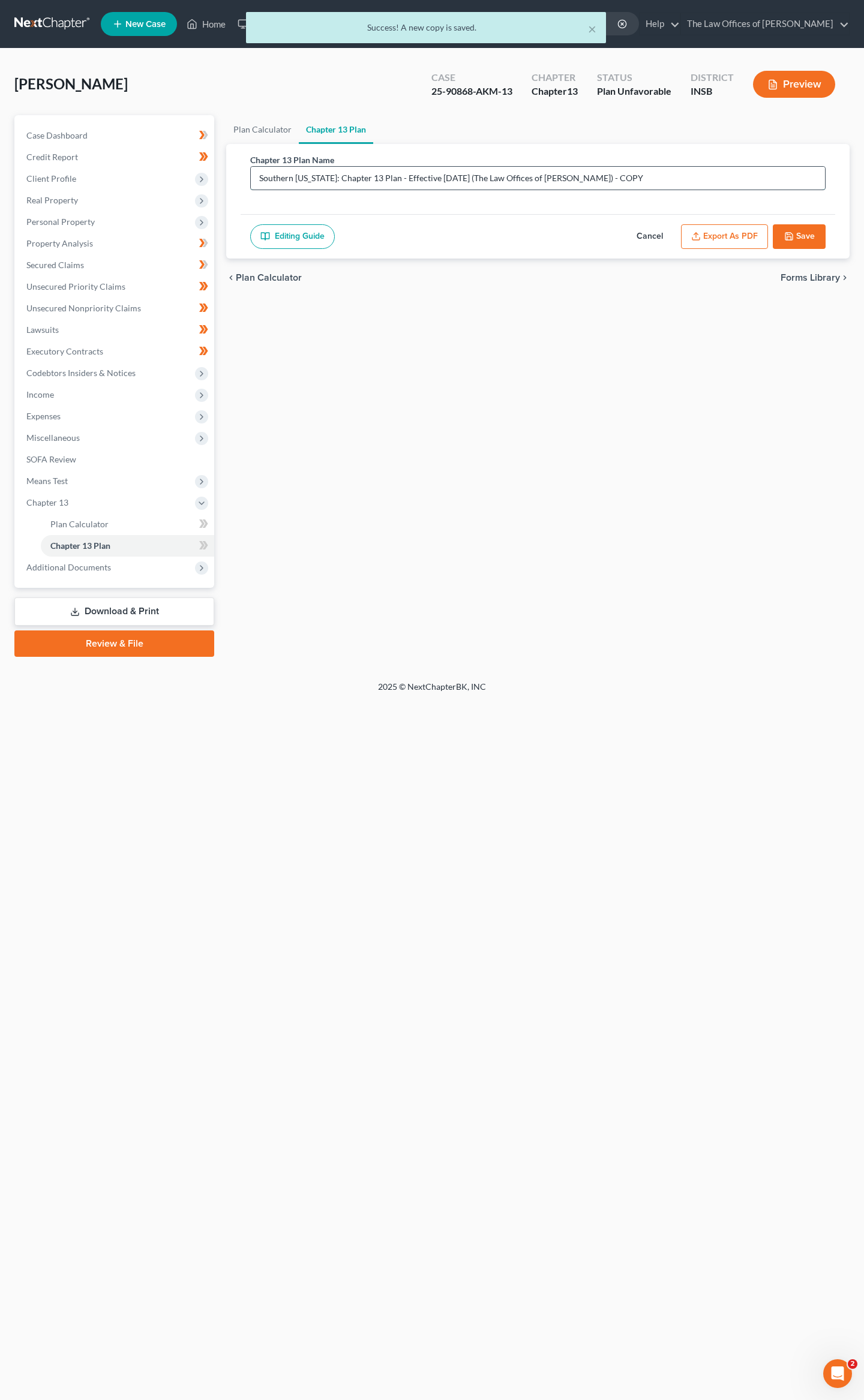
click at [450, 167] on input "Southern [US_STATE]: Chapter 13 Plan - Effective [DATE] (The Law Offices of [PE…" at bounding box center [538, 179] width 574 height 23
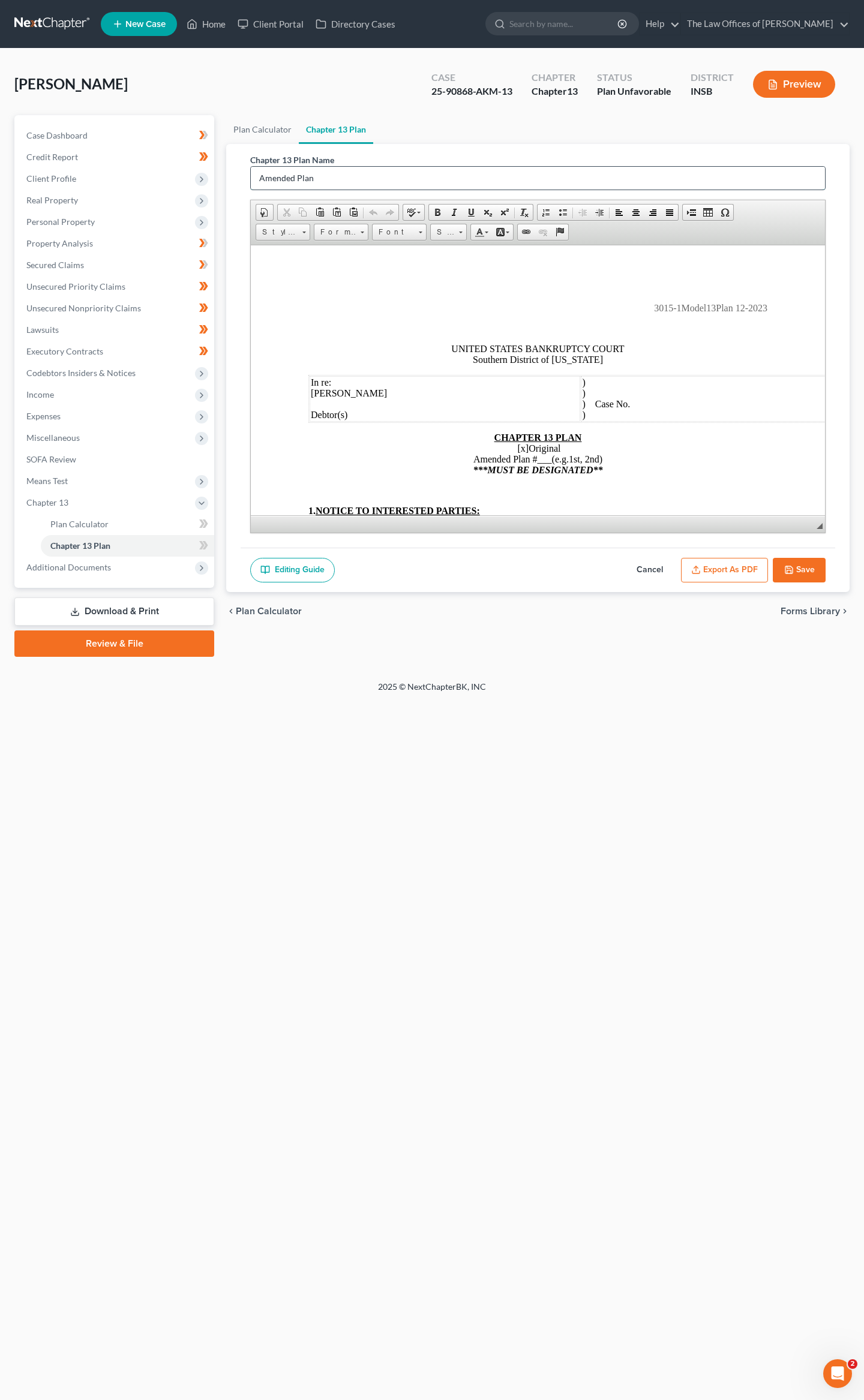
type input "Amended Plan"
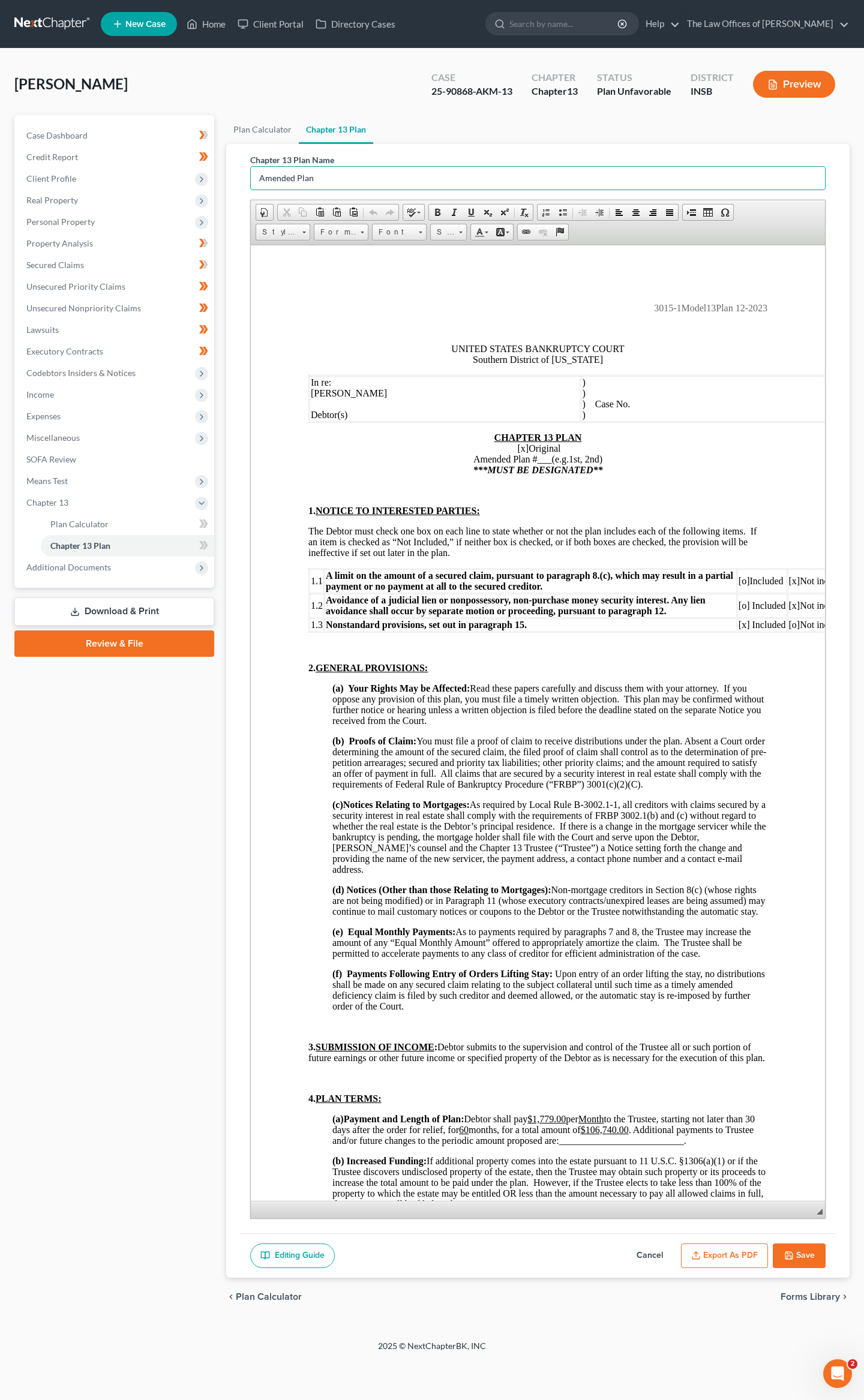
drag, startPoint x: 817, startPoint y: 524, endPoint x: 549, endPoint y: 1438, distance: 952.5
click at [549, 1400] on html "Home New Case Client Portal Directory Cases The Law Offices of [PERSON_NAME] [E…" at bounding box center [432, 700] width 864 height 1400
click at [675, 410] on td ") ) ) Case No. )" at bounding box center [715, 399] width 270 height 46
click at [519, 453] on span "[x]" at bounding box center [523, 448] width 11 height 11
click at [544, 465] on span "Original Amended Plan # ___ (e.g.1st, 2nd) ***MUST BE DESIGNATED**" at bounding box center [537, 458] width 129 height 32
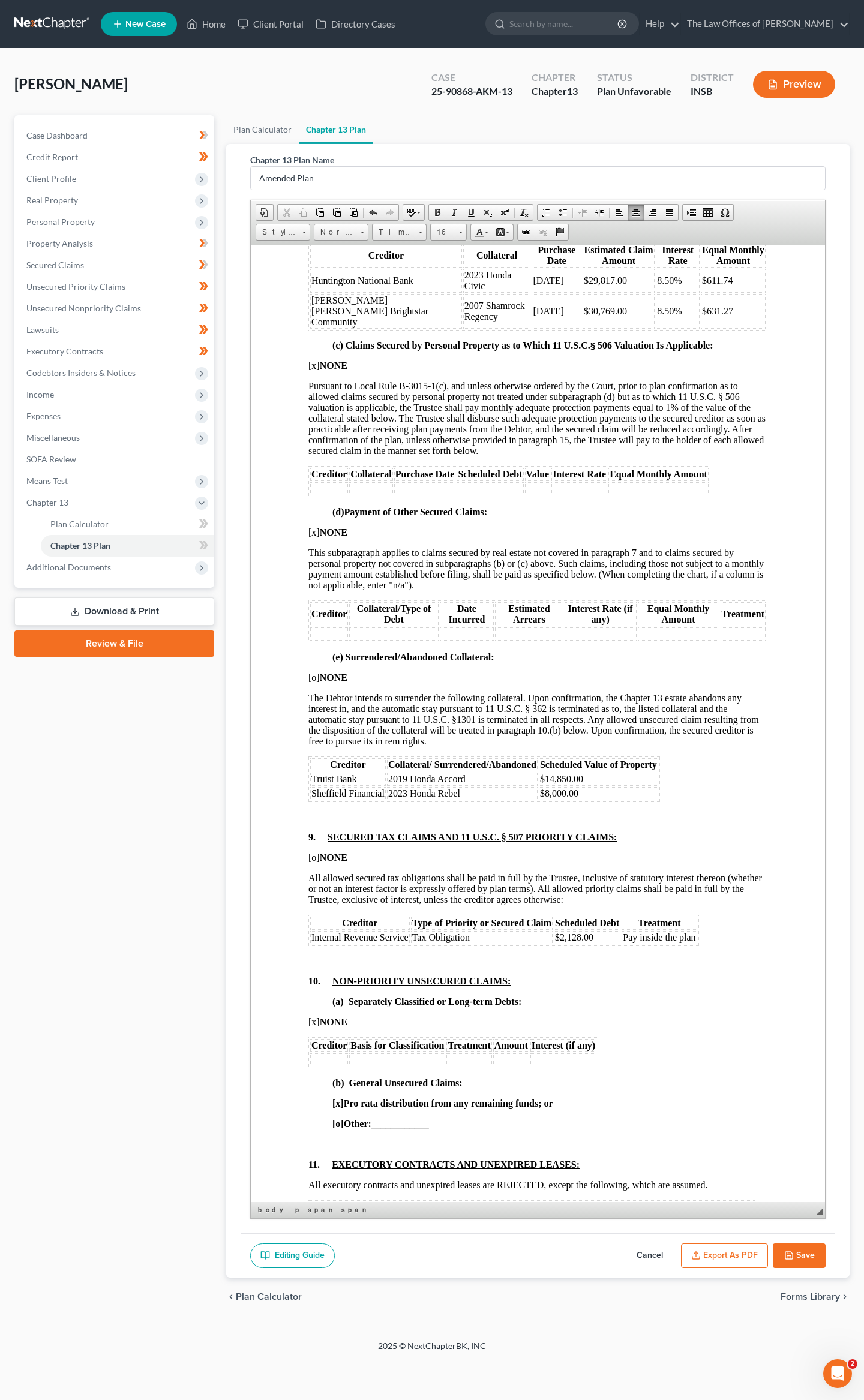
scroll to position [2072, 0]
click at [314, 371] on span "[x] NONE" at bounding box center [327, 366] width 39 height 11
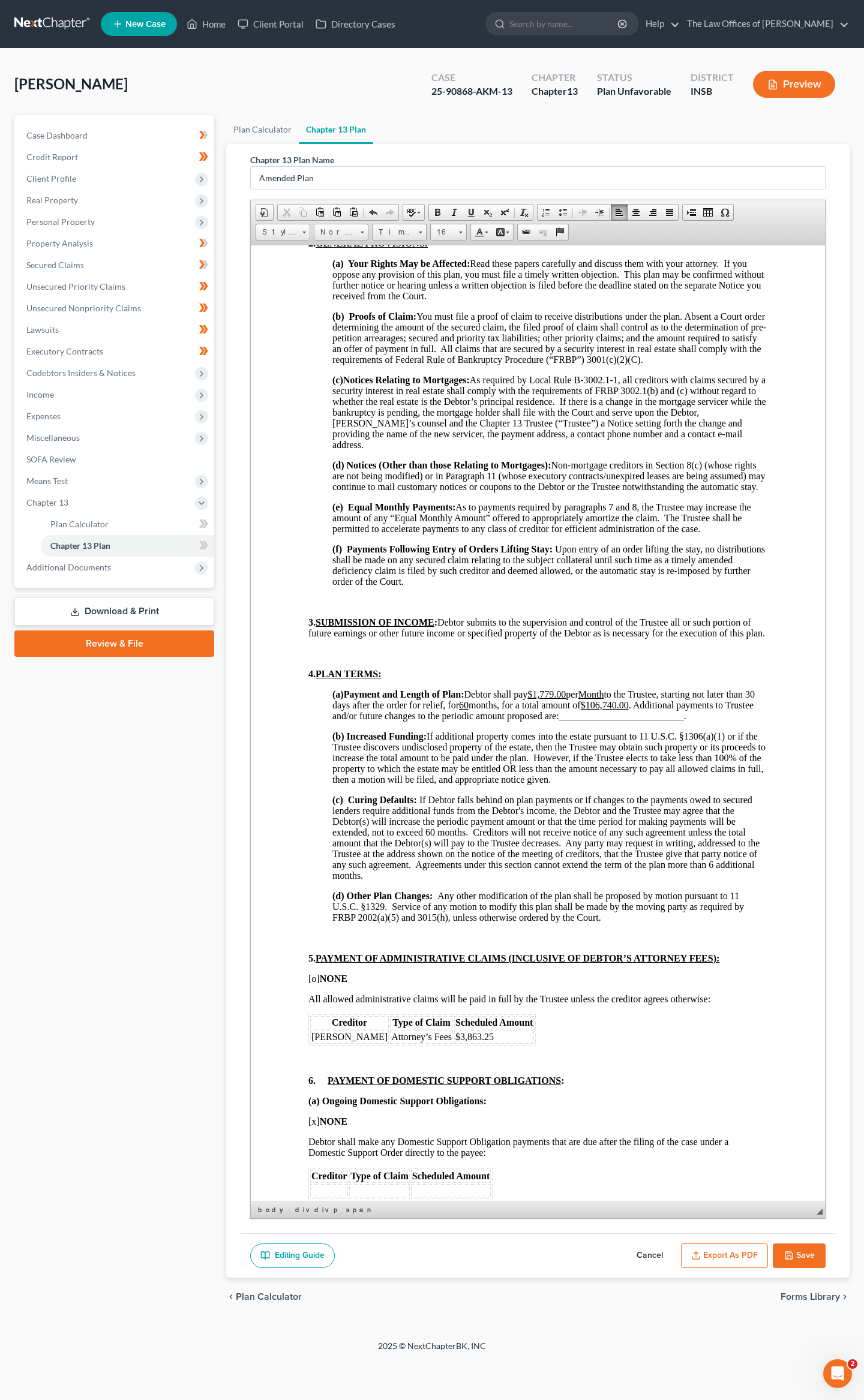
scroll to position [0, 0]
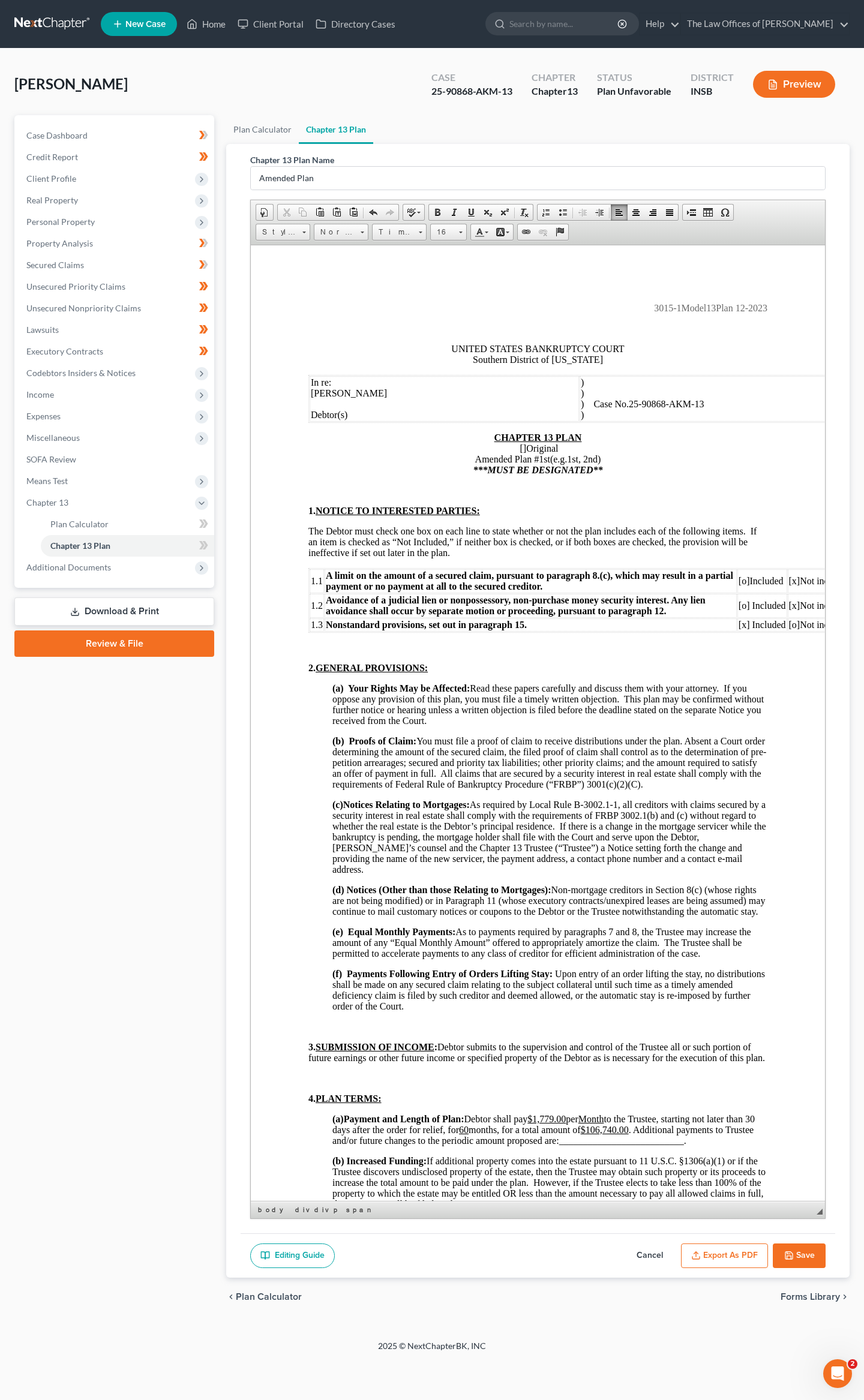
click at [744, 585] on span "[o]" at bounding box center [743, 581] width 11 height 11
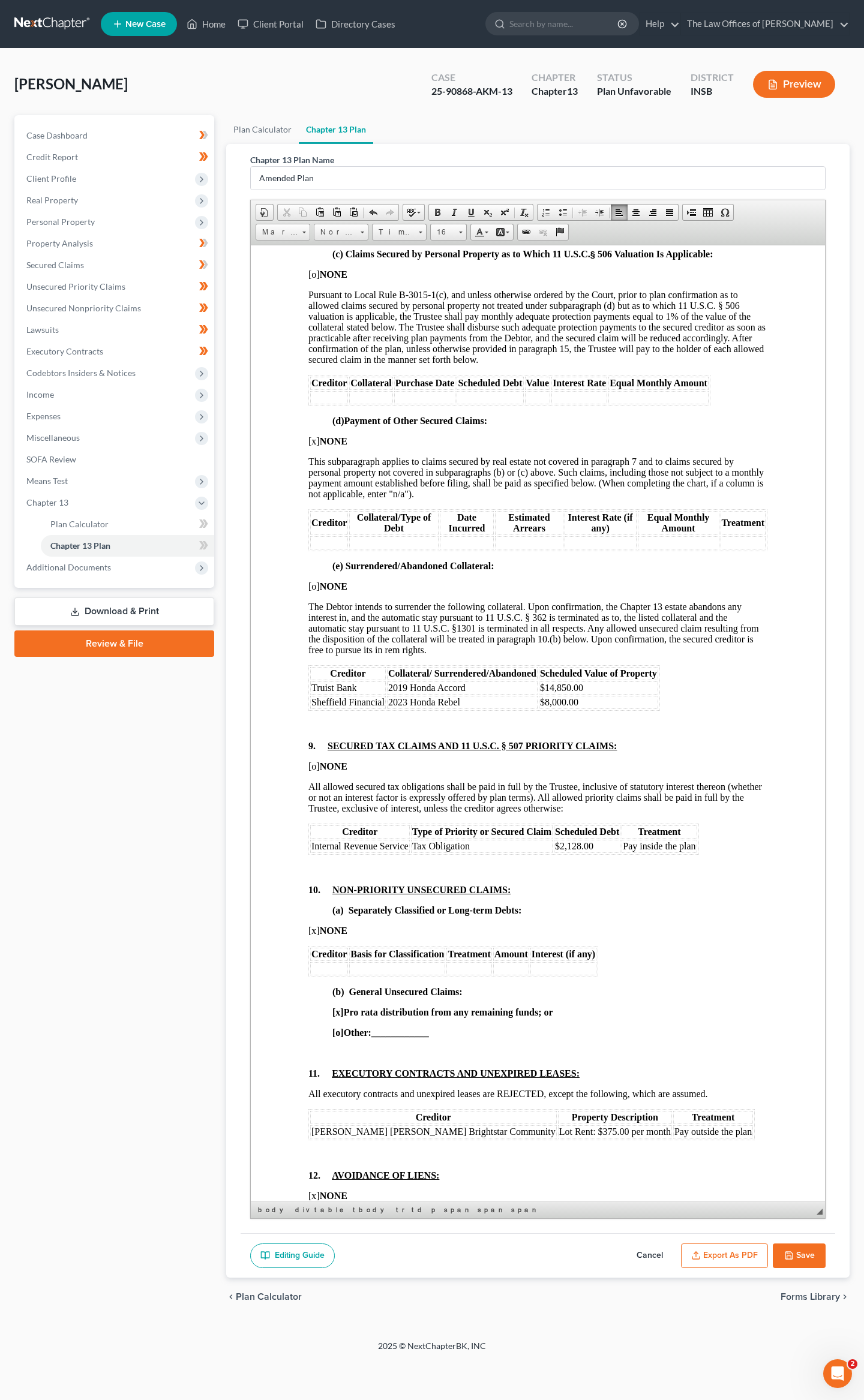
scroll to position [2189, 0]
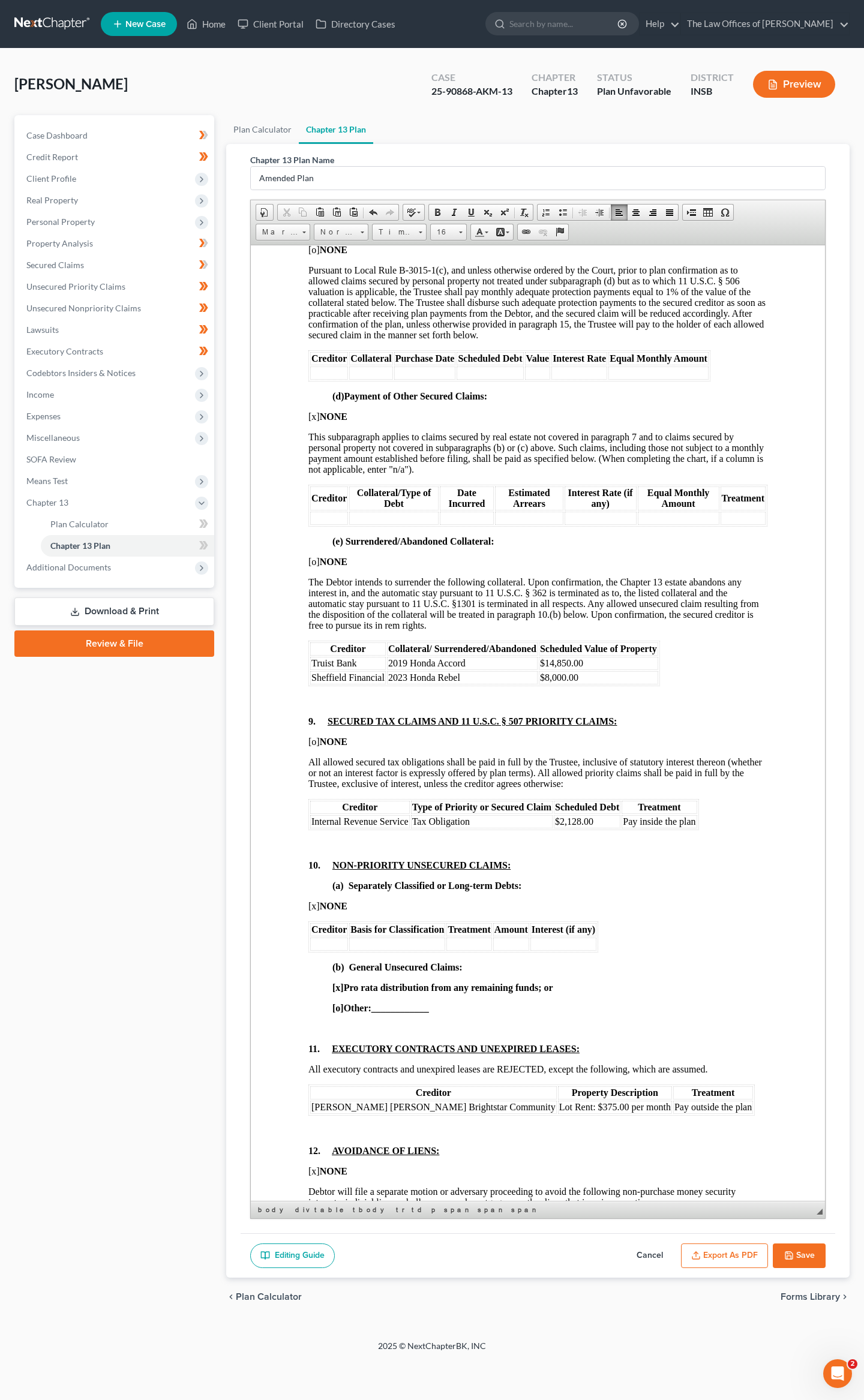
drag, startPoint x: 361, startPoint y: 385, endPoint x: 308, endPoint y: 372, distance: 54.6
click at [308, 214] on table "Creditor Collateral Purchase Date Estimated Claim Amount Interest Rate Equal Mo…" at bounding box center [538, 169] width 459 height 89
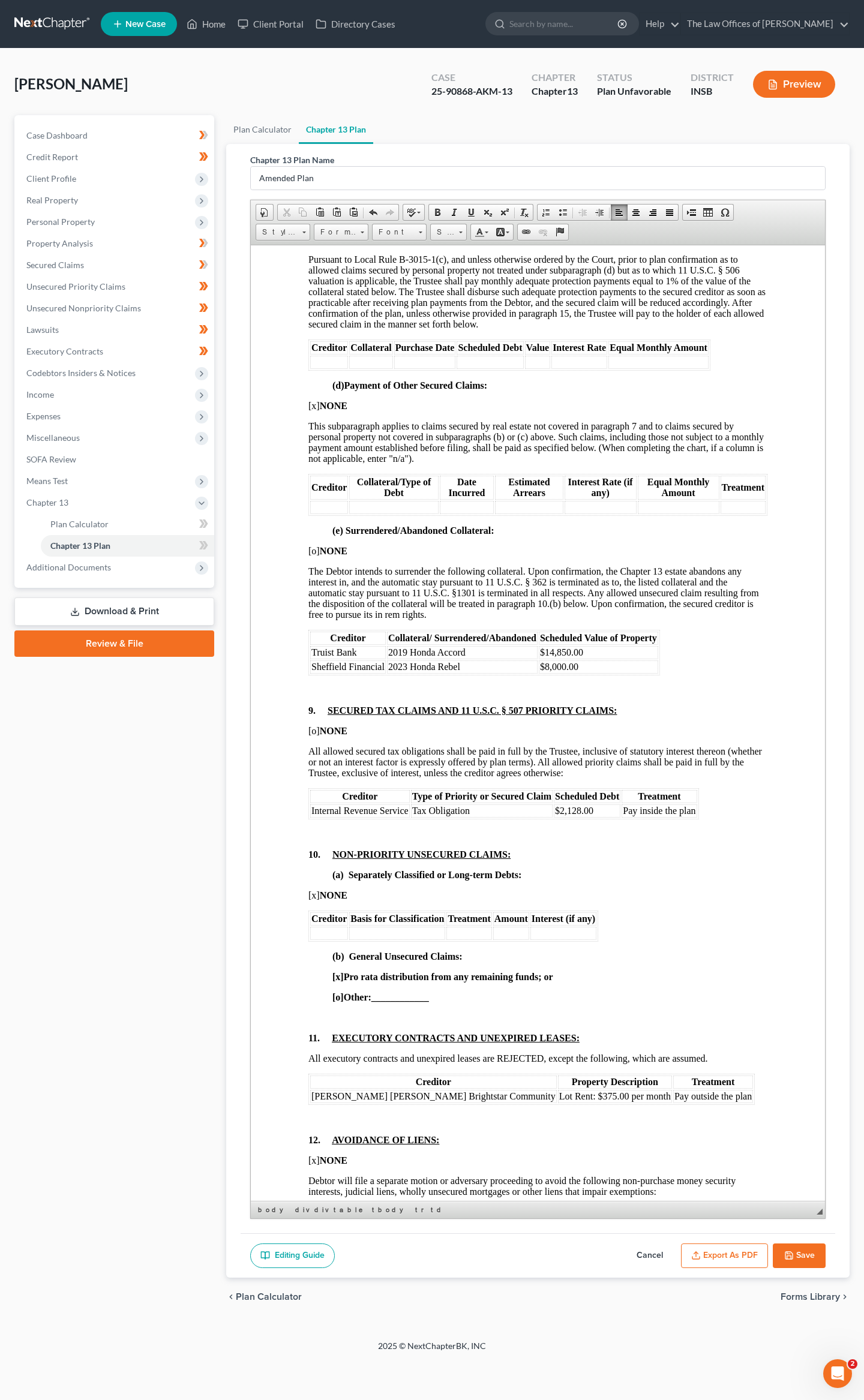
click at [327, 369] on td at bounding box center [328, 362] width 38 height 13
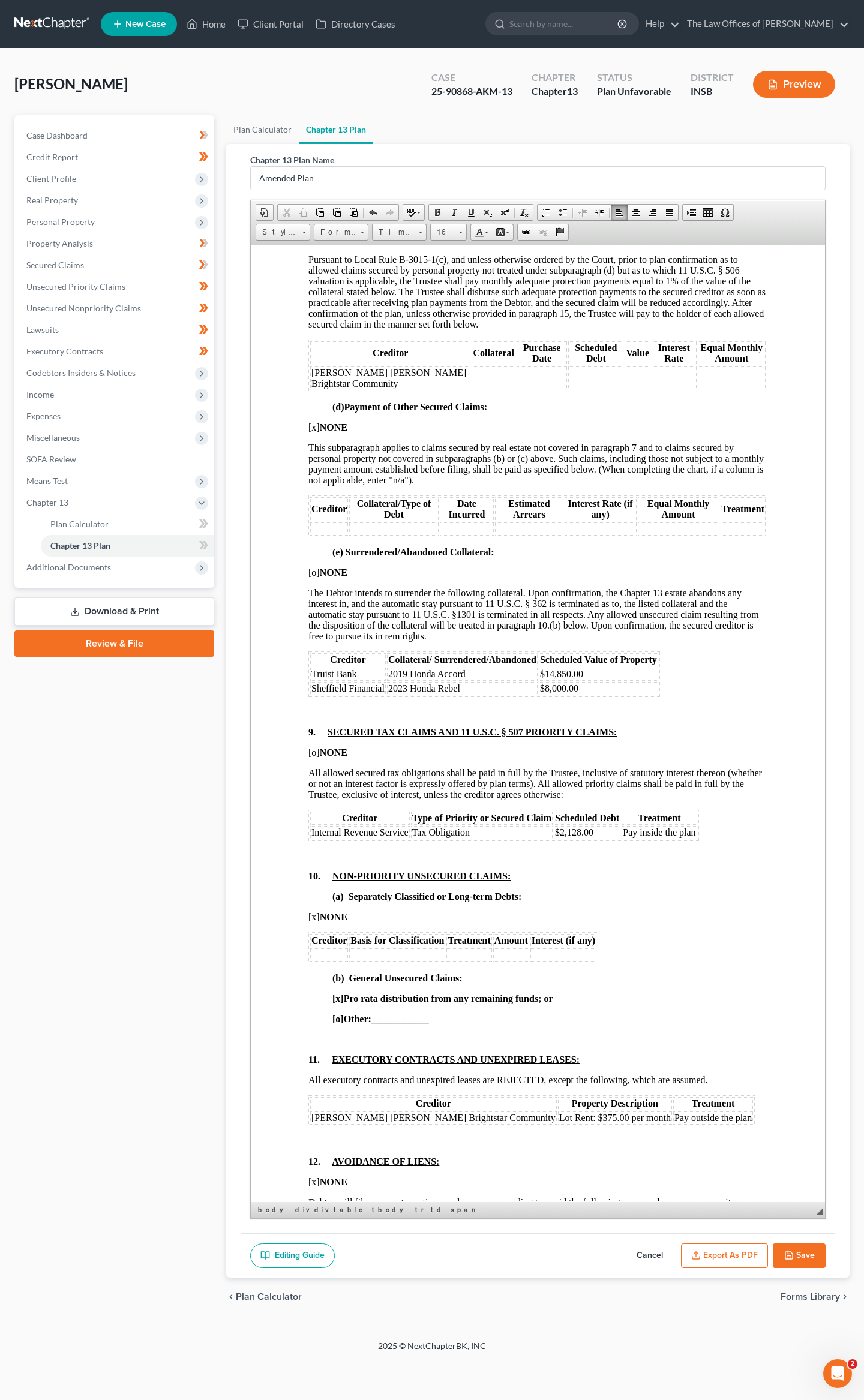
drag, startPoint x: 443, startPoint y: 377, endPoint x: 392, endPoint y: 367, distance: 52.0
click at [392, 202] on tr "2007 Shamrock Regency [DATE] $30,769.00 8.50% $631.27" at bounding box center [537, 189] width 455 height 24
drag, startPoint x: 443, startPoint y: 385, endPoint x: 395, endPoint y: 371, distance: 50.0
click at [399, 202] on td "2007 Shamrock Regency" at bounding box center [441, 189] width 84 height 24
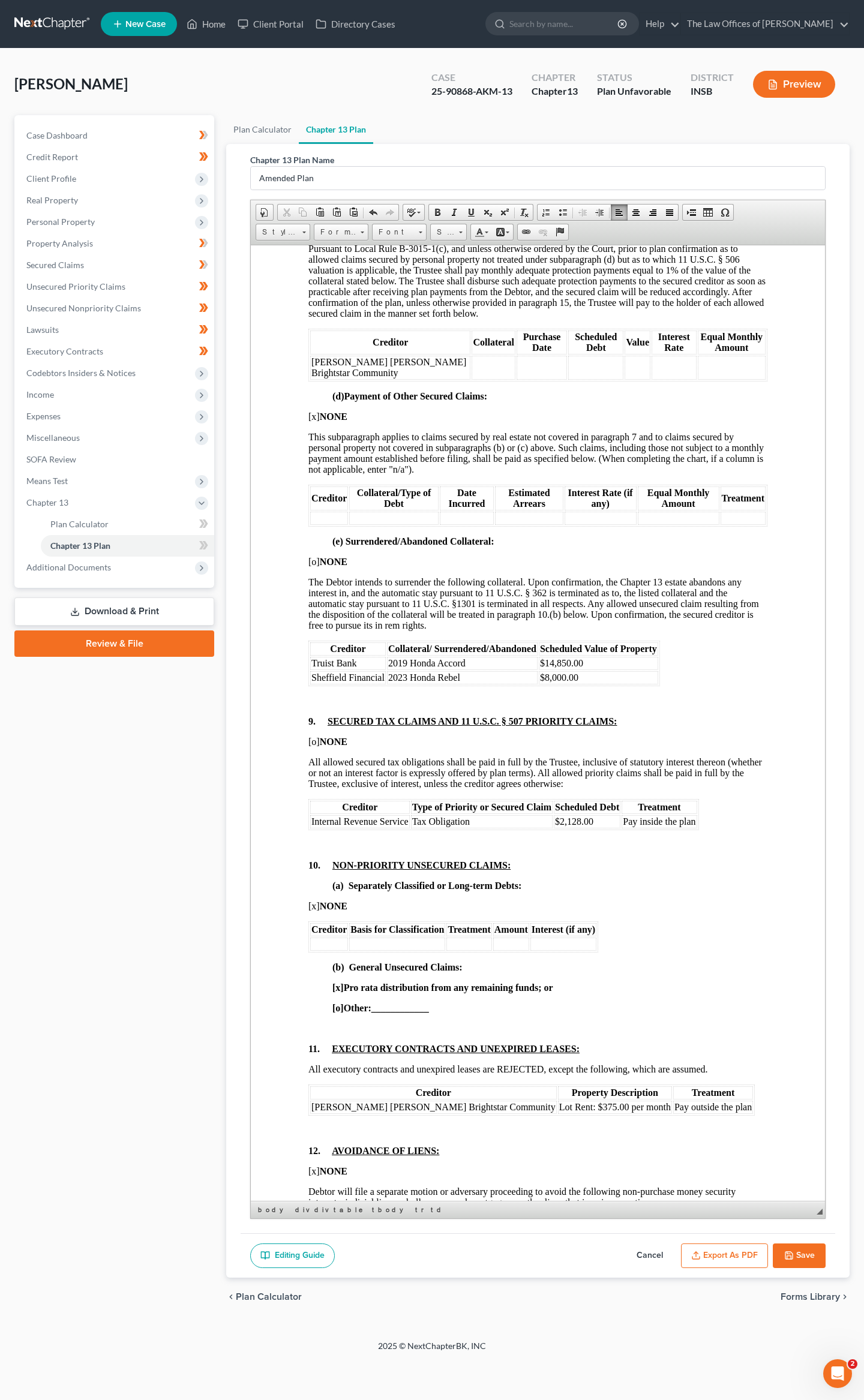
click at [472, 379] on td at bounding box center [493, 367] width 43 height 24
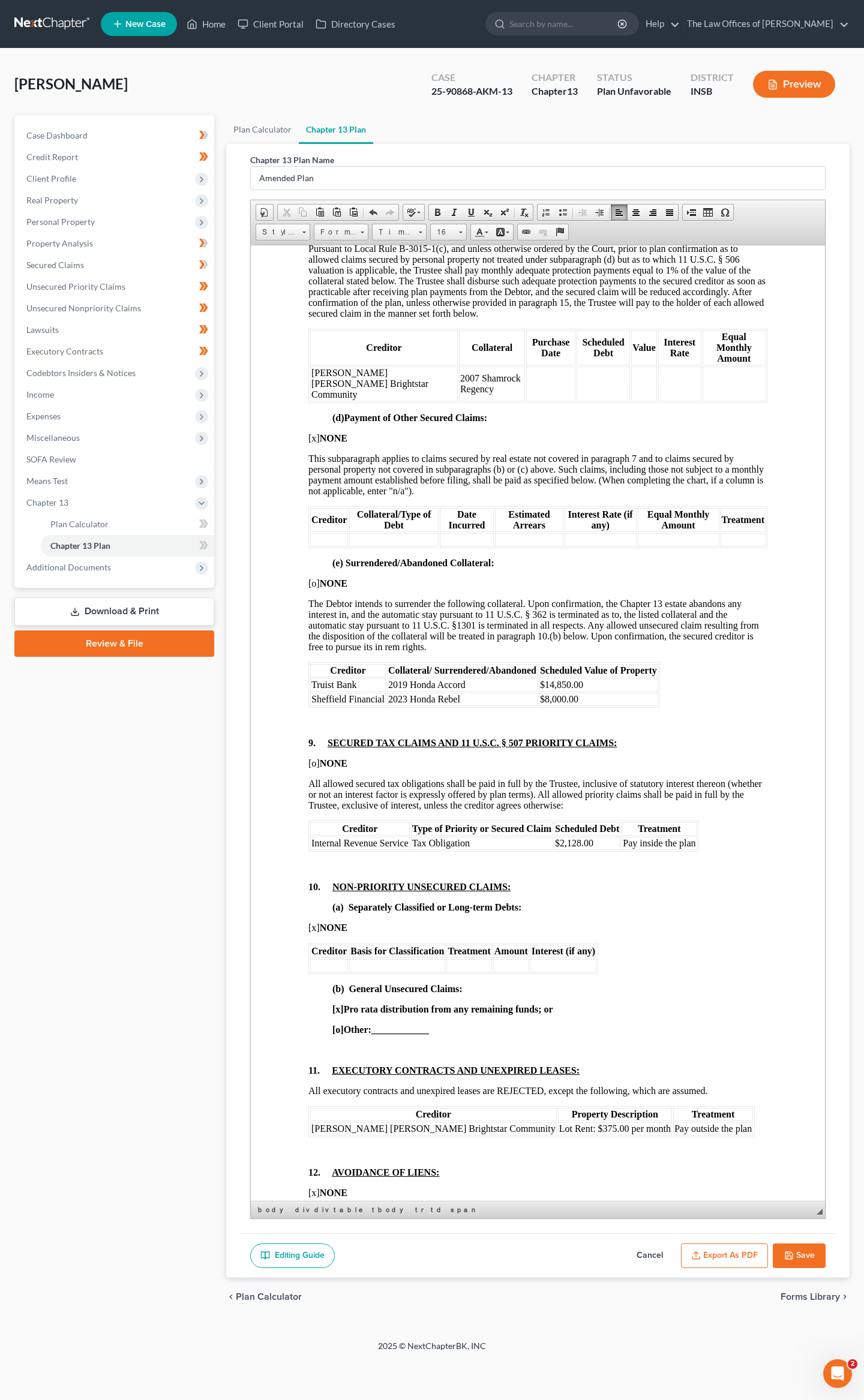
drag, startPoint x: 491, startPoint y: 374, endPoint x: 468, endPoint y: 374, distance: 23.0
click at [472, 191] on td "[DATE]" at bounding box center [500, 184] width 57 height 13
click at [526, 400] on td at bounding box center [551, 384] width 49 height 35
drag, startPoint x: 567, startPoint y: 373, endPoint x: 523, endPoint y: 373, distance: 44.0
click at [523, 191] on tr "$30,769.00 8.50% $631.27" at bounding box center [537, 184] width 455 height 13
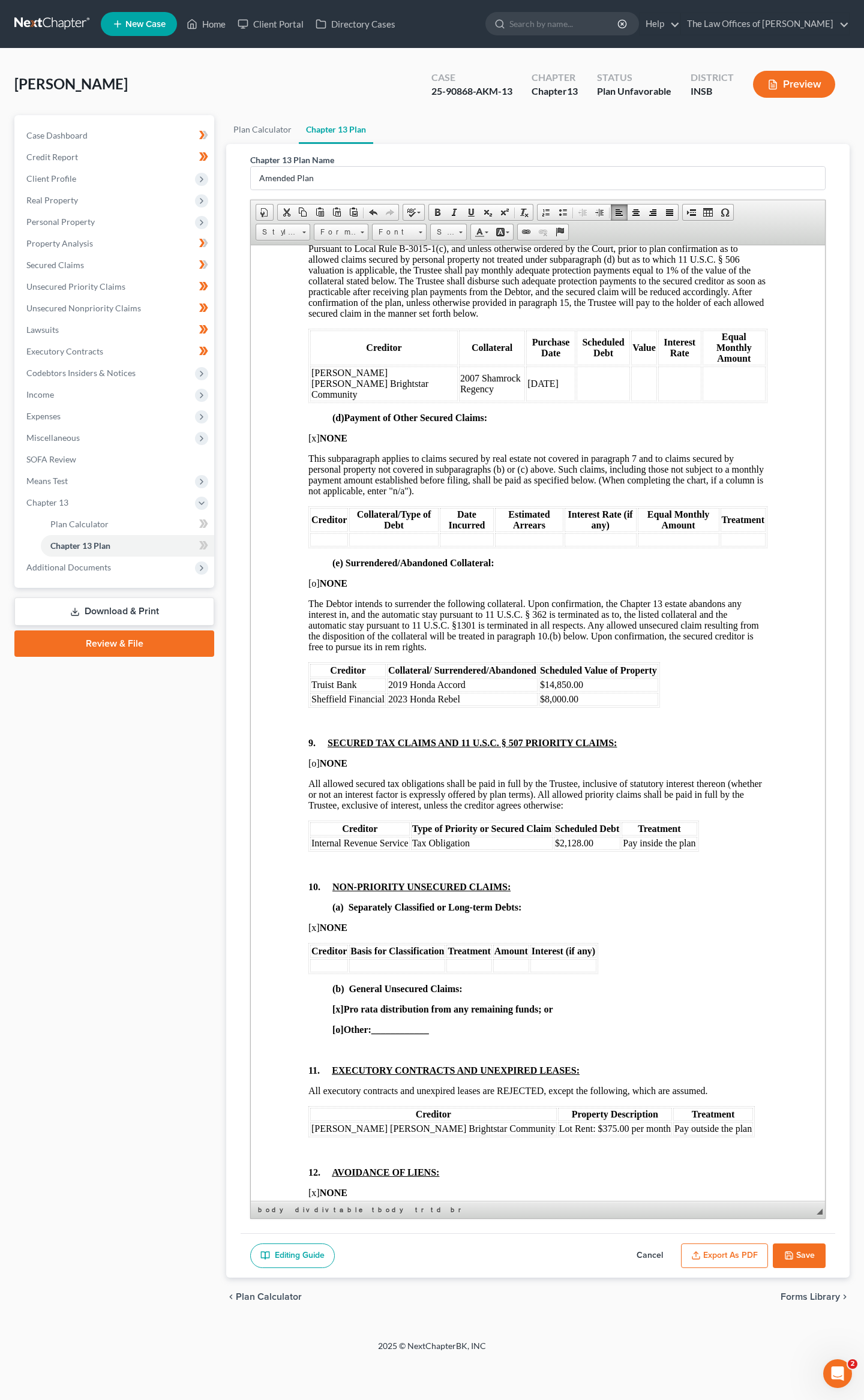
click at [562, 189] on span "$30,769.00" at bounding box center [553, 184] width 43 height 11
click at [576, 400] on td at bounding box center [603, 384] width 54 height 35
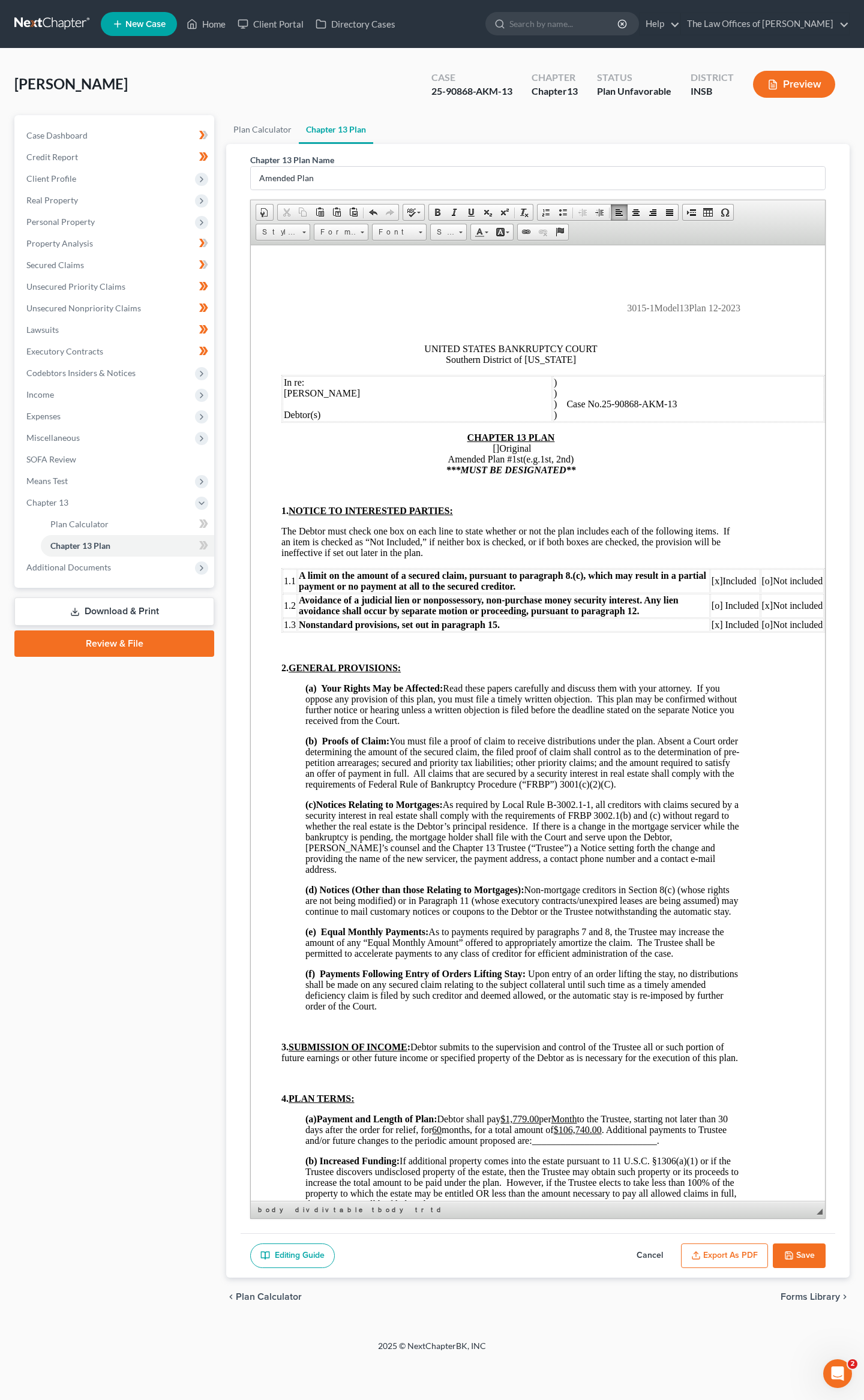
drag, startPoint x: 648, startPoint y: 371, endPoint x: 615, endPoint y: 371, distance: 33.0
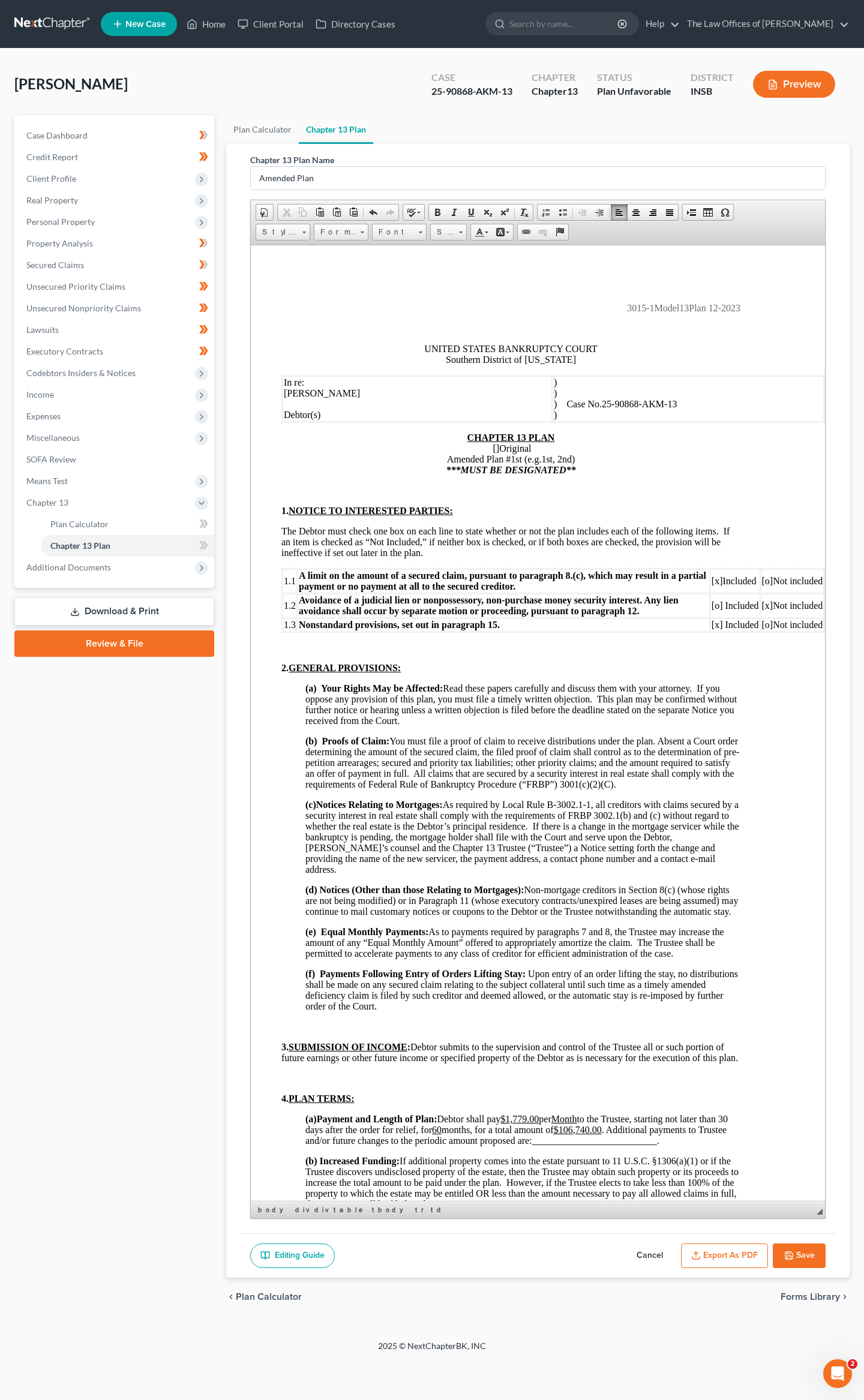
drag, startPoint x: 715, startPoint y: 371, endPoint x: 670, endPoint y: 371, distance: 45.0
click at [471, 440] on span "Delete Rows" at bounding box center [474, 442] width 70 height 15
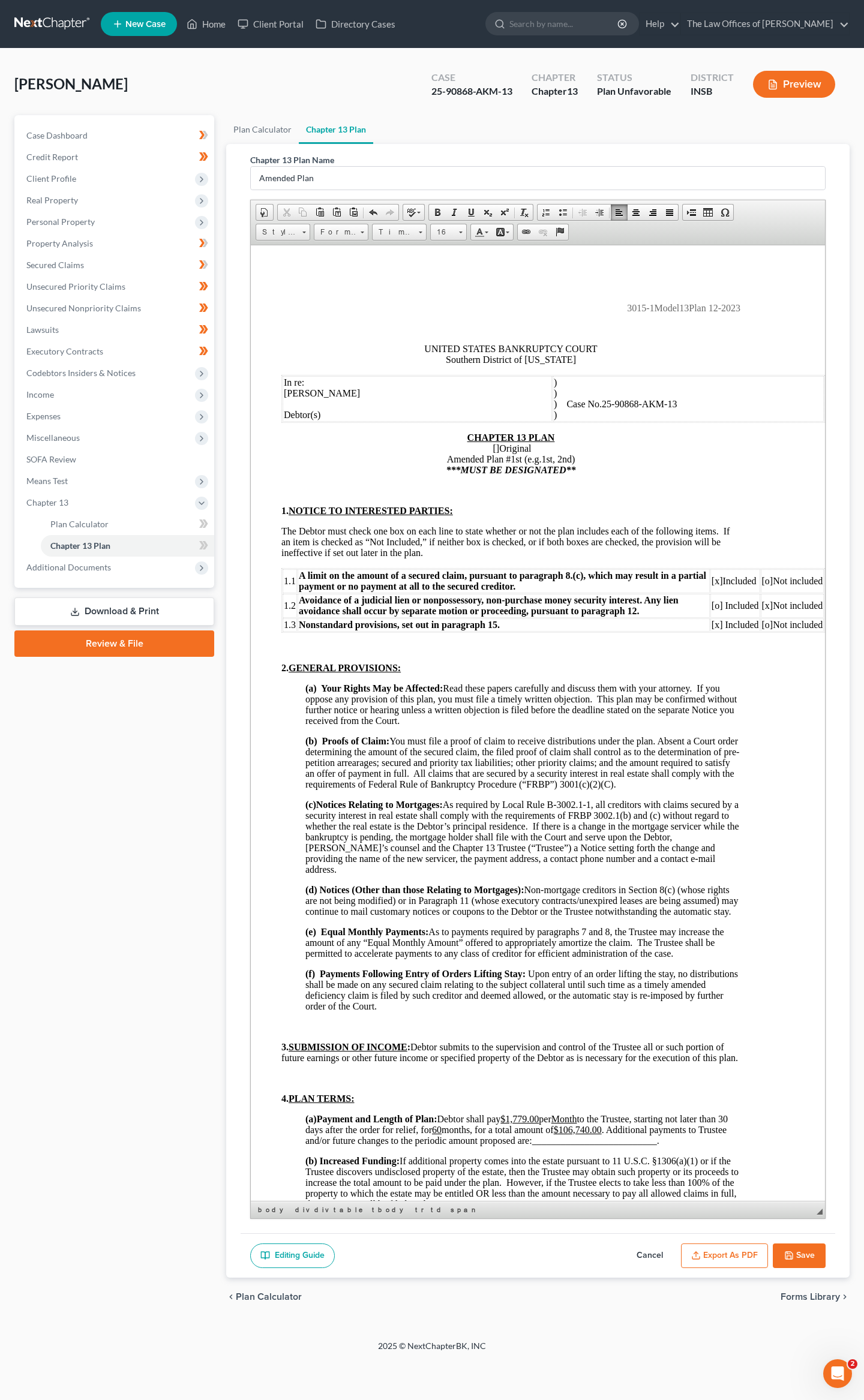
scroll to position [2457, 0]
click at [809, 1252] on button "Save" at bounding box center [799, 1256] width 53 height 26
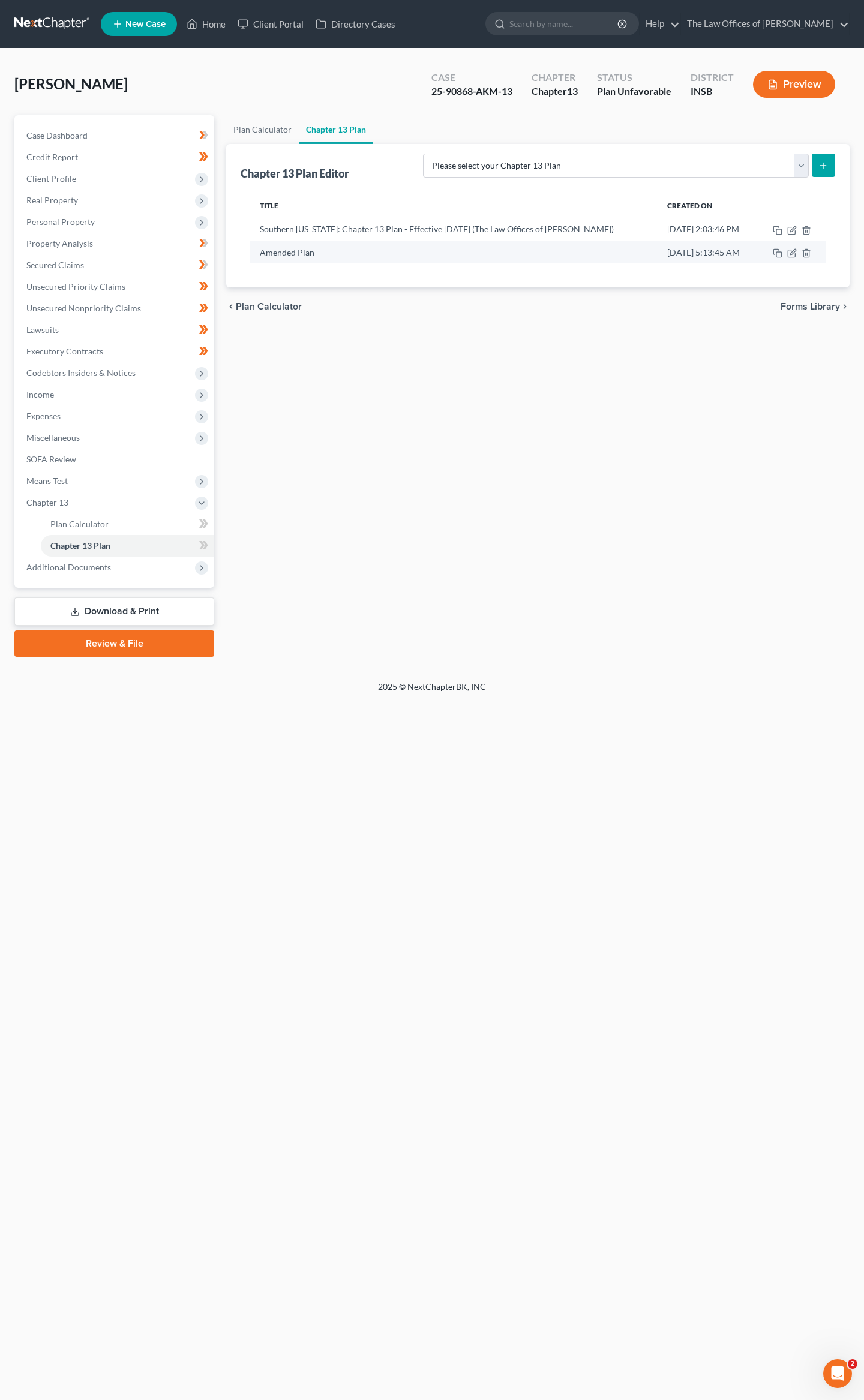
click at [786, 251] on td at bounding box center [791, 252] width 68 height 23
click at [790, 254] on icon "button" at bounding box center [793, 252] width 5 height 5
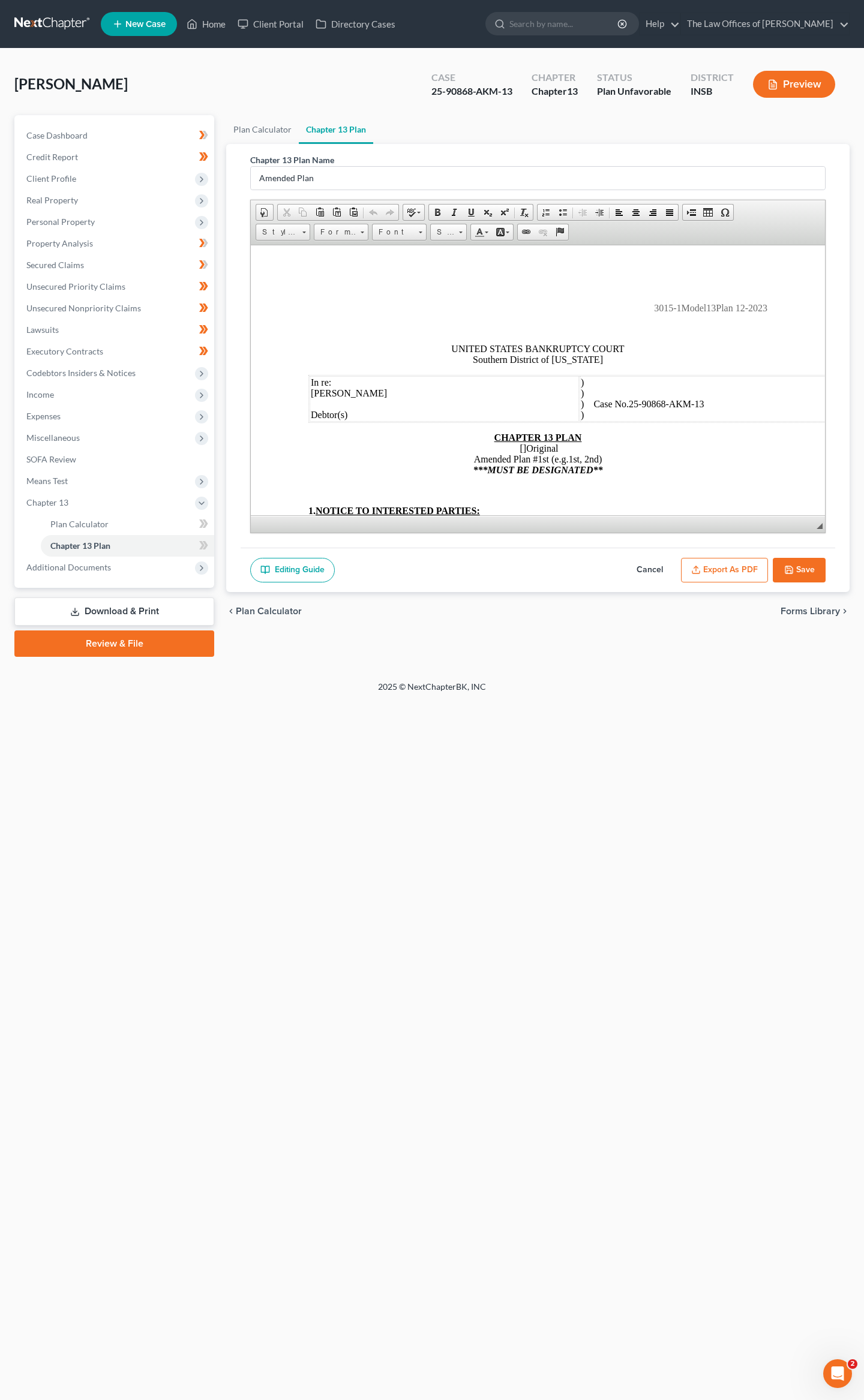
scroll to position [0, 0]
click at [735, 565] on button "Export as PDF" at bounding box center [724, 570] width 87 height 26
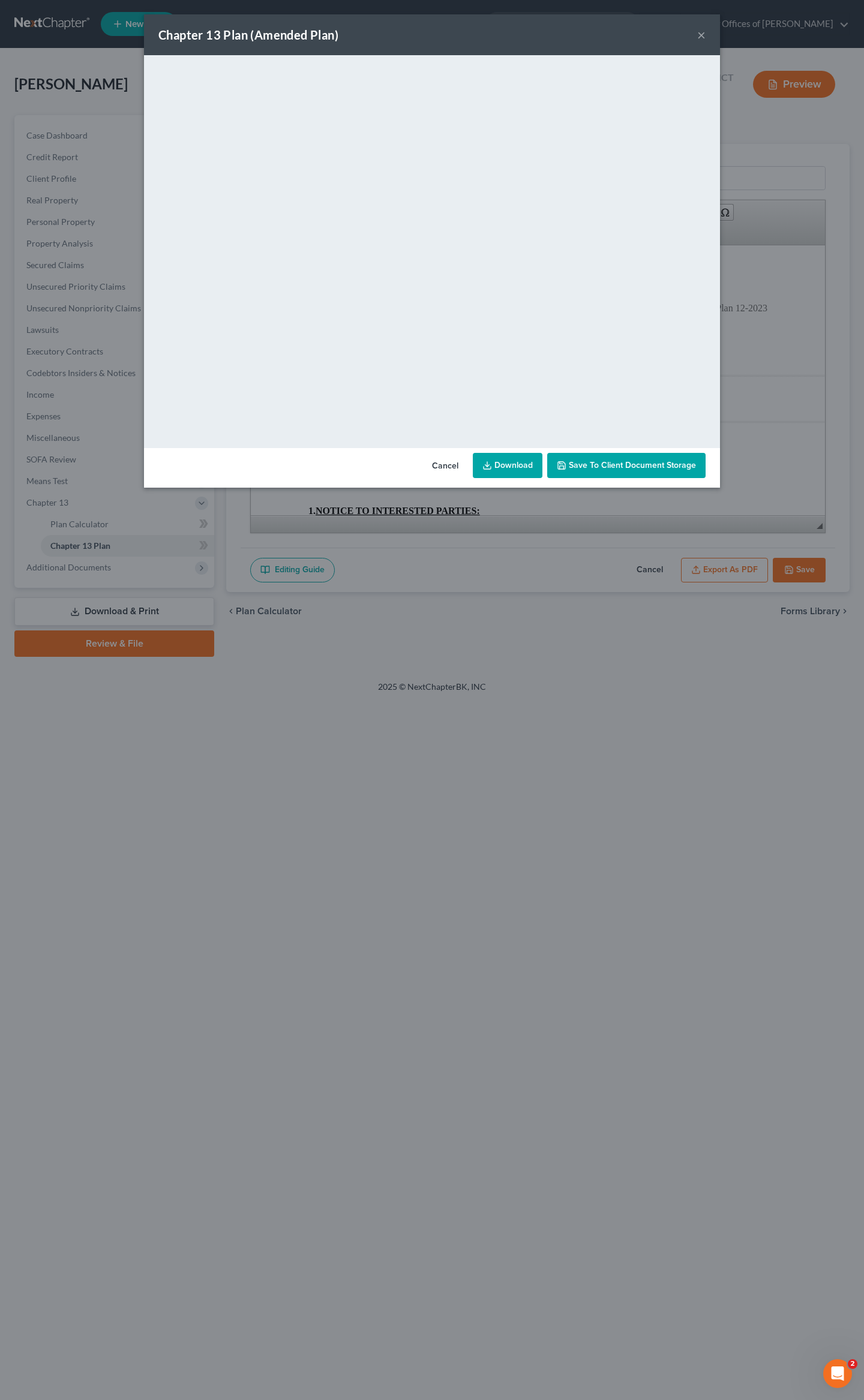
click at [498, 469] on link "Download" at bounding box center [507, 465] width 70 height 26
click at [699, 37] on button "×" at bounding box center [701, 34] width 9 height 14
